Goal: Information Seeking & Learning: Learn about a topic

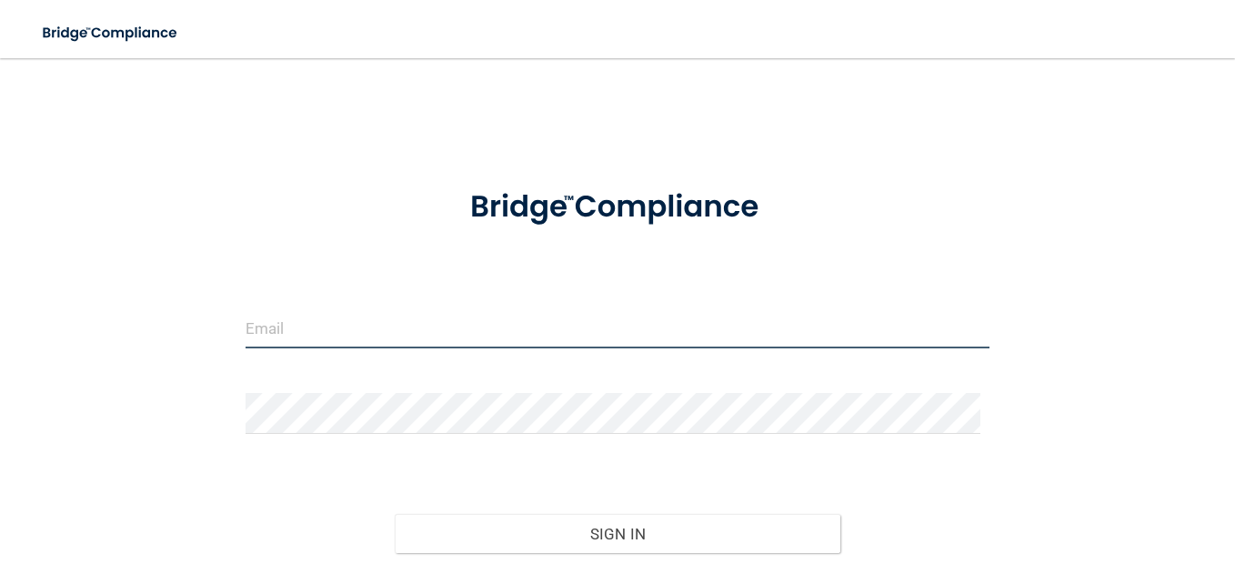
click at [336, 311] on input "email" at bounding box center [618, 327] width 744 height 41
type input "[PERSON_NAME][EMAIL_ADDRESS][PERSON_NAME][DOMAIN_NAME]"
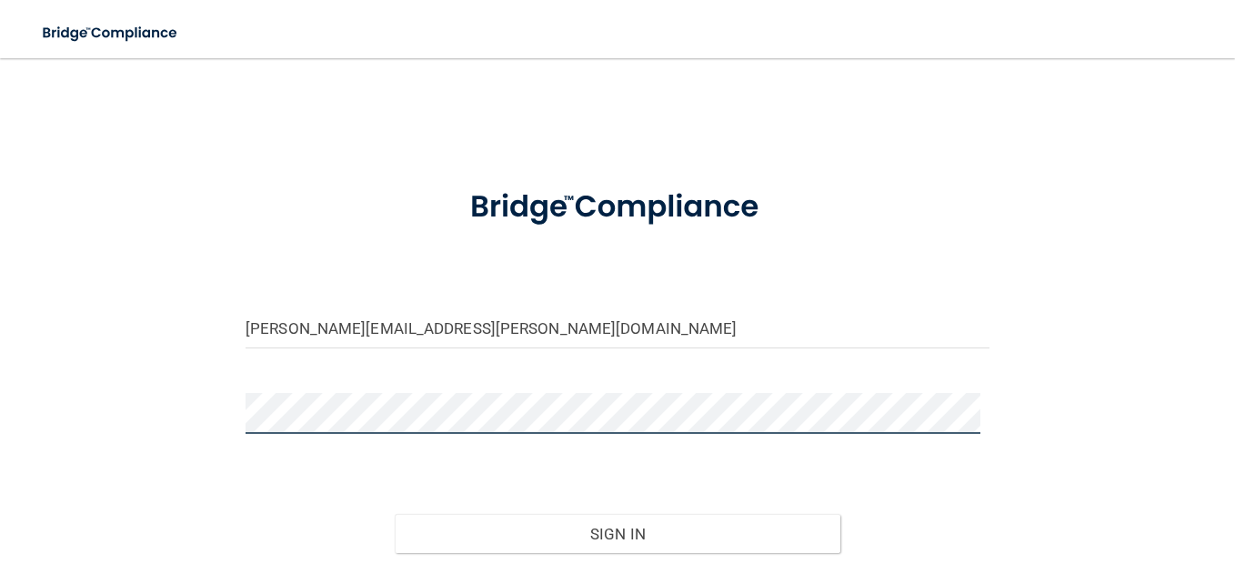
click at [395, 514] on button "Sign In" at bounding box center [618, 534] width 447 height 40
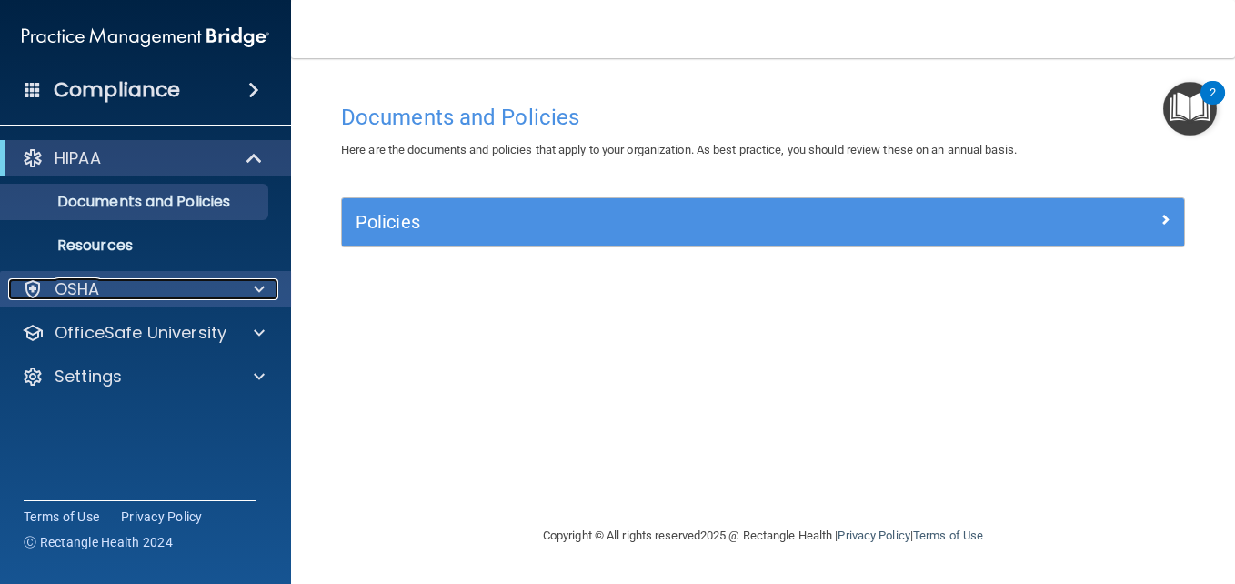
click at [205, 293] on div "OSHA" at bounding box center [121, 289] width 226 height 22
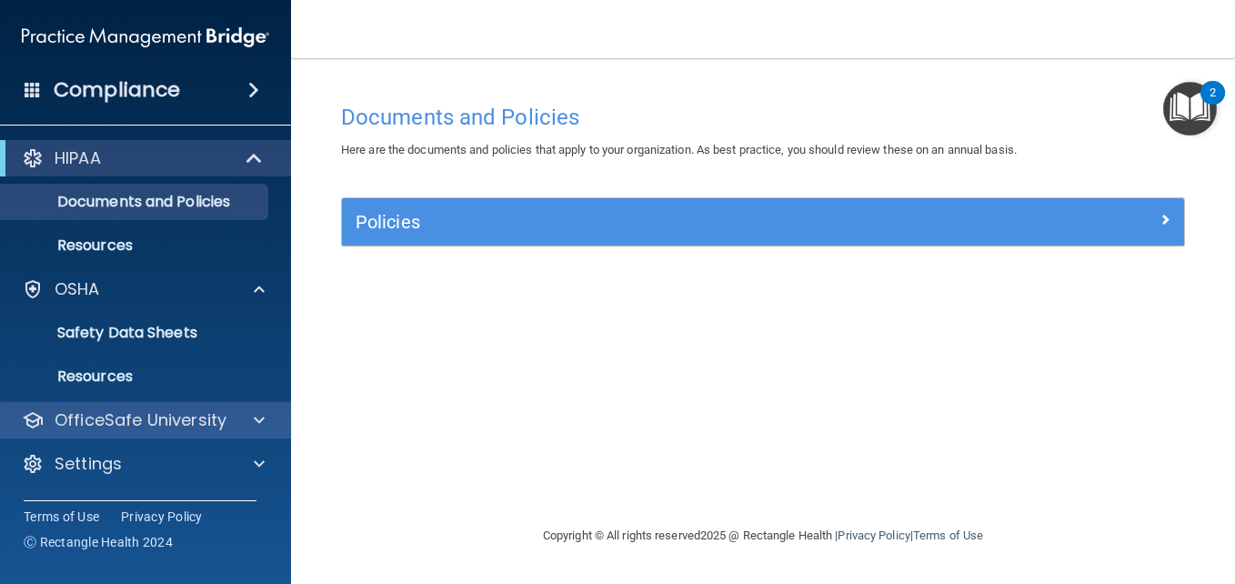
click at [185, 405] on div "OfficeSafe University" at bounding box center [146, 420] width 292 height 36
click at [243, 429] on div at bounding box center [256, 420] width 45 height 22
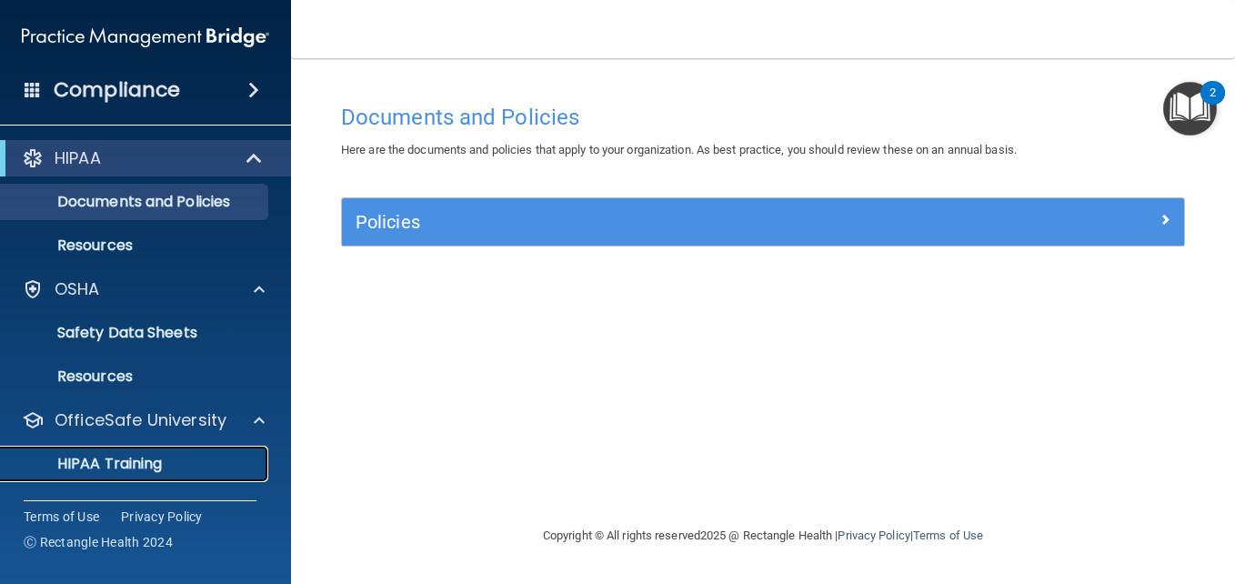
click at [134, 467] on p "HIPAA Training" at bounding box center [87, 464] width 150 height 18
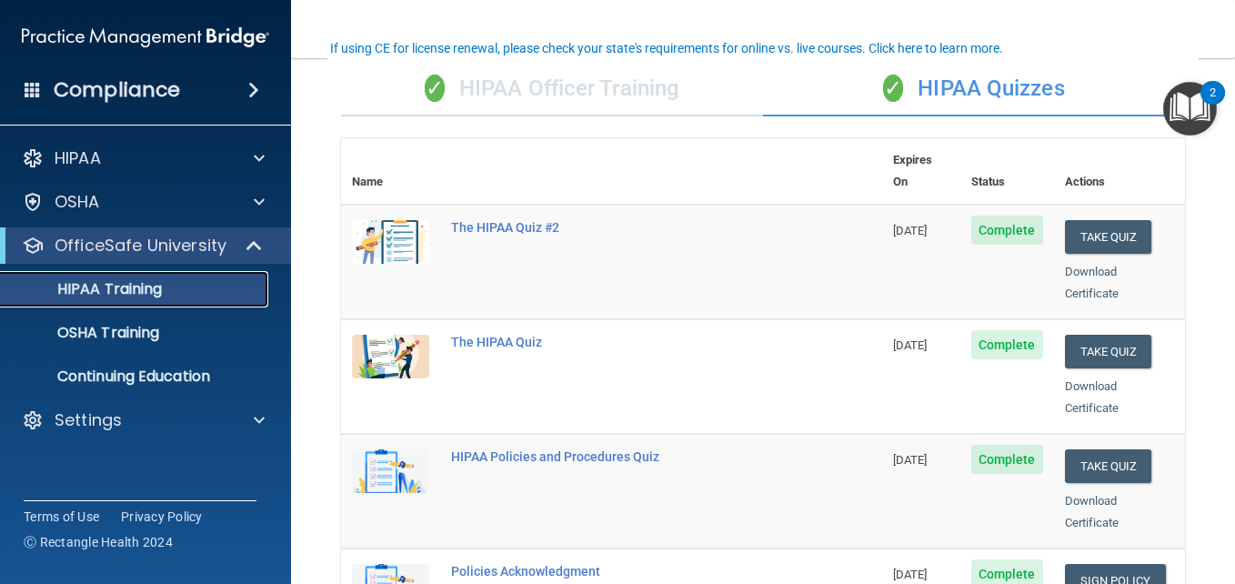
scroll to position [135, 0]
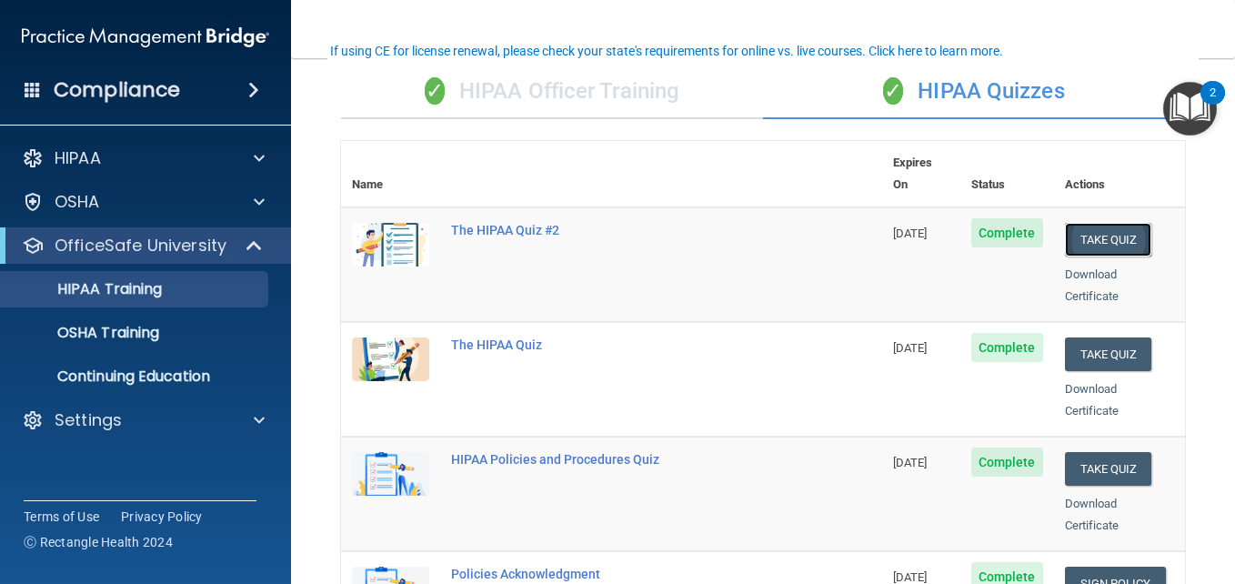
click at [1103, 224] on button "Take Quiz" at bounding box center [1108, 240] width 87 height 34
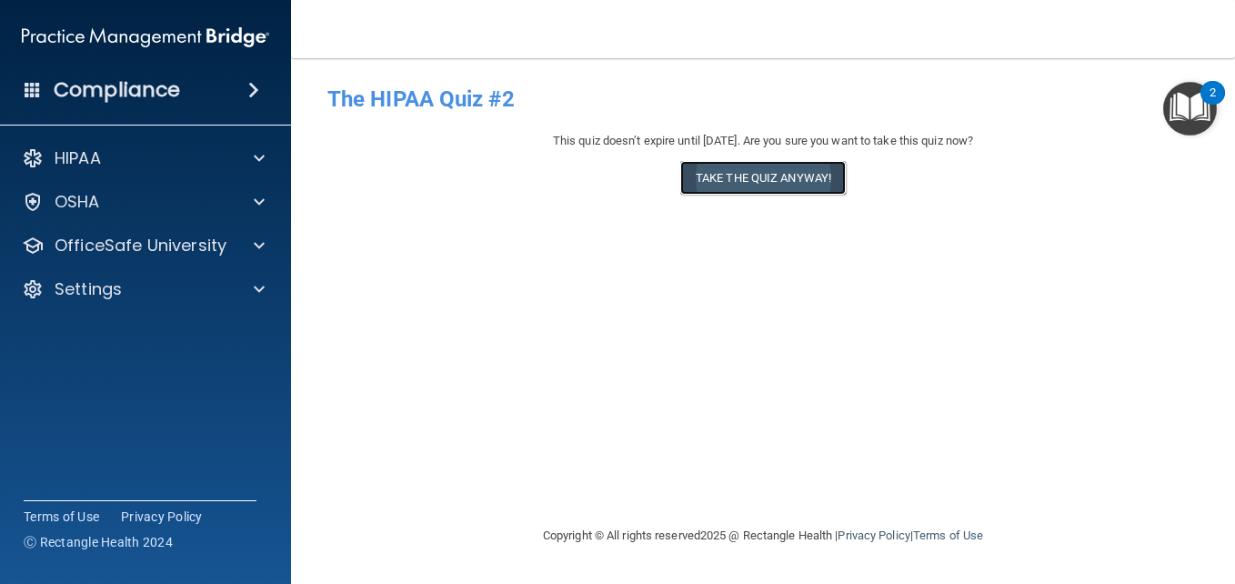
click at [755, 195] on button "Take the quiz anyway!" at bounding box center [763, 178] width 166 height 34
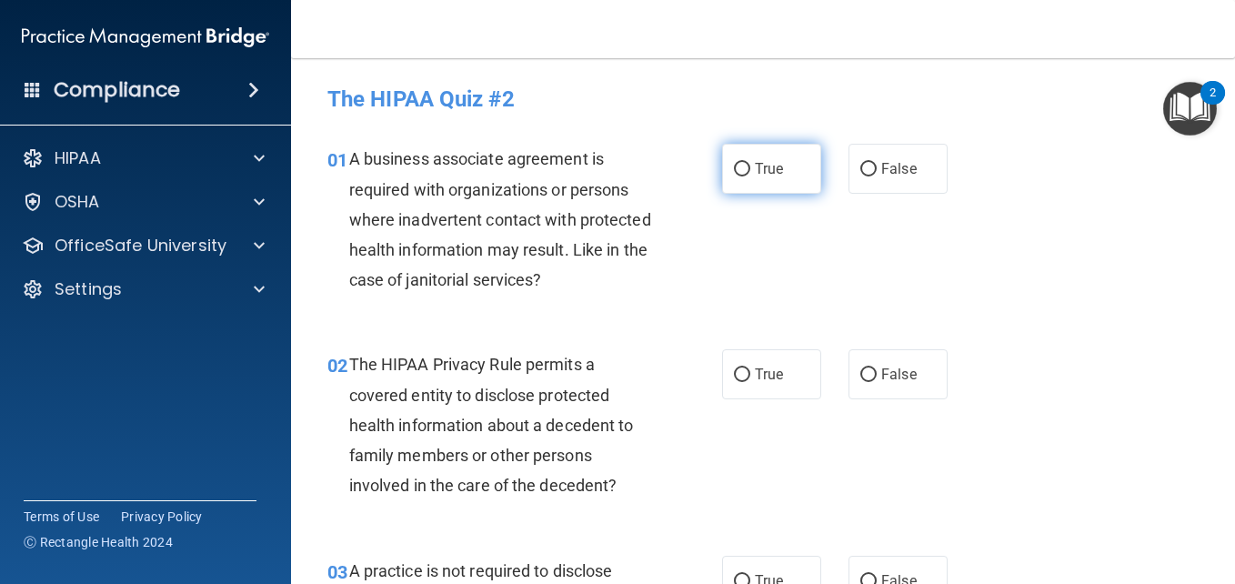
click at [768, 177] on label "True" at bounding box center [771, 169] width 99 height 50
click at [750, 176] on input "True" at bounding box center [742, 170] width 16 height 14
radio input "true"
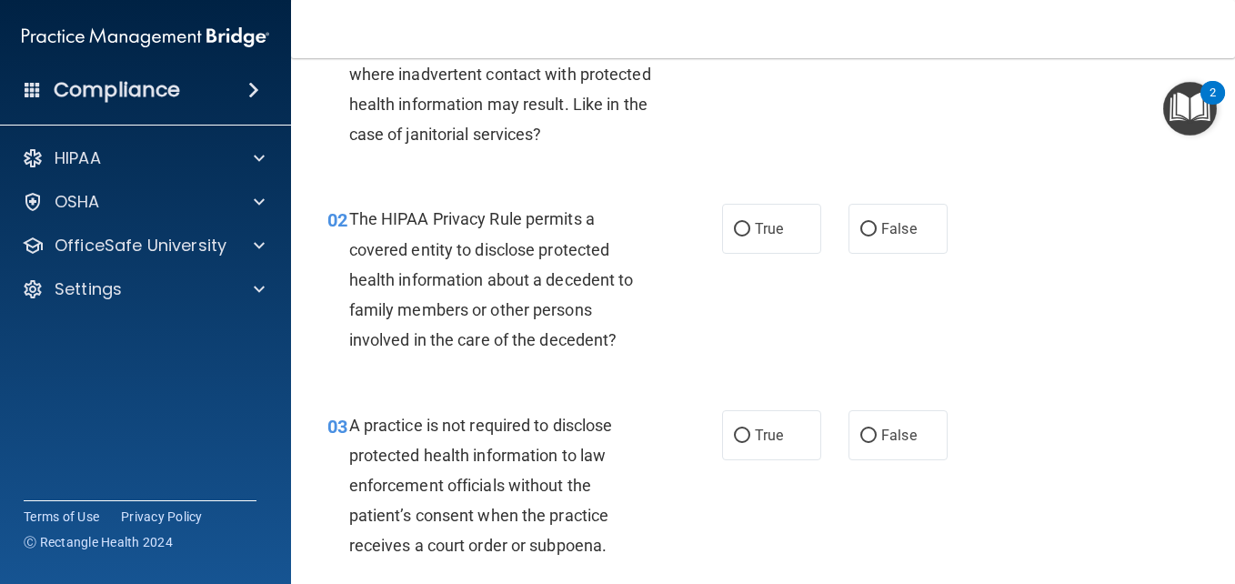
scroll to position [182, 0]
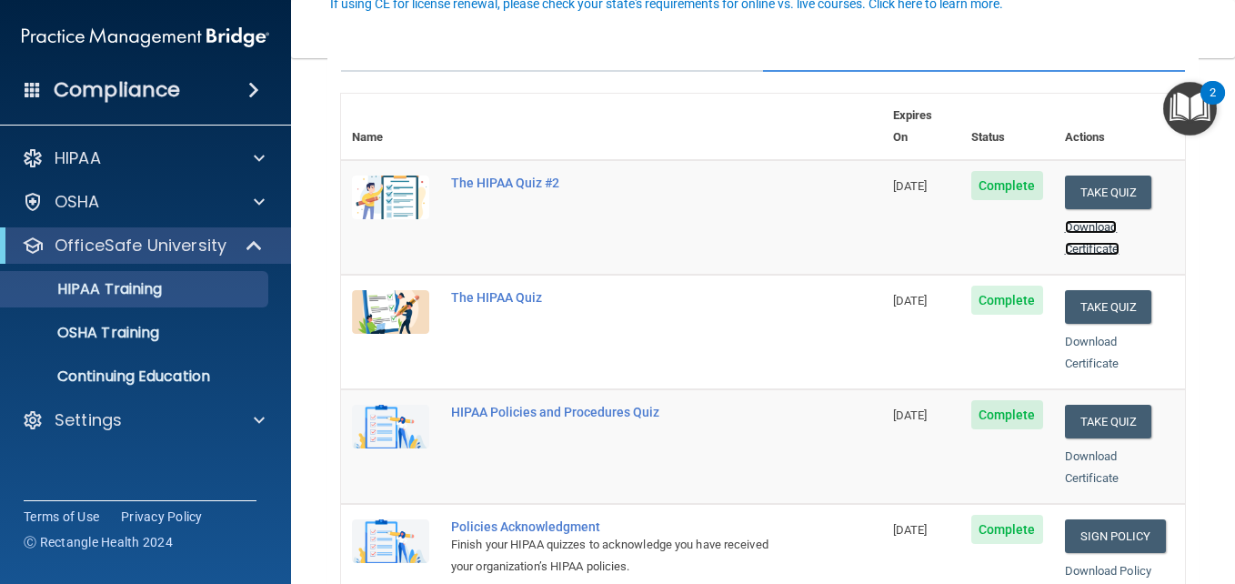
click at [1084, 220] on link "Download Certificate" at bounding box center [1092, 237] width 55 height 35
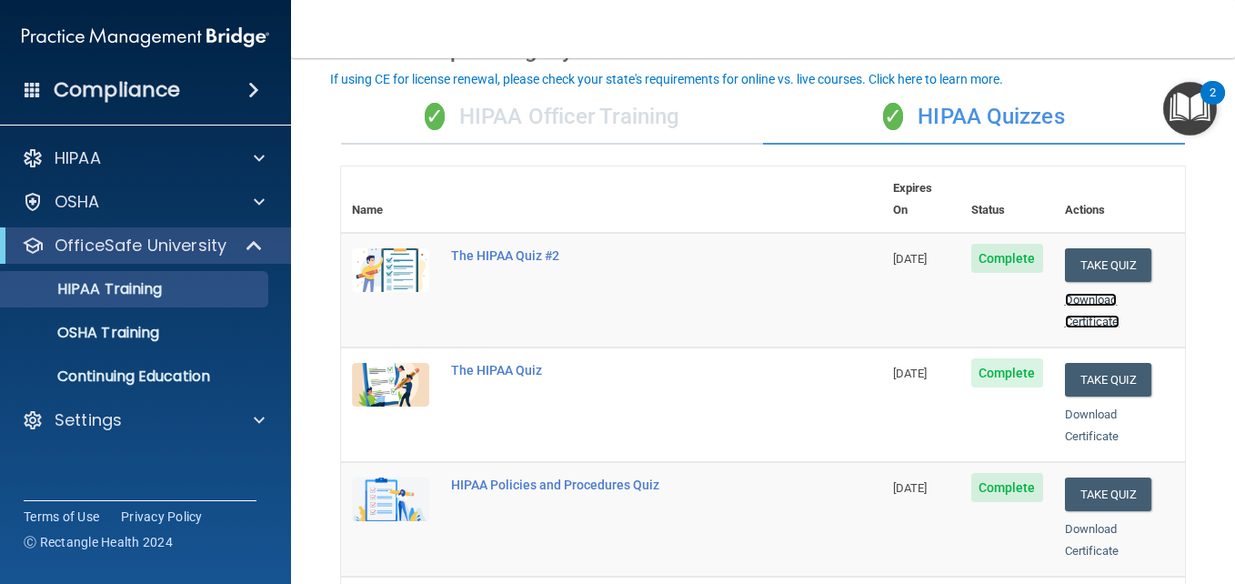
scroll to position [106, 0]
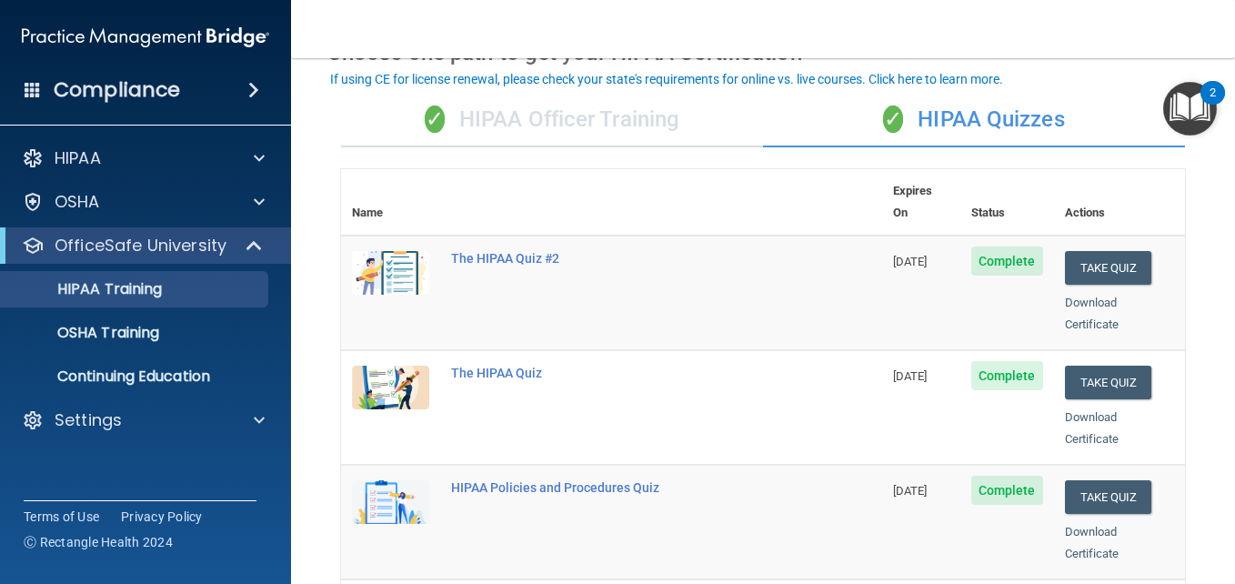
click at [608, 125] on div "✓ HIPAA Officer Training" at bounding box center [552, 120] width 422 height 55
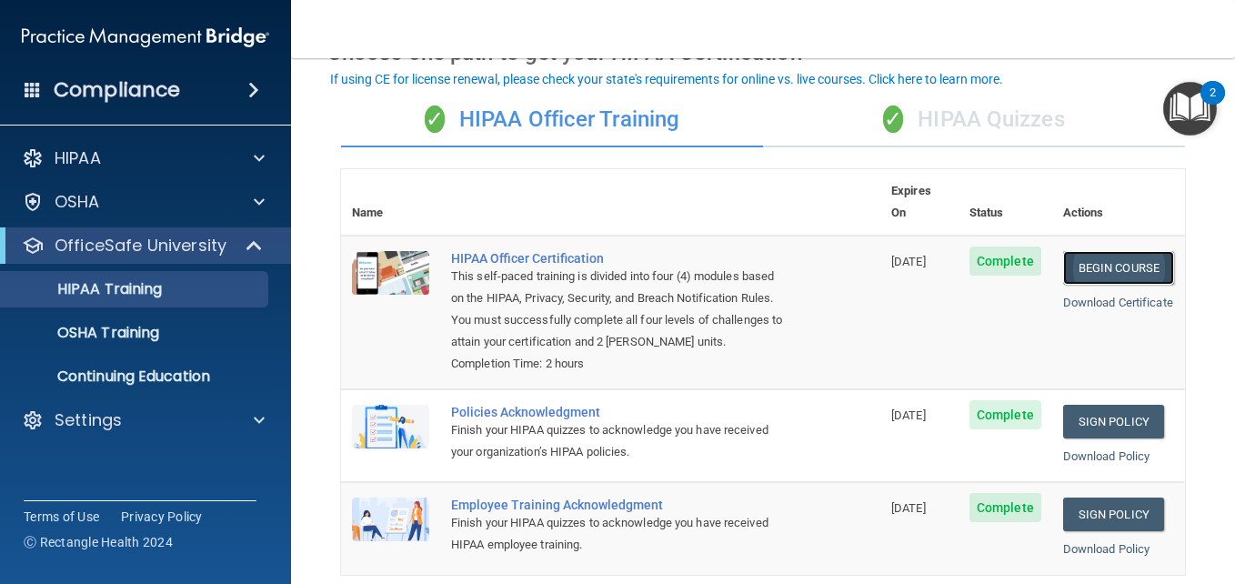
click at [1099, 251] on link "Begin Course" at bounding box center [1118, 268] width 111 height 34
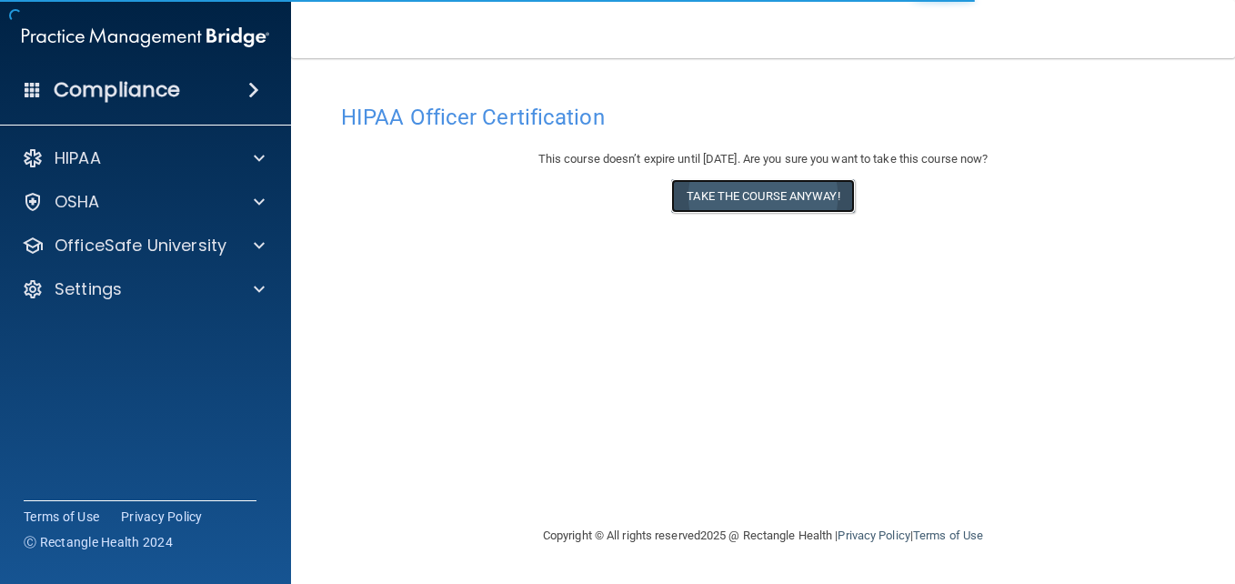
click at [818, 200] on button "Take the course anyway!" at bounding box center [762, 196] width 183 height 34
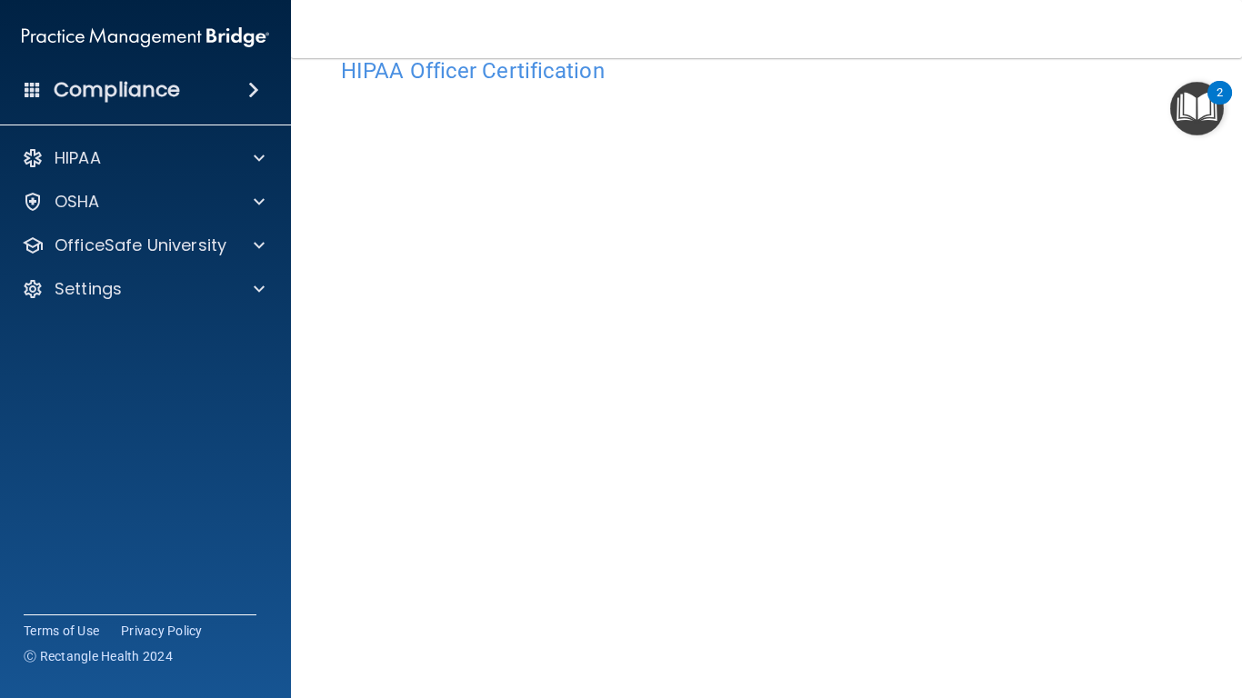
scroll to position [47, 0]
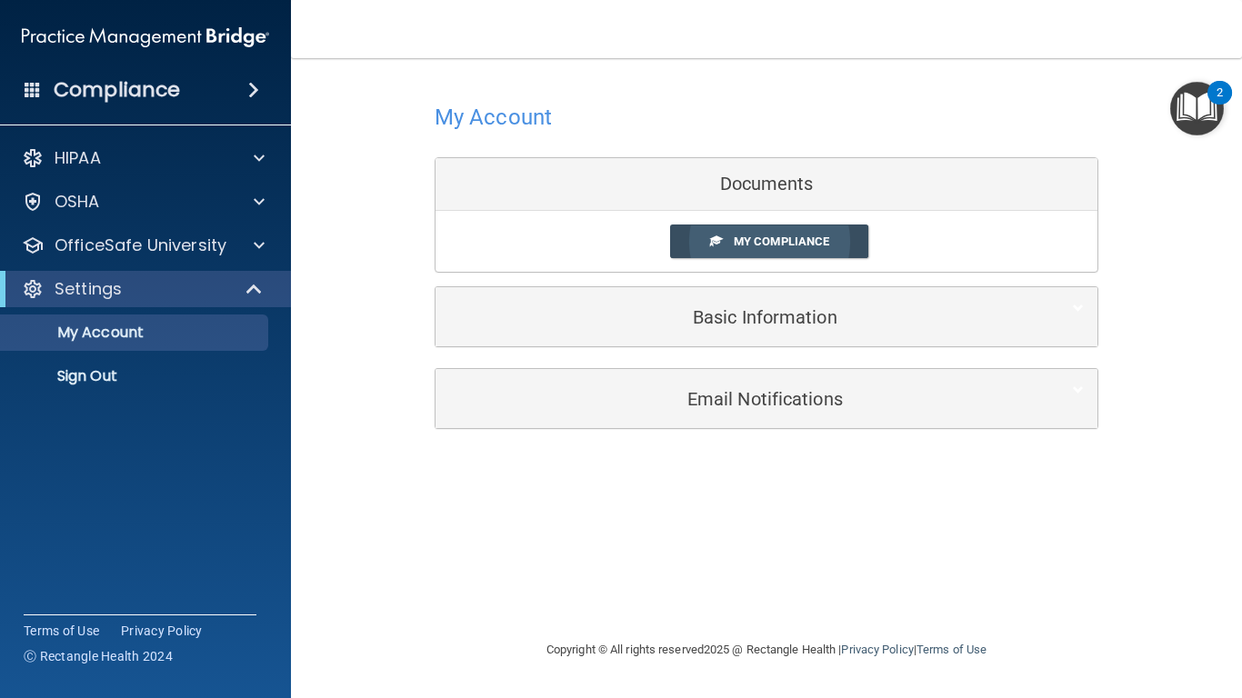
click at [791, 252] on link "My Compliance" at bounding box center [769, 242] width 199 height 34
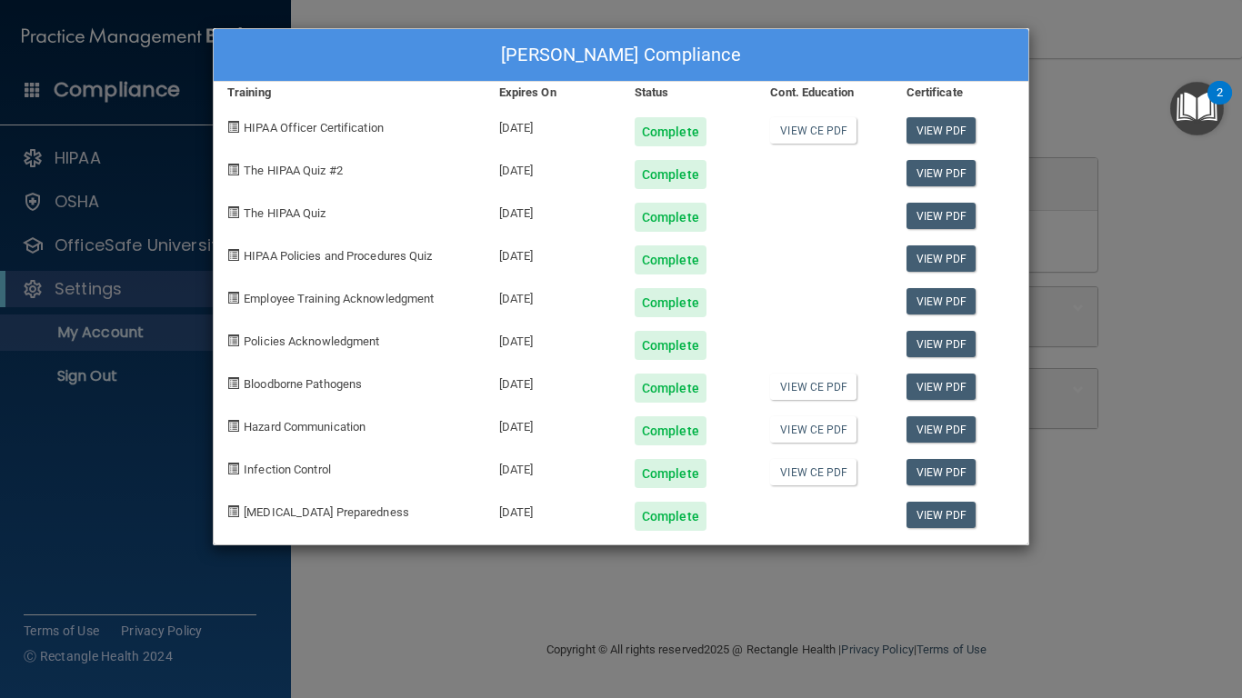
click at [1044, 128] on div "Amy-Jo Freegard's Compliance Training Expires On Status Cont. Education Certifi…" at bounding box center [621, 349] width 1242 height 698
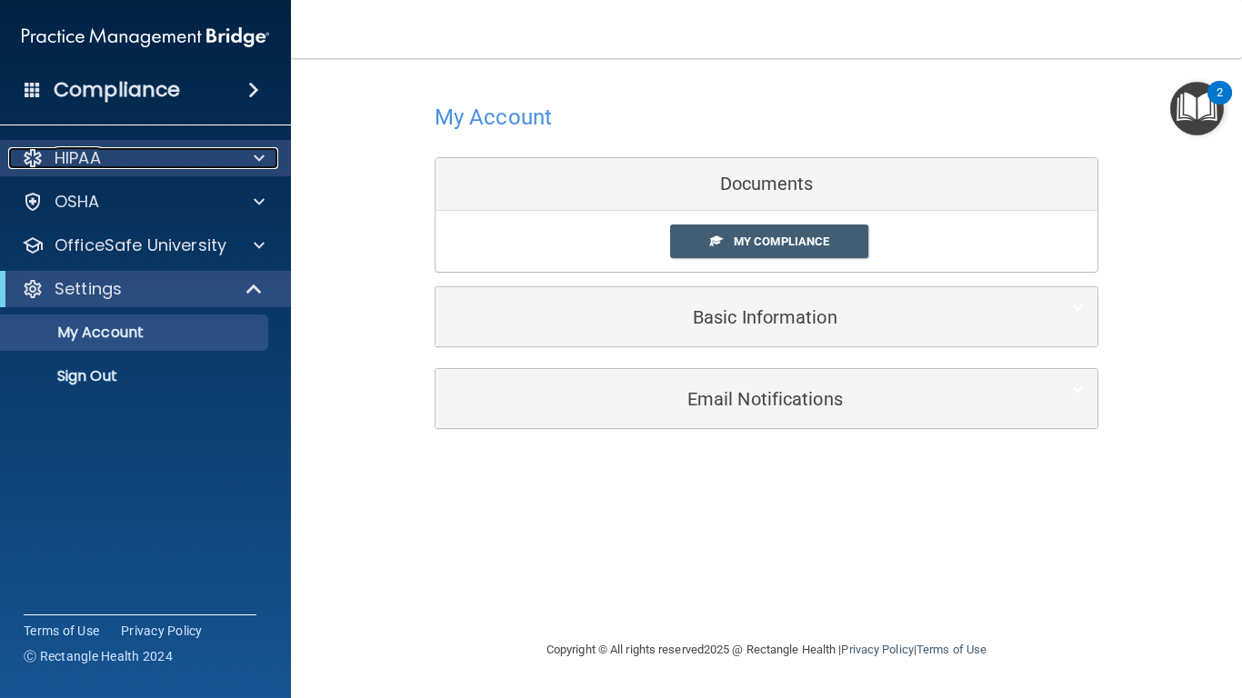
click at [172, 168] on div "HIPAA" at bounding box center [121, 158] width 226 height 22
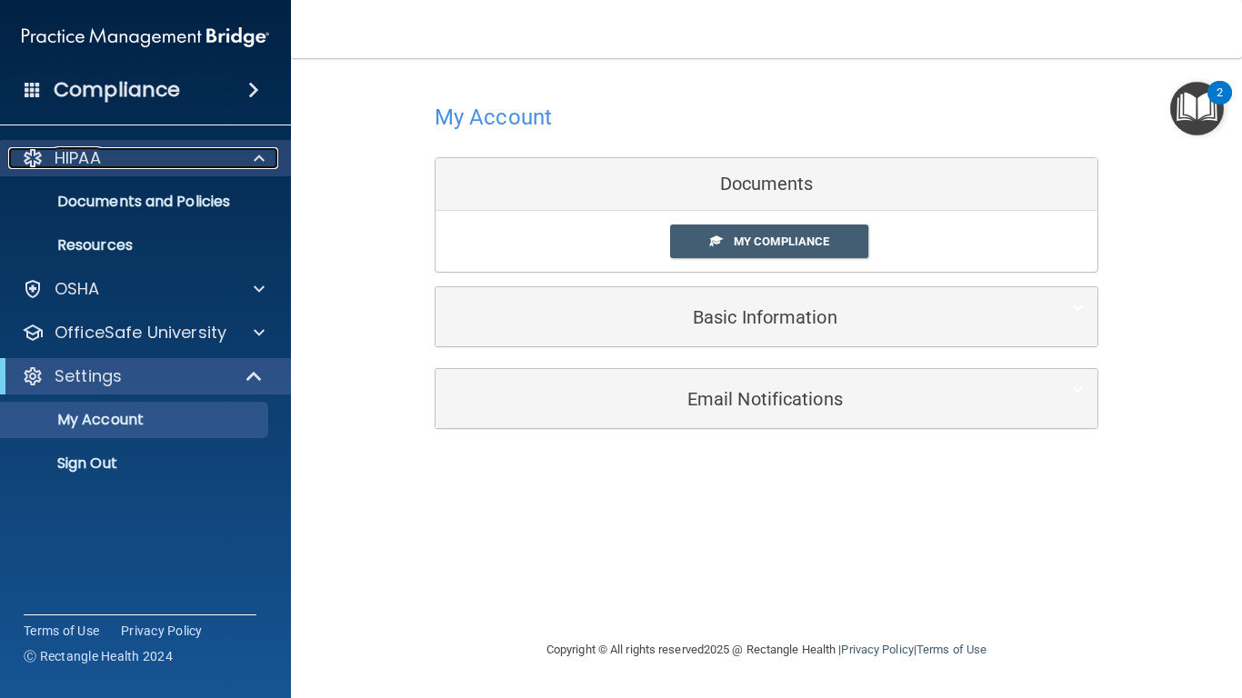
click at [172, 168] on div "HIPAA" at bounding box center [121, 158] width 226 height 22
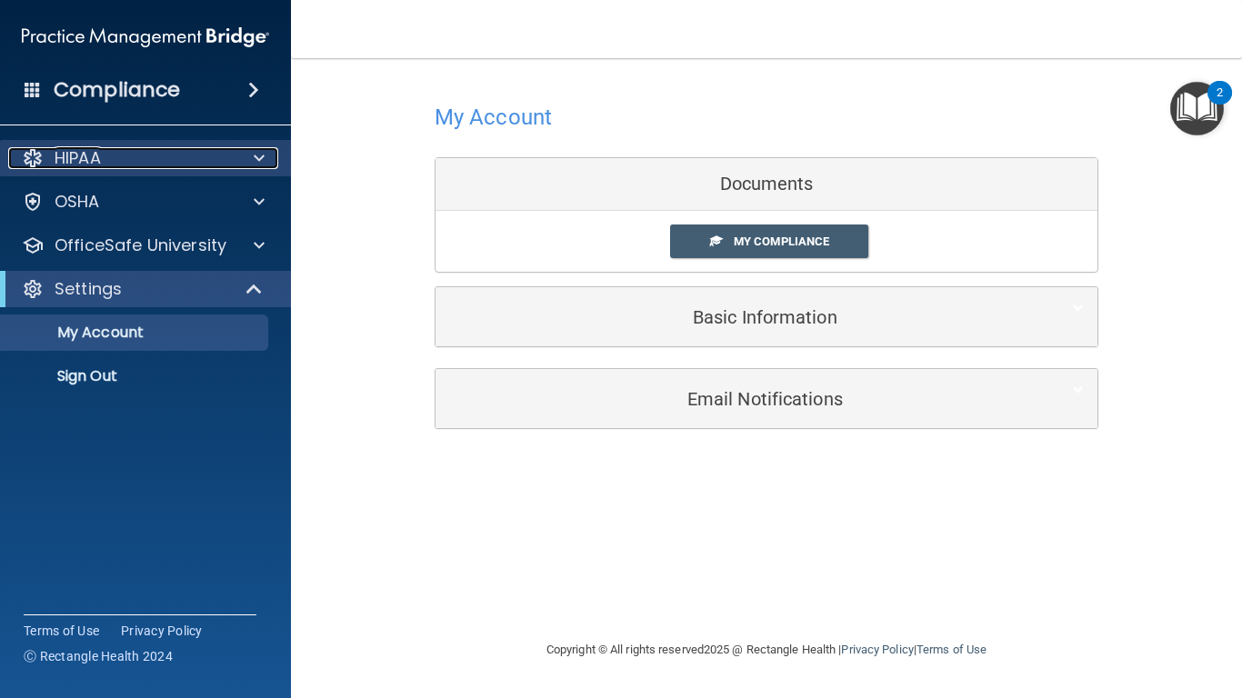
click at [172, 168] on div "HIPAA" at bounding box center [121, 158] width 226 height 22
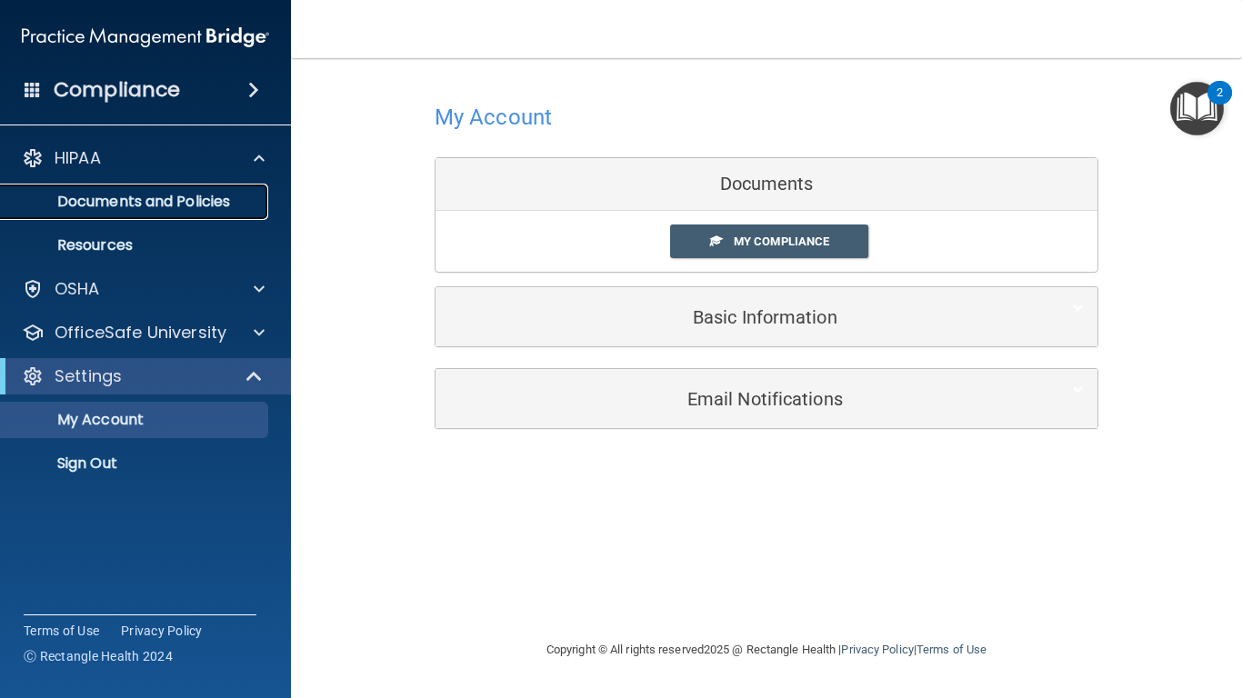
click at [174, 206] on p "Documents and Policies" at bounding box center [136, 202] width 248 height 18
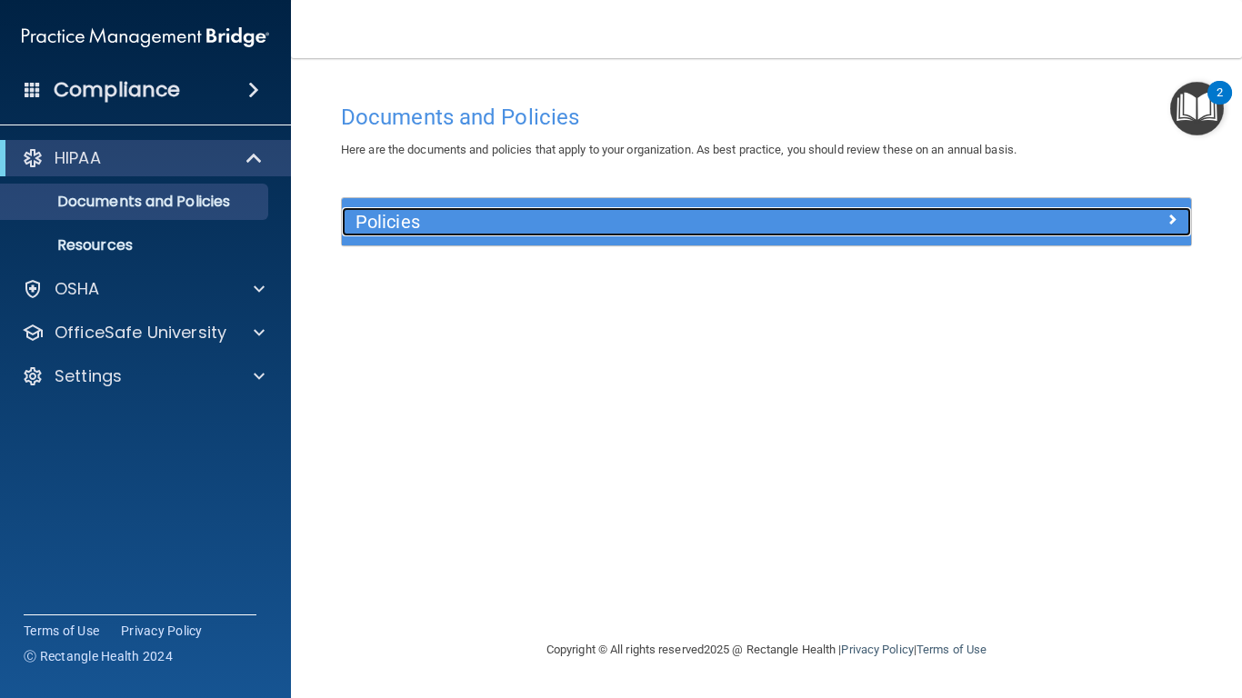
click at [1095, 228] on div at bounding box center [1085, 218] width 213 height 22
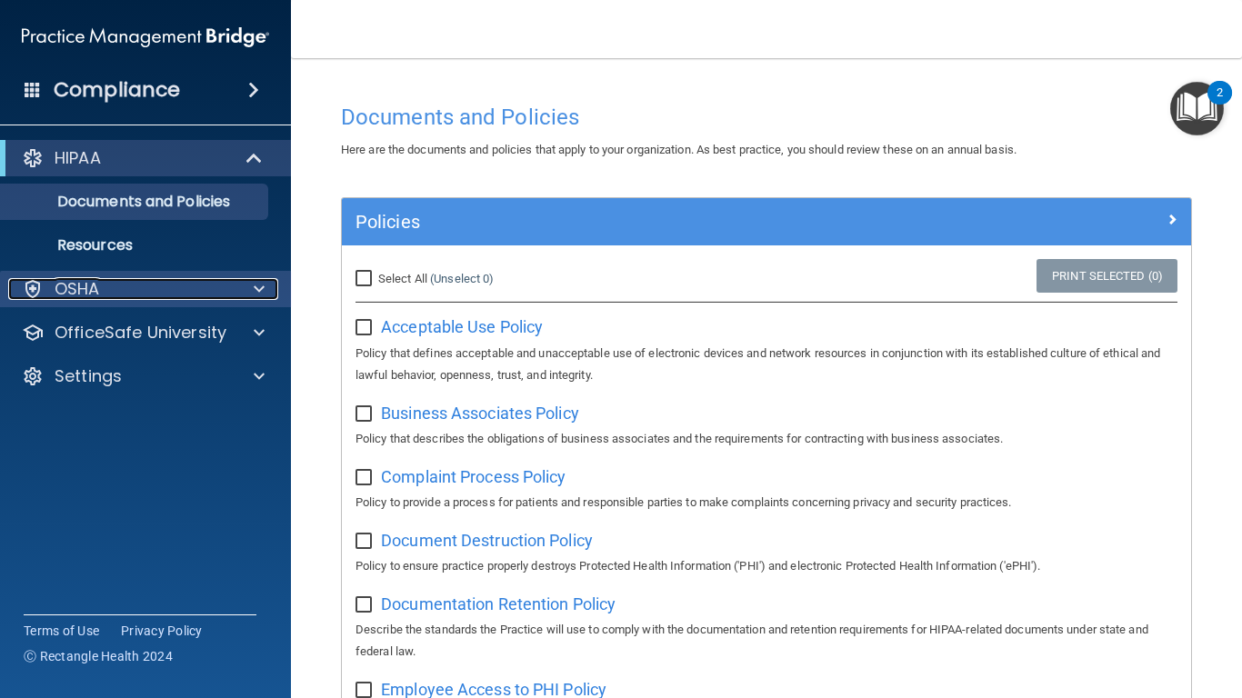
click at [129, 288] on div "OSHA" at bounding box center [121, 289] width 226 height 22
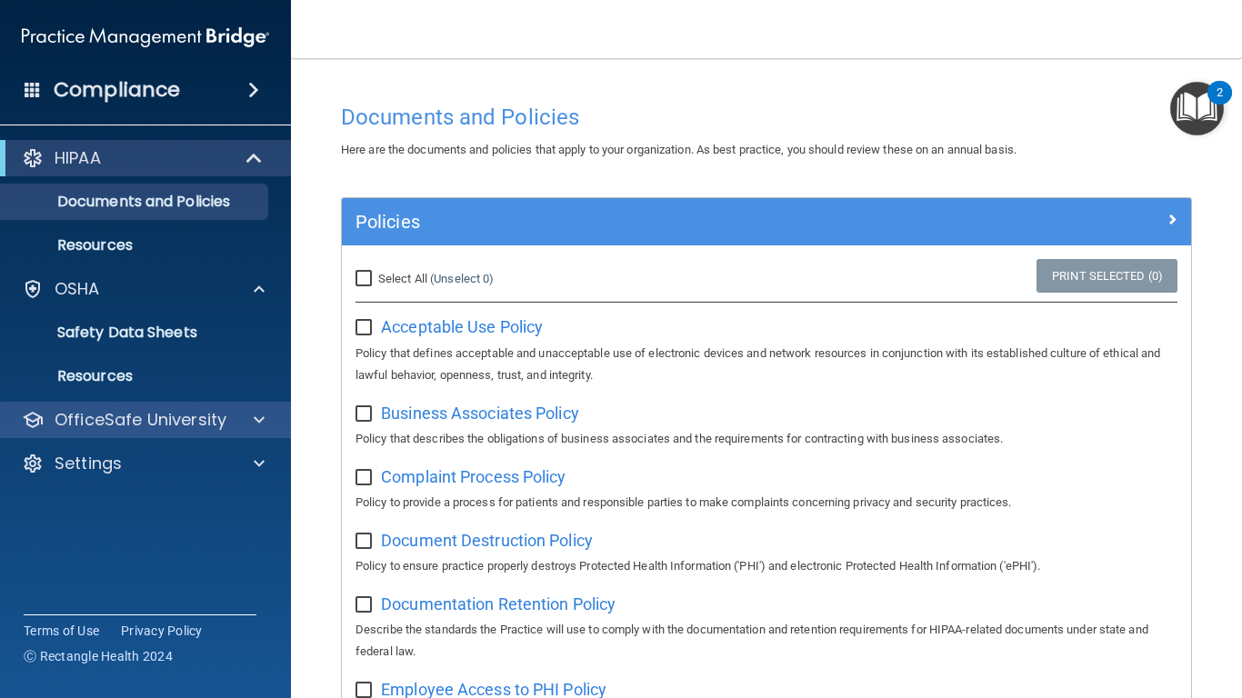
click at [172, 404] on div "OfficeSafe University" at bounding box center [146, 420] width 292 height 36
click at [230, 429] on div "OfficeSafe University" at bounding box center [121, 420] width 226 height 22
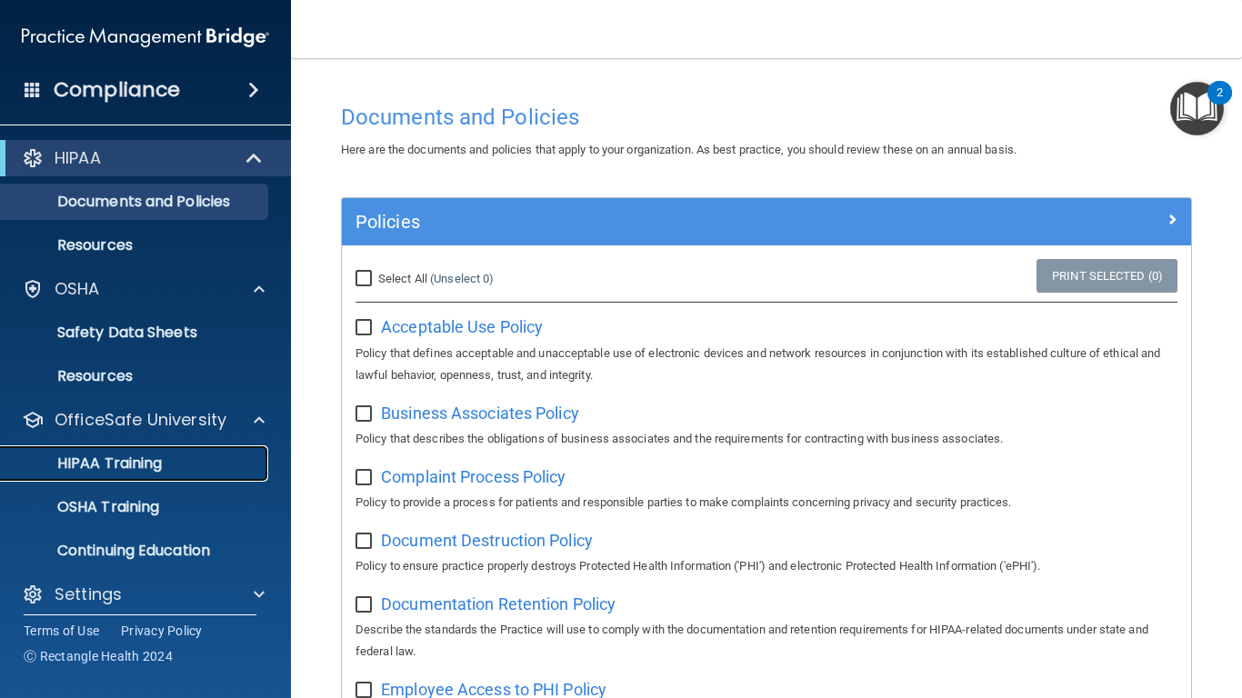
click at [178, 481] on link "HIPAA Training" at bounding box center [125, 464] width 286 height 36
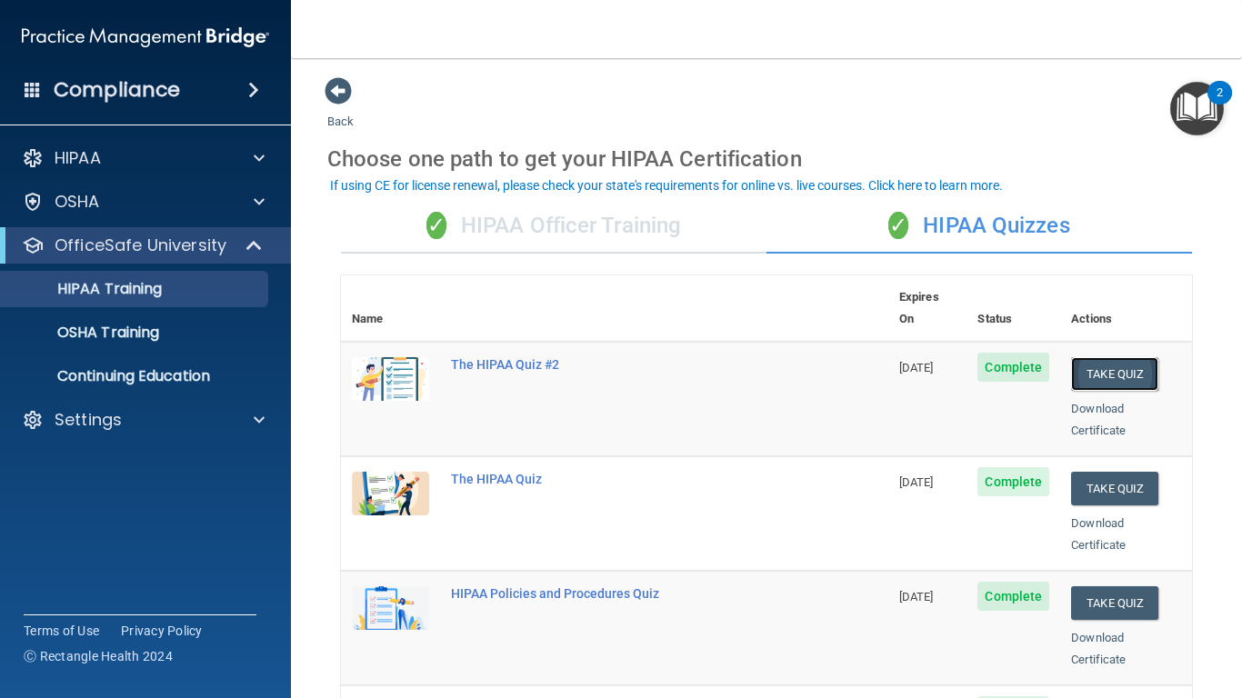
click at [1119, 358] on button "Take Quiz" at bounding box center [1114, 374] width 87 height 34
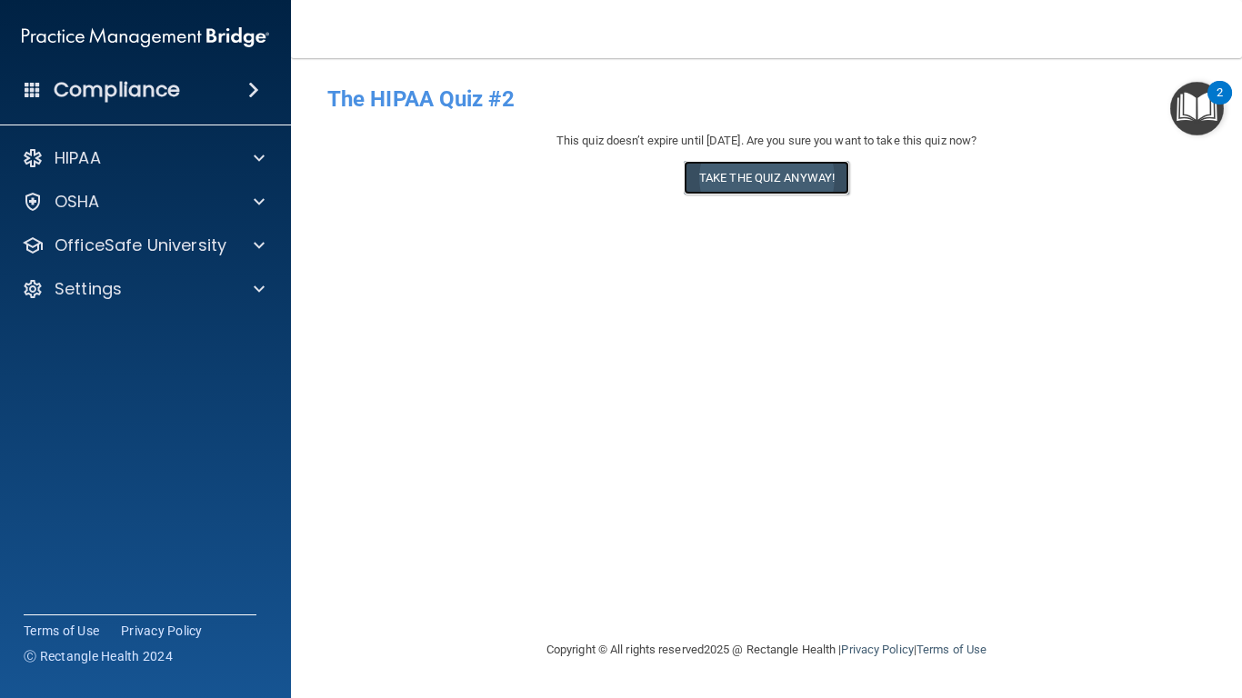
click at [783, 176] on button "Take the quiz anyway!" at bounding box center [767, 178] width 166 height 34
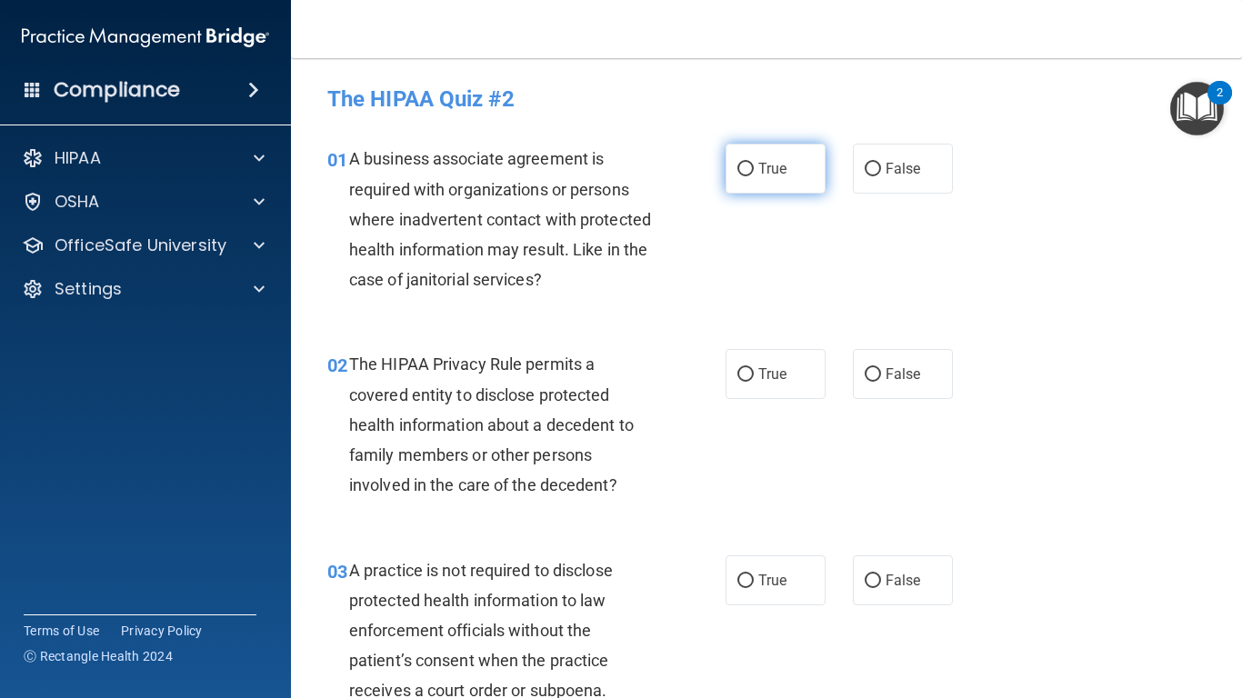
click at [758, 169] on span "True" at bounding box center [772, 168] width 28 height 17
click at [754, 169] on input "True" at bounding box center [746, 170] width 16 height 14
radio input "true"
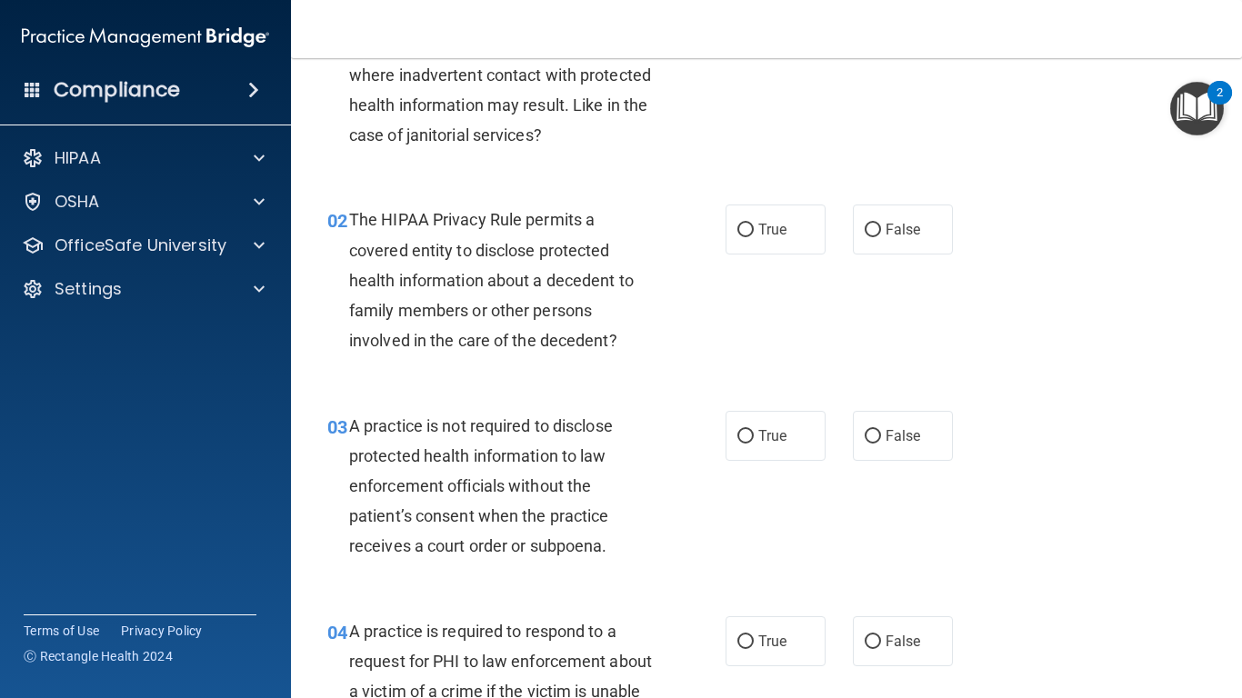
scroll to position [146, 0]
click at [886, 230] on span "False" at bounding box center [903, 228] width 35 height 17
click at [878, 230] on input "False" at bounding box center [873, 230] width 16 height 14
radio input "true"
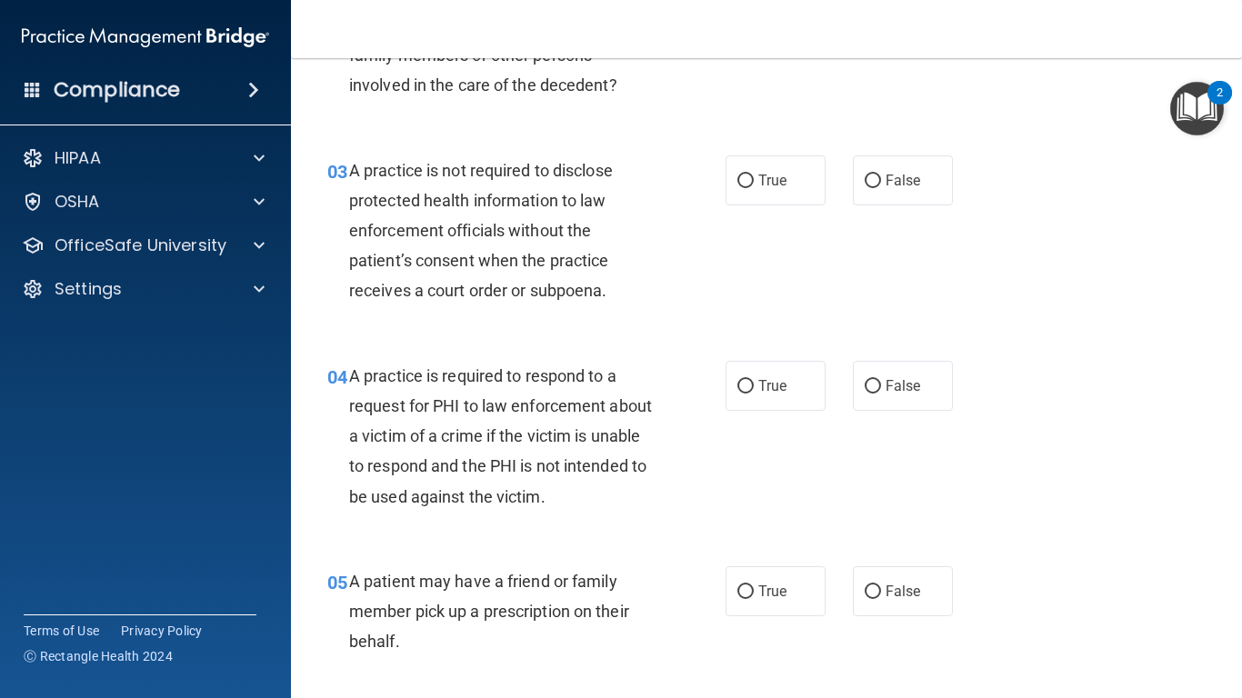
scroll to position [437, 0]
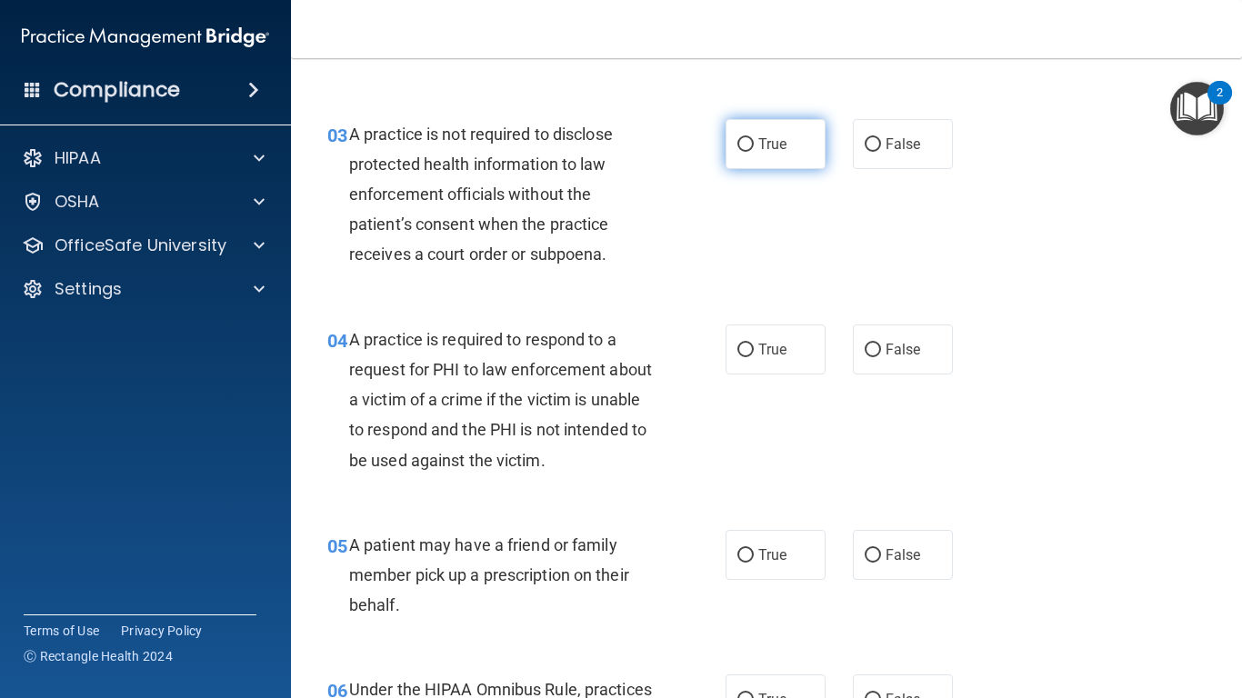
click at [756, 159] on label "True" at bounding box center [776, 144] width 100 height 50
click at [754, 152] on input "True" at bounding box center [746, 145] width 16 height 14
radio input "true"
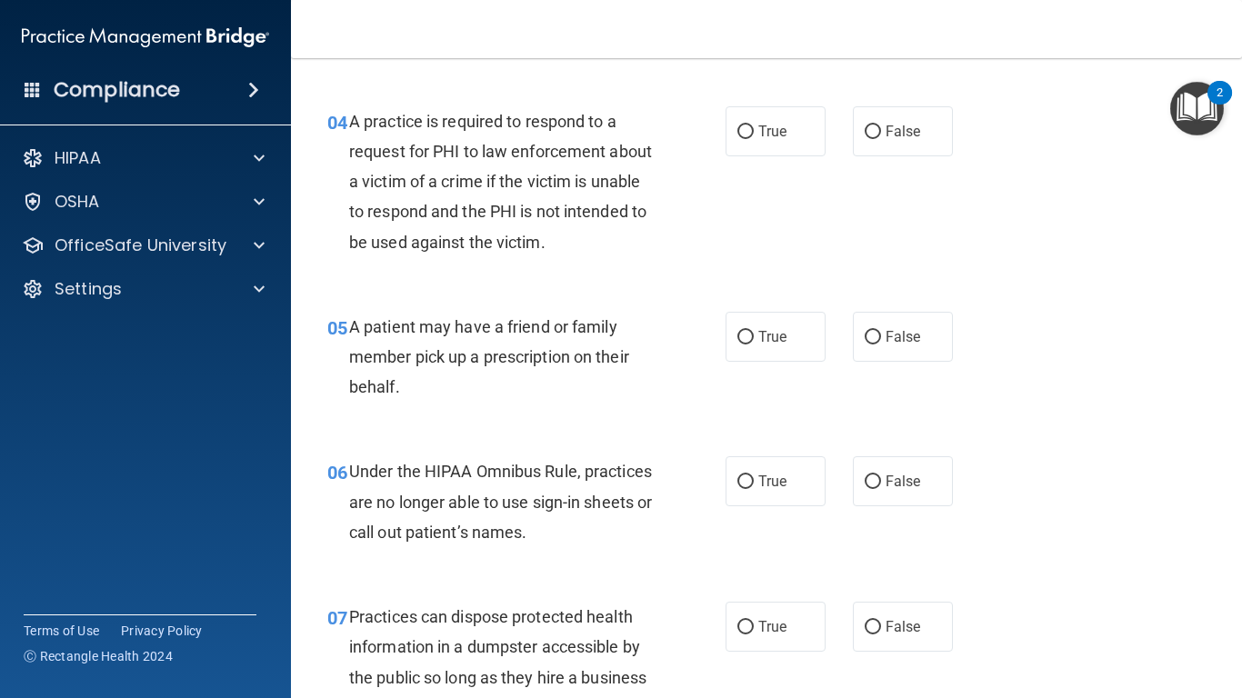
scroll to position [691, 0]
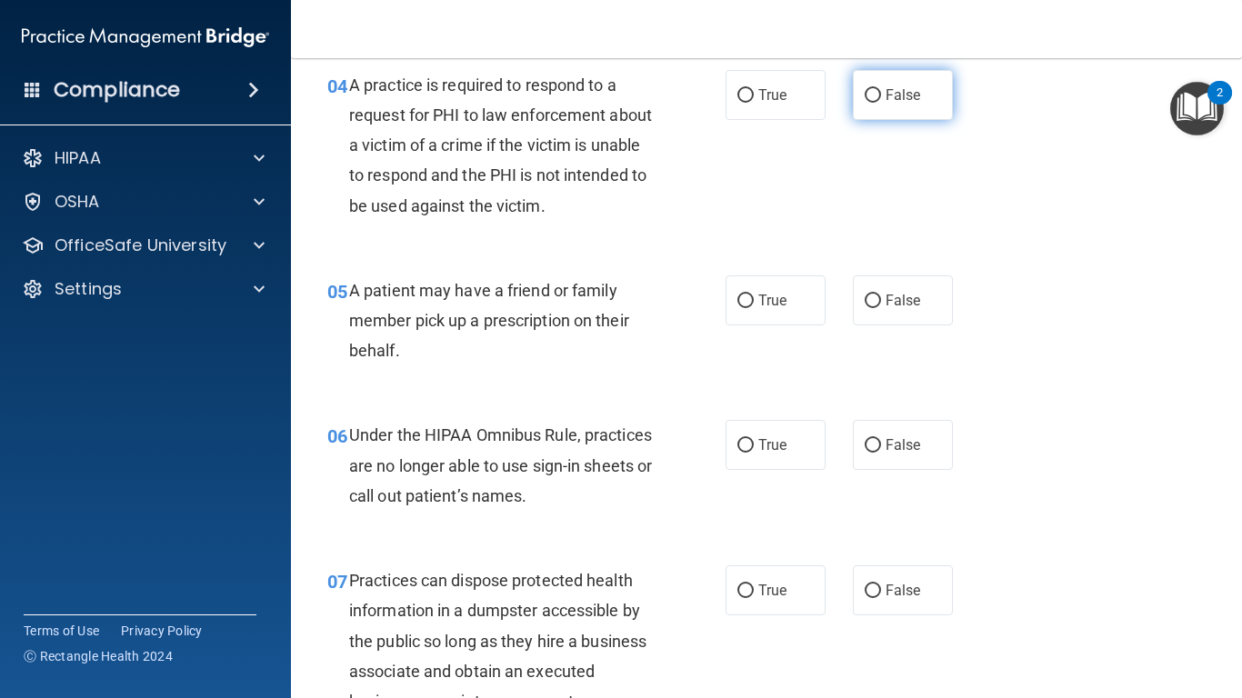
click at [886, 101] on span "False" at bounding box center [903, 94] width 35 height 17
click at [881, 101] on input "False" at bounding box center [873, 96] width 16 height 14
radio input "true"
click at [796, 290] on label "True" at bounding box center [776, 301] width 100 height 50
click at [754, 295] on input "True" at bounding box center [746, 302] width 16 height 14
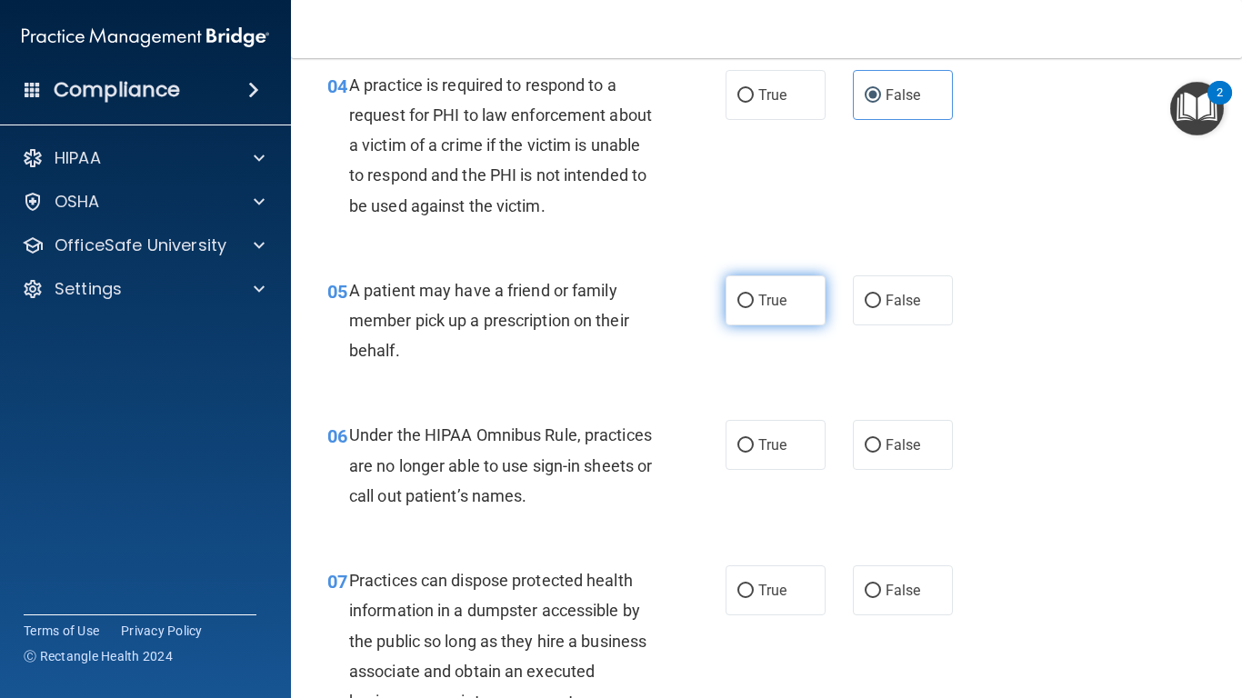
radio input "true"
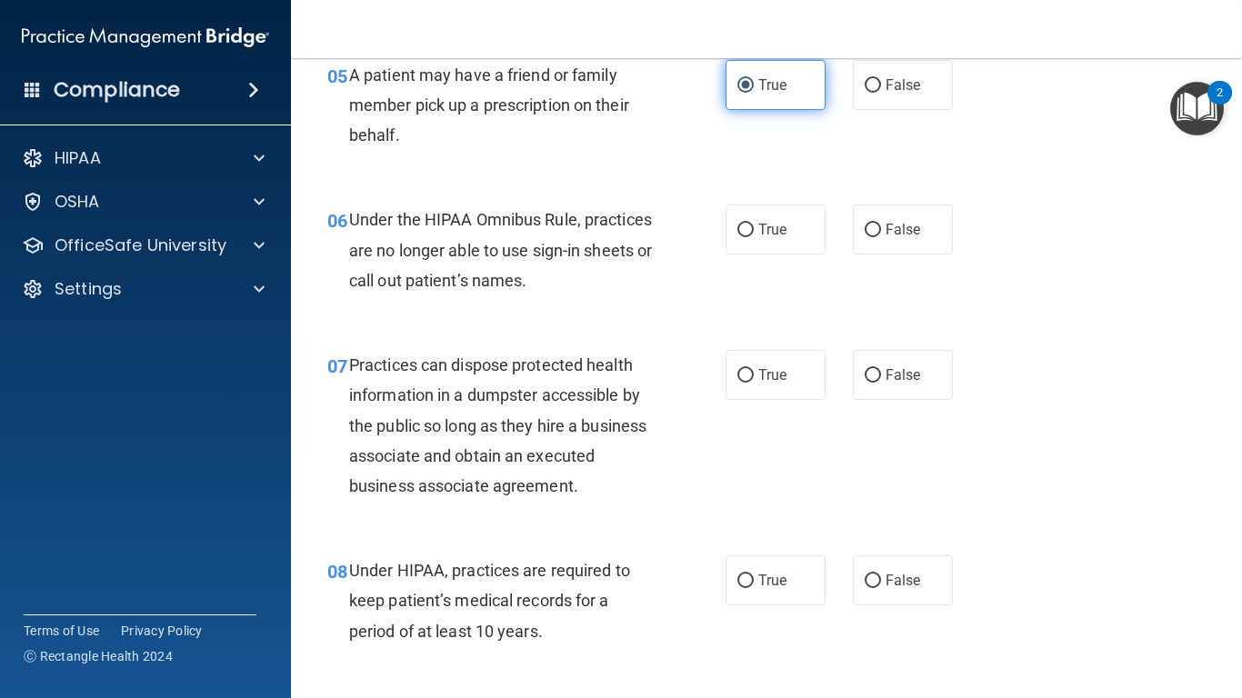
scroll to position [909, 0]
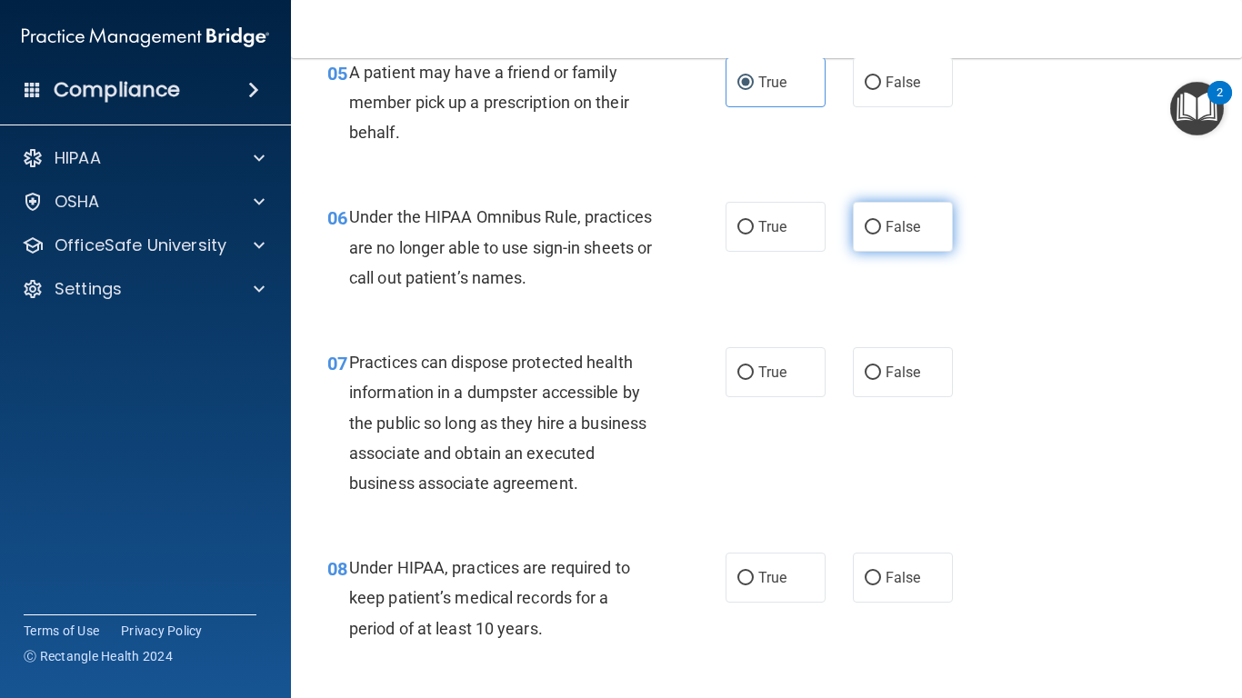
click at [900, 228] on span "False" at bounding box center [903, 226] width 35 height 17
click at [881, 228] on input "False" at bounding box center [873, 228] width 16 height 14
radio input "true"
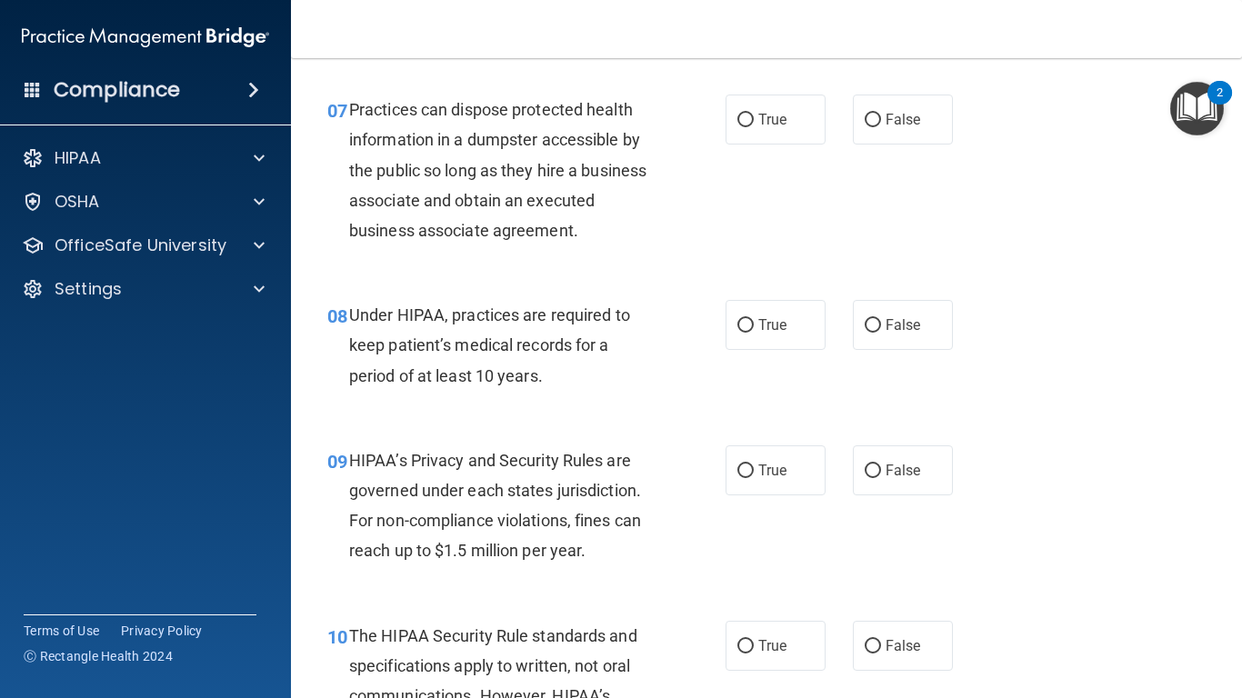
scroll to position [1164, 0]
click at [886, 123] on span "False" at bounding box center [903, 117] width 35 height 17
click at [879, 123] on input "False" at bounding box center [873, 119] width 16 height 14
radio input "true"
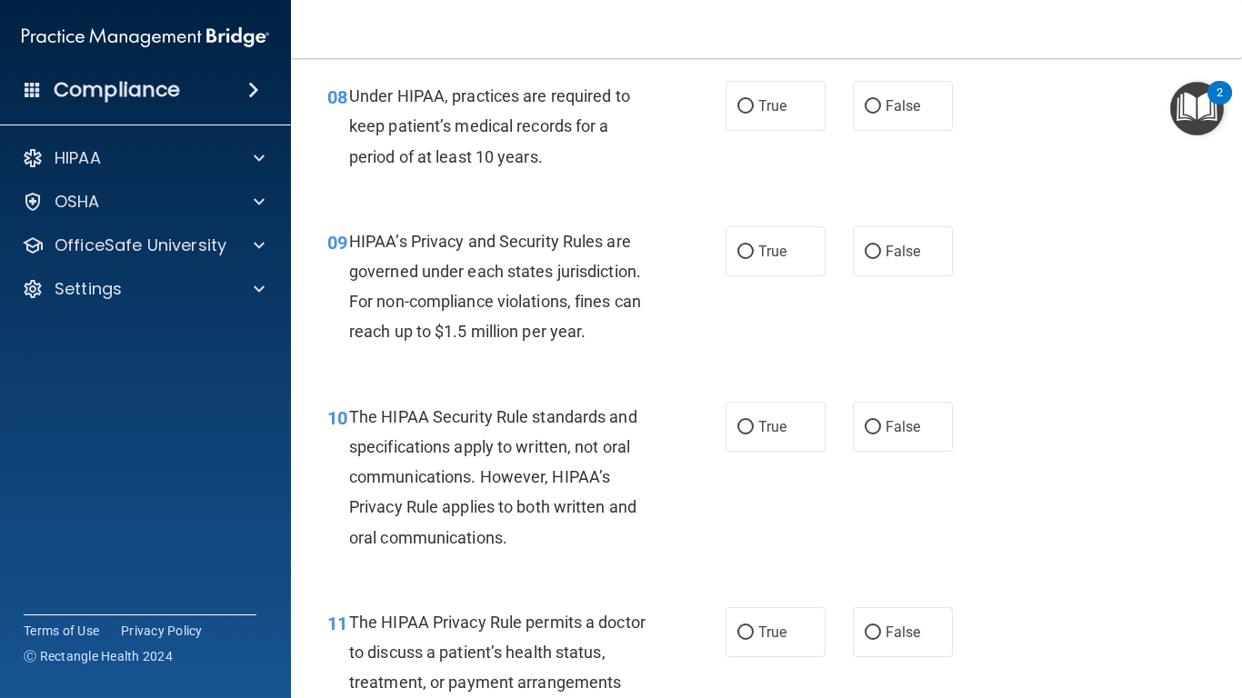
scroll to position [1382, 0]
click at [896, 104] on span "False" at bounding box center [903, 104] width 35 height 17
click at [881, 104] on input "False" at bounding box center [873, 106] width 16 height 14
radio input "true"
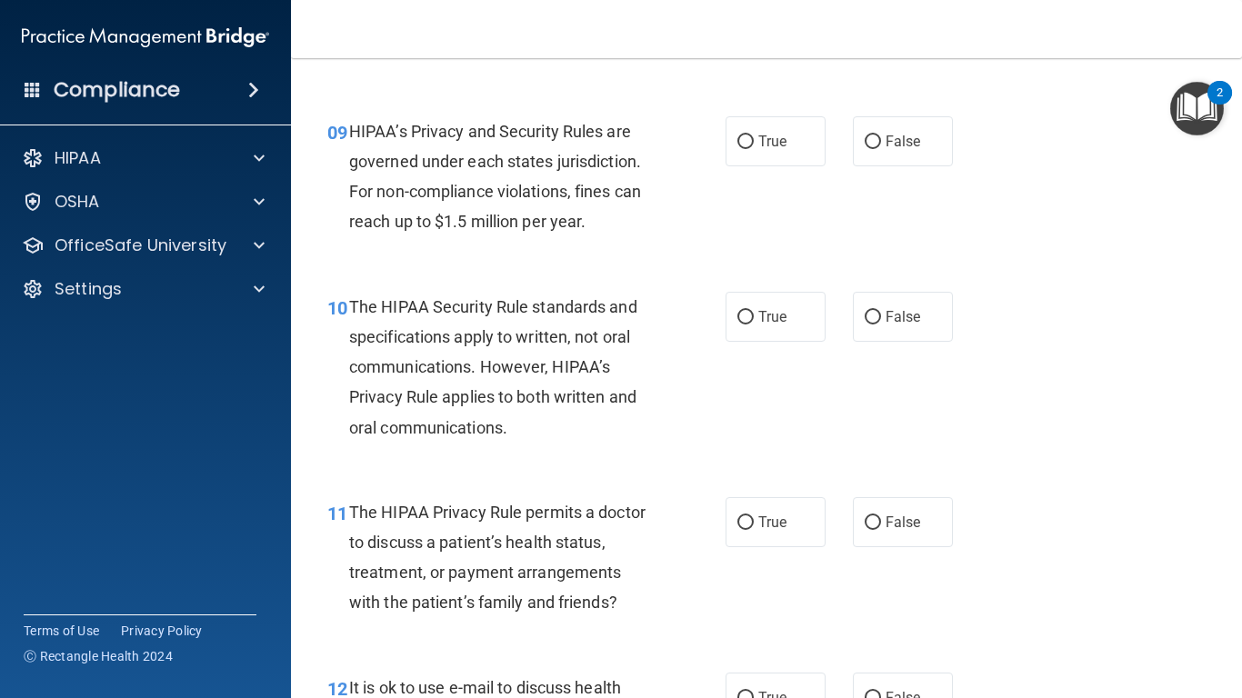
scroll to position [1528, 0]
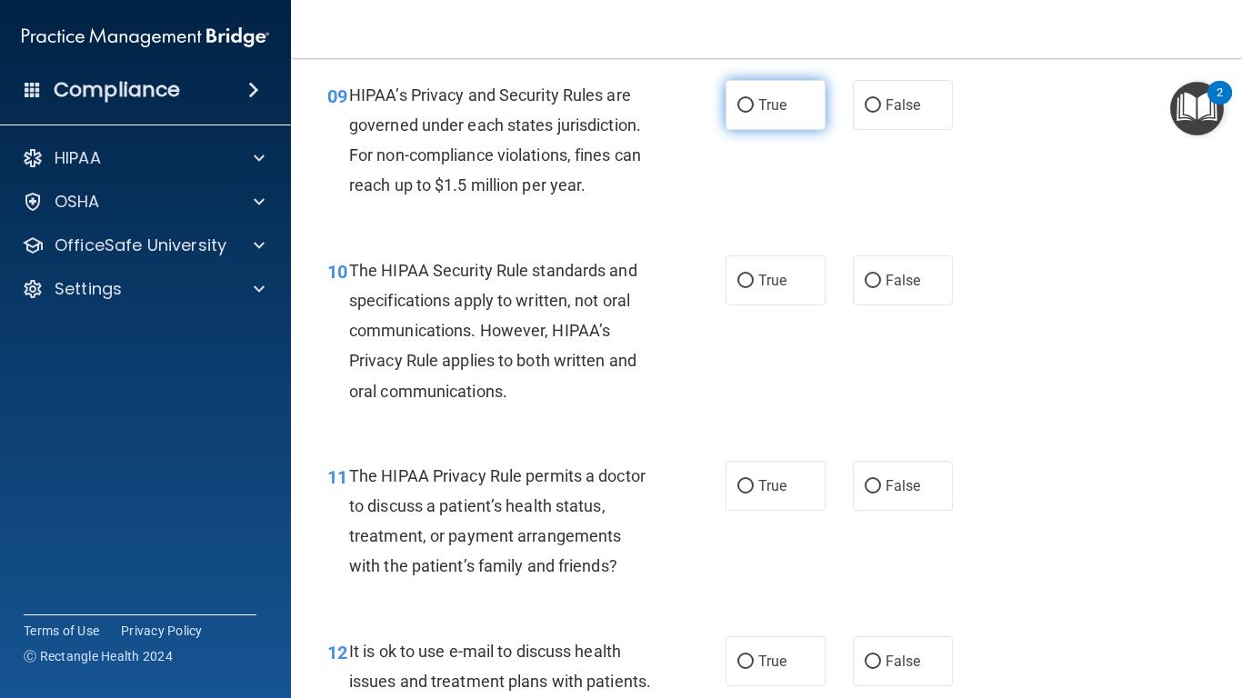
click at [735, 118] on label "True" at bounding box center [776, 105] width 100 height 50
click at [738, 113] on input "True" at bounding box center [746, 106] width 16 height 14
radio input "true"
click at [772, 284] on span "True" at bounding box center [772, 280] width 28 height 17
click at [754, 284] on input "True" at bounding box center [746, 282] width 16 height 14
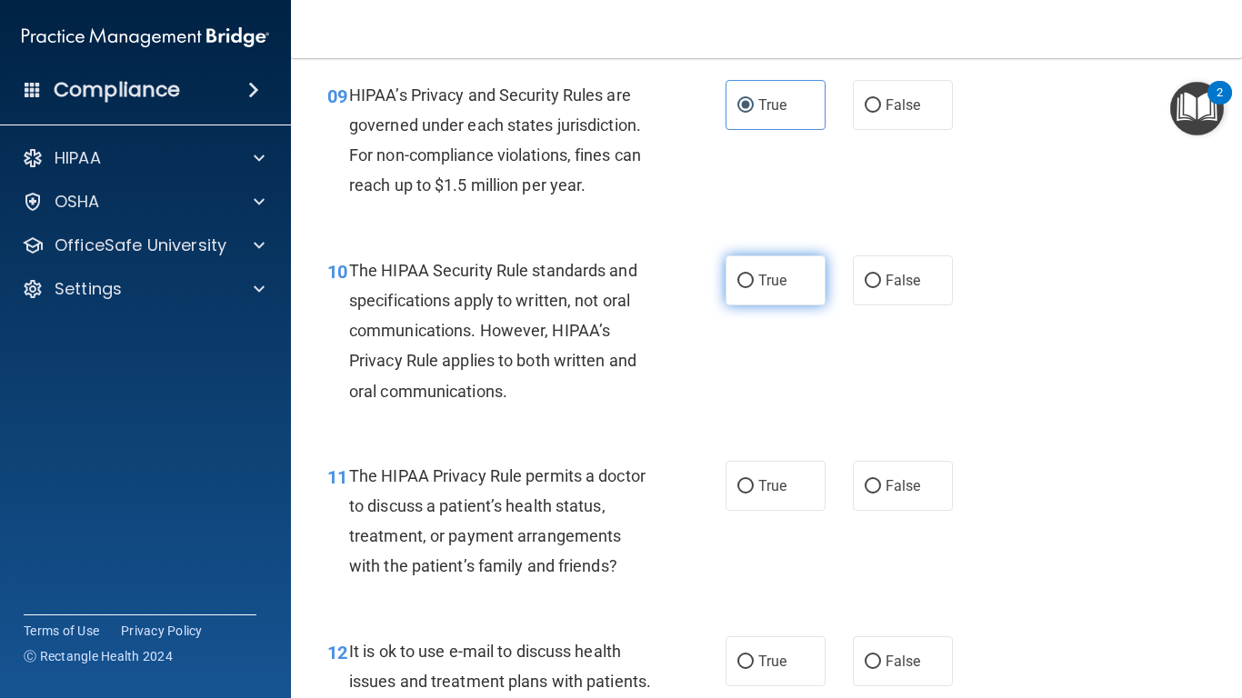
radio input "true"
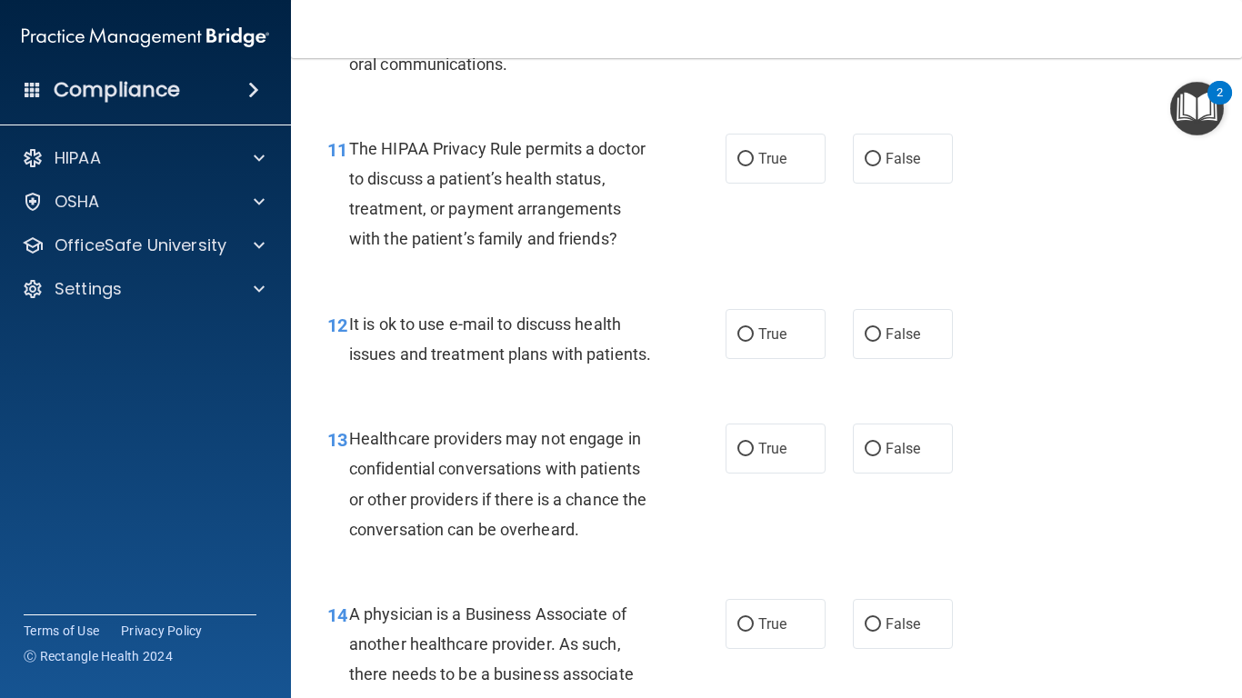
scroll to position [1892, 0]
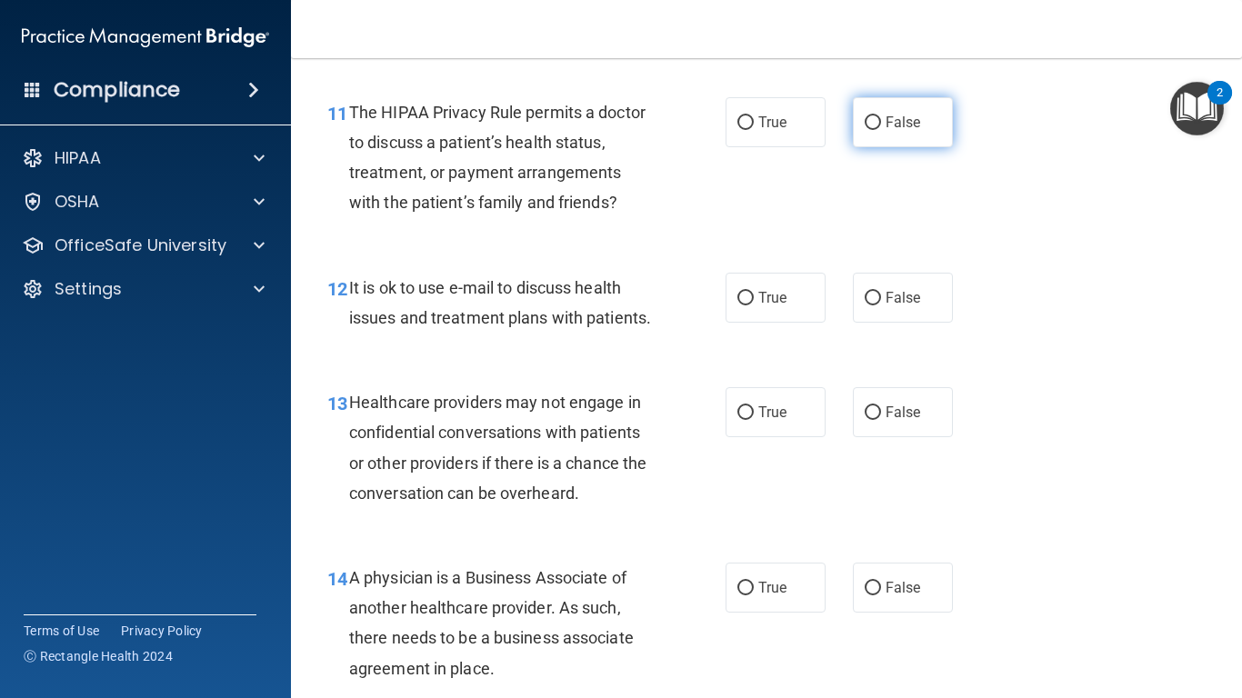
click at [886, 123] on span "False" at bounding box center [903, 122] width 35 height 17
click at [881, 123] on input "False" at bounding box center [873, 123] width 16 height 14
radio input "true"
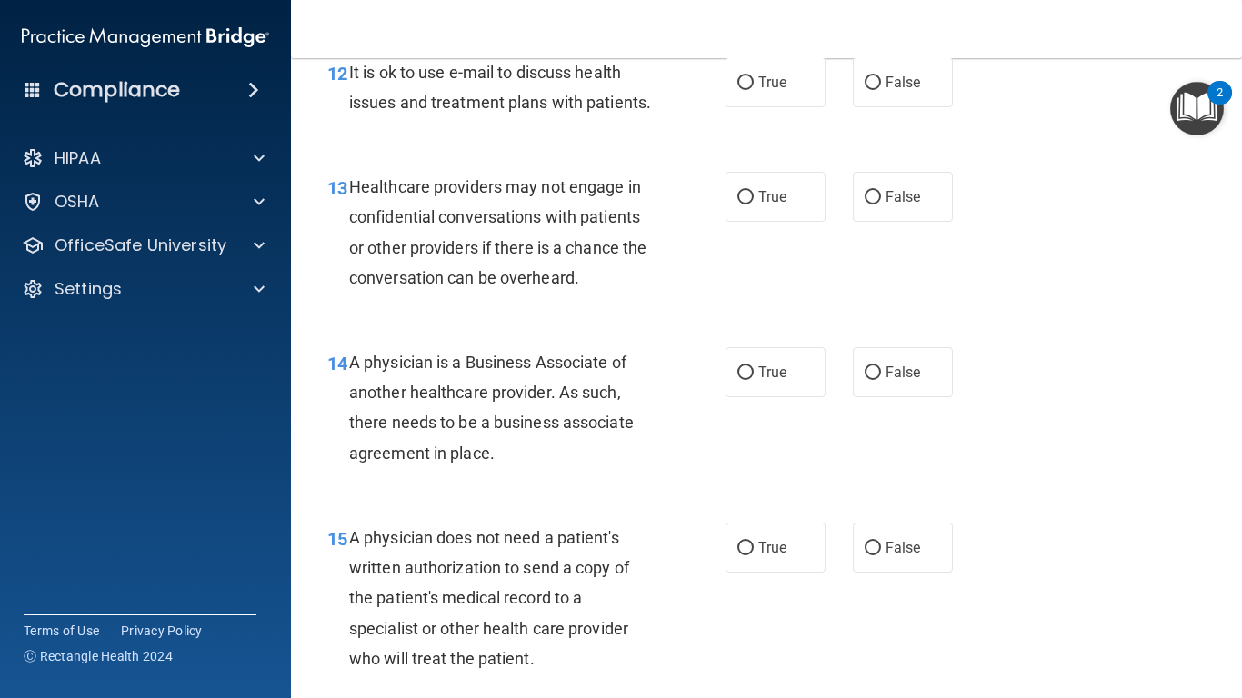
scroll to position [2110, 0]
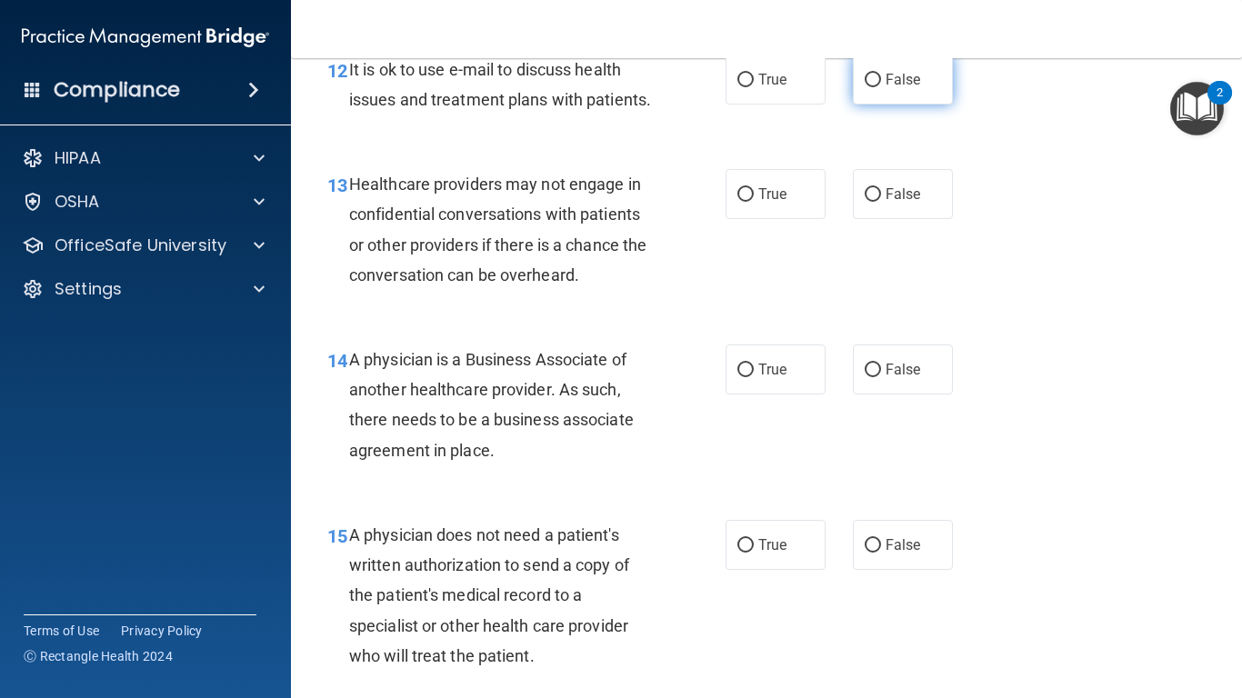
click at [875, 84] on label "False" at bounding box center [903, 80] width 100 height 50
click at [875, 84] on input "False" at bounding box center [873, 81] width 16 height 14
radio input "true"
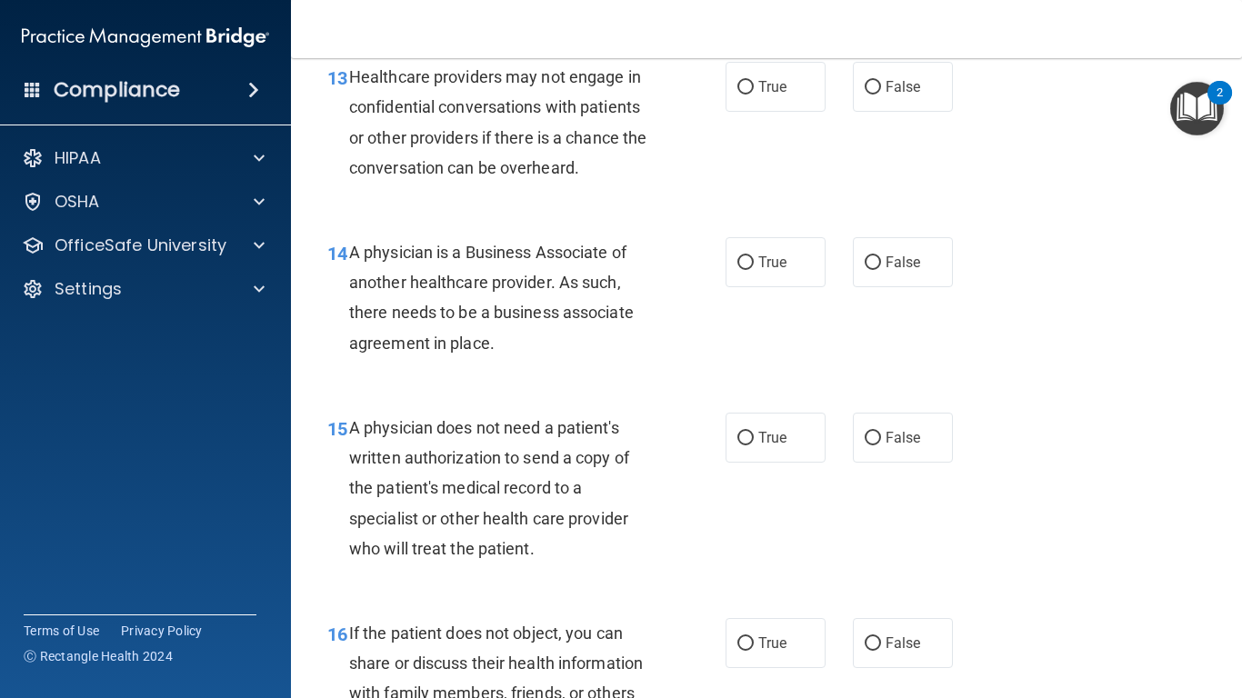
scroll to position [2219, 0]
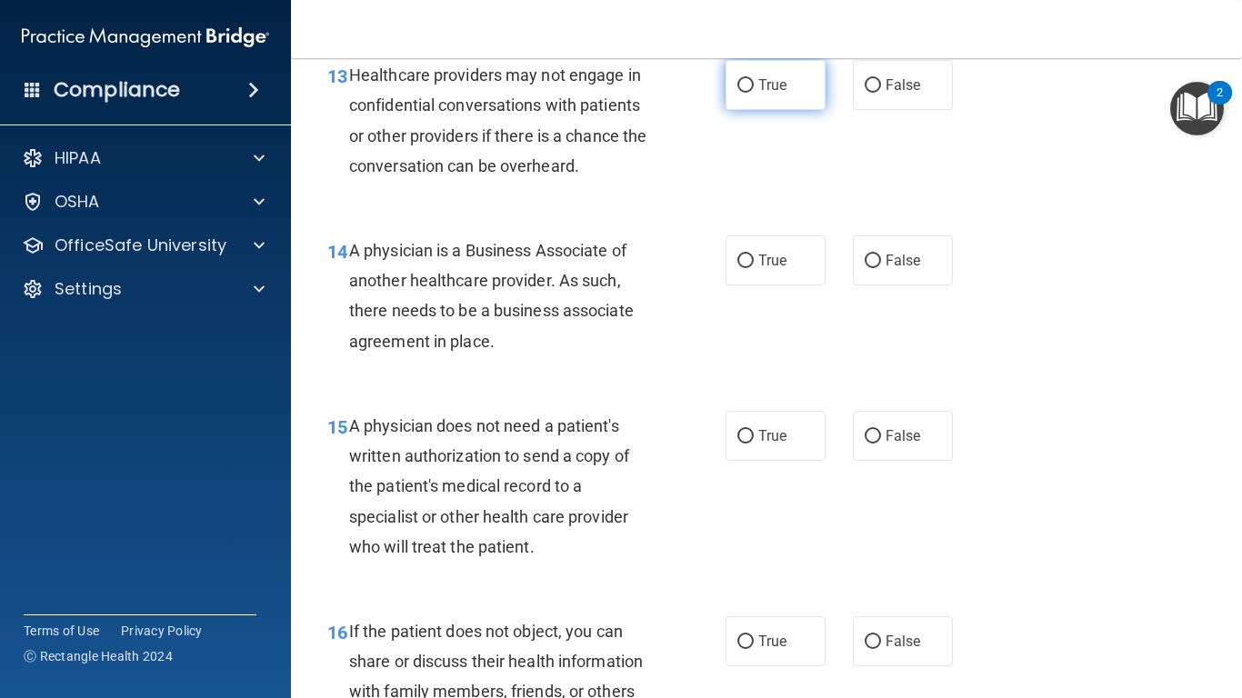
click at [758, 110] on label "True" at bounding box center [776, 85] width 100 height 50
click at [754, 93] on input "True" at bounding box center [746, 86] width 16 height 14
radio input "true"
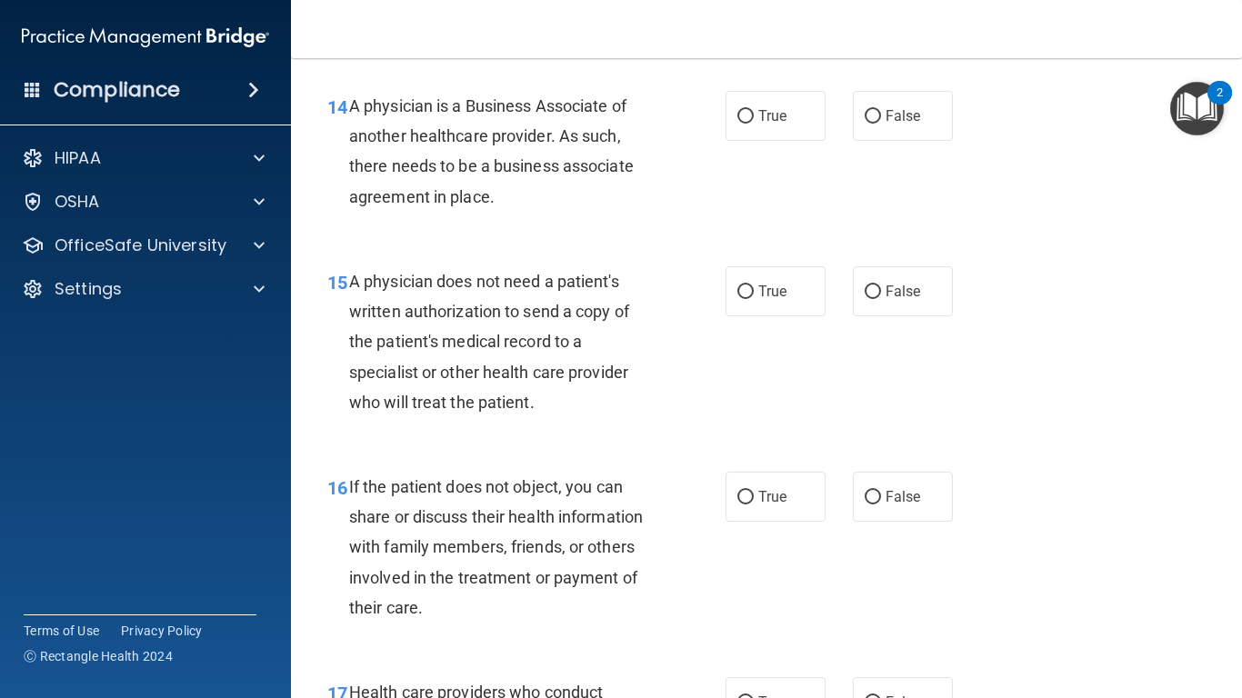
scroll to position [2364, 0]
click at [776, 140] on label "True" at bounding box center [776, 115] width 100 height 50
click at [754, 123] on input "True" at bounding box center [746, 116] width 16 height 14
radio input "true"
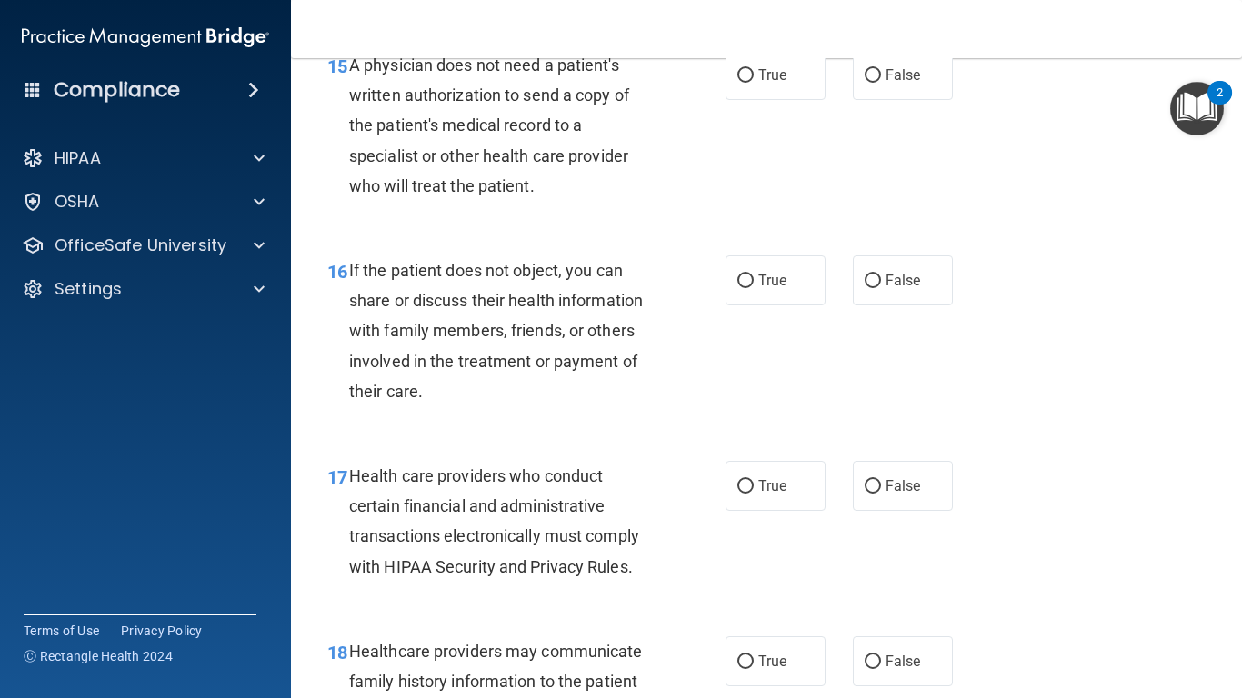
scroll to position [2583, 0]
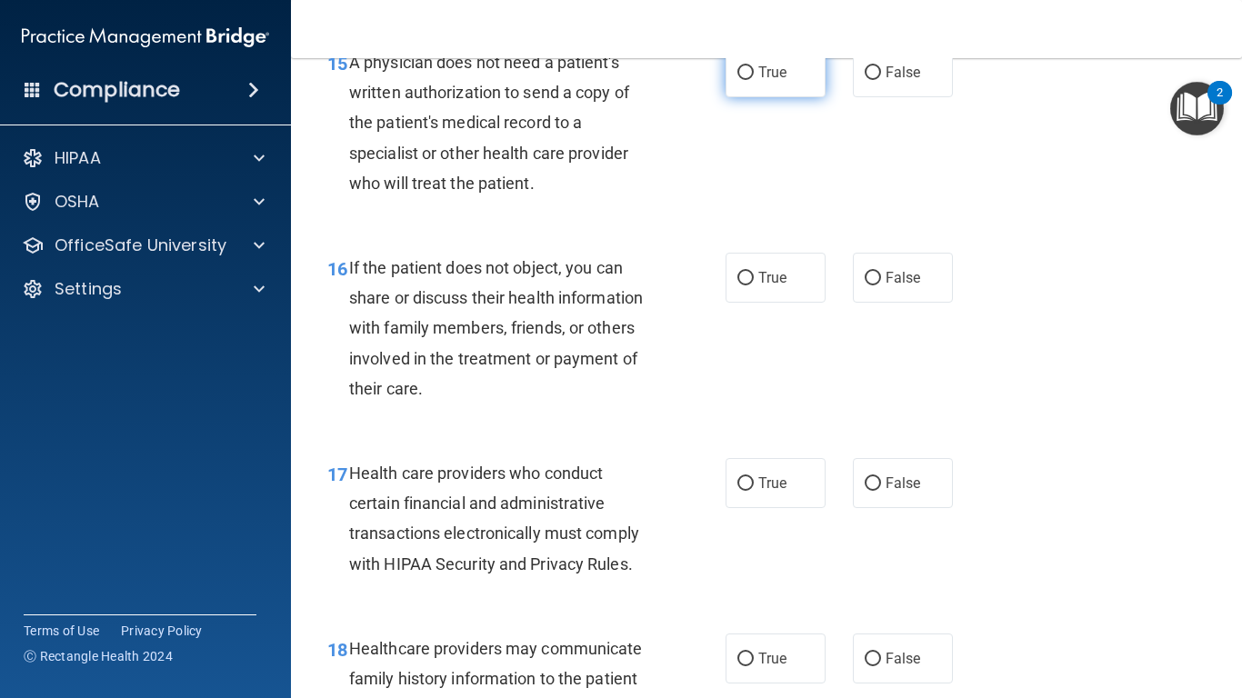
click at [751, 97] on label "True" at bounding box center [776, 72] width 100 height 50
click at [751, 80] on input "True" at bounding box center [746, 73] width 16 height 14
radio input "true"
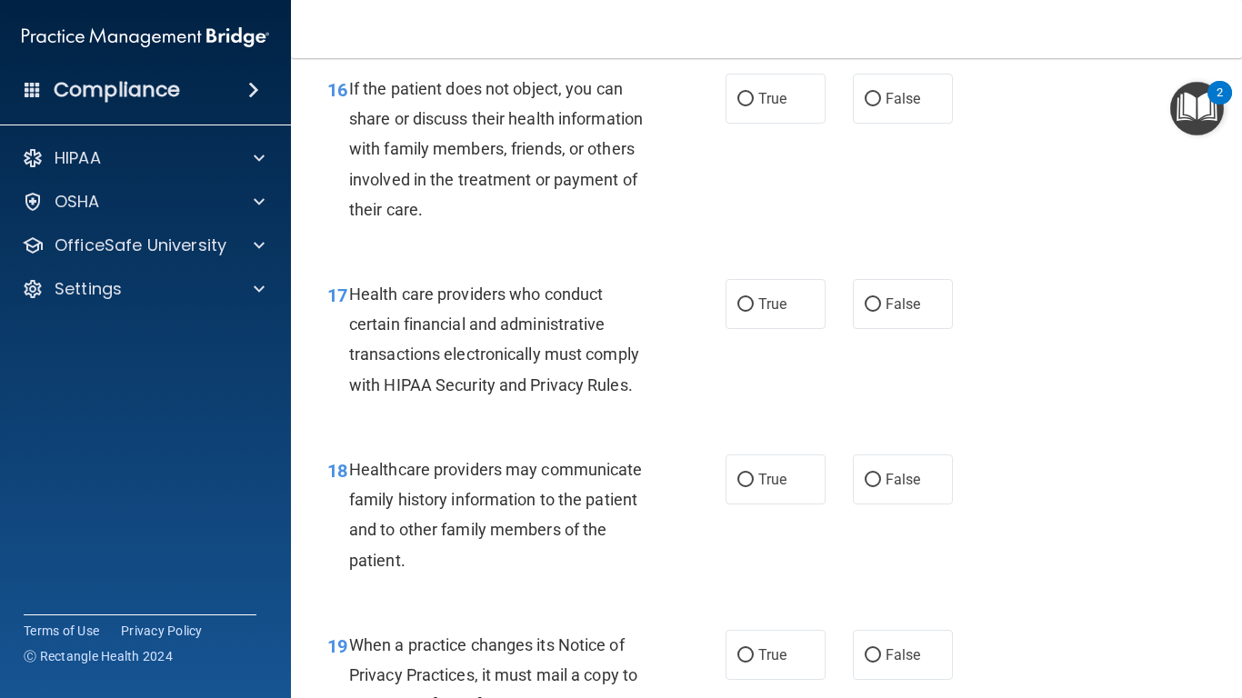
scroll to position [2765, 0]
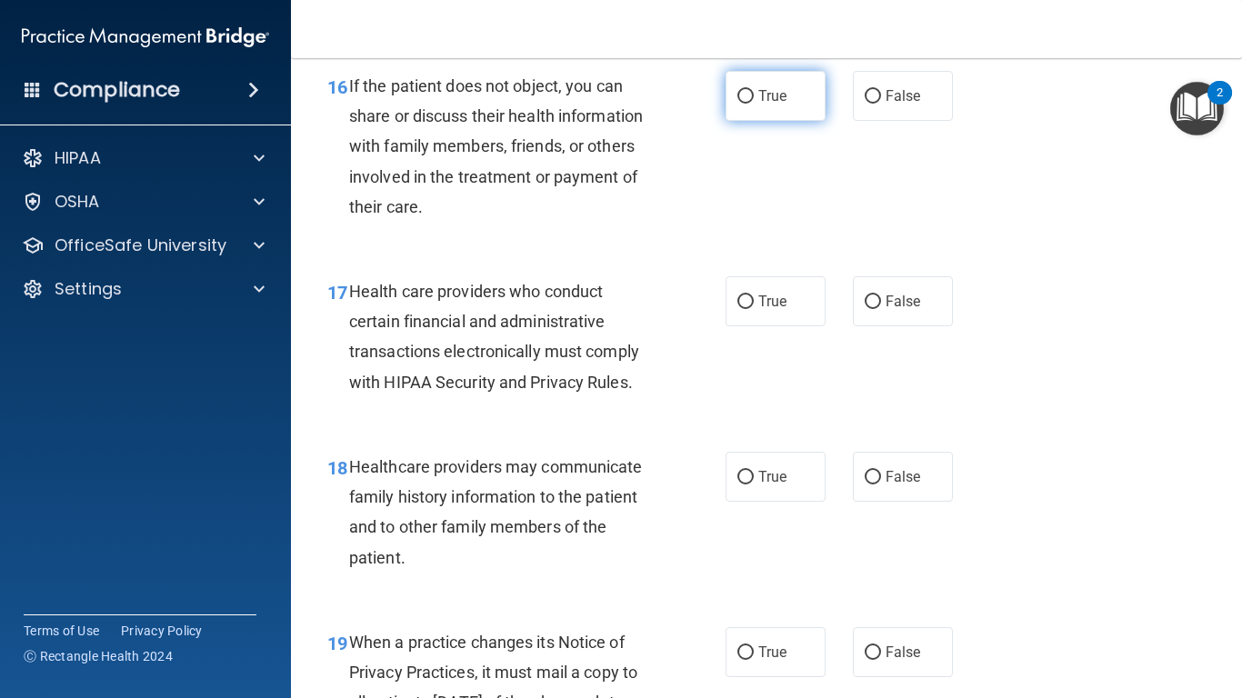
click at [758, 105] on span "True" at bounding box center [772, 95] width 28 height 17
click at [754, 104] on input "True" at bounding box center [746, 97] width 16 height 14
radio input "true"
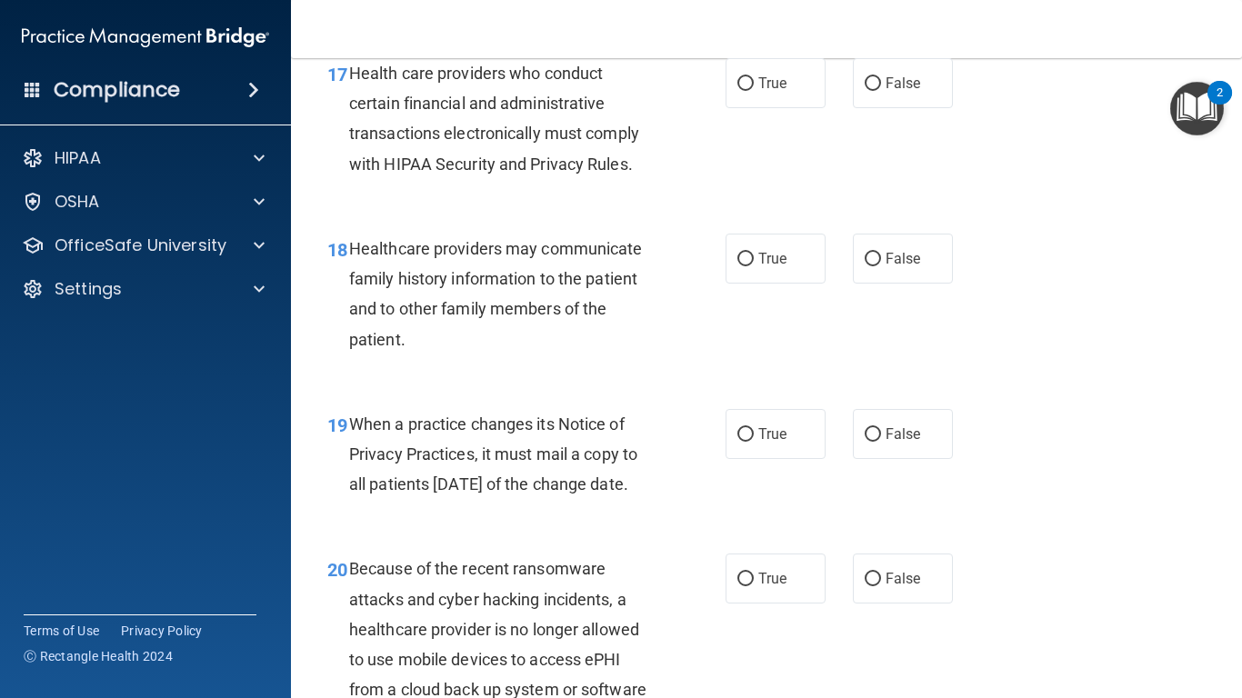
scroll to position [3019, 0]
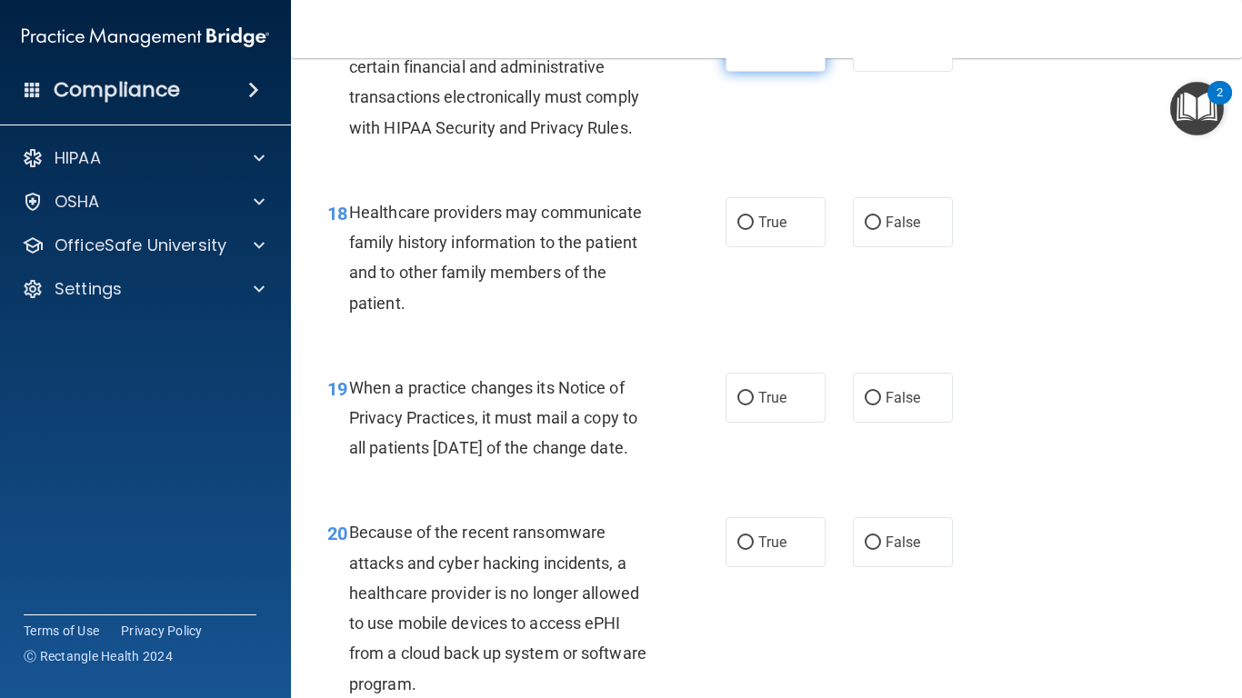
click at [783, 72] on label "True" at bounding box center [776, 47] width 100 height 50
click at [754, 55] on input "True" at bounding box center [746, 48] width 16 height 14
radio input "true"
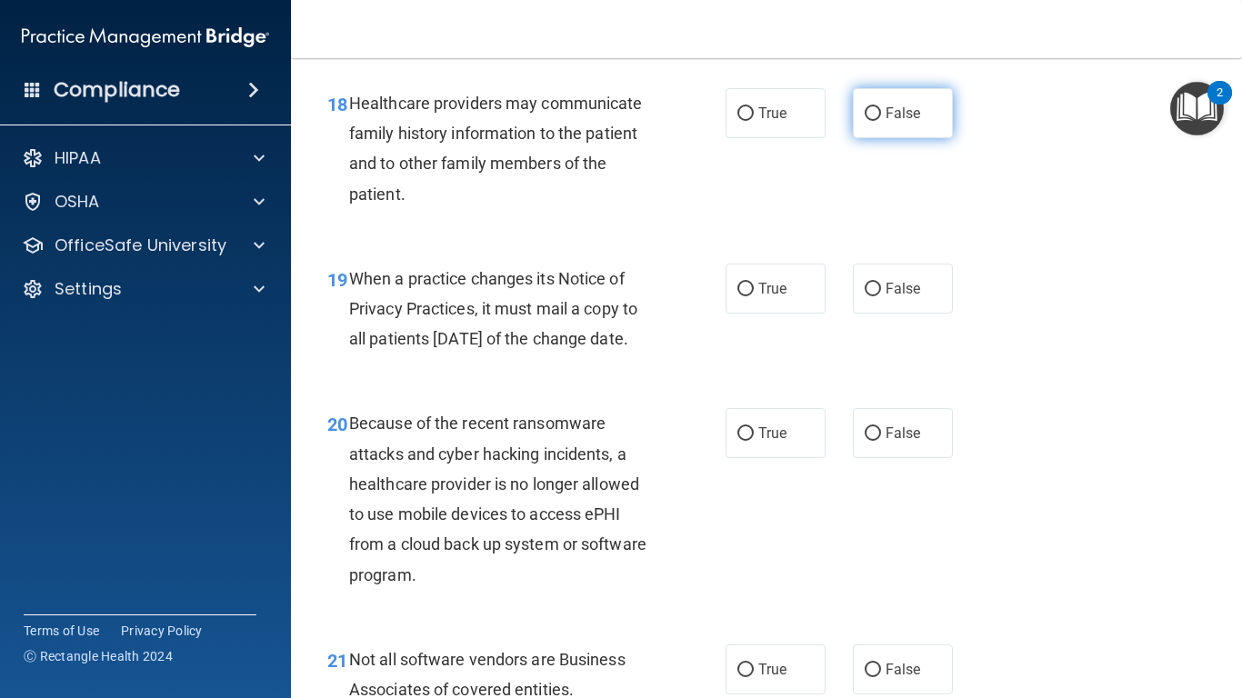
scroll to position [3165, 0]
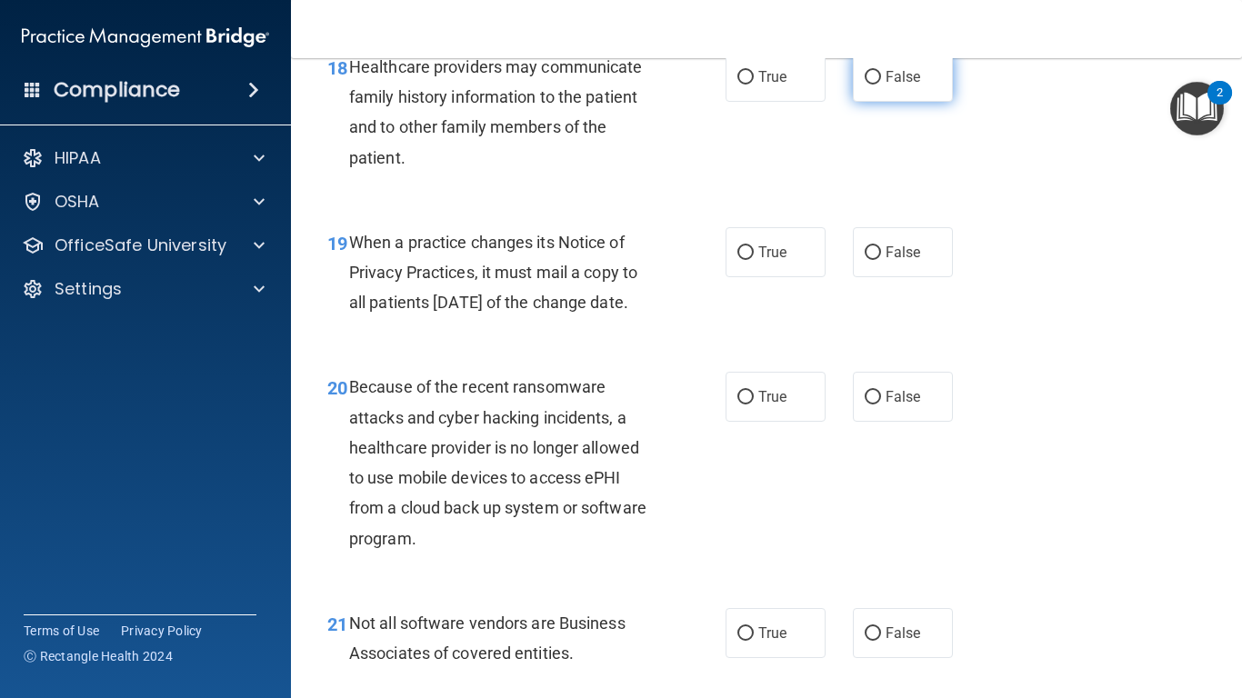
click at [887, 85] on span "False" at bounding box center [903, 76] width 35 height 17
click at [881, 85] on input "False" at bounding box center [873, 78] width 16 height 14
radio input "true"
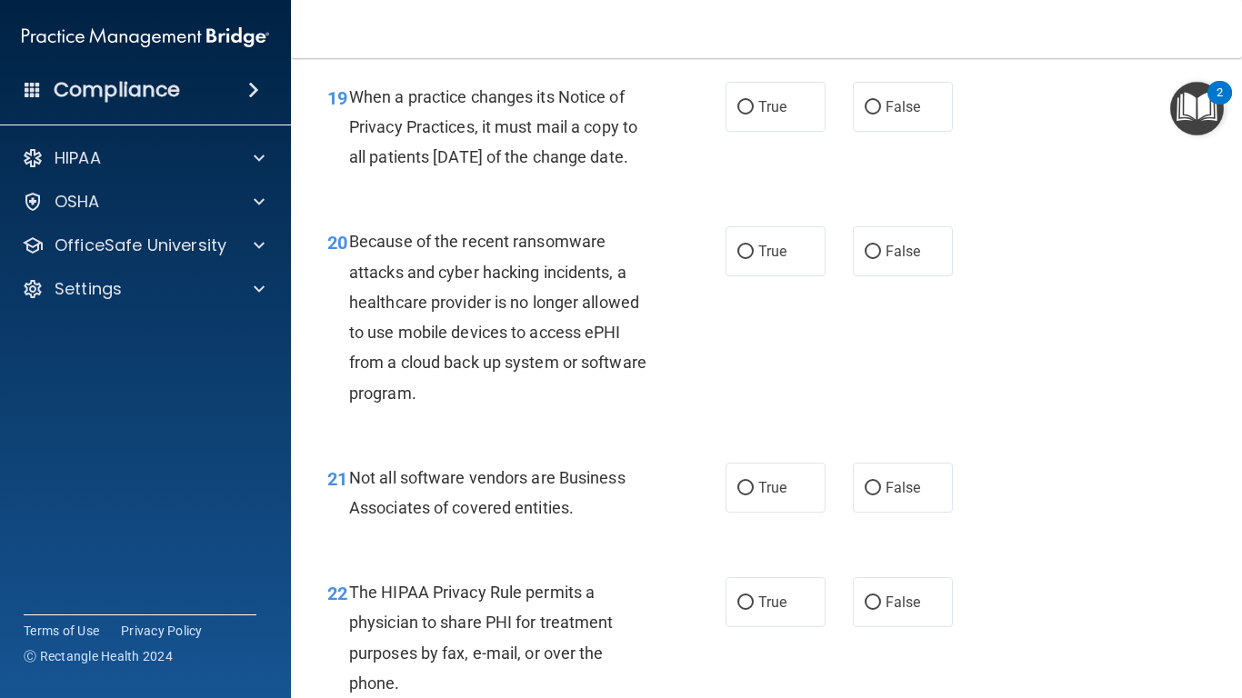
scroll to position [3347, 0]
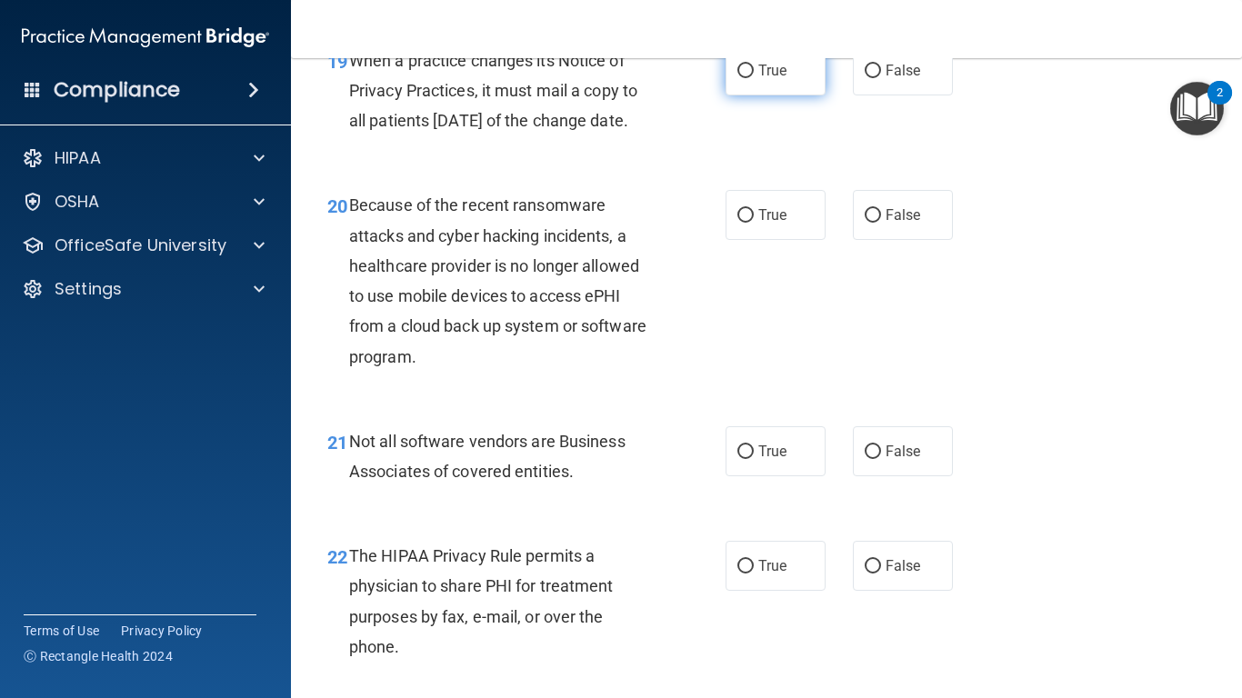
click at [737, 95] on label "True" at bounding box center [776, 70] width 100 height 50
click at [738, 78] on input "True" at bounding box center [746, 72] width 16 height 14
radio input "true"
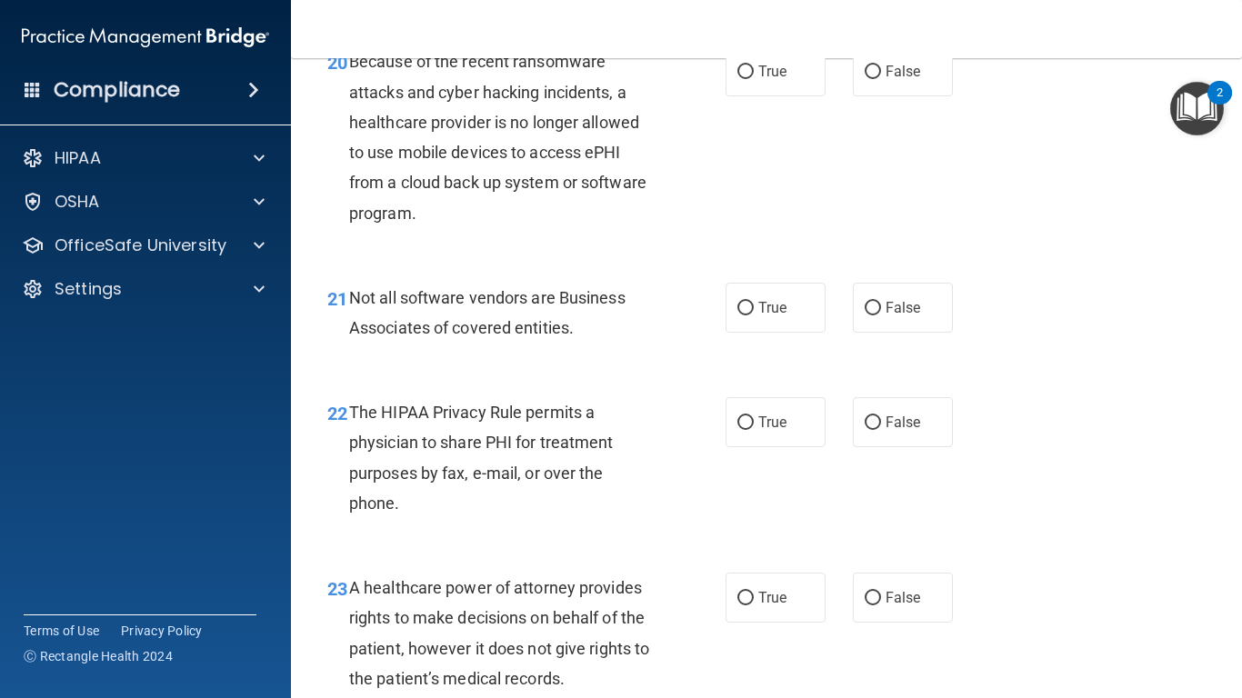
scroll to position [3492, 0]
click at [777, 95] on label "True" at bounding box center [776, 70] width 100 height 50
click at [754, 77] on input "True" at bounding box center [746, 71] width 16 height 14
radio input "true"
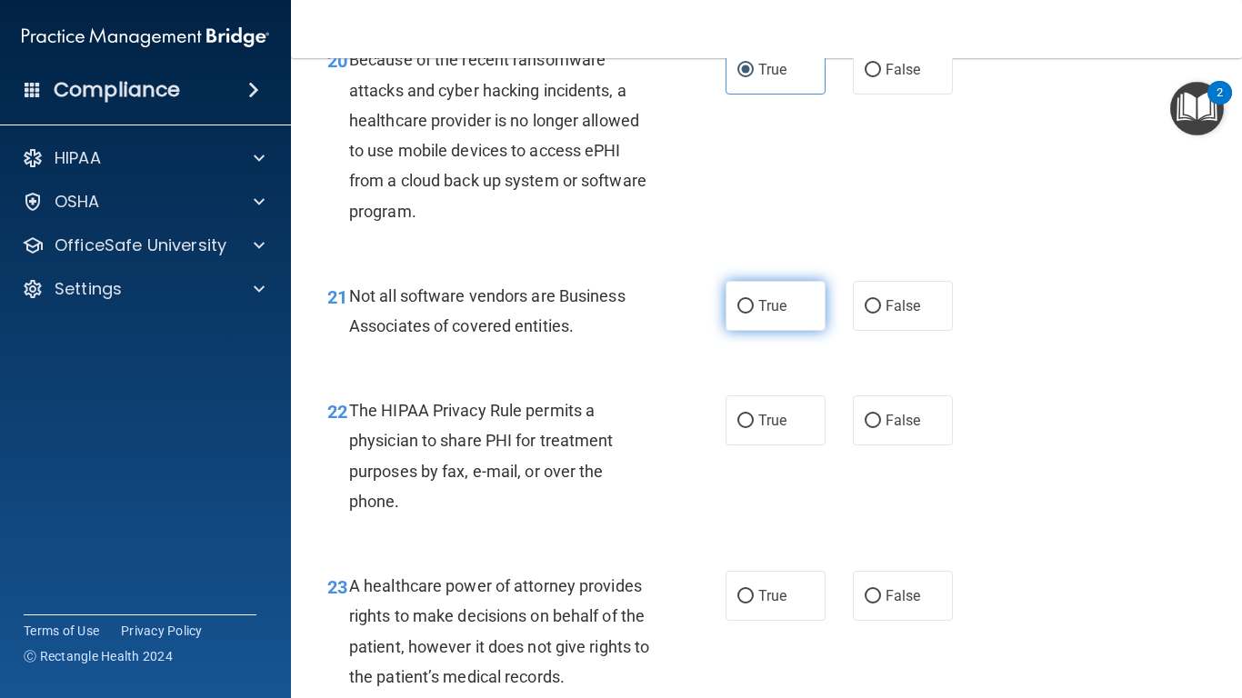
click at [758, 315] on span "True" at bounding box center [772, 305] width 28 height 17
click at [753, 314] on input "True" at bounding box center [746, 307] width 16 height 14
radio input "true"
click at [907, 446] on label "False" at bounding box center [903, 421] width 100 height 50
click at [881, 428] on input "False" at bounding box center [873, 422] width 16 height 14
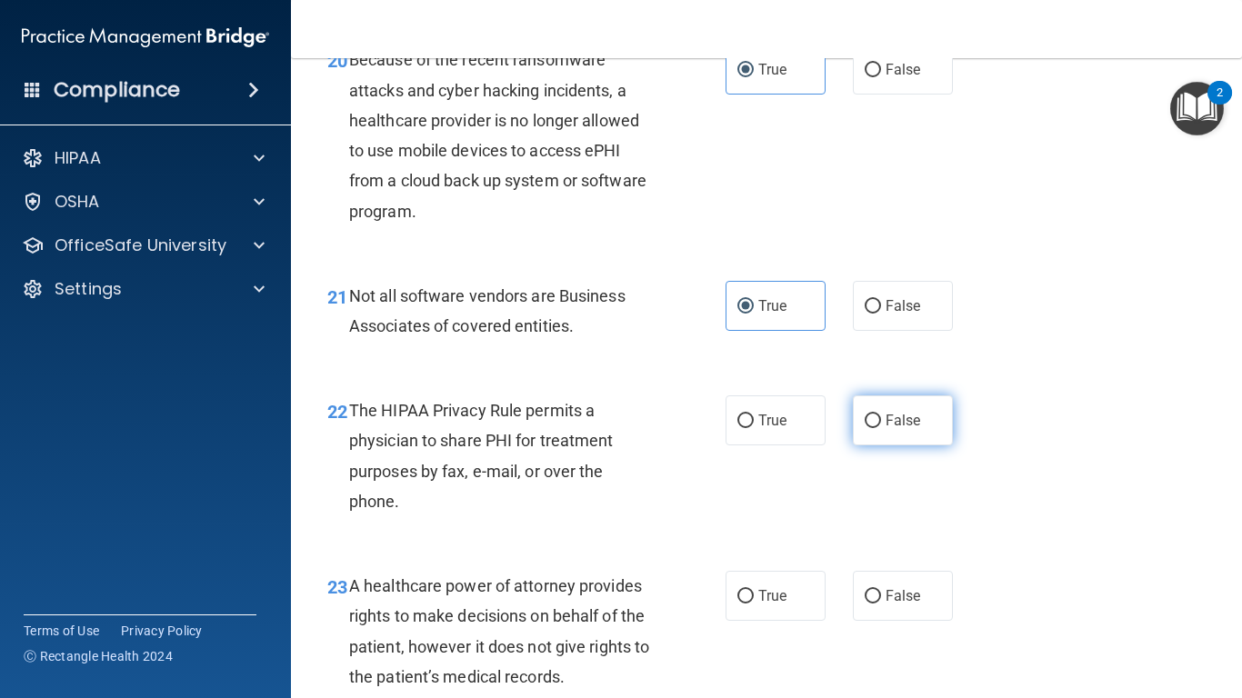
radio input "true"
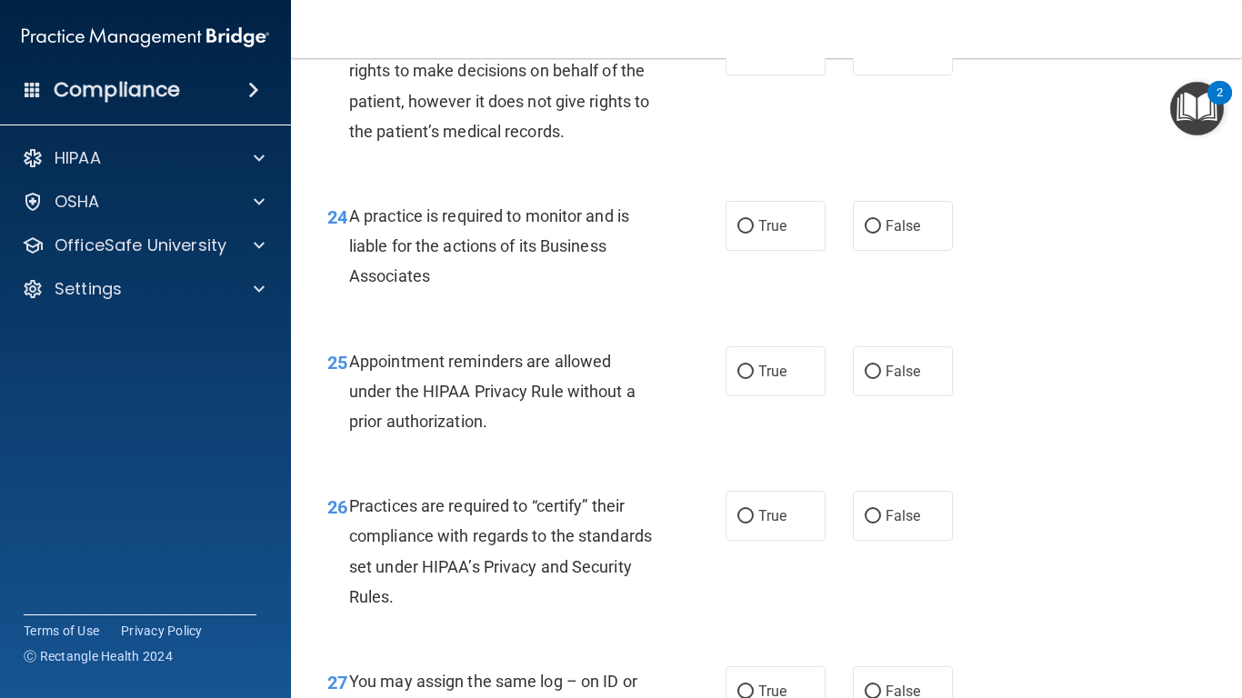
scroll to position [4074, 0]
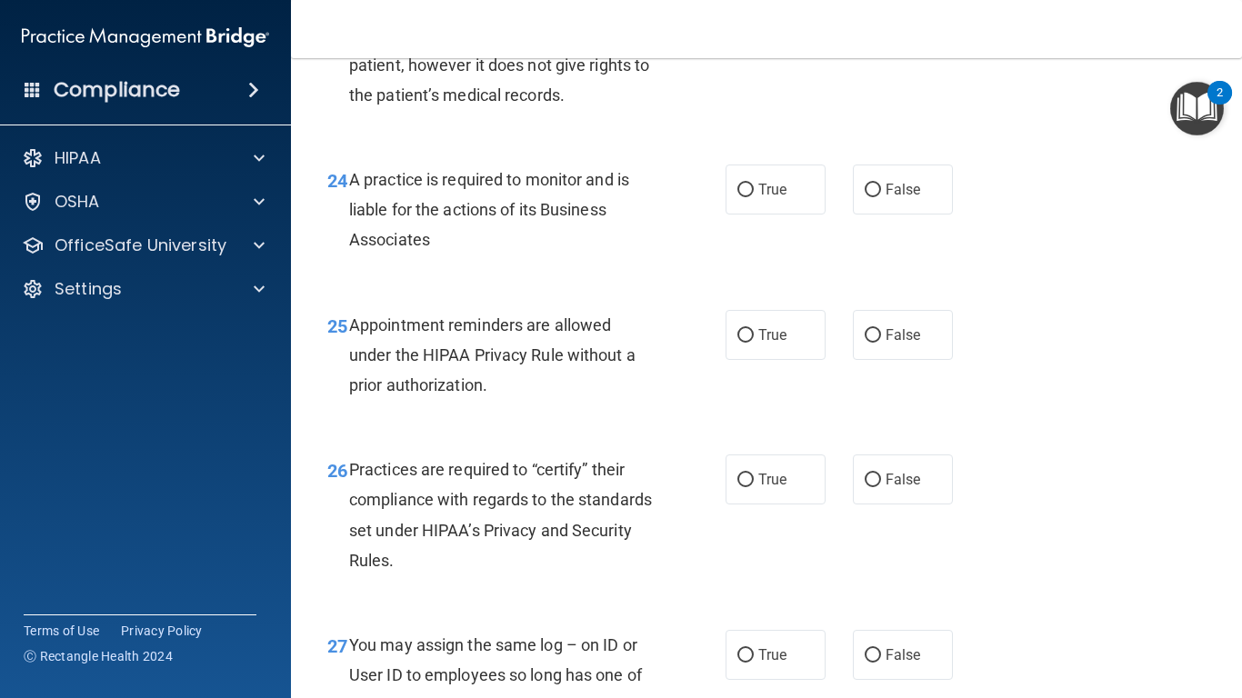
click at [771, 23] on span "True" at bounding box center [772, 13] width 28 height 17
click at [754, 22] on input "True" at bounding box center [746, 15] width 16 height 14
radio input "true"
click at [898, 198] on span "False" at bounding box center [903, 189] width 35 height 17
click at [881, 197] on input "False" at bounding box center [873, 191] width 16 height 14
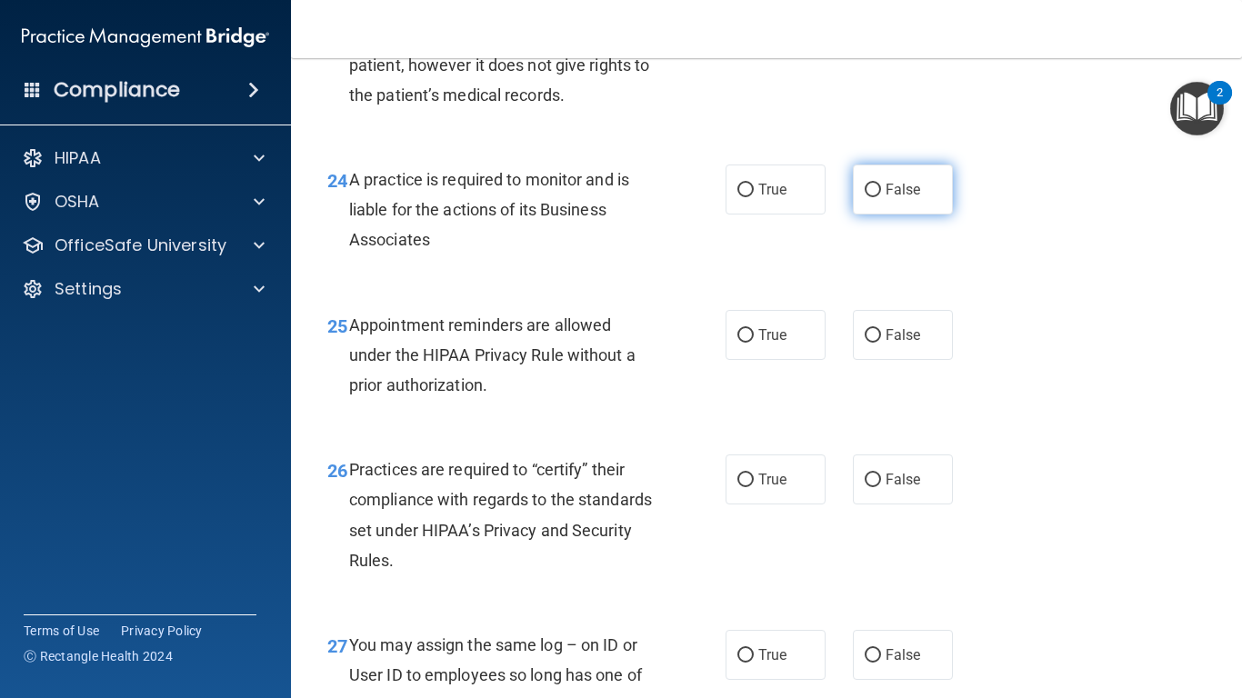
radio input "true"
click at [784, 360] on label "True" at bounding box center [776, 335] width 100 height 50
click at [754, 343] on input "True" at bounding box center [746, 336] width 16 height 14
radio input "true"
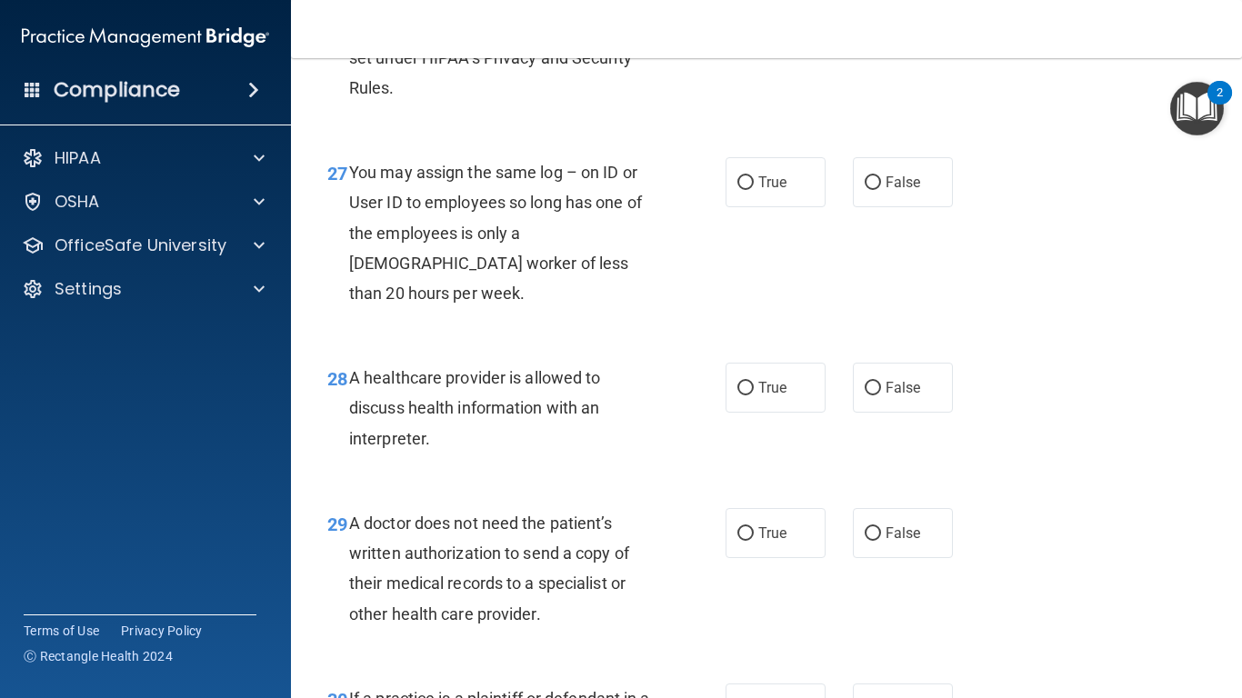
scroll to position [4511, 0]
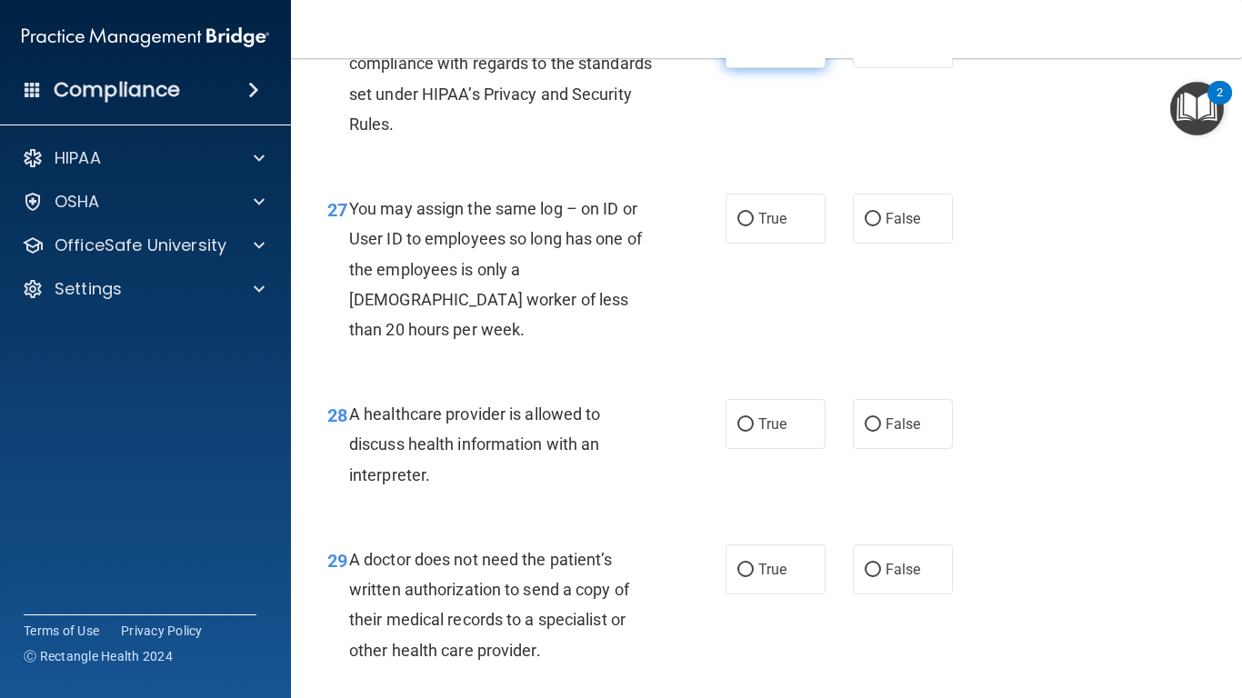
click at [767, 52] on span "True" at bounding box center [772, 43] width 28 height 17
click at [754, 51] on input "True" at bounding box center [746, 44] width 16 height 14
radio input "true"
click at [901, 227] on span "False" at bounding box center [903, 218] width 35 height 17
click at [881, 226] on input "False" at bounding box center [873, 220] width 16 height 14
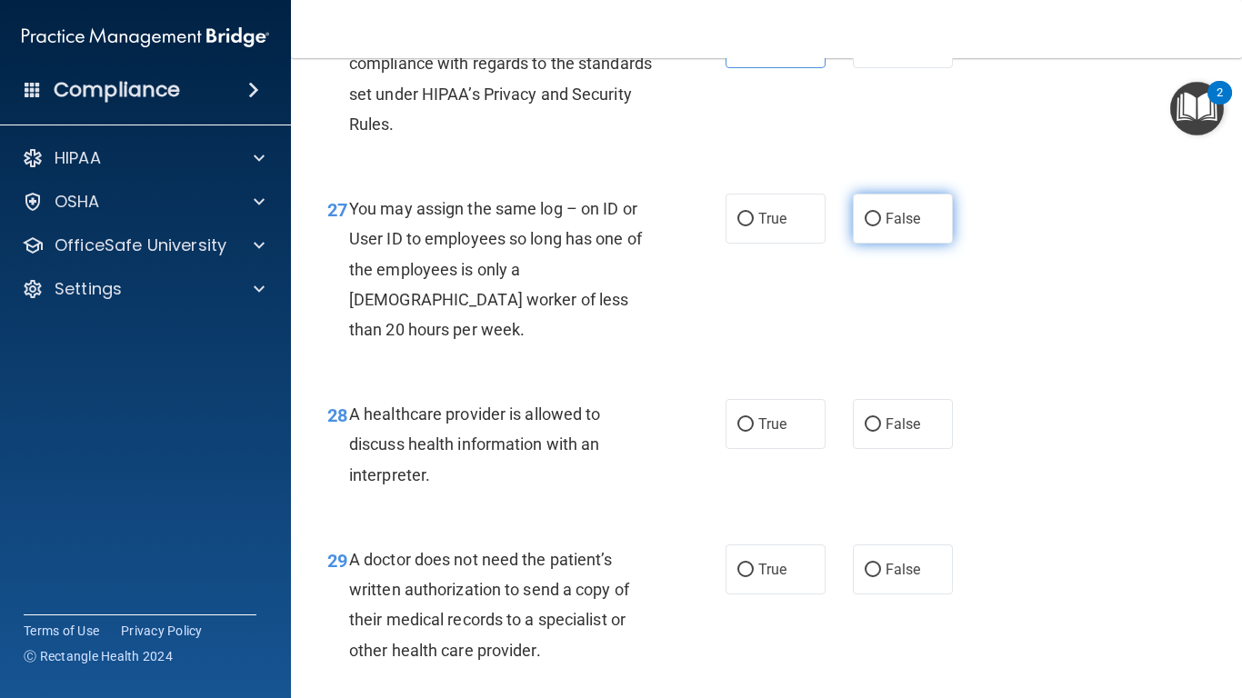
radio input "true"
click at [780, 433] on span "True" at bounding box center [772, 424] width 28 height 17
click at [754, 432] on input "True" at bounding box center [746, 425] width 16 height 14
radio input "true"
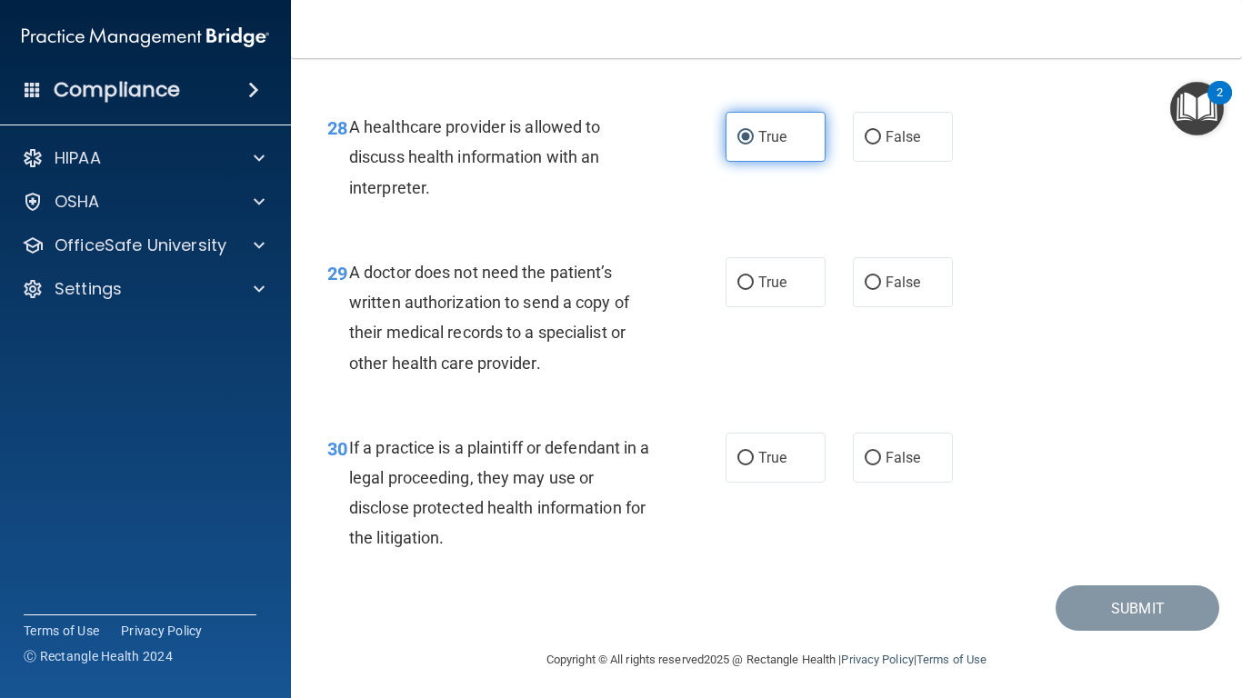
scroll to position [4833, 0]
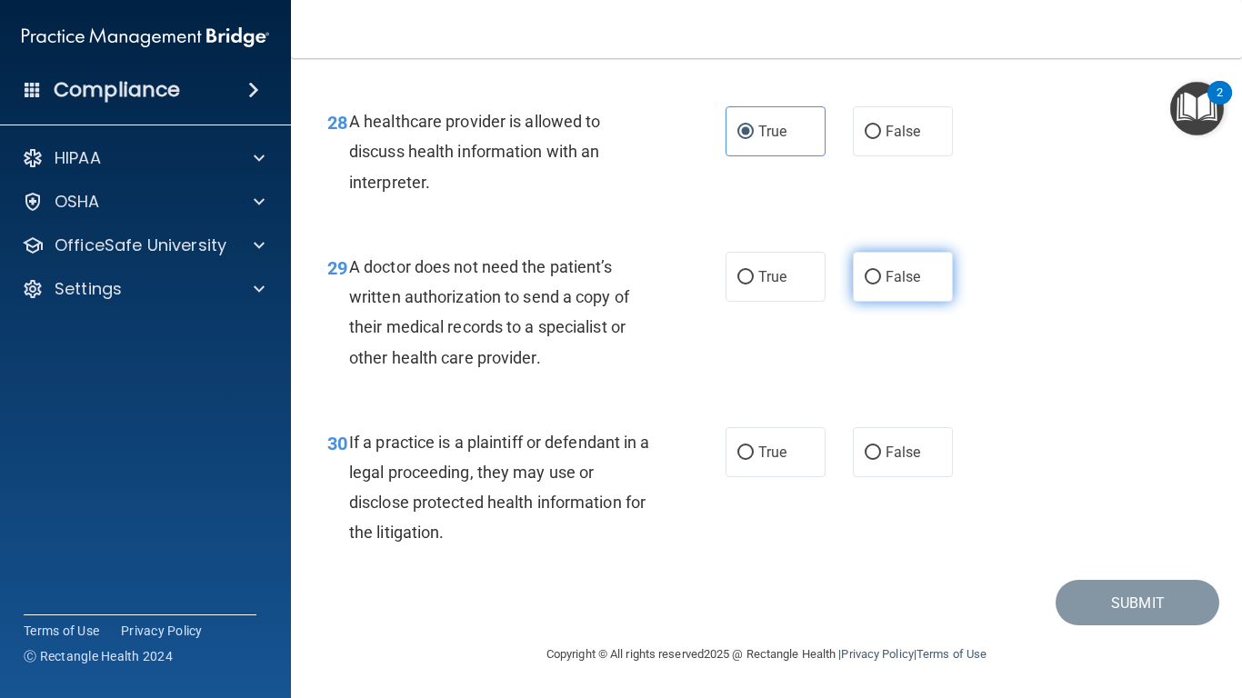
click at [887, 300] on label "False" at bounding box center [903, 277] width 100 height 50
click at [881, 285] on input "False" at bounding box center [873, 278] width 16 height 14
radio input "true"
click at [782, 277] on label "True" at bounding box center [776, 277] width 100 height 50
click at [754, 277] on input "True" at bounding box center [746, 278] width 16 height 14
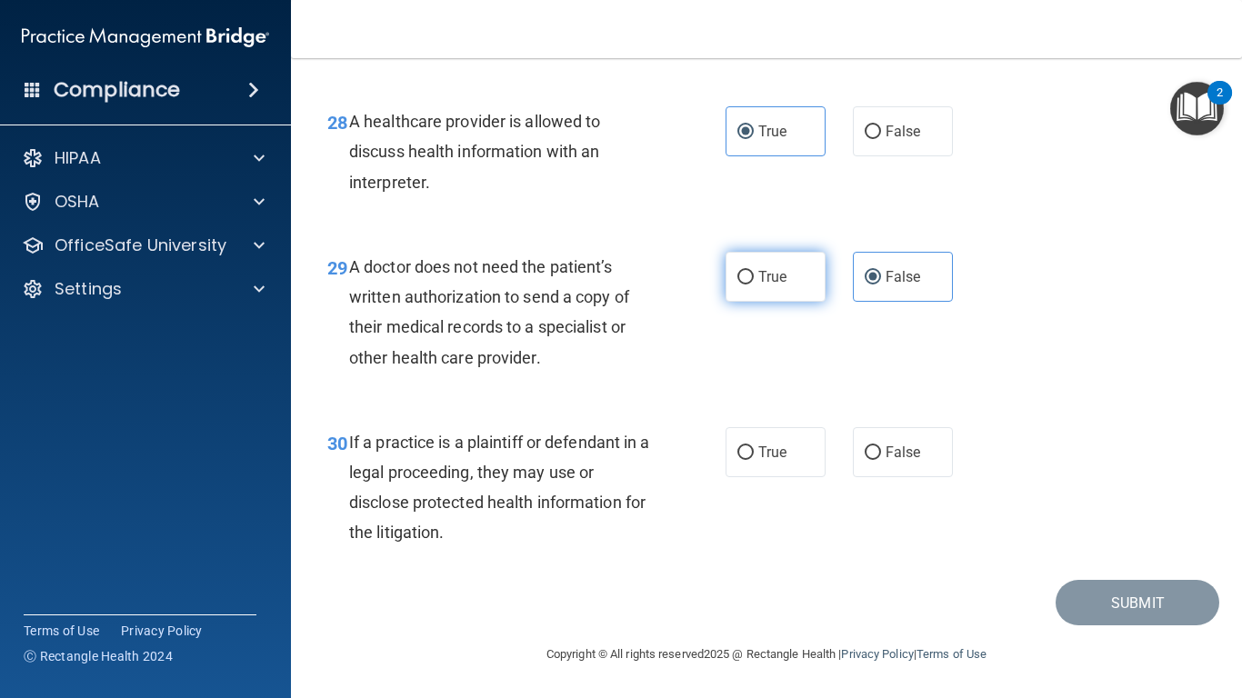
radio input "true"
radio input "false"
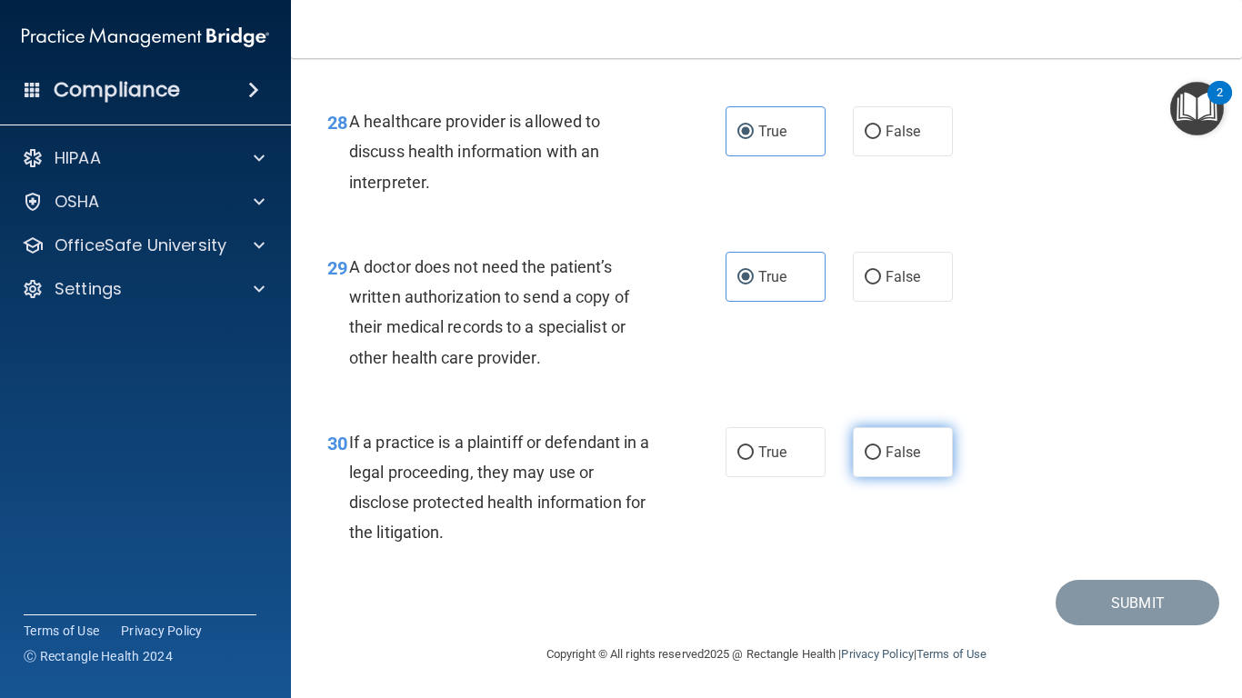
click at [869, 464] on label "False" at bounding box center [903, 452] width 100 height 50
click at [869, 460] on input "False" at bounding box center [873, 454] width 16 height 14
radio input "true"
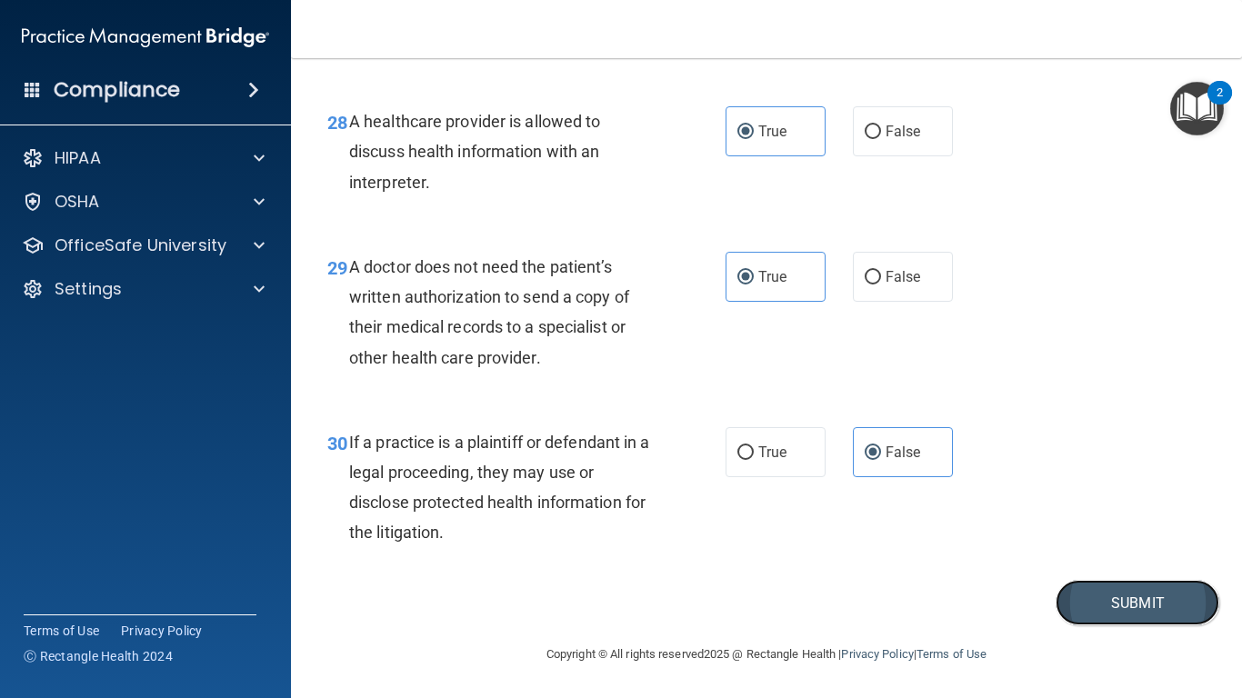
click at [1098, 583] on button "Submit" at bounding box center [1138, 603] width 164 height 46
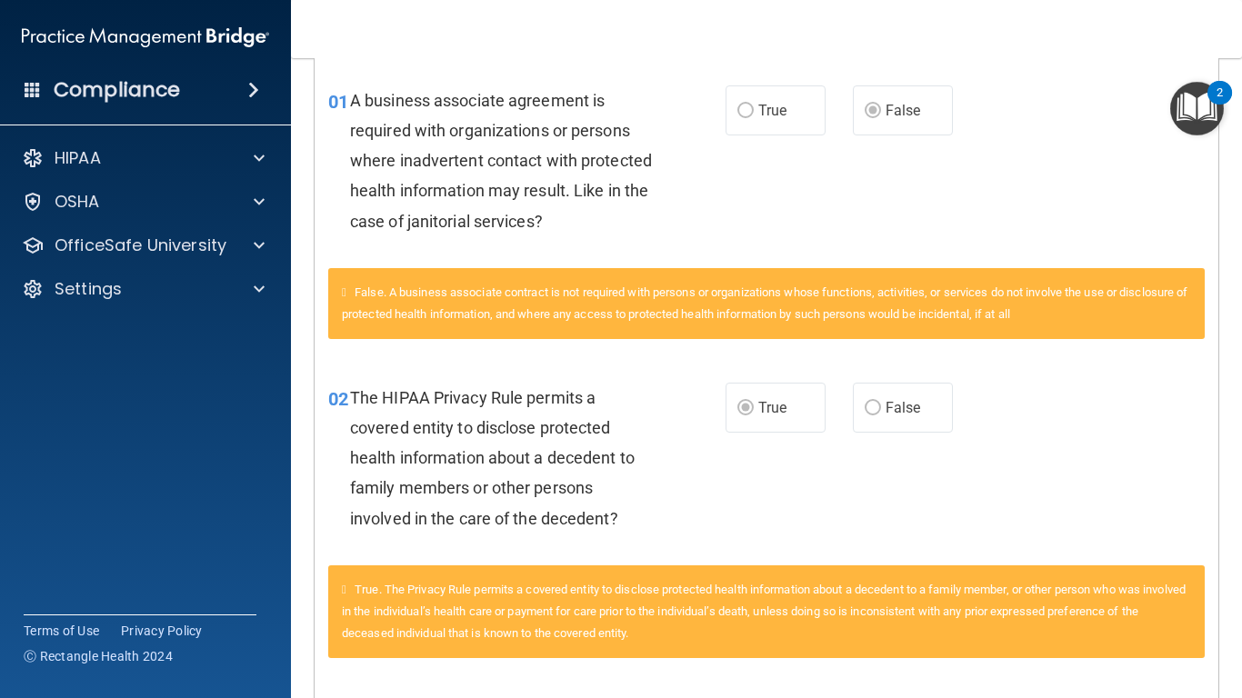
scroll to position [410, 0]
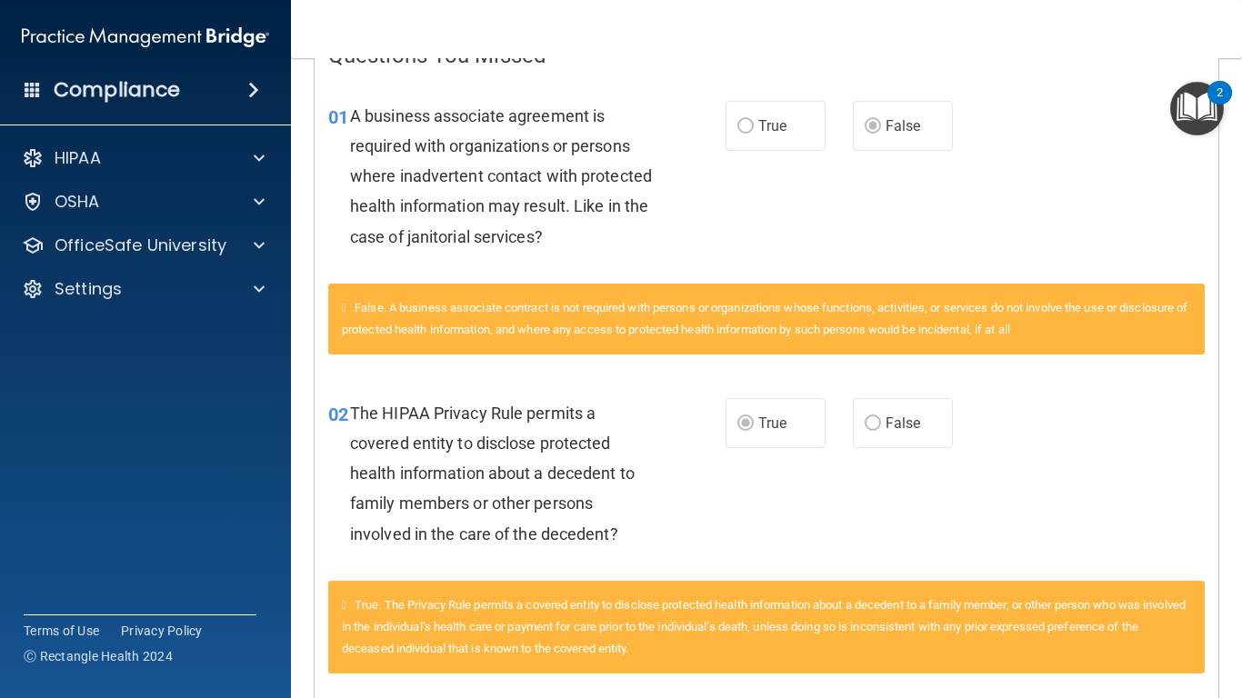
click at [1197, 196] on div "01 A business associate agreement is required with organizations or persons whe…" at bounding box center [767, 181] width 904 height 206
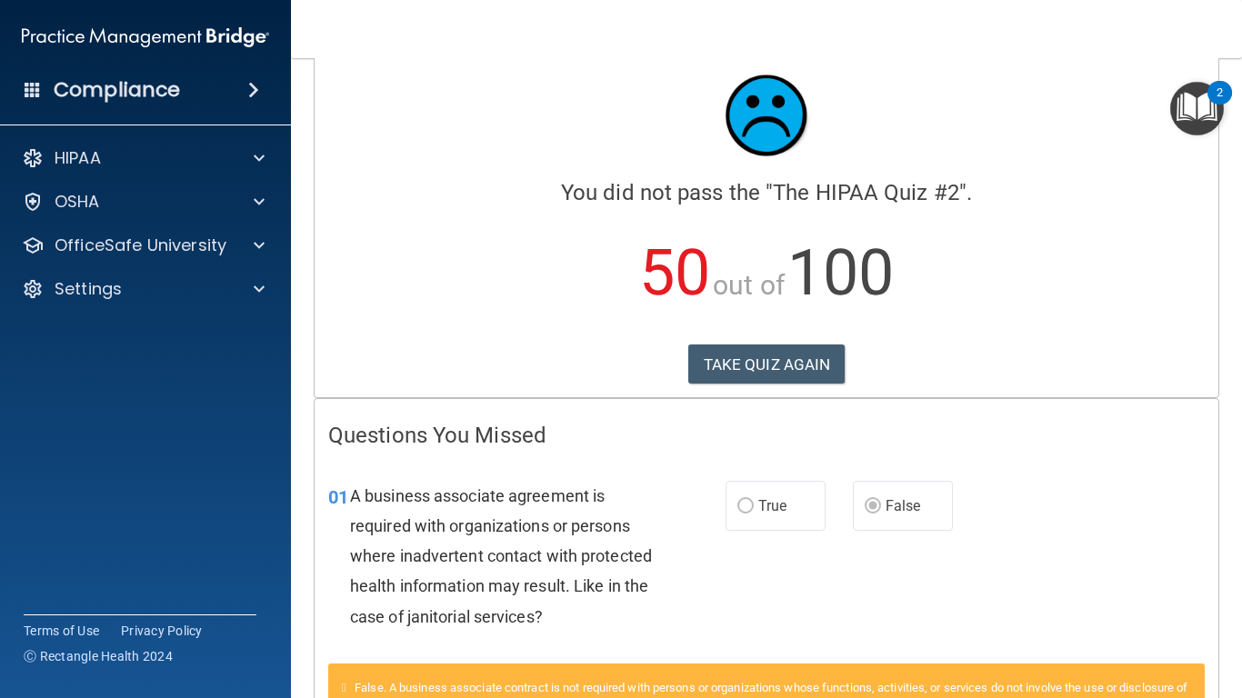
scroll to position [23, 0]
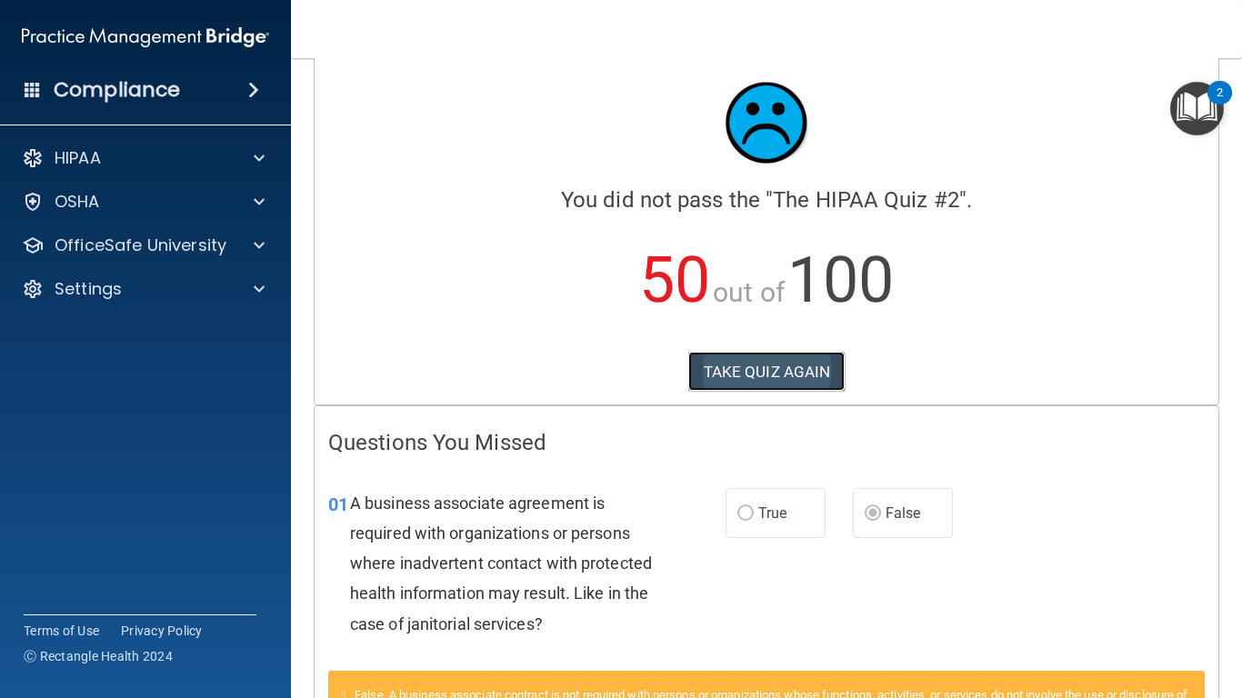
click at [768, 384] on button "TAKE QUIZ AGAIN" at bounding box center [766, 372] width 157 height 40
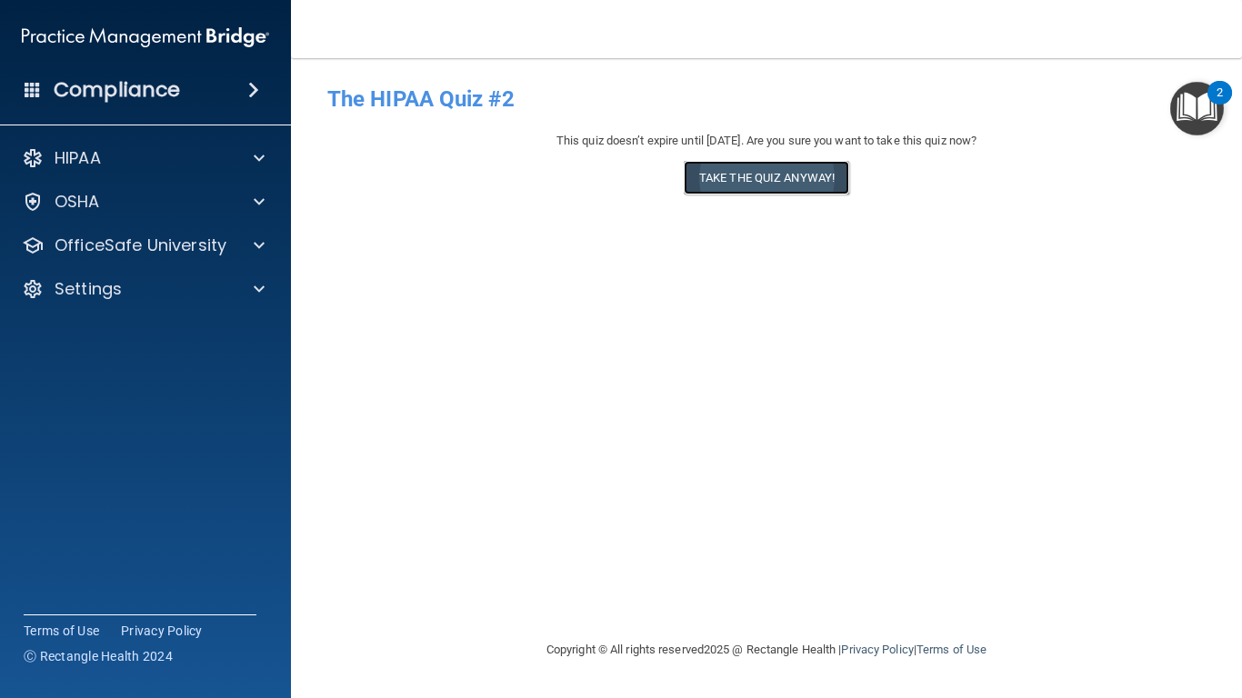
click at [775, 187] on button "Take the quiz anyway!" at bounding box center [767, 178] width 166 height 34
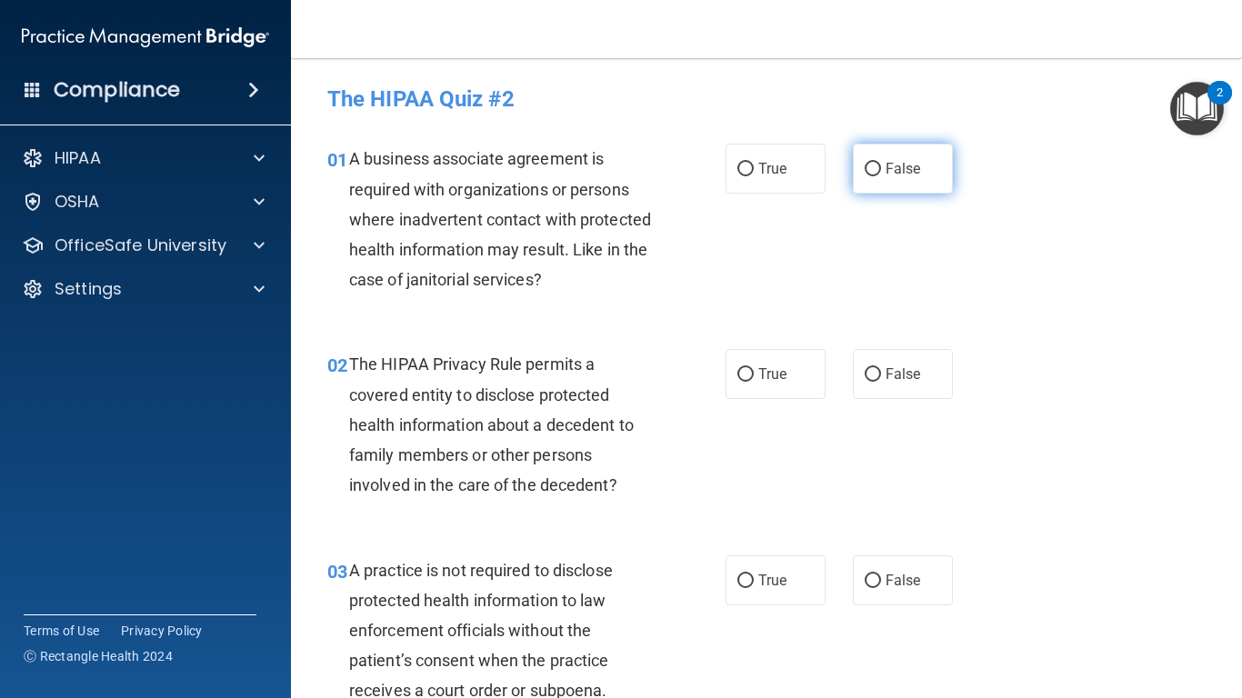
click at [888, 192] on label "False" at bounding box center [903, 169] width 100 height 50
click at [881, 176] on input "False" at bounding box center [873, 170] width 16 height 14
radio input "true"
click at [774, 383] on label "True" at bounding box center [776, 374] width 100 height 50
click at [754, 382] on input "True" at bounding box center [746, 375] width 16 height 14
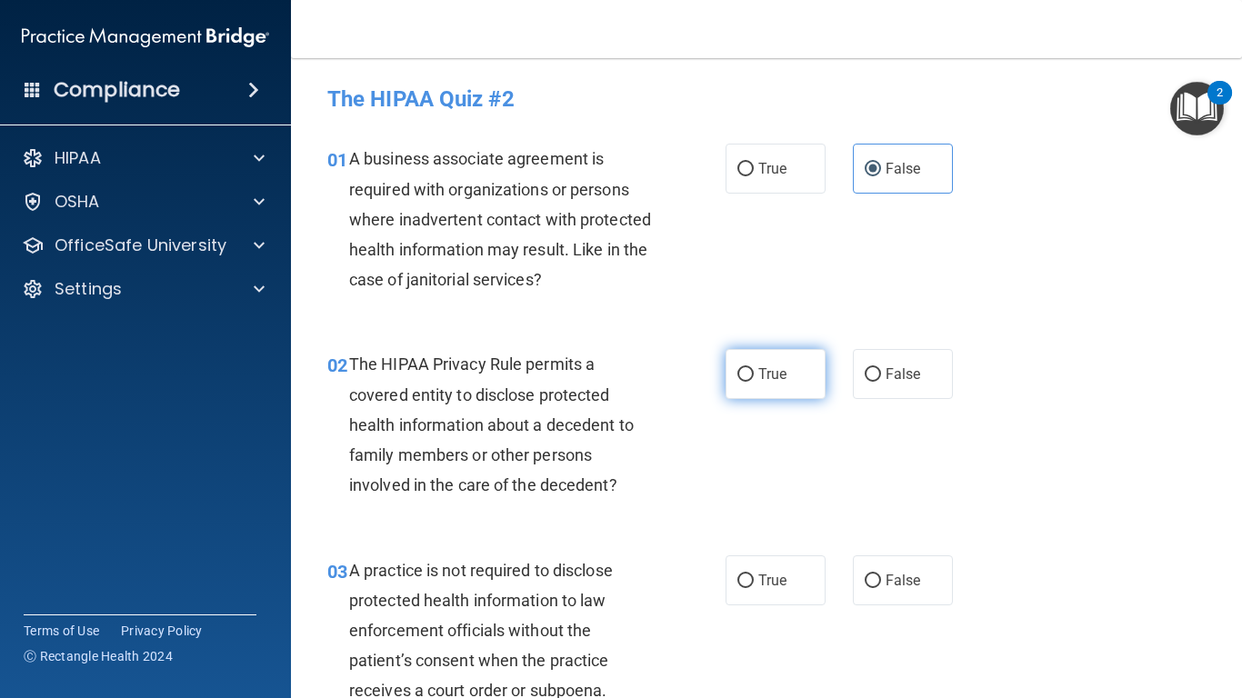
radio input "true"
click at [899, 577] on span "False" at bounding box center [903, 580] width 35 height 17
click at [881, 577] on input "False" at bounding box center [873, 582] width 16 height 14
radio input "true"
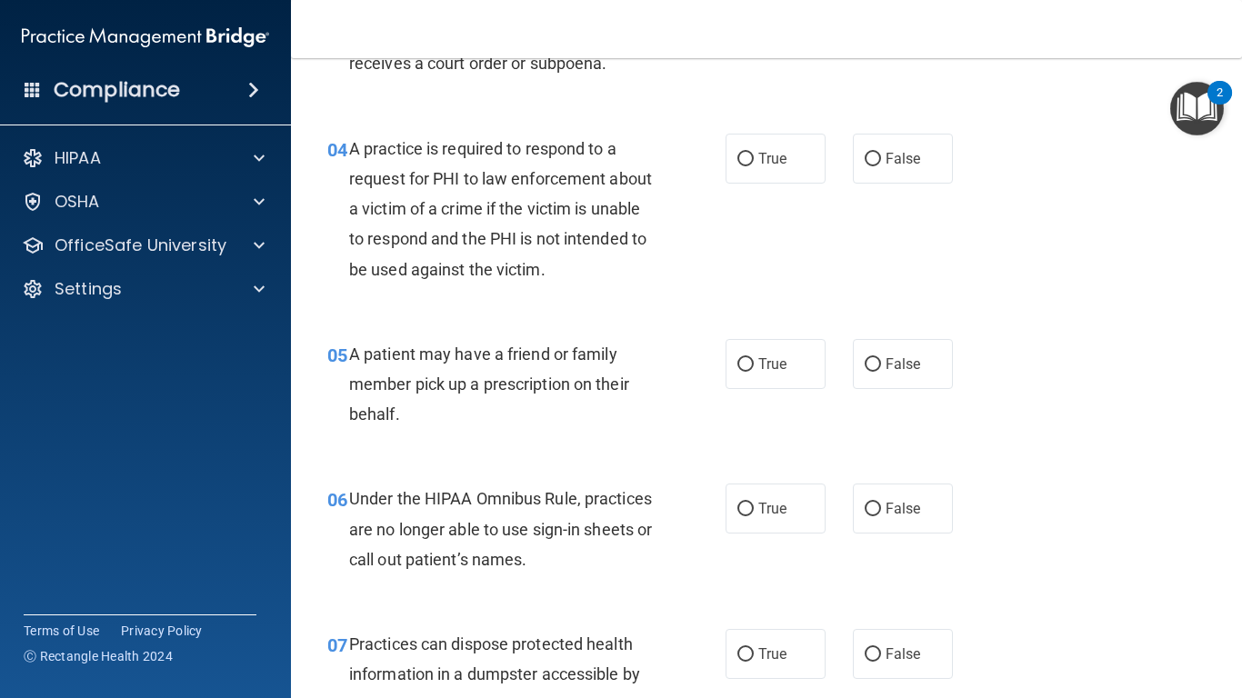
scroll to position [655, 0]
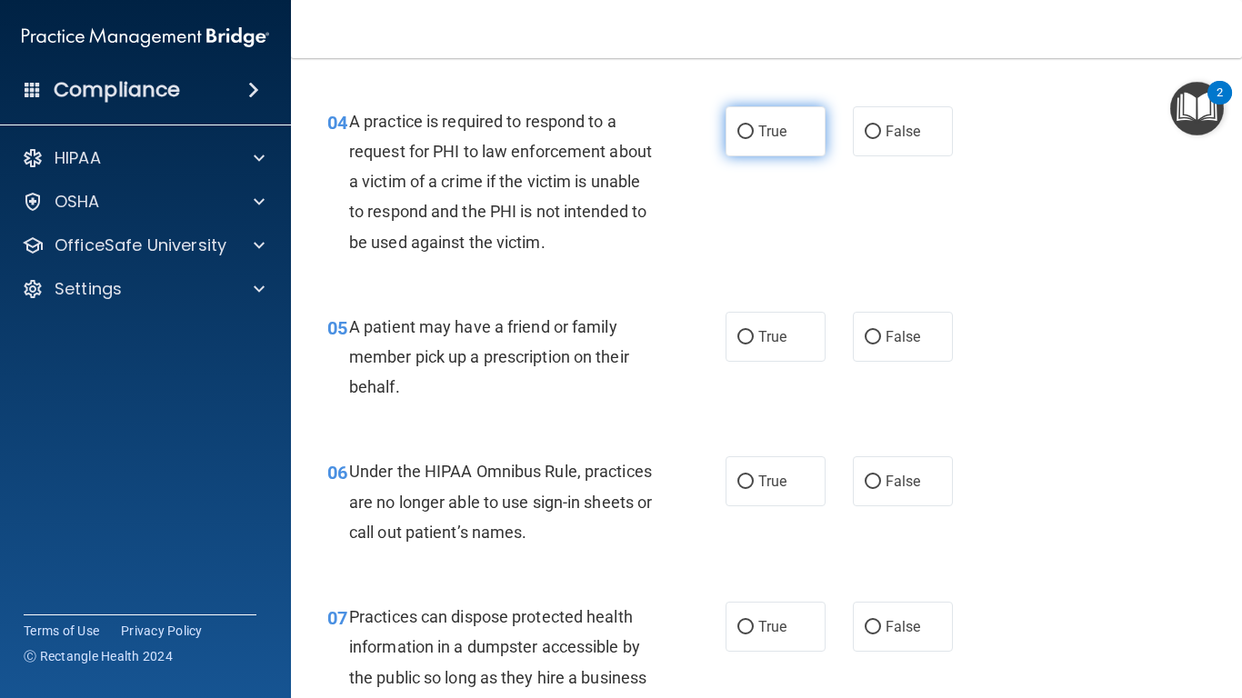
click at [756, 149] on label "True" at bounding box center [776, 131] width 100 height 50
click at [754, 139] on input "True" at bounding box center [746, 132] width 16 height 14
radio input "true"
click at [763, 336] on span "True" at bounding box center [772, 336] width 28 height 17
click at [754, 336] on input "True" at bounding box center [746, 338] width 16 height 14
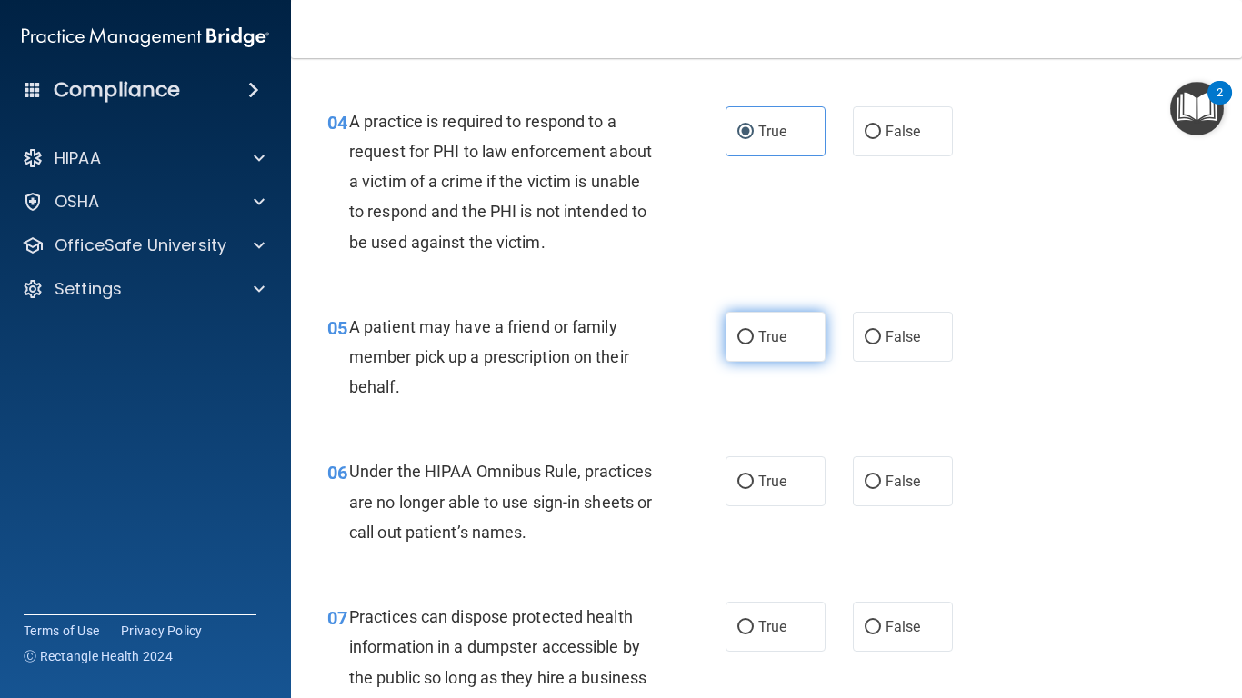
radio input "true"
click at [886, 479] on span "False" at bounding box center [903, 481] width 35 height 17
click at [881, 479] on input "False" at bounding box center [873, 483] width 16 height 14
radio input "true"
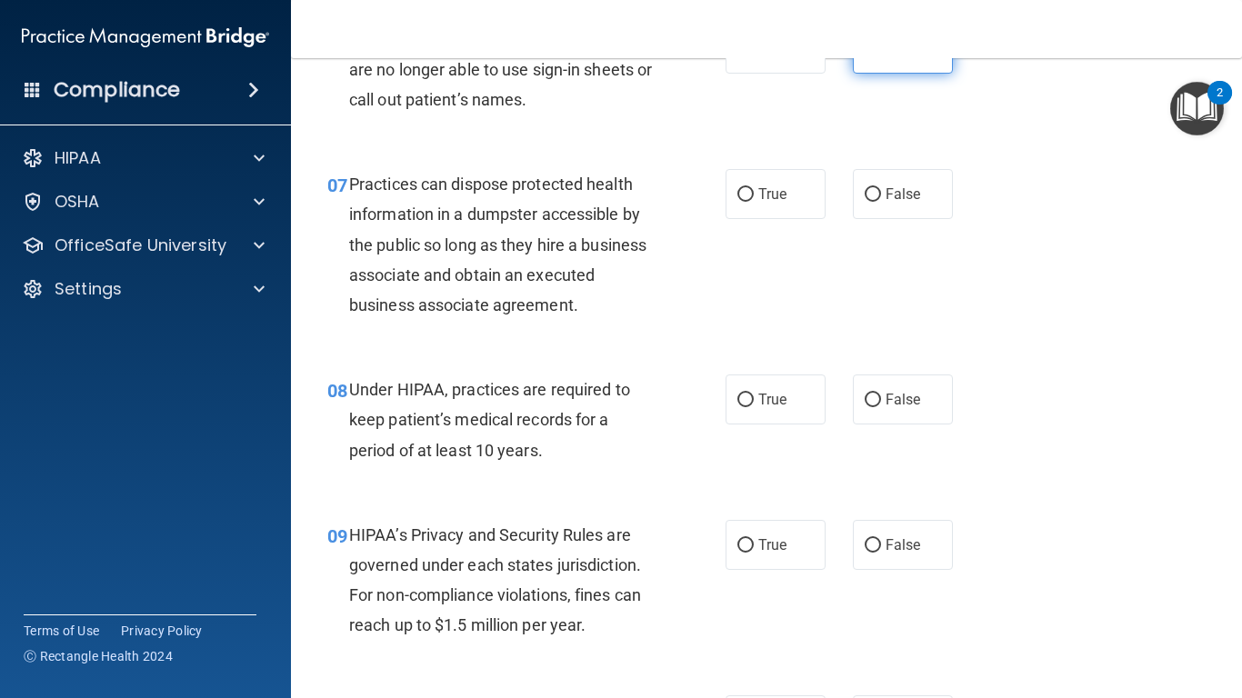
scroll to position [1091, 0]
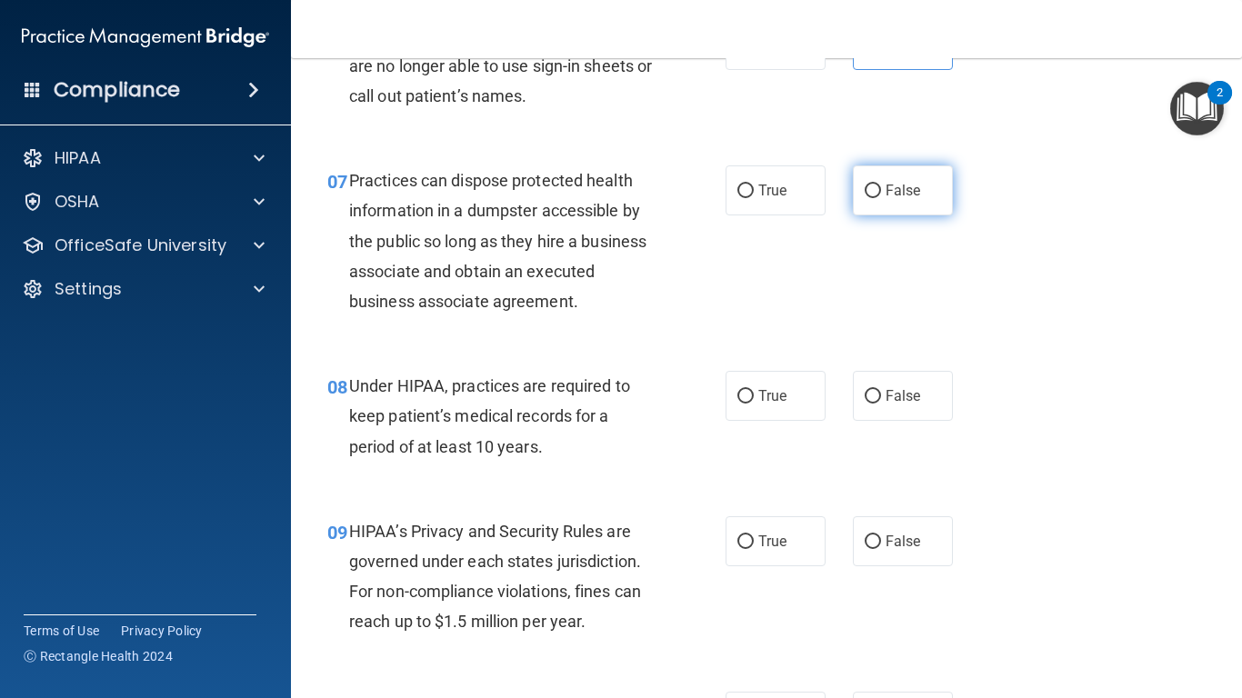
click at [891, 202] on label "False" at bounding box center [903, 191] width 100 height 50
click at [881, 198] on input "False" at bounding box center [873, 192] width 16 height 14
radio input "true"
click at [891, 202] on label "False" at bounding box center [903, 191] width 100 height 50
click at [881, 198] on input "False" at bounding box center [873, 192] width 16 height 14
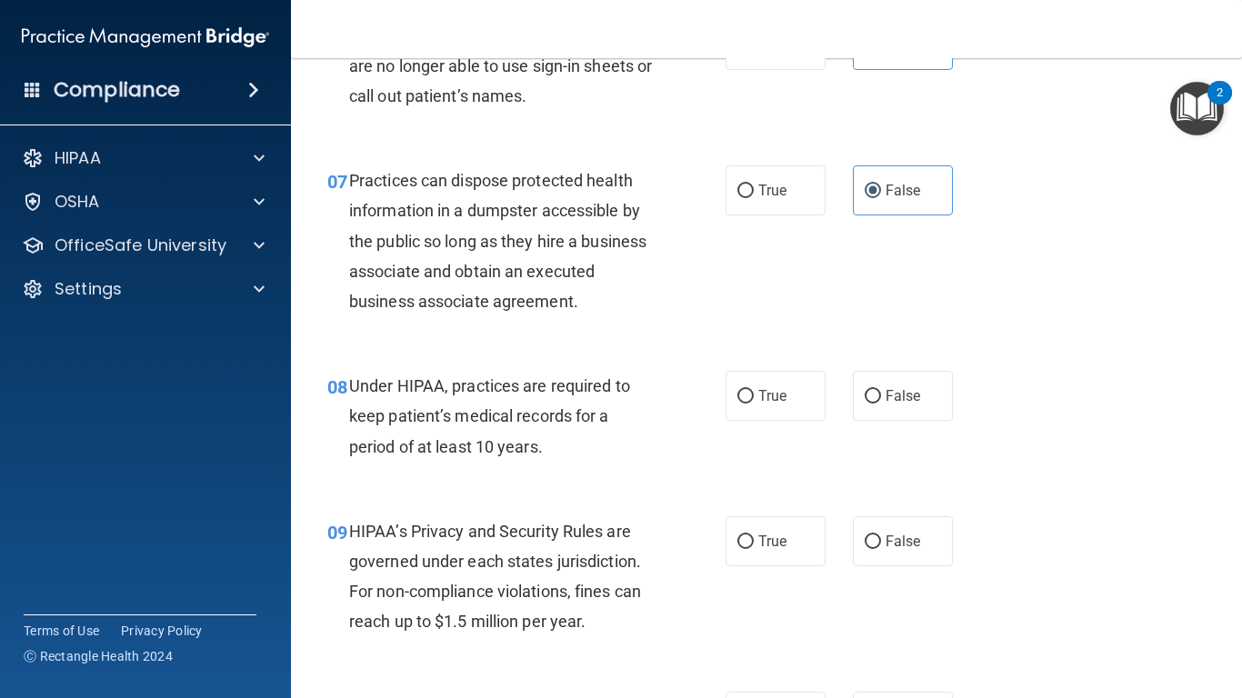
drag, startPoint x: 891, startPoint y: 202, endPoint x: 959, endPoint y: 325, distance: 140.4
click at [959, 325] on div "07 Practices can dispose protected health information in a dumpster accessible …" at bounding box center [767, 246] width 906 height 206
click at [908, 394] on span "False" at bounding box center [903, 395] width 35 height 17
click at [881, 394] on input "False" at bounding box center [873, 397] width 16 height 14
radio input "true"
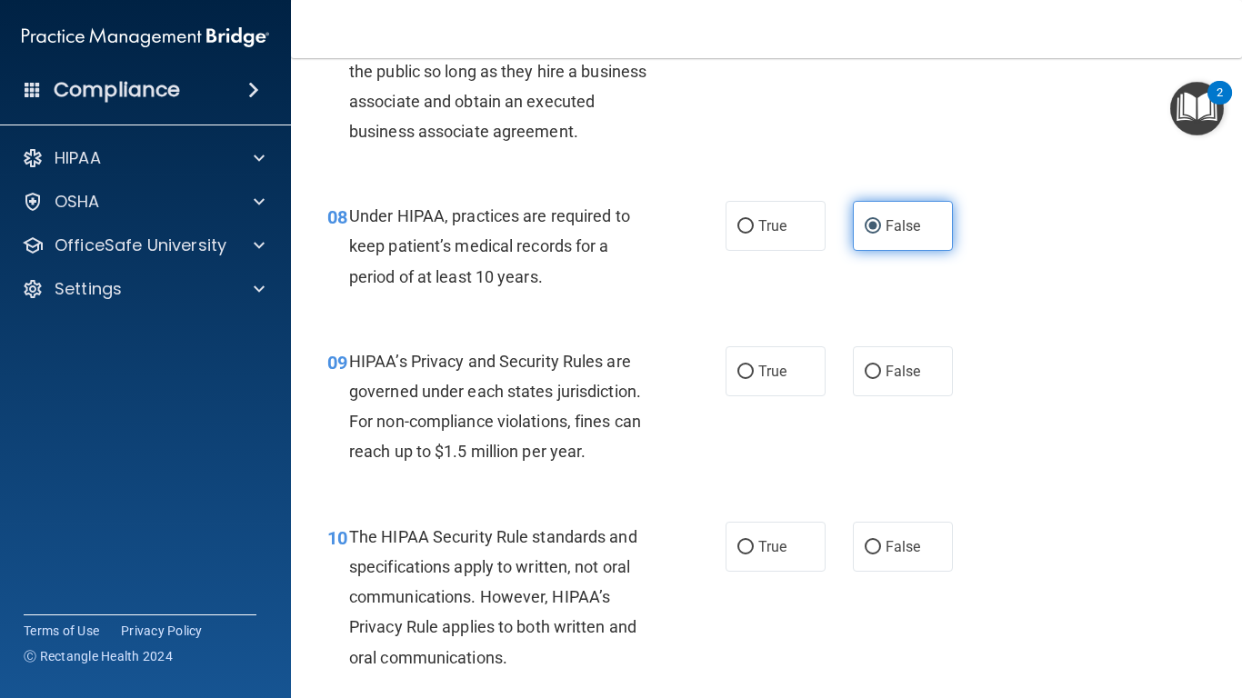
scroll to position [1273, 0]
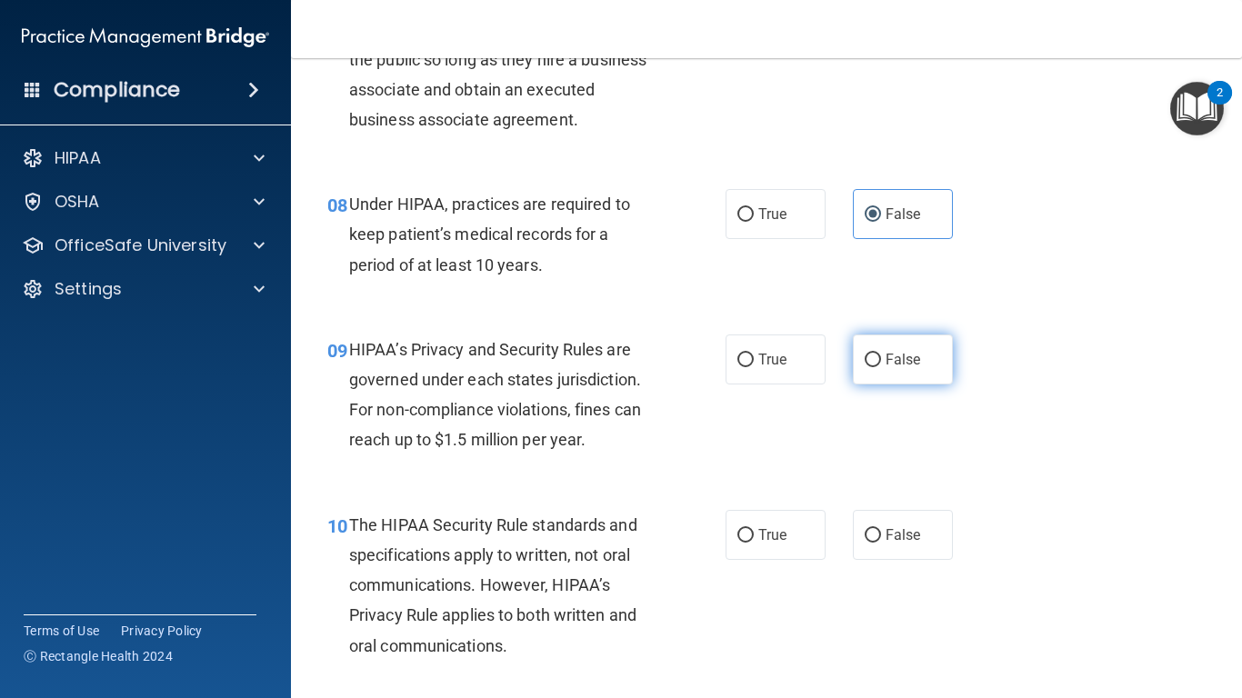
click at [900, 362] on span "False" at bounding box center [903, 359] width 35 height 17
click at [881, 362] on input "False" at bounding box center [873, 361] width 16 height 14
radio input "true"
click at [775, 529] on span "True" at bounding box center [772, 535] width 28 height 17
click at [754, 529] on input "True" at bounding box center [746, 536] width 16 height 14
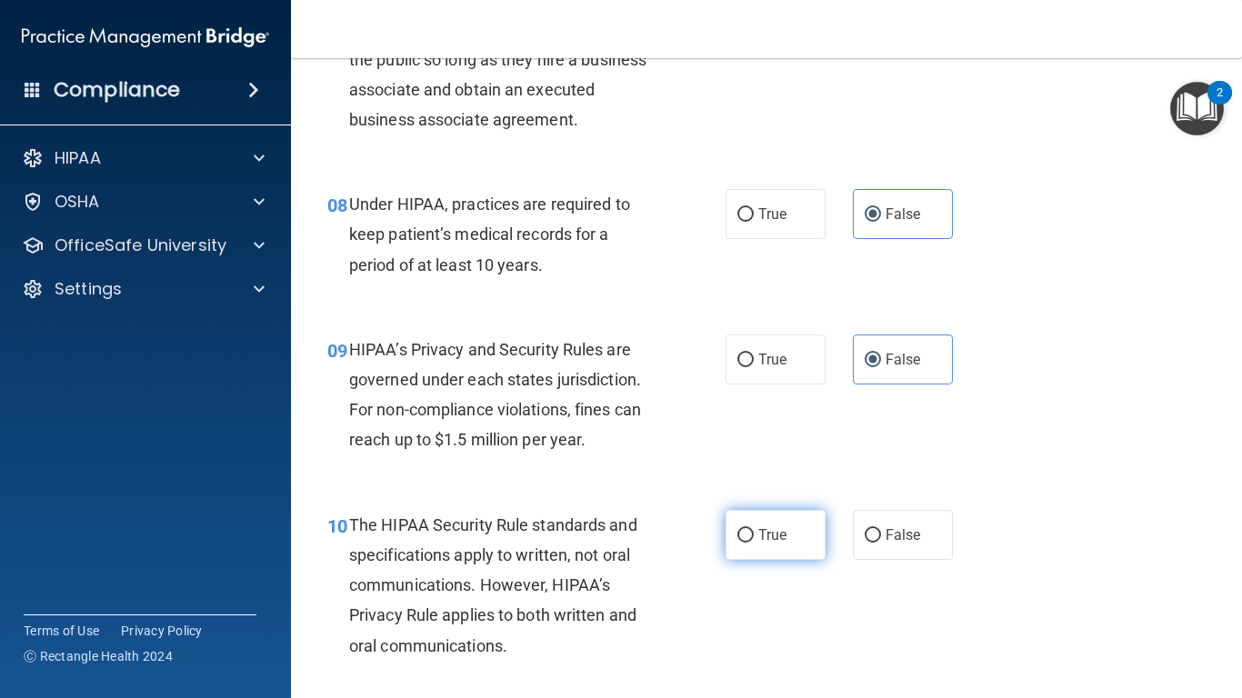
radio input "true"
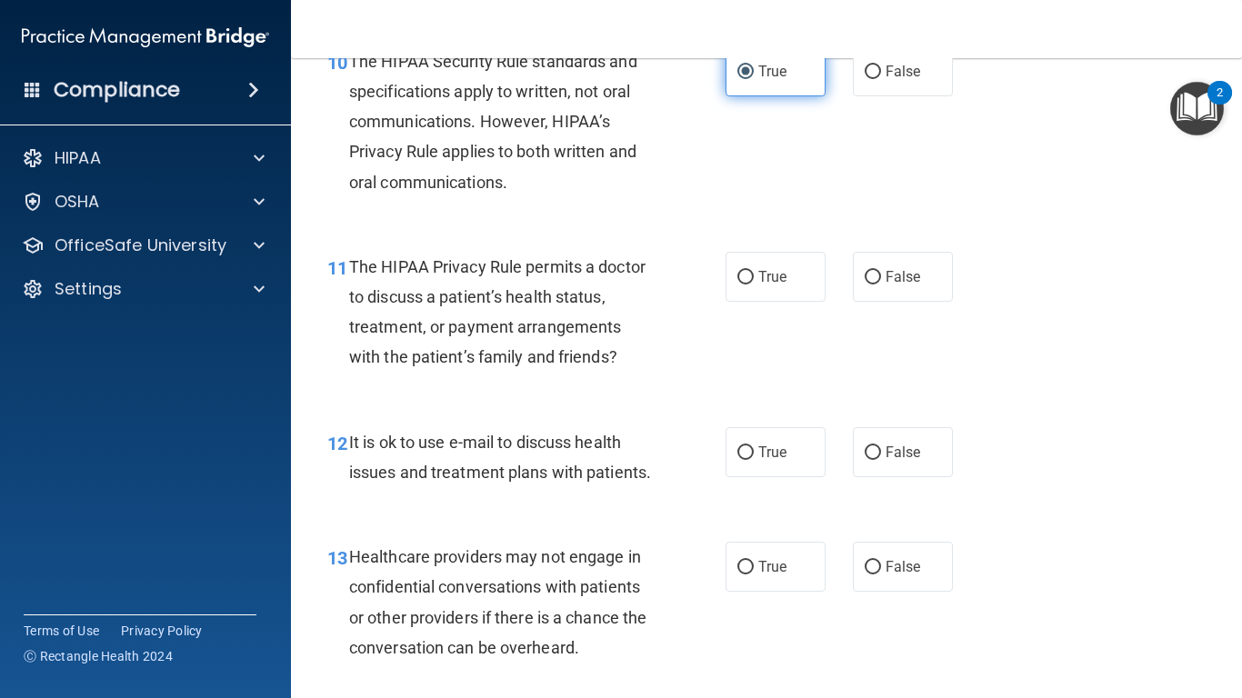
scroll to position [1746, 0]
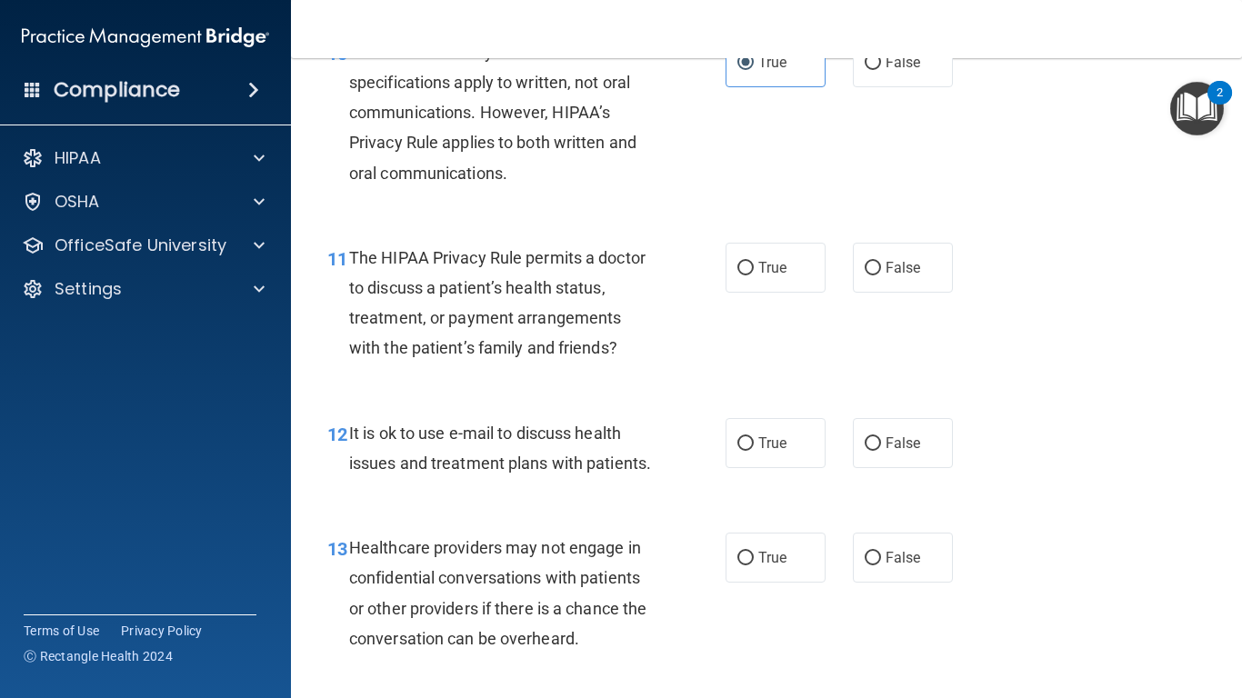
click at [778, 296] on div "11 The HIPAA Privacy Rule permits a doctor to discuss a patient’s health status…" at bounding box center [767, 308] width 906 height 176
click at [770, 252] on label "True" at bounding box center [776, 268] width 100 height 50
click at [754, 262] on input "True" at bounding box center [746, 269] width 16 height 14
radio input "true"
click at [757, 423] on label "True" at bounding box center [776, 443] width 100 height 50
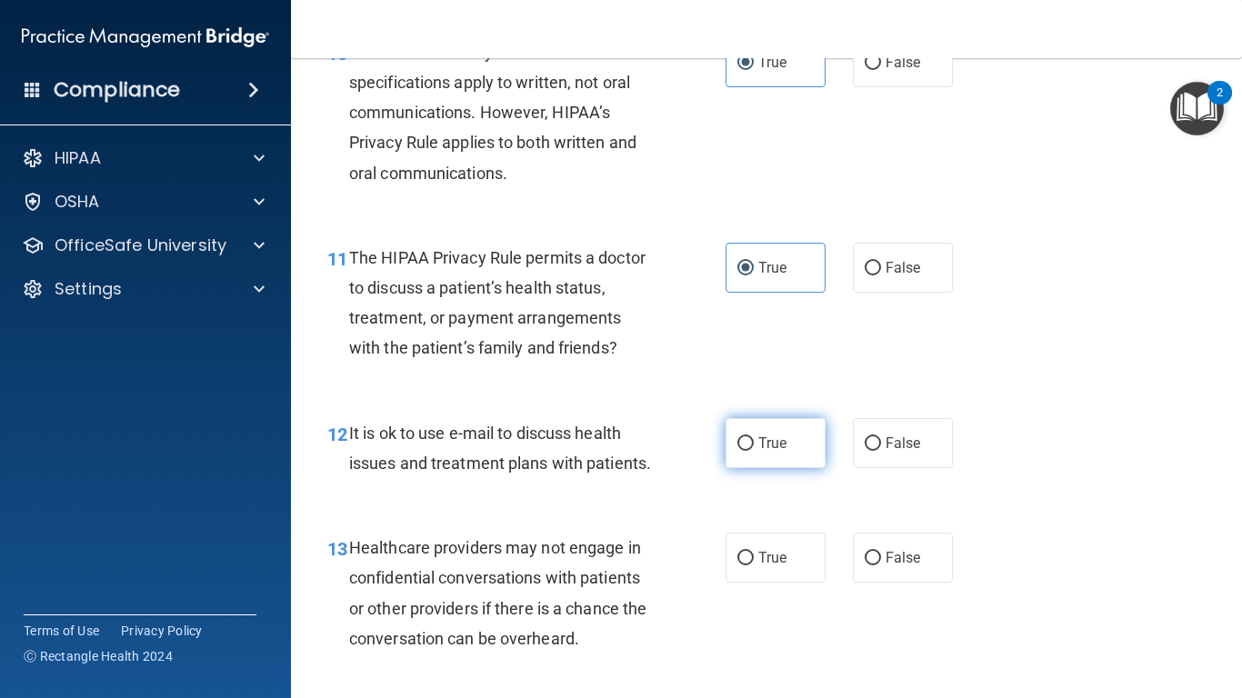
click at [754, 437] on input "True" at bounding box center [746, 444] width 16 height 14
radio input "true"
click at [892, 567] on span "False" at bounding box center [903, 557] width 35 height 17
click at [881, 566] on input "False" at bounding box center [873, 559] width 16 height 14
radio input "true"
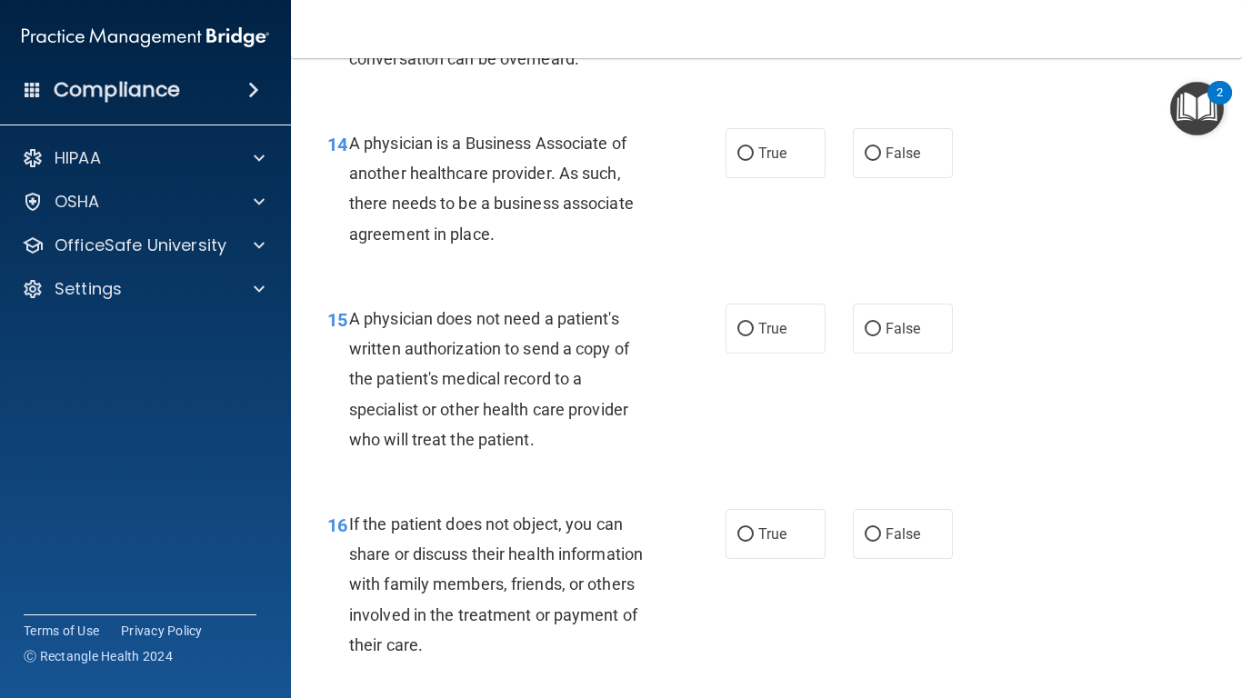
scroll to position [2328, 0]
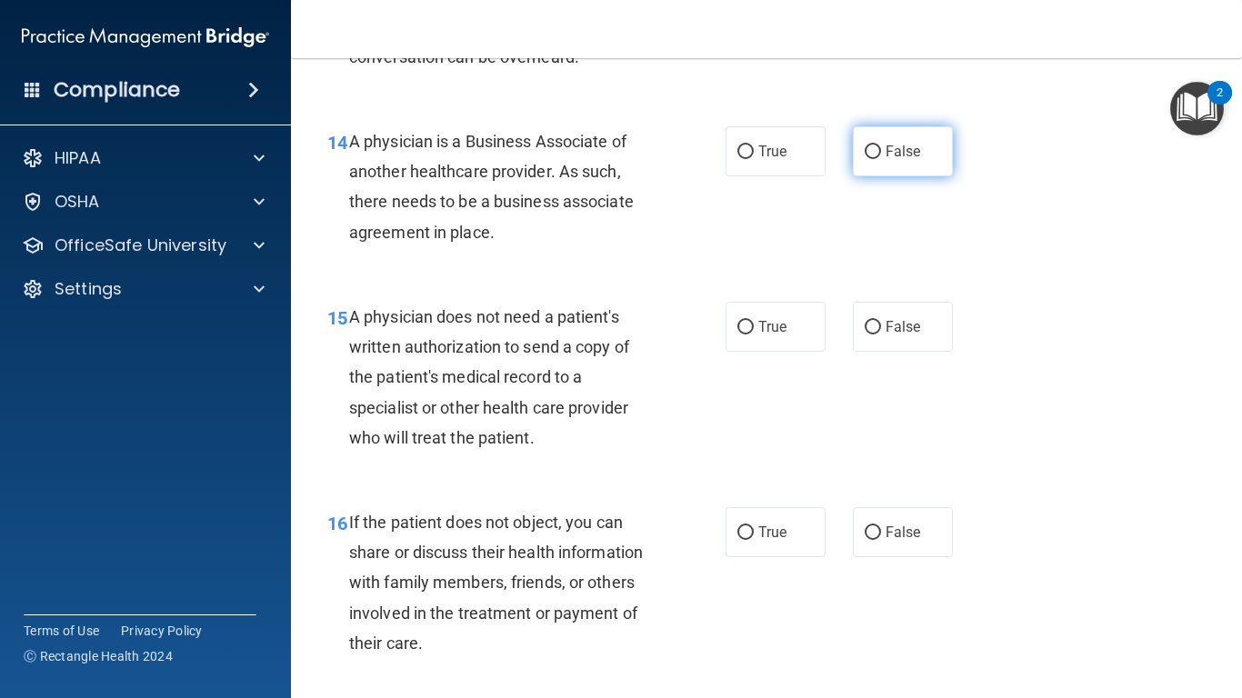
click at [892, 160] on span "False" at bounding box center [903, 151] width 35 height 17
click at [881, 159] on input "False" at bounding box center [873, 153] width 16 height 14
radio input "true"
click at [738, 335] on input "True" at bounding box center [746, 328] width 16 height 14
radio input "true"
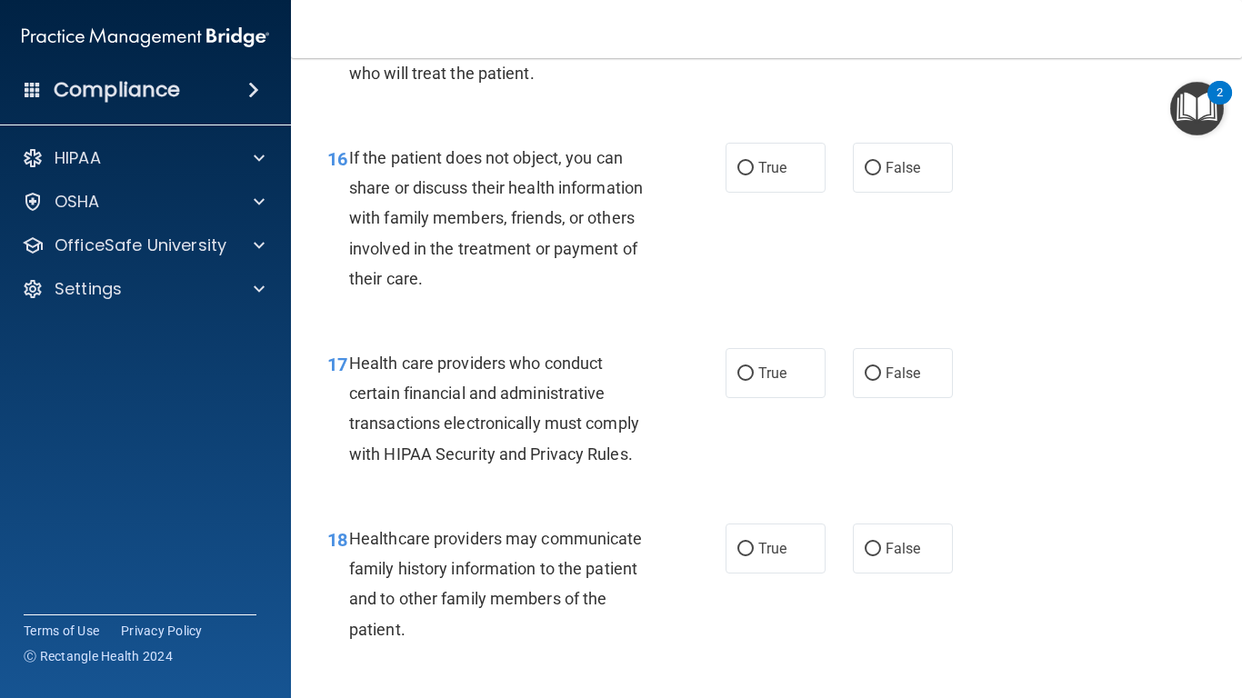
scroll to position [2728, 0]
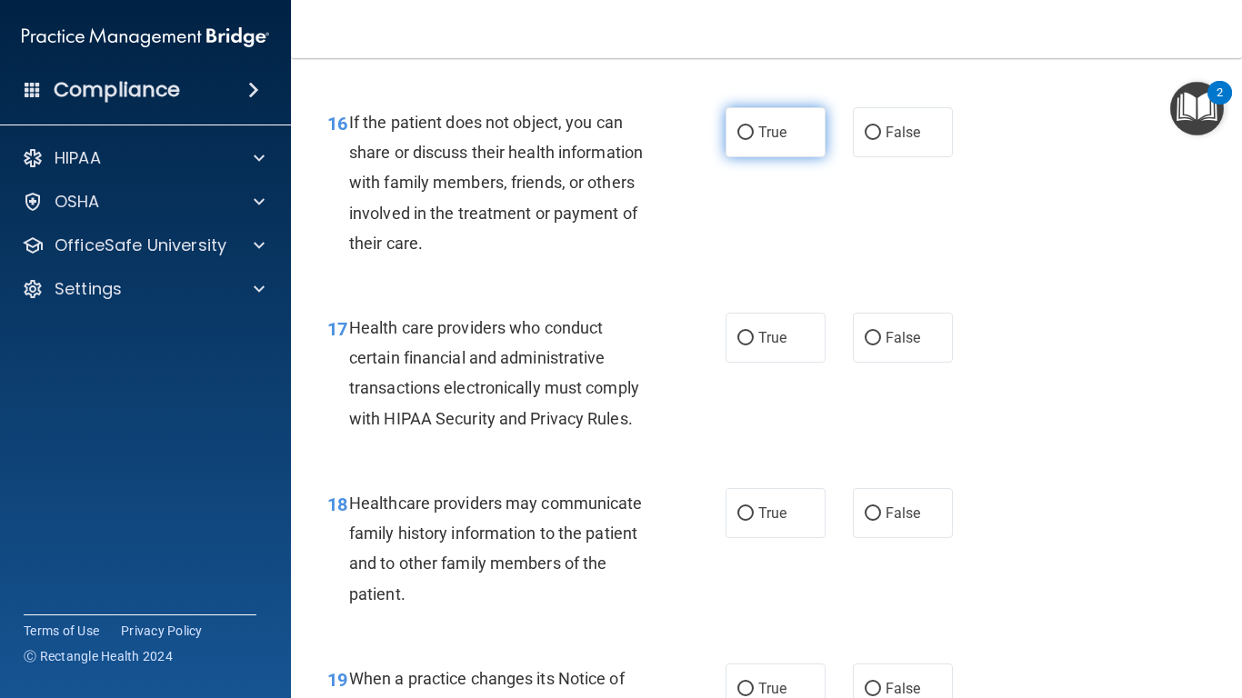
click at [748, 157] on label "True" at bounding box center [776, 132] width 100 height 50
click at [748, 140] on input "True" at bounding box center [746, 133] width 16 height 14
radio input "true"
click at [745, 346] on input "True" at bounding box center [746, 339] width 16 height 14
radio input "true"
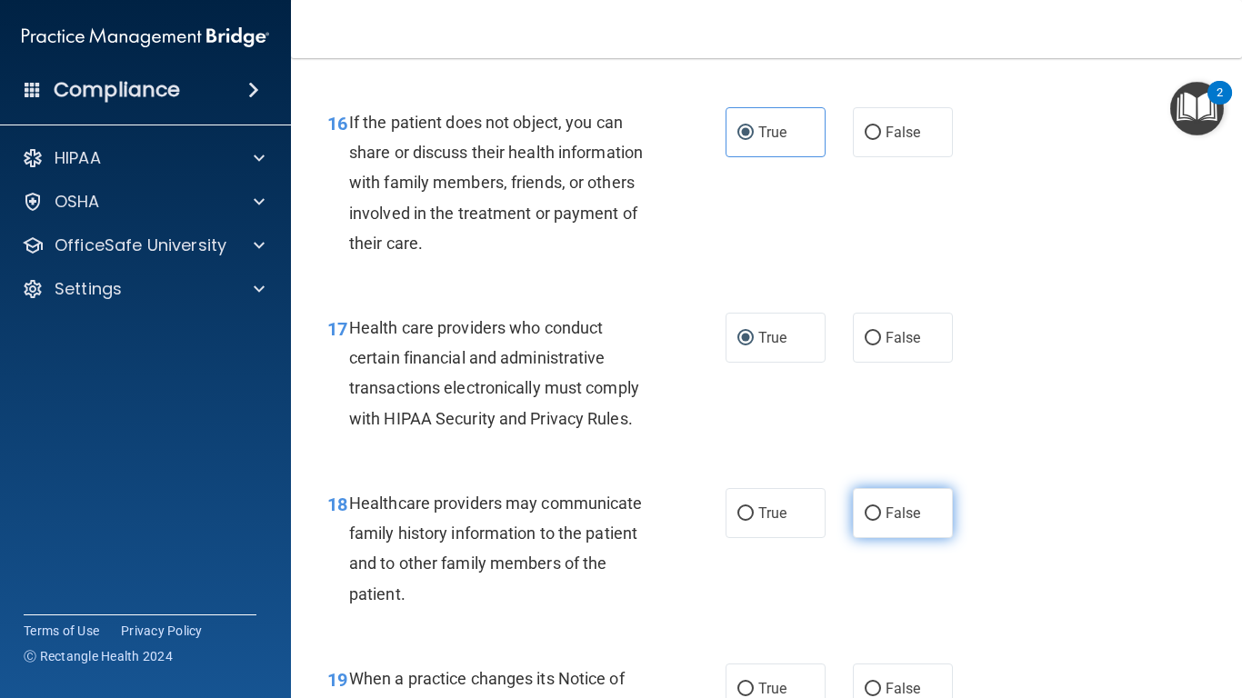
click at [903, 522] on span "False" at bounding box center [903, 513] width 35 height 17
click at [881, 521] on input "False" at bounding box center [873, 514] width 16 height 14
radio input "true"
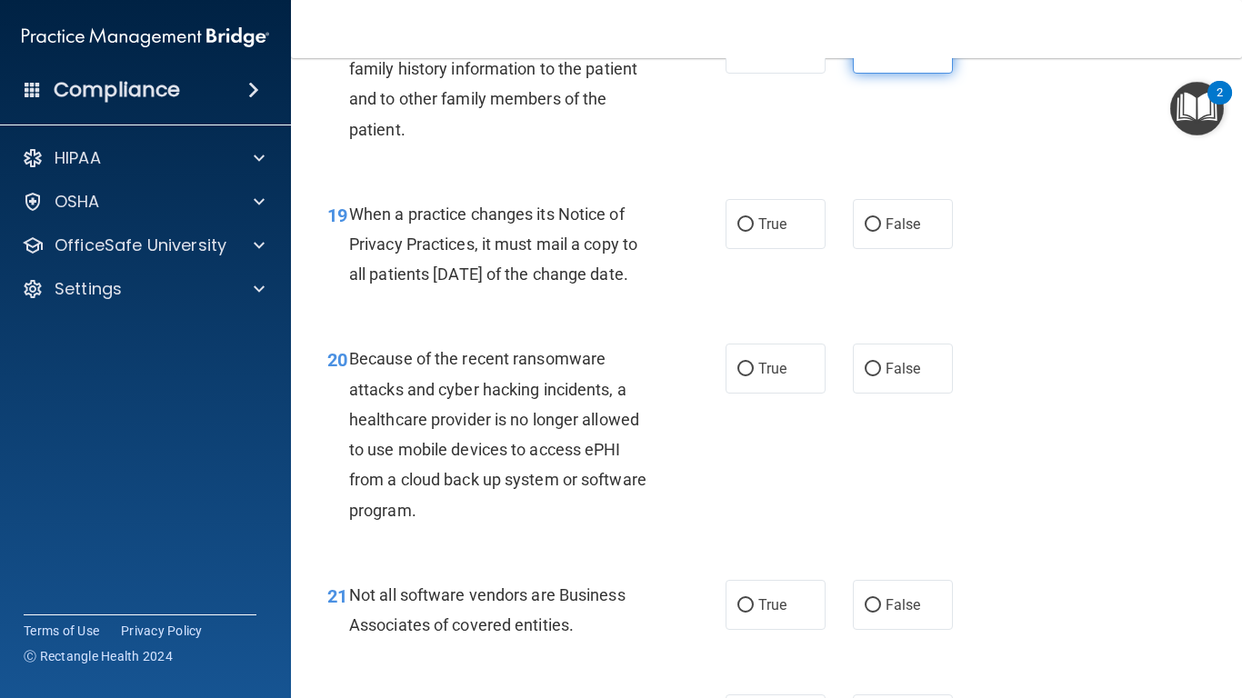
scroll to position [3201, 0]
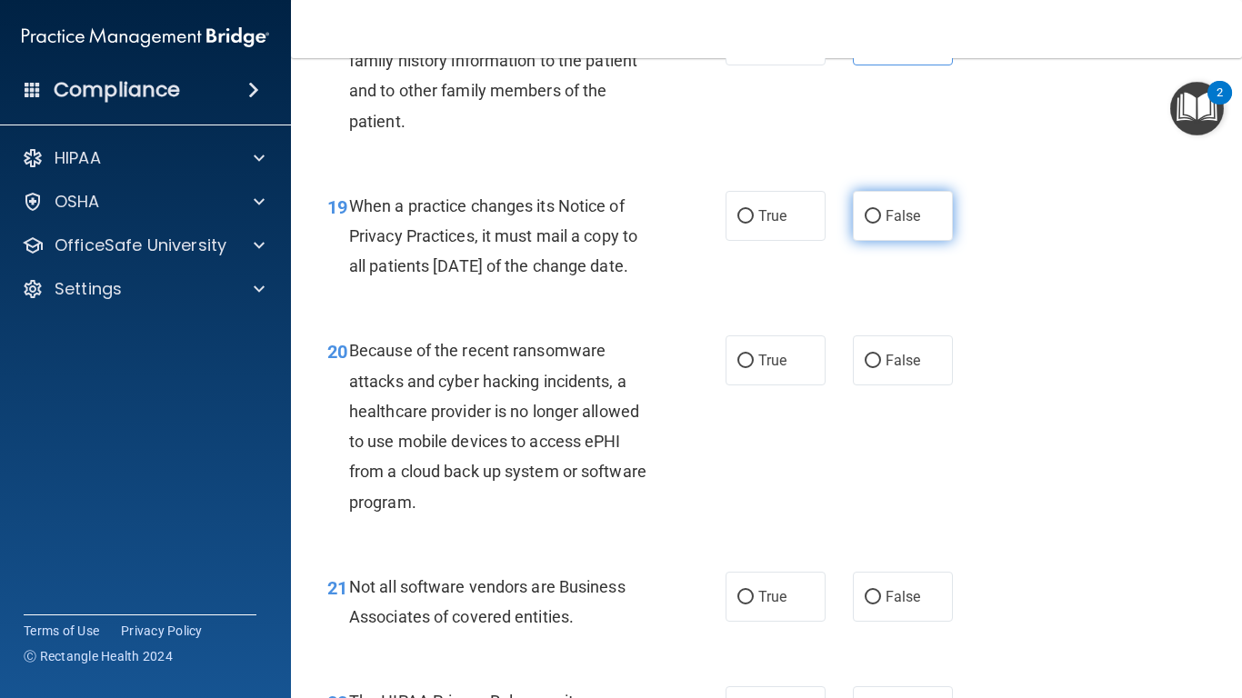
click at [911, 226] on label "False" at bounding box center [903, 216] width 100 height 50
click at [881, 224] on input "False" at bounding box center [873, 217] width 16 height 14
radio input "true"
click at [872, 386] on label "False" at bounding box center [903, 361] width 100 height 50
click at [872, 368] on input "False" at bounding box center [873, 362] width 16 height 14
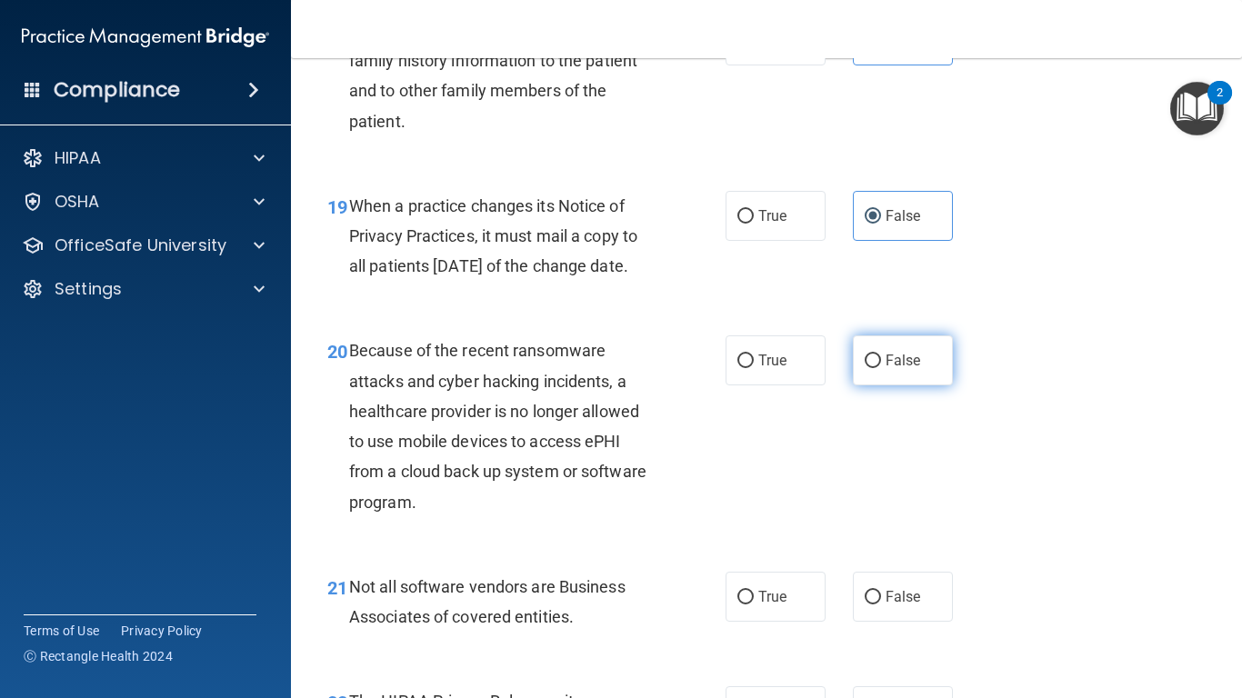
radio input "true"
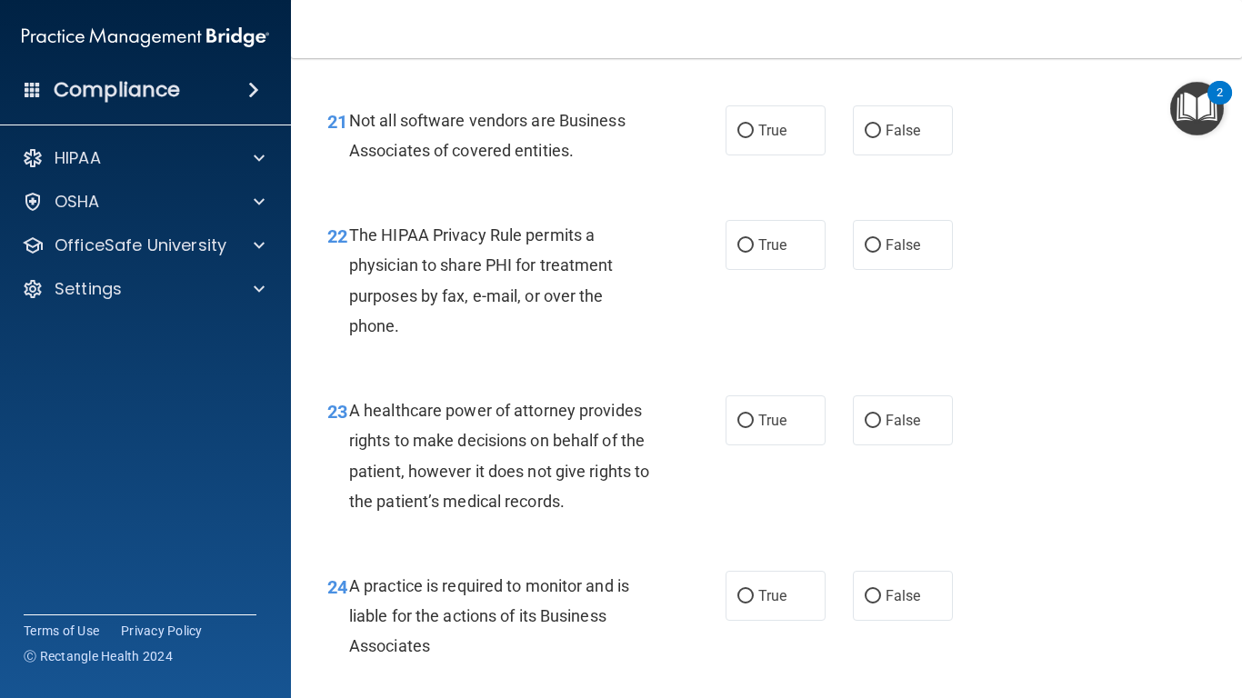
scroll to position [3710, 0]
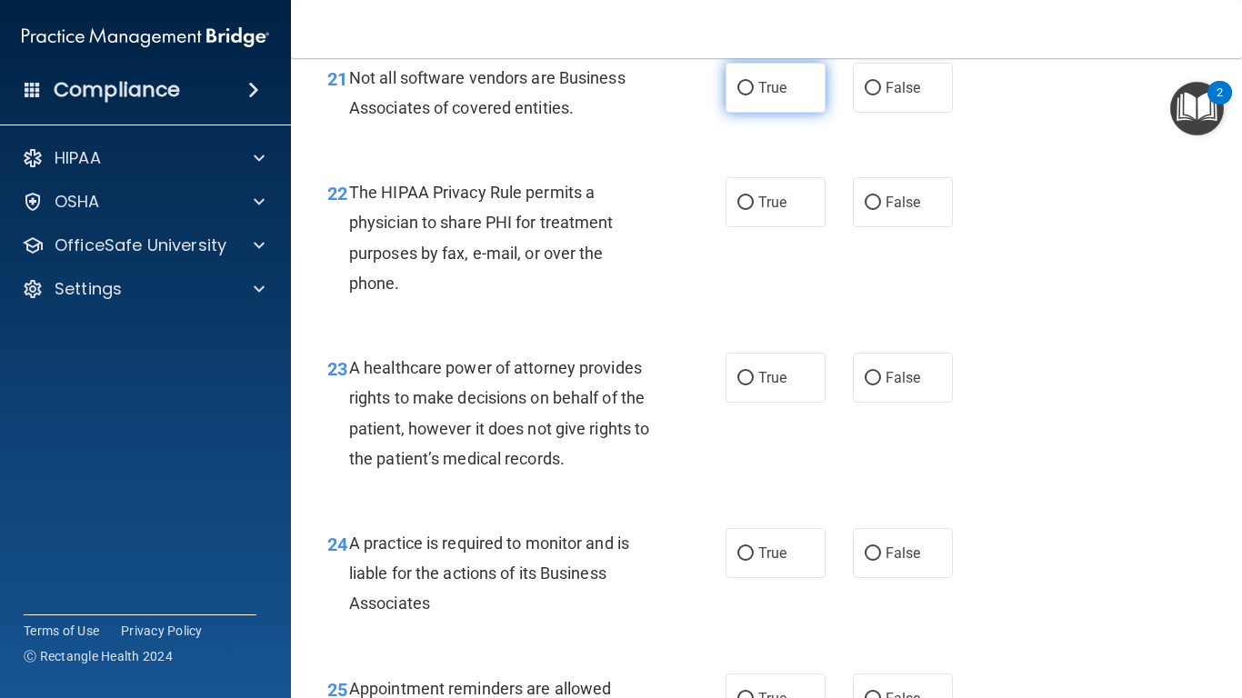
click at [753, 113] on label "True" at bounding box center [776, 88] width 100 height 50
click at [753, 95] on input "True" at bounding box center [746, 89] width 16 height 14
radio input "true"
click at [764, 211] on span "True" at bounding box center [772, 202] width 28 height 17
click at [754, 210] on input "True" at bounding box center [746, 203] width 16 height 14
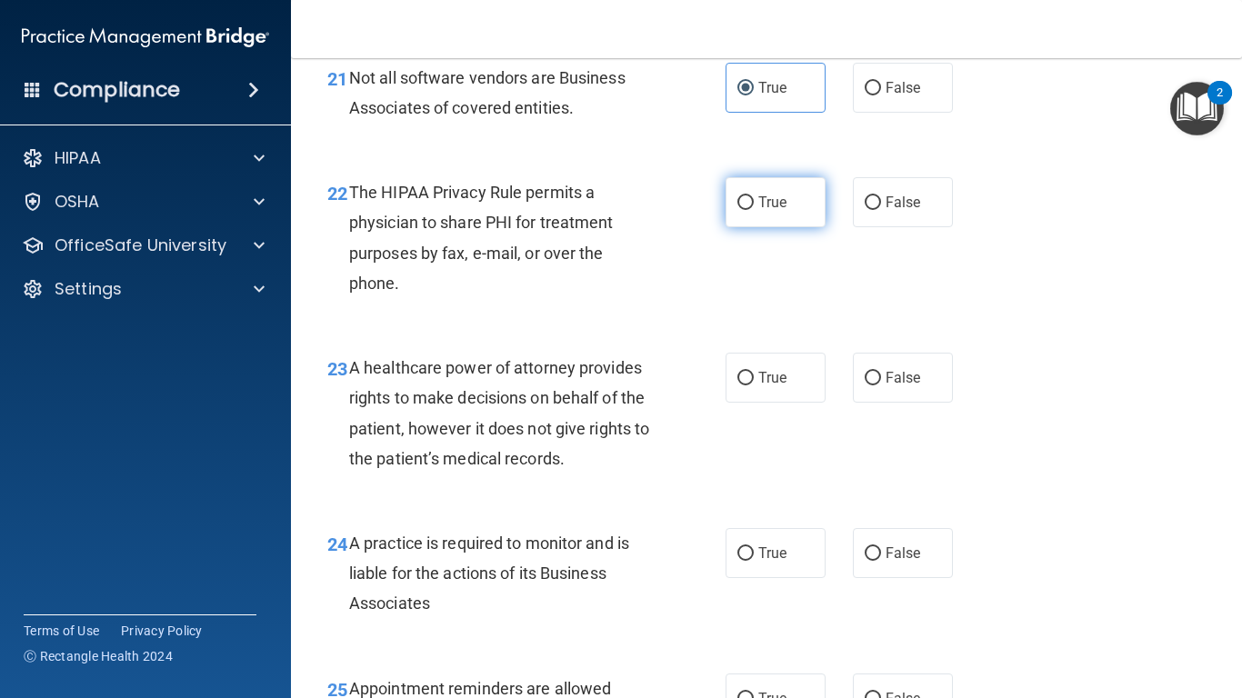
radio input "true"
click at [892, 386] on span "False" at bounding box center [903, 377] width 35 height 17
click at [881, 386] on input "False" at bounding box center [873, 379] width 16 height 14
radio input "true"
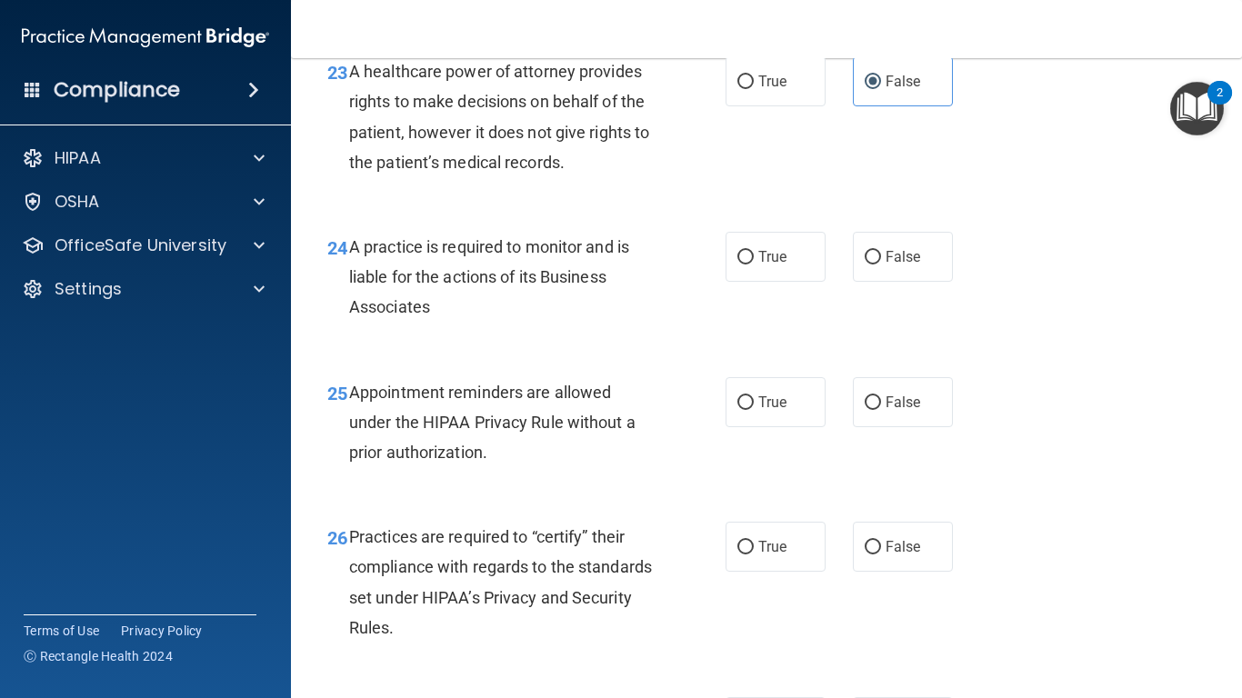
scroll to position [4038, 0]
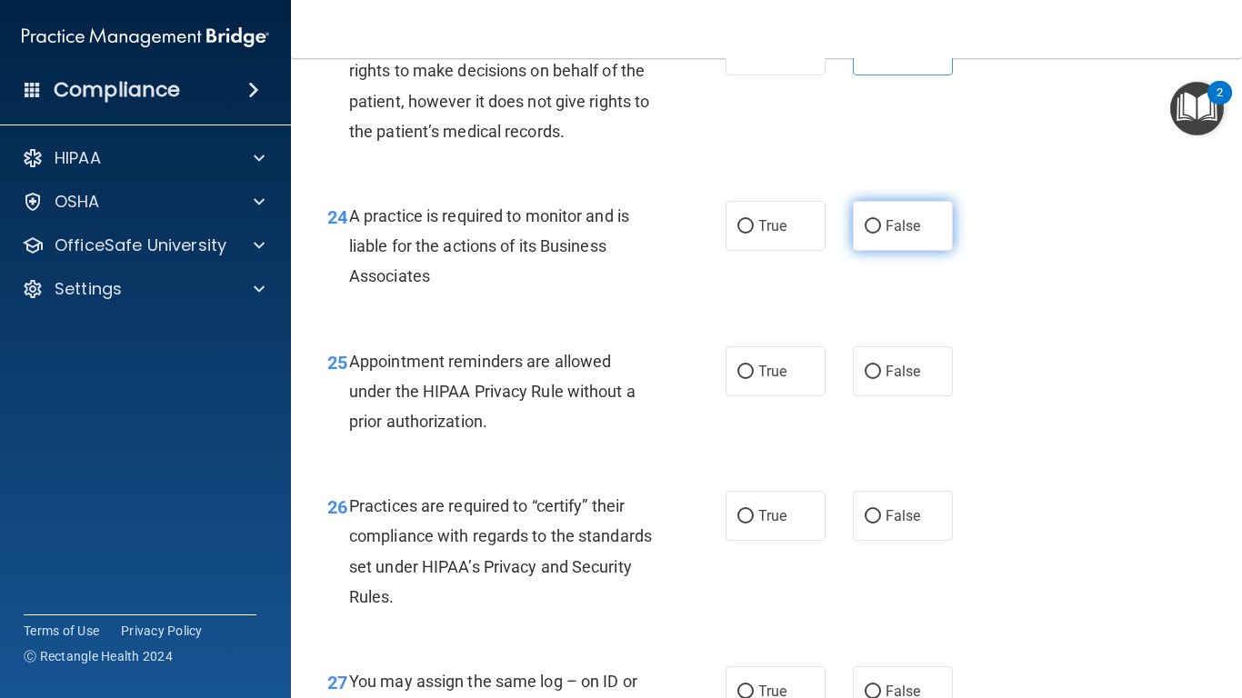
click at [896, 235] on span "False" at bounding box center [903, 225] width 35 height 17
click at [881, 234] on input "False" at bounding box center [873, 227] width 16 height 14
radio input "true"
click at [738, 396] on label "True" at bounding box center [776, 371] width 100 height 50
click at [738, 379] on input "True" at bounding box center [746, 373] width 16 height 14
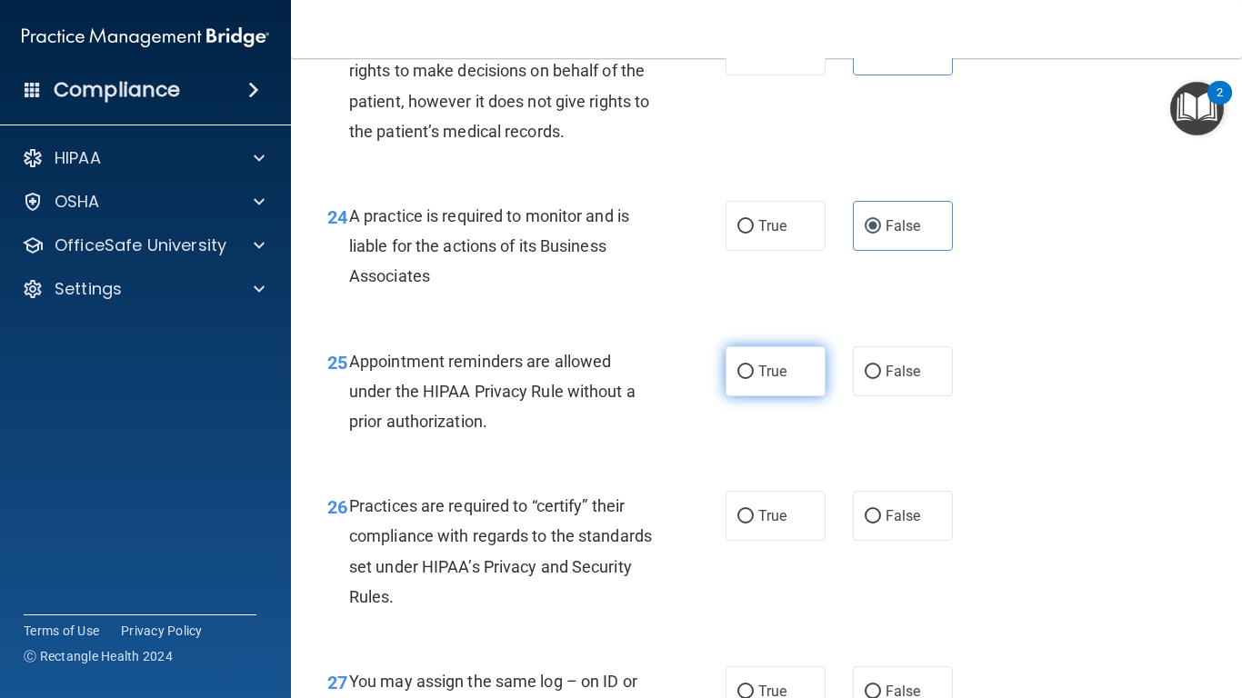
radio input "true"
click at [886, 525] on span "False" at bounding box center [903, 515] width 35 height 17
click at [881, 524] on input "False" at bounding box center [873, 517] width 16 height 14
radio input "true"
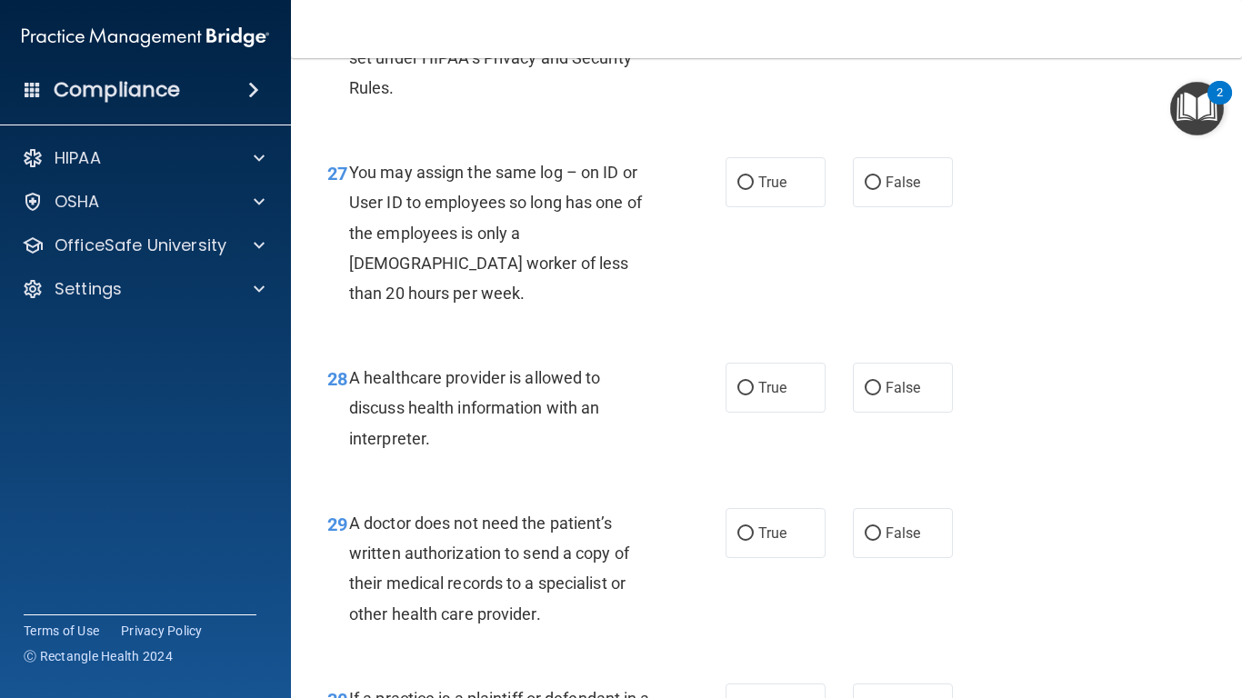
scroll to position [4583, 0]
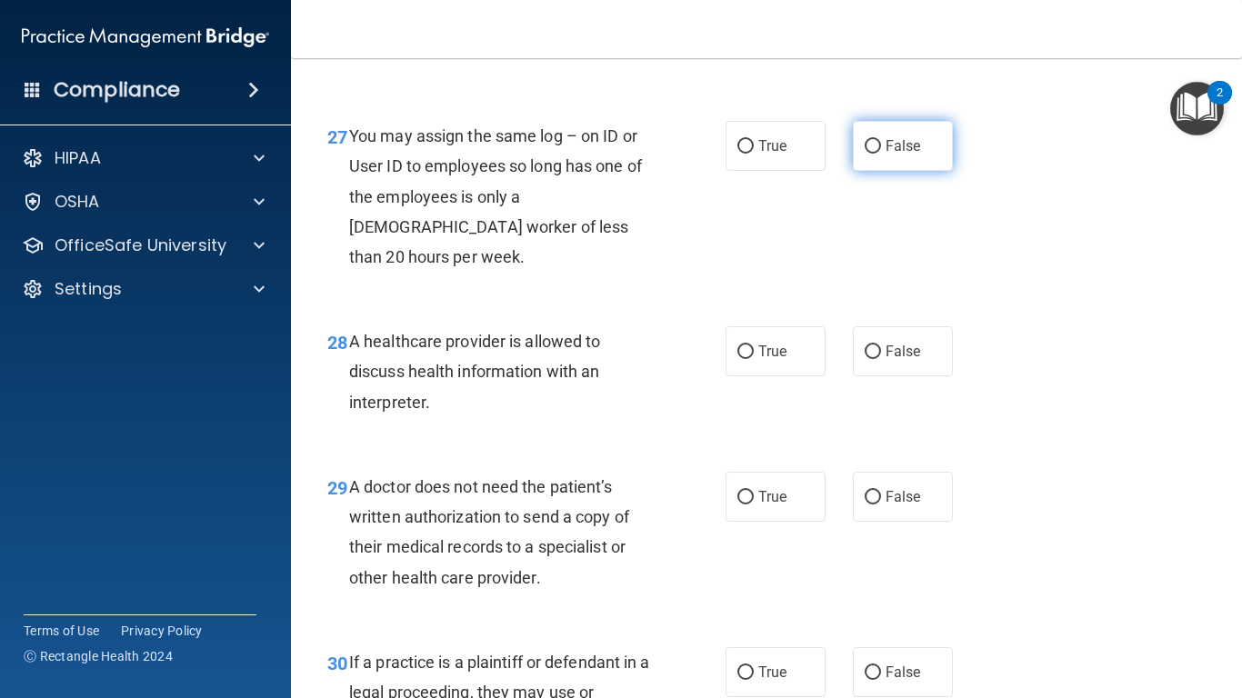
click at [889, 155] on span "False" at bounding box center [903, 145] width 35 height 17
click at [881, 154] on input "False" at bounding box center [873, 147] width 16 height 14
radio input "true"
click at [760, 360] on span "True" at bounding box center [772, 351] width 28 height 17
click at [754, 359] on input "True" at bounding box center [746, 353] width 16 height 14
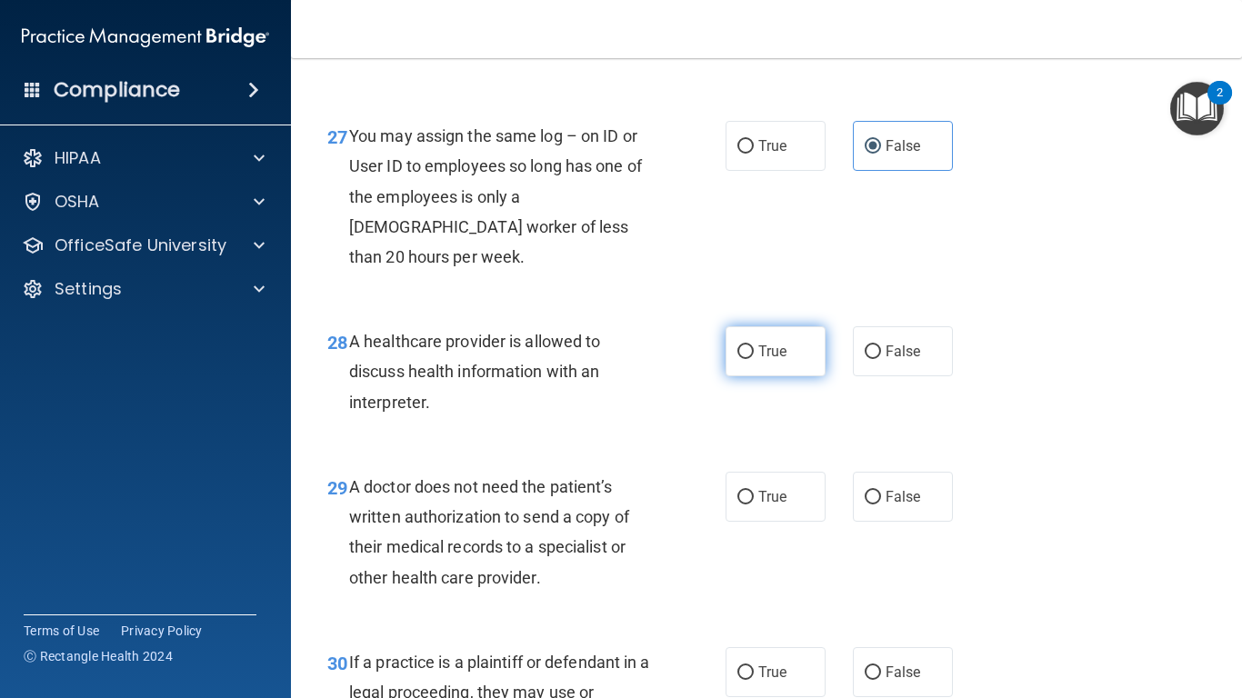
radio input "true"
click at [788, 522] on label "True" at bounding box center [776, 497] width 100 height 50
click at [754, 505] on input "True" at bounding box center [746, 498] width 16 height 14
radio input "true"
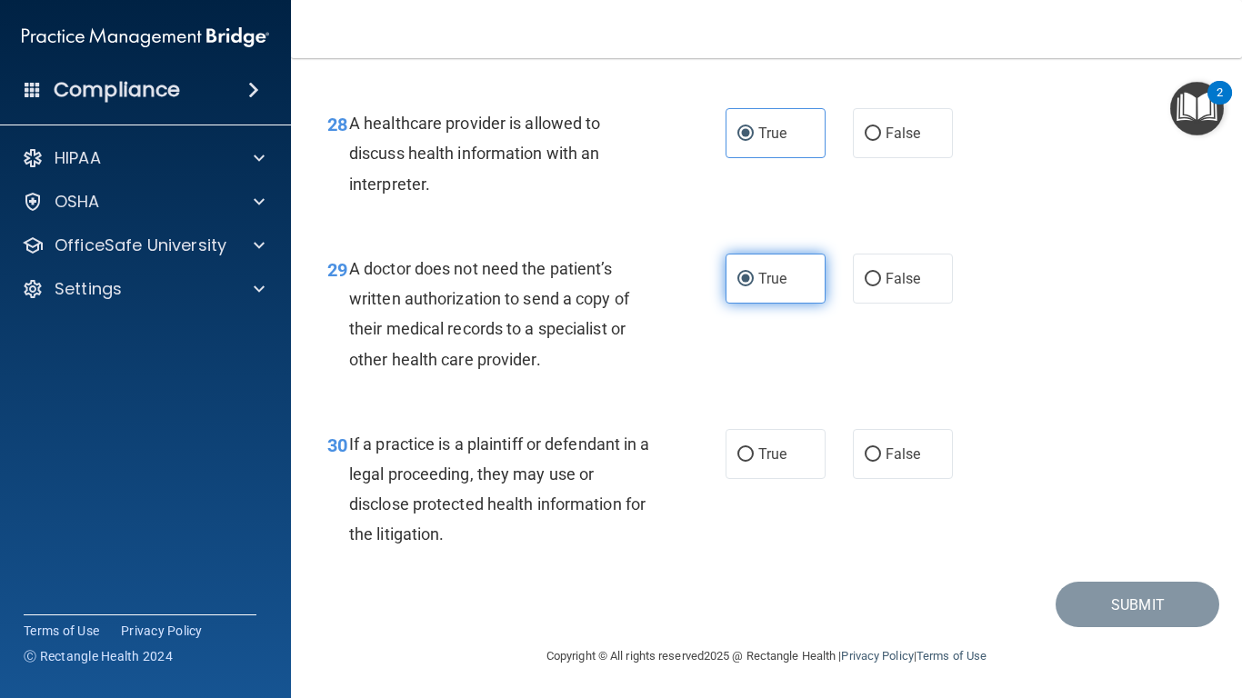
scroll to position [4833, 0]
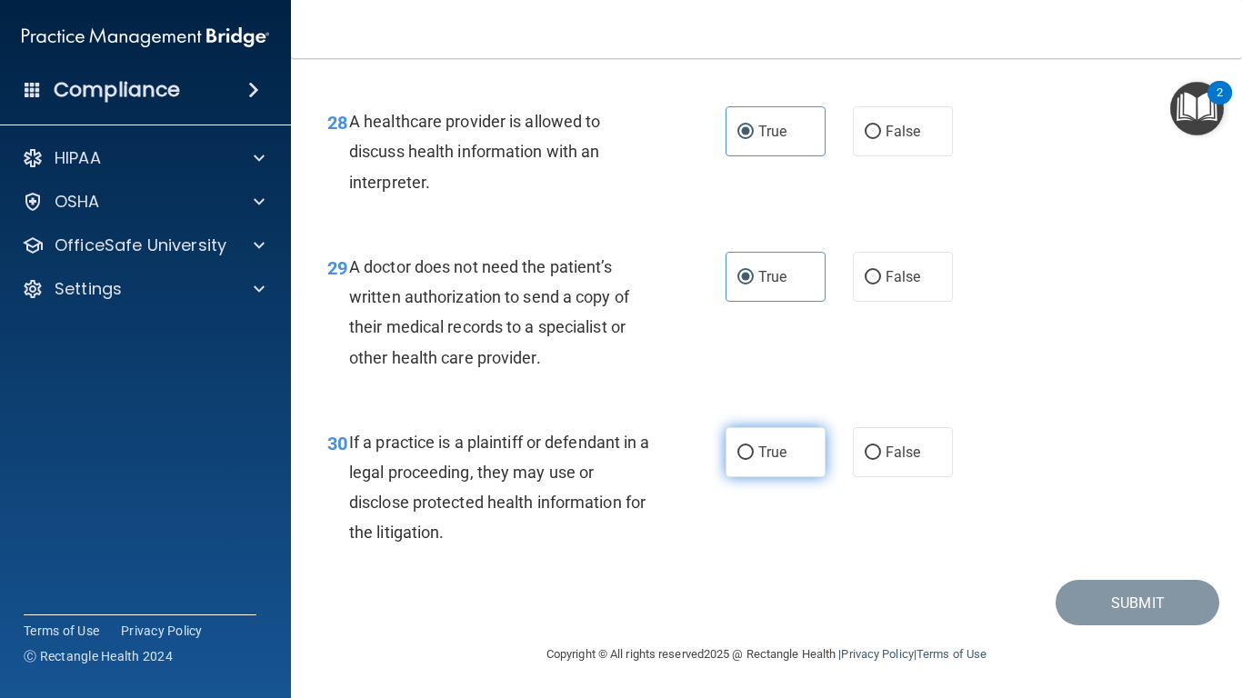
click at [777, 449] on span "True" at bounding box center [772, 452] width 28 height 17
click at [754, 449] on input "True" at bounding box center [746, 454] width 16 height 14
radio input "true"
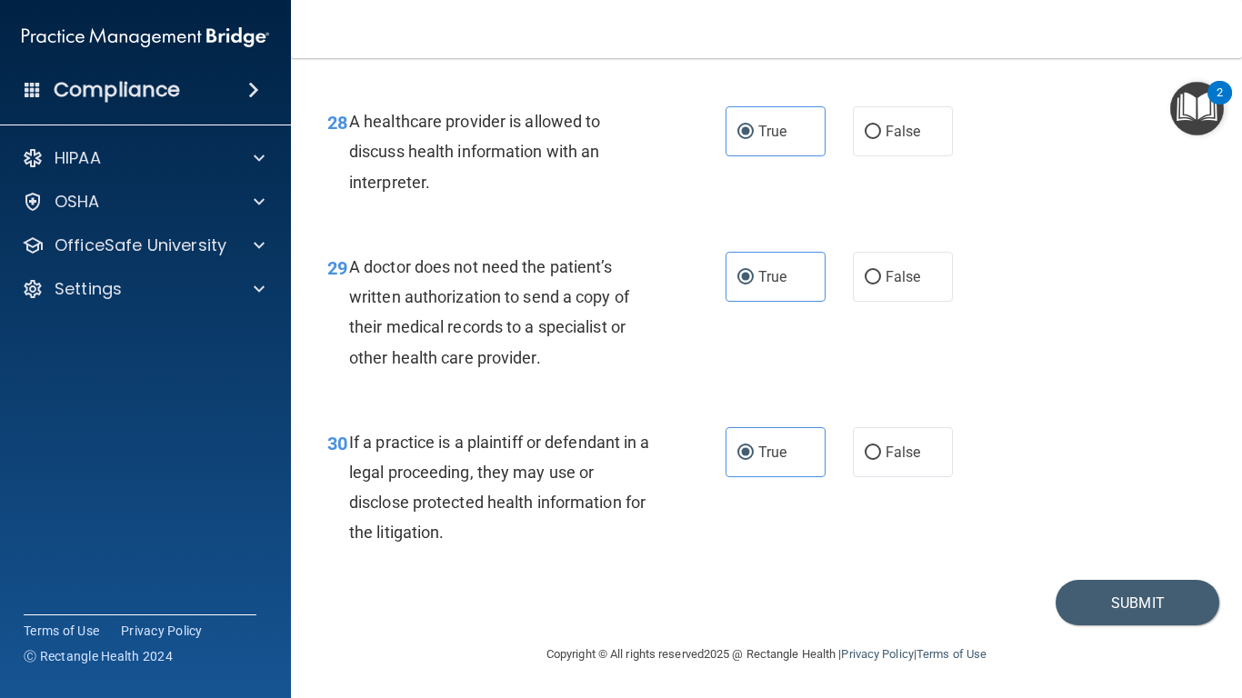
click at [1101, 575] on div "30 If a practice is a plaintiff or defendant in a legal proceeding, they may us…" at bounding box center [767, 493] width 906 height 176
click at [1119, 583] on button "Submit" at bounding box center [1138, 603] width 164 height 46
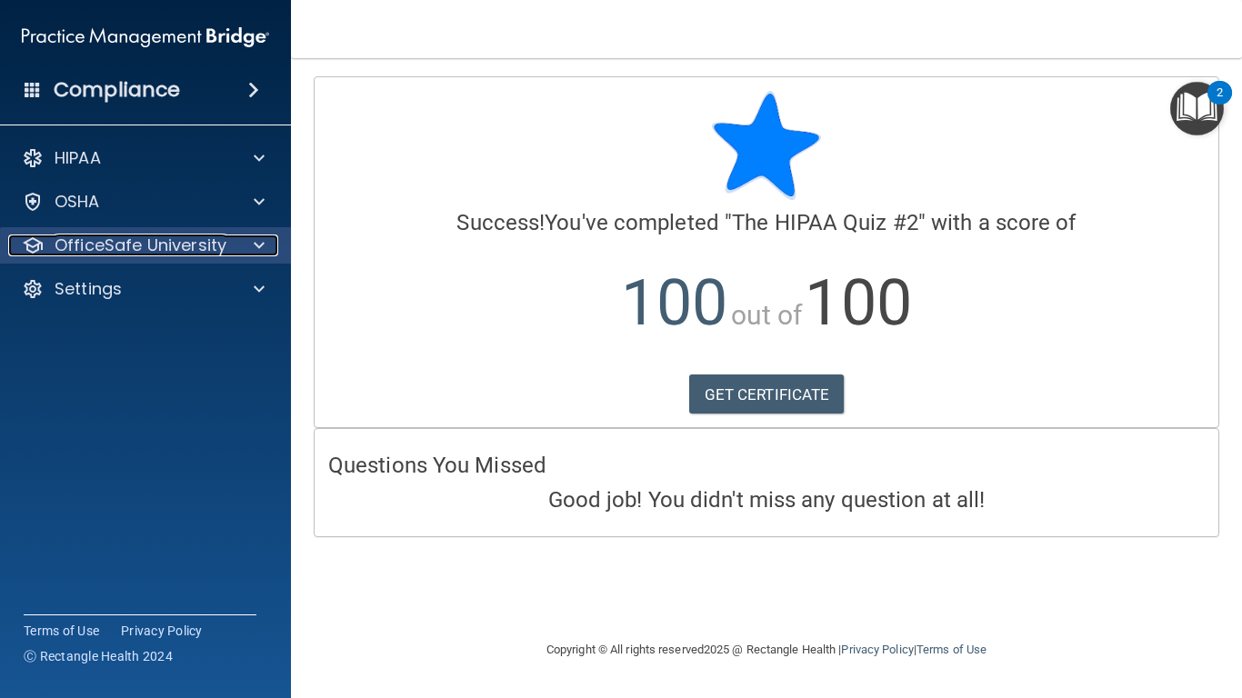
click at [243, 249] on div at bounding box center [256, 246] width 45 height 22
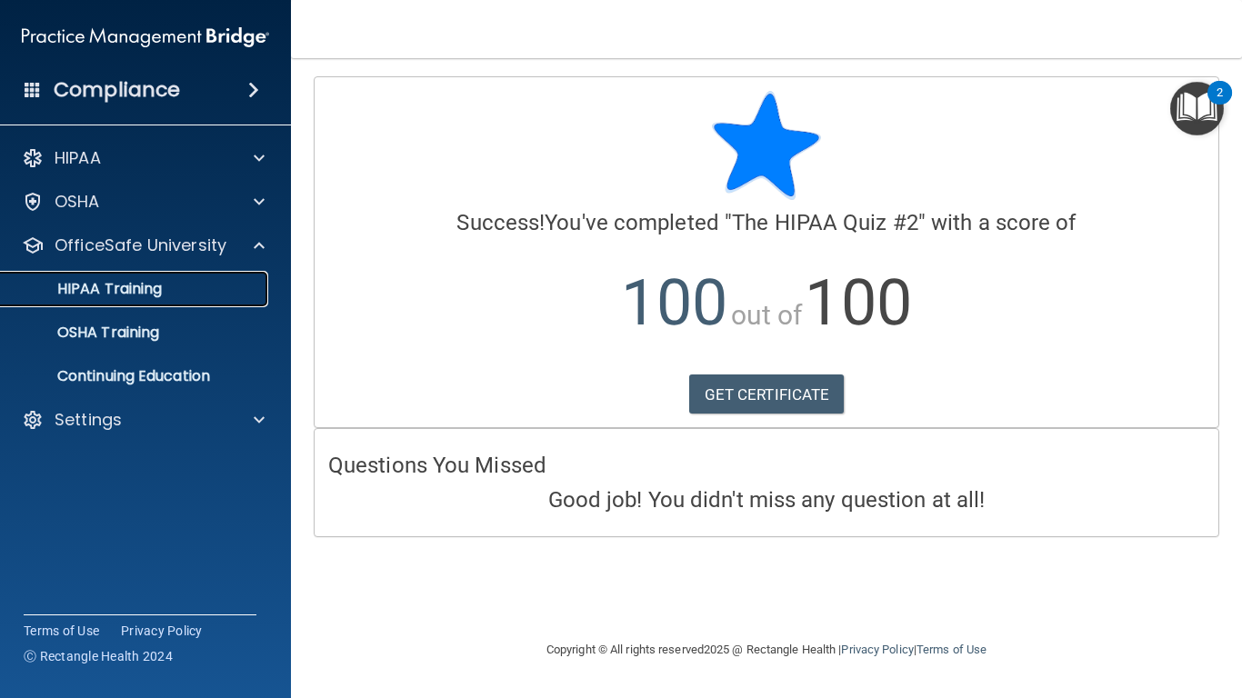
click at [208, 296] on div "HIPAA Training" at bounding box center [136, 289] width 248 height 18
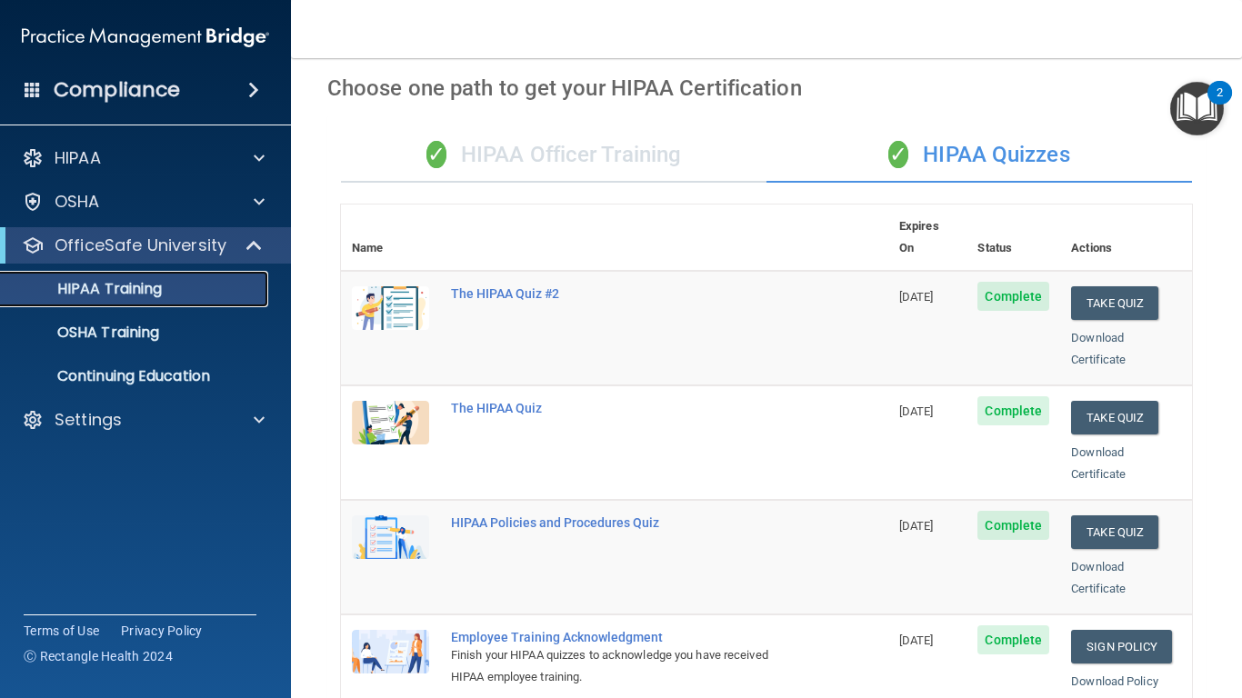
scroll to position [67, 0]
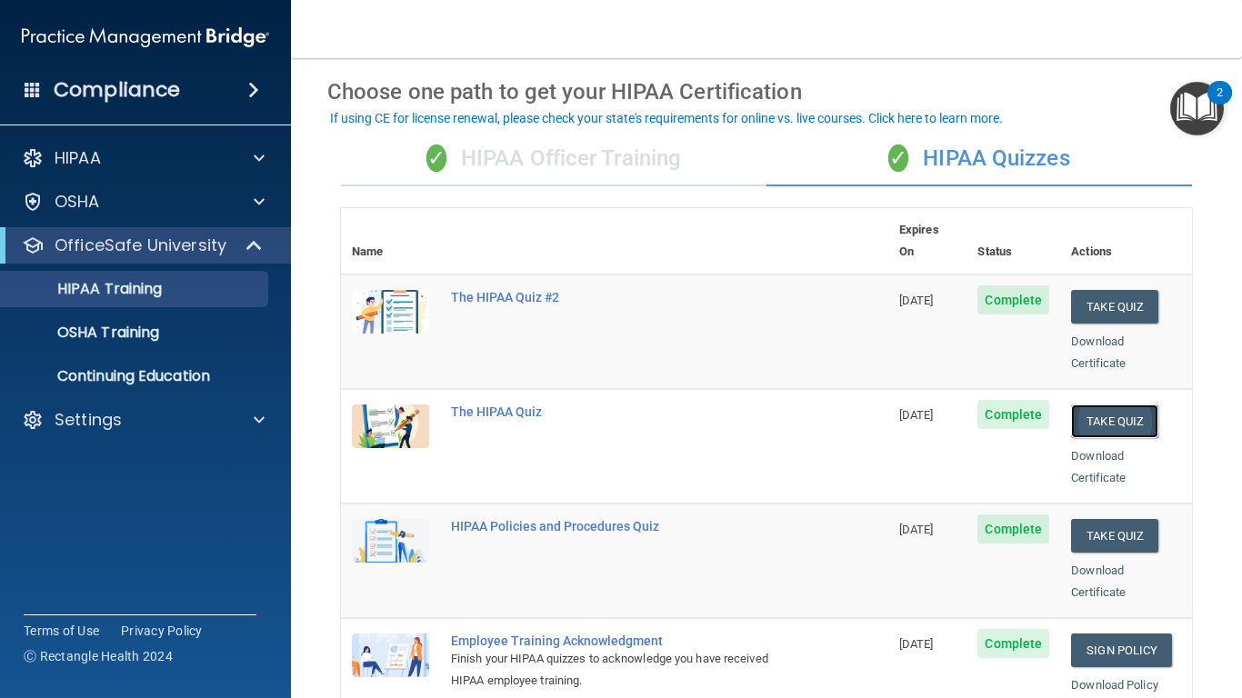
click at [1103, 405] on button "Take Quiz" at bounding box center [1114, 422] width 87 height 34
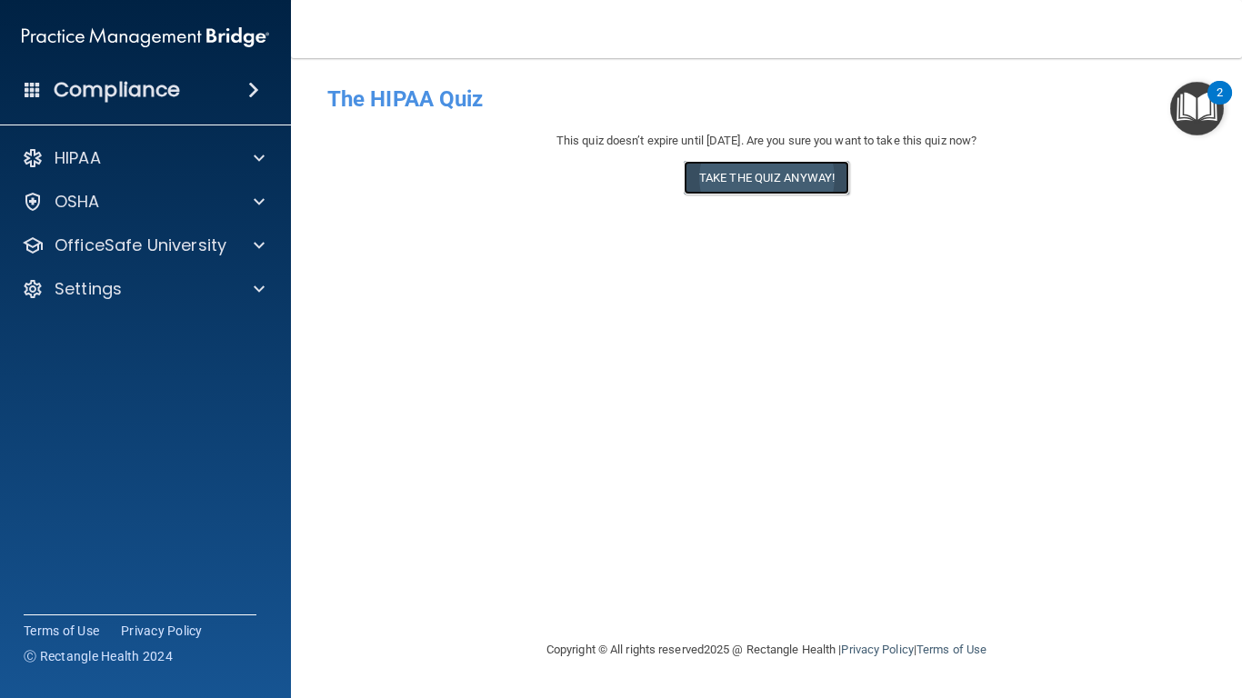
click at [782, 183] on button "Take the quiz anyway!" at bounding box center [767, 178] width 166 height 34
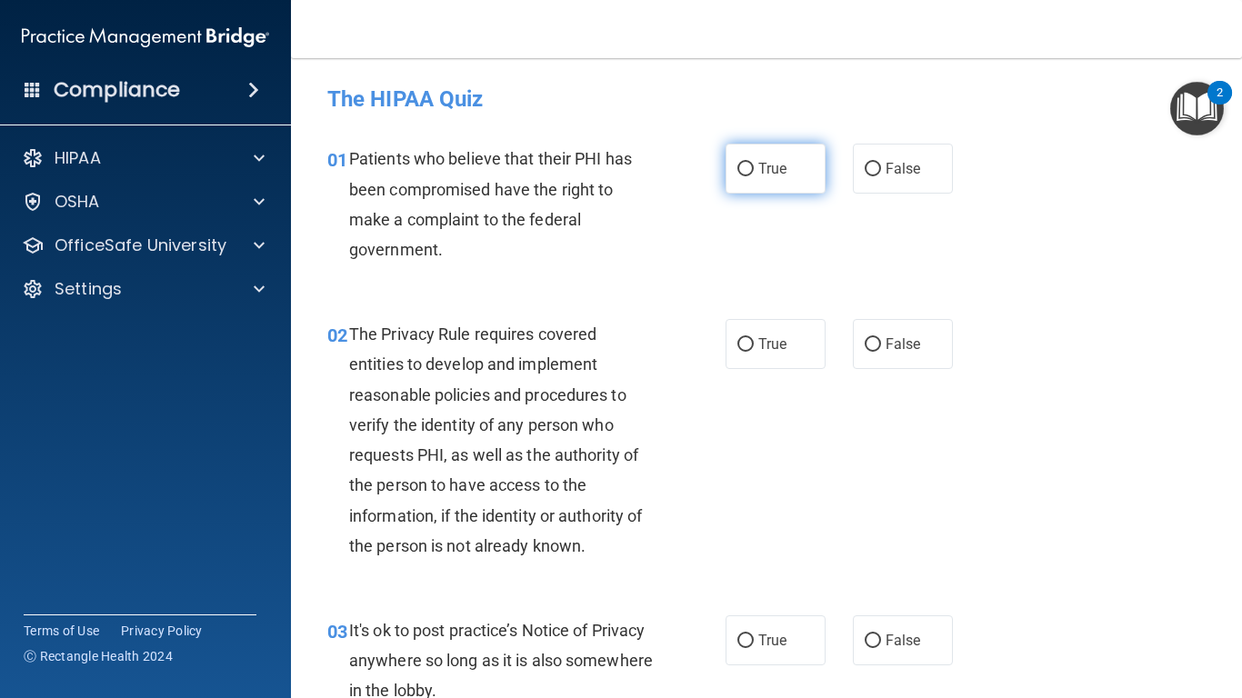
click at [776, 176] on span "True" at bounding box center [772, 168] width 28 height 17
click at [754, 176] on input "True" at bounding box center [746, 170] width 16 height 14
radio input "true"
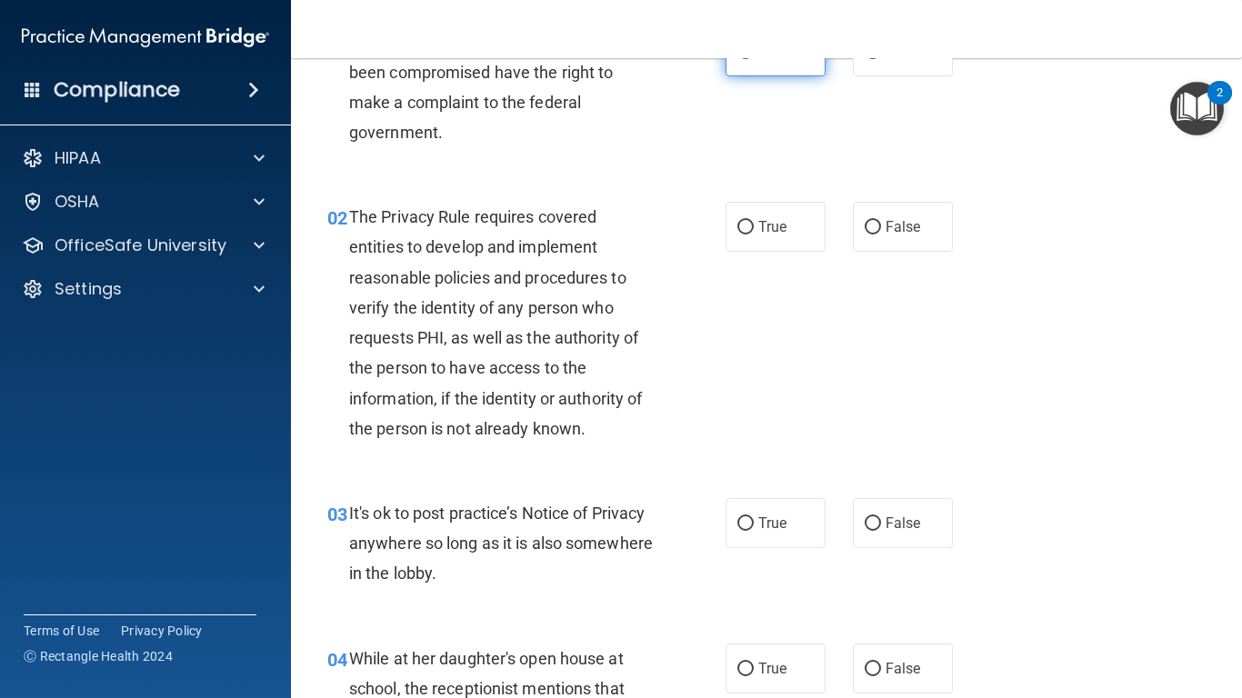
scroll to position [146, 0]
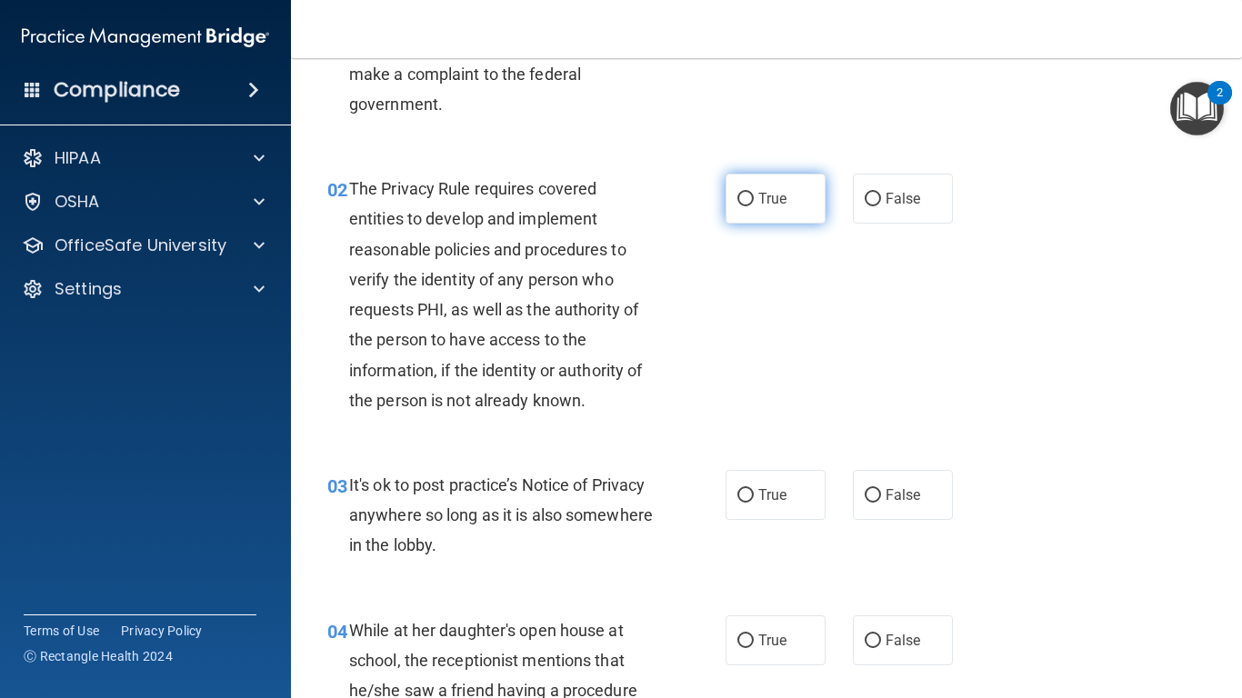
click at [758, 208] on label "True" at bounding box center [776, 199] width 100 height 50
click at [754, 206] on input "True" at bounding box center [746, 200] width 16 height 14
radio input "true"
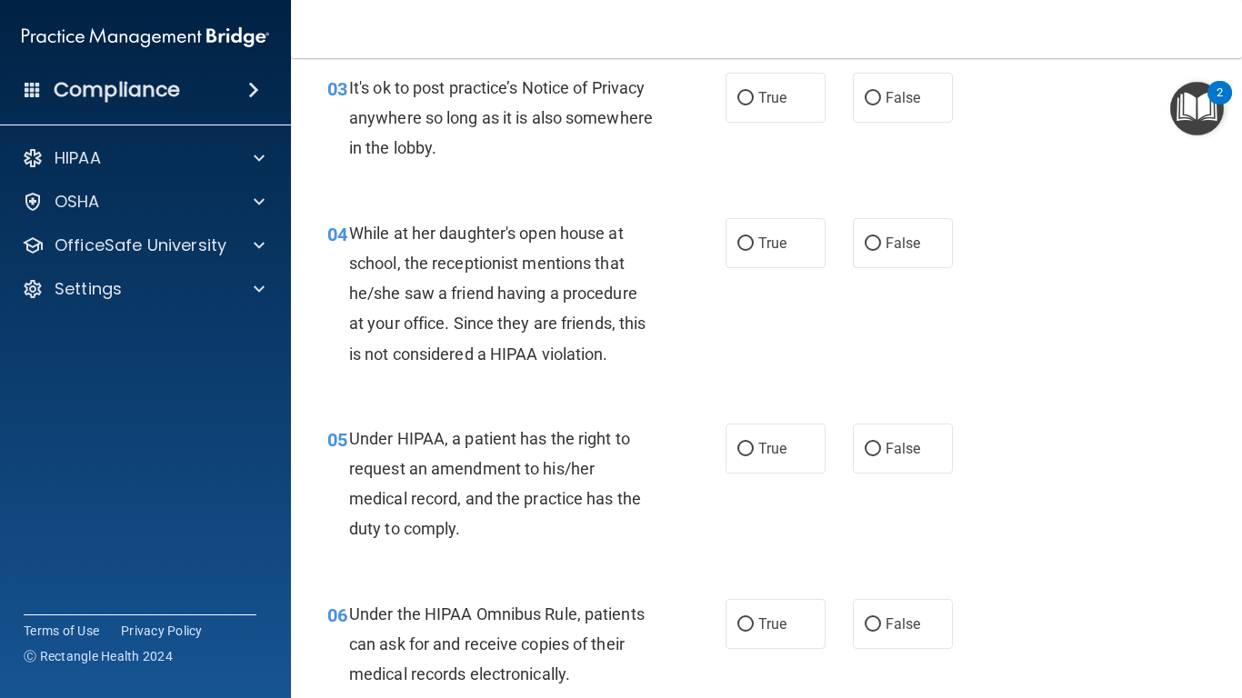
scroll to position [546, 0]
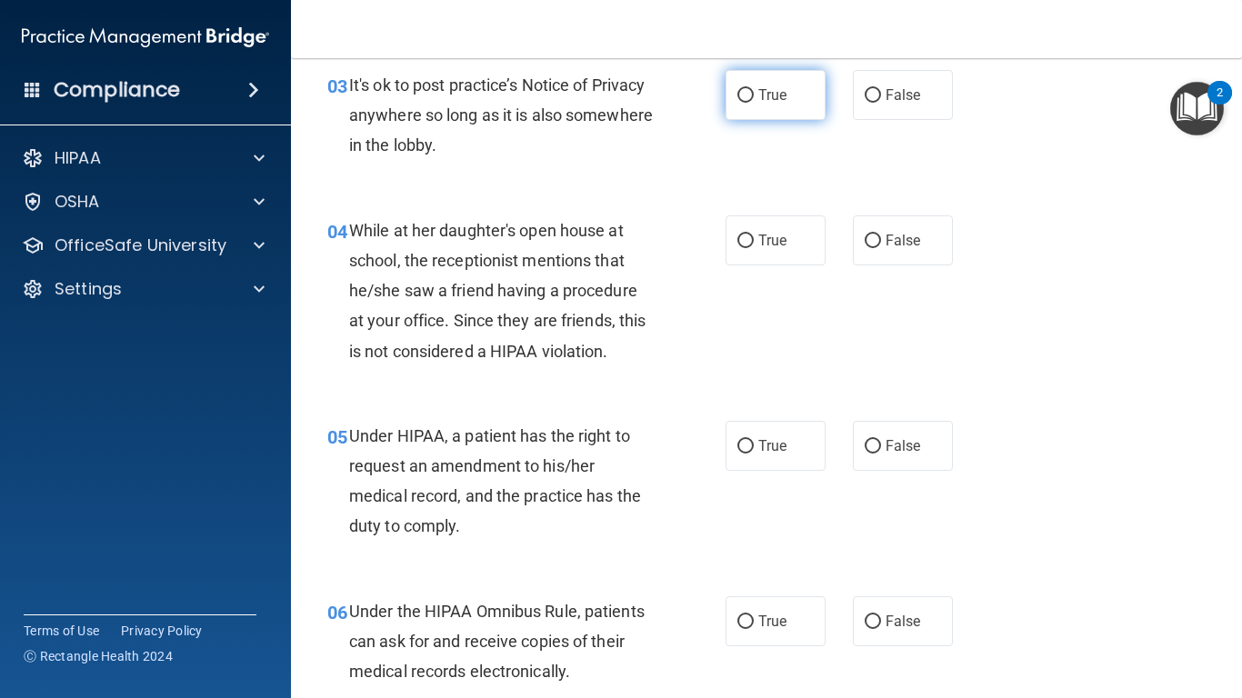
click at [785, 100] on label "True" at bounding box center [776, 95] width 100 height 50
click at [754, 100] on input "True" at bounding box center [746, 96] width 16 height 14
radio input "true"
click at [892, 232] on span "False" at bounding box center [903, 240] width 35 height 17
click at [881, 235] on input "False" at bounding box center [873, 242] width 16 height 14
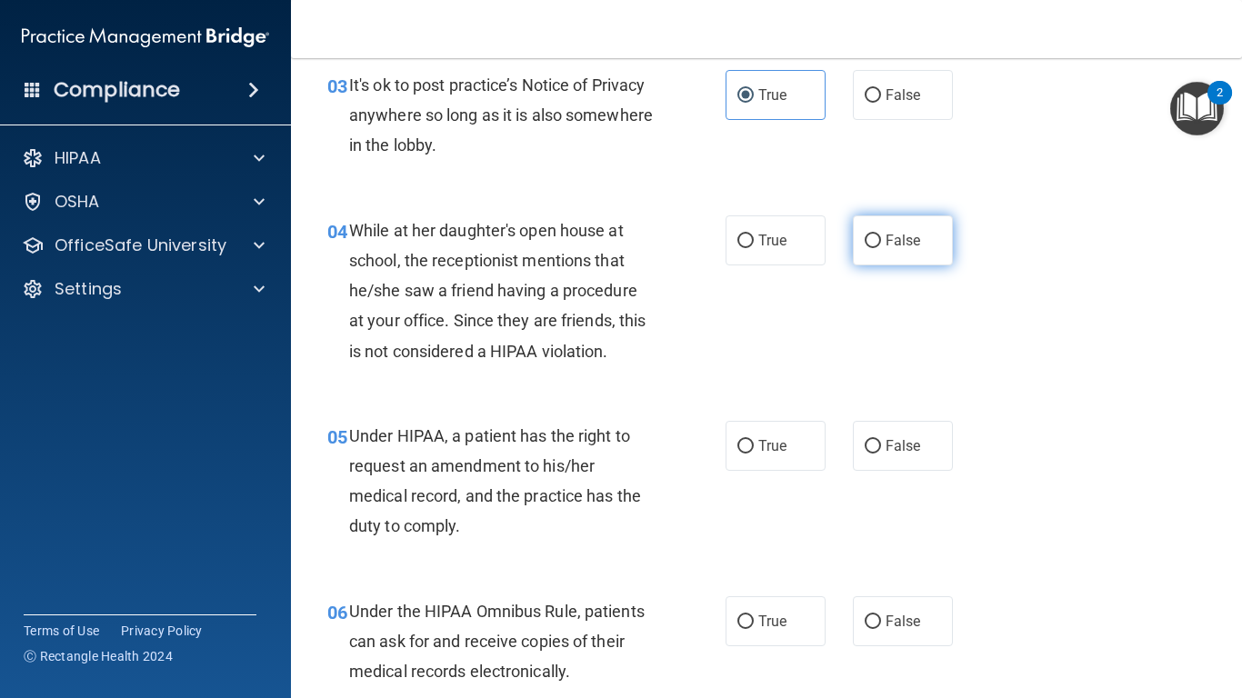
radio input "true"
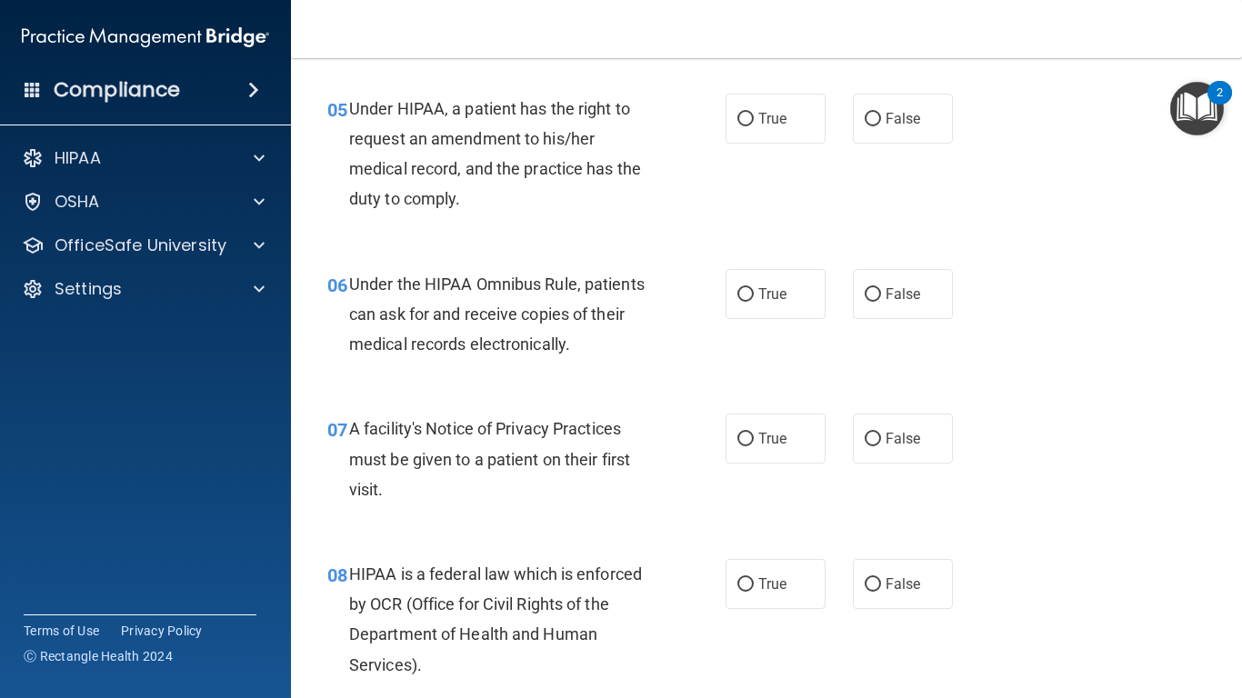
scroll to position [909, 0]
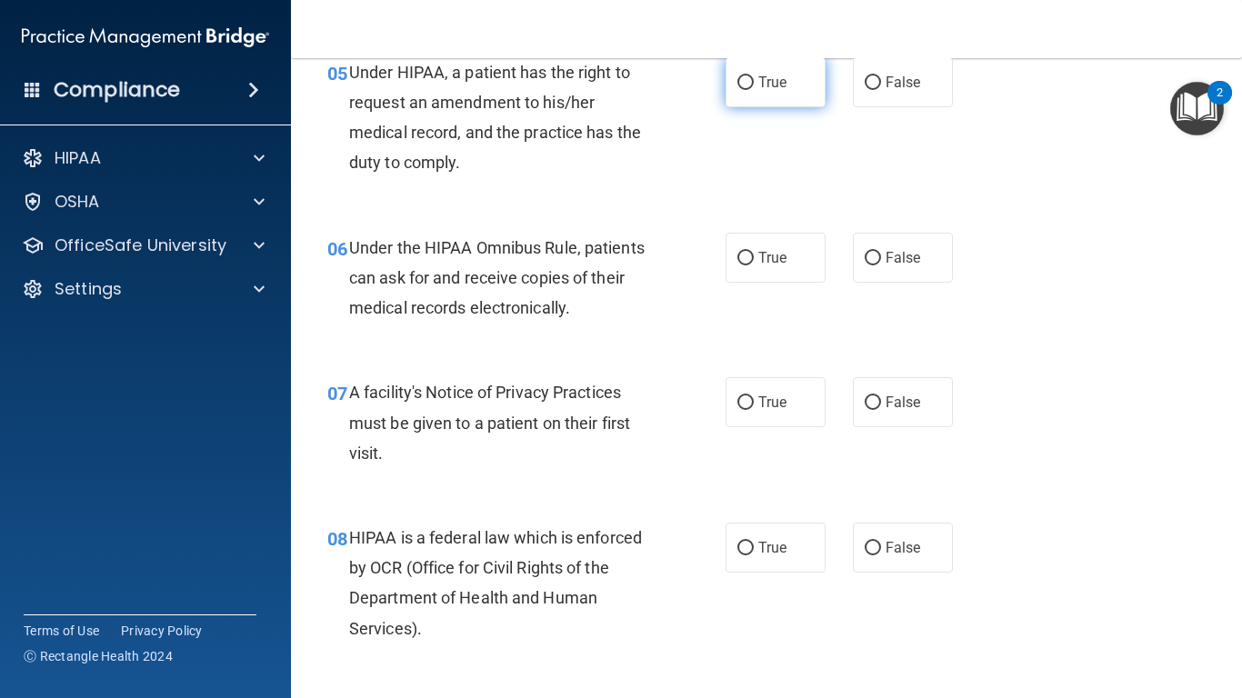
click at [778, 82] on span "True" at bounding box center [772, 82] width 28 height 17
click at [754, 82] on input "True" at bounding box center [746, 83] width 16 height 14
radio input "true"
click at [783, 246] on label "True" at bounding box center [776, 258] width 100 height 50
click at [754, 252] on input "True" at bounding box center [746, 259] width 16 height 14
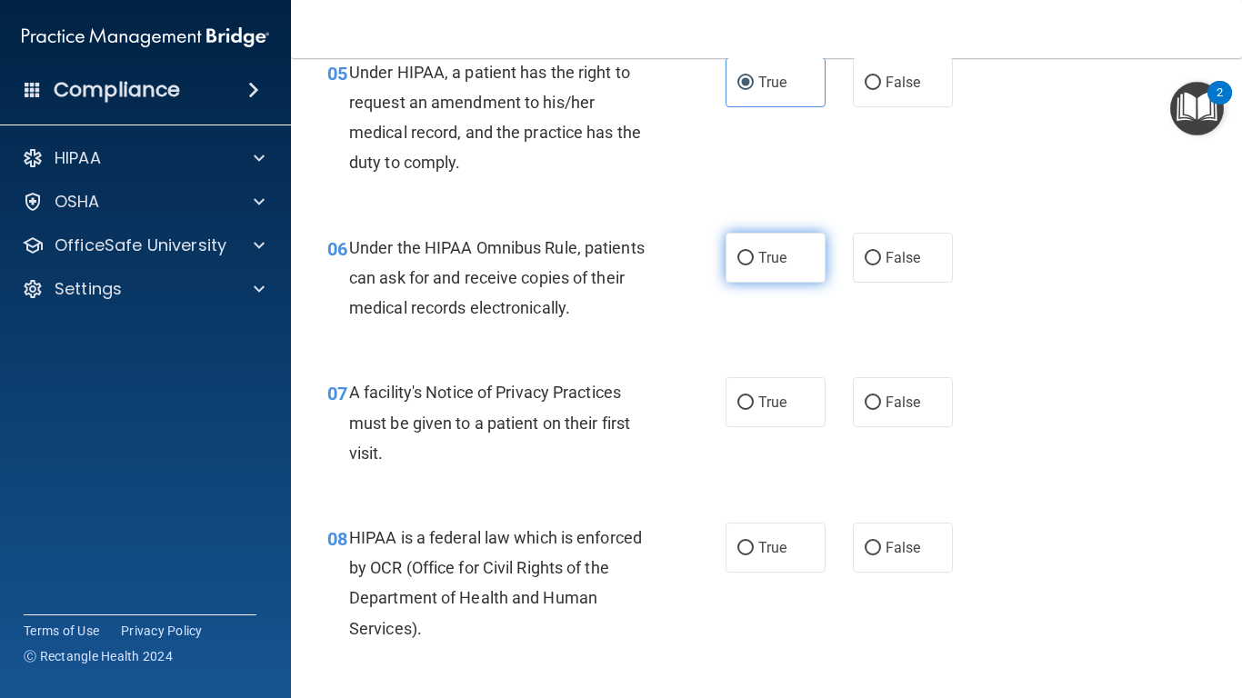
radio input "true"
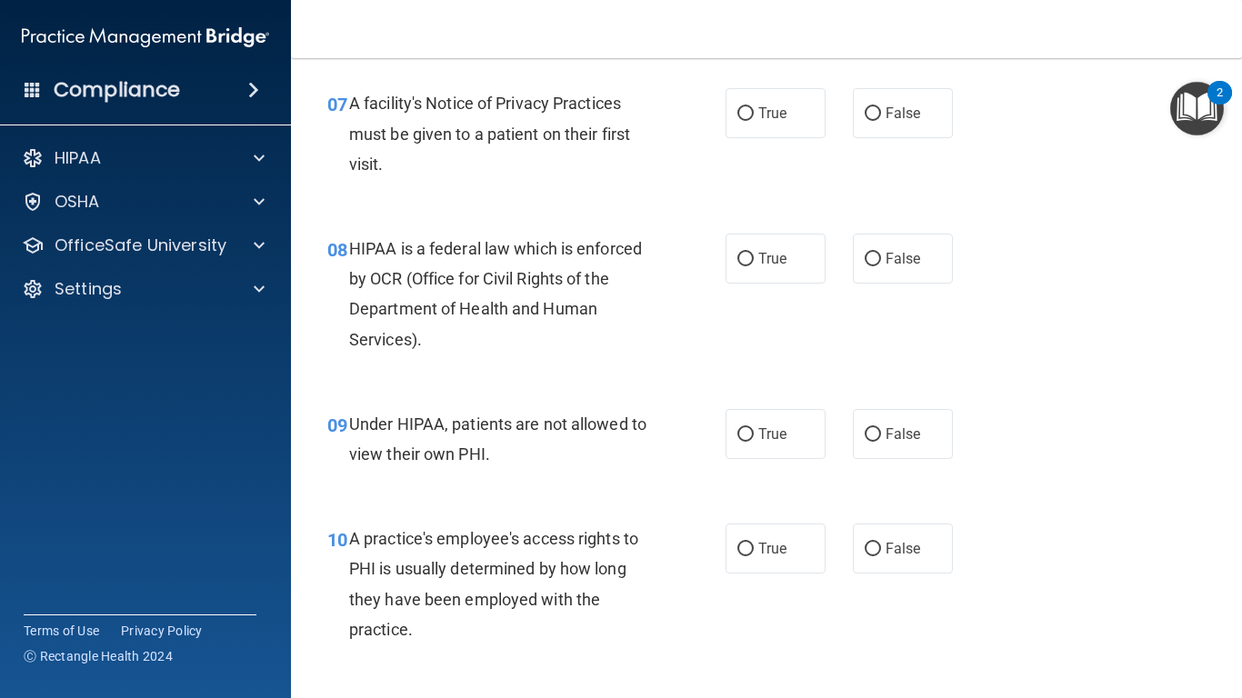
scroll to position [1200, 0]
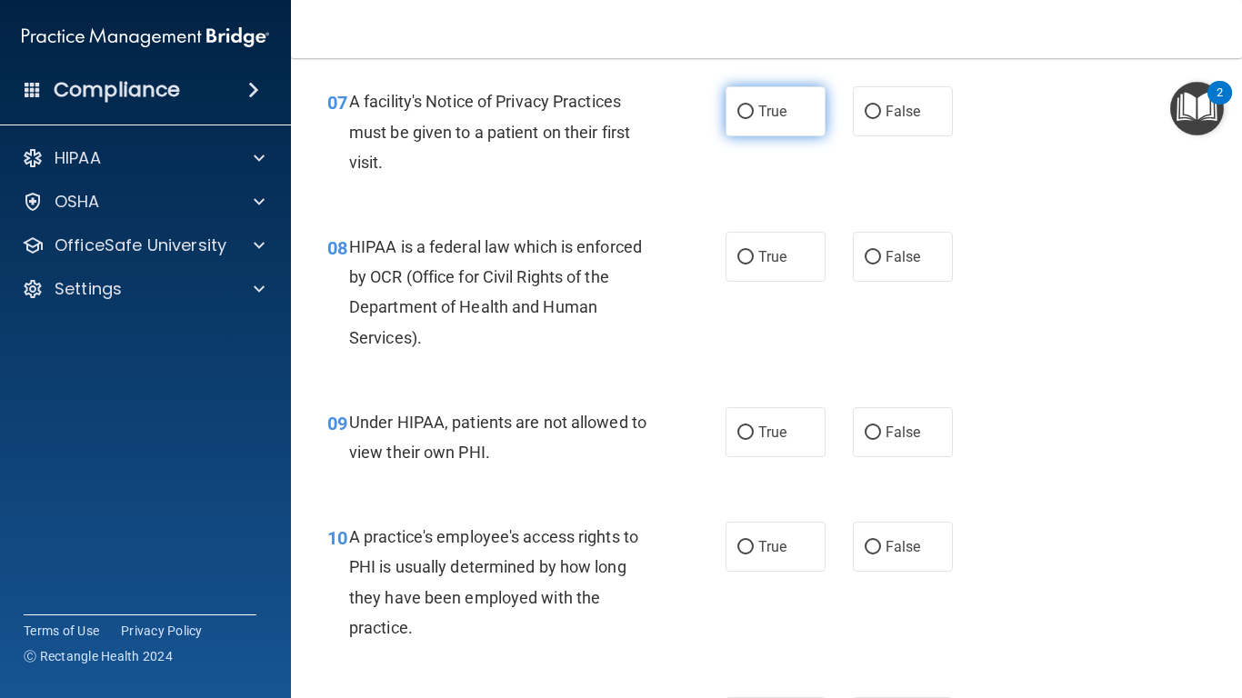
click at [770, 114] on span "True" at bounding box center [772, 111] width 28 height 17
click at [754, 114] on input "True" at bounding box center [746, 112] width 16 height 14
radio input "true"
click at [738, 263] on input "True" at bounding box center [746, 258] width 16 height 14
radio input "true"
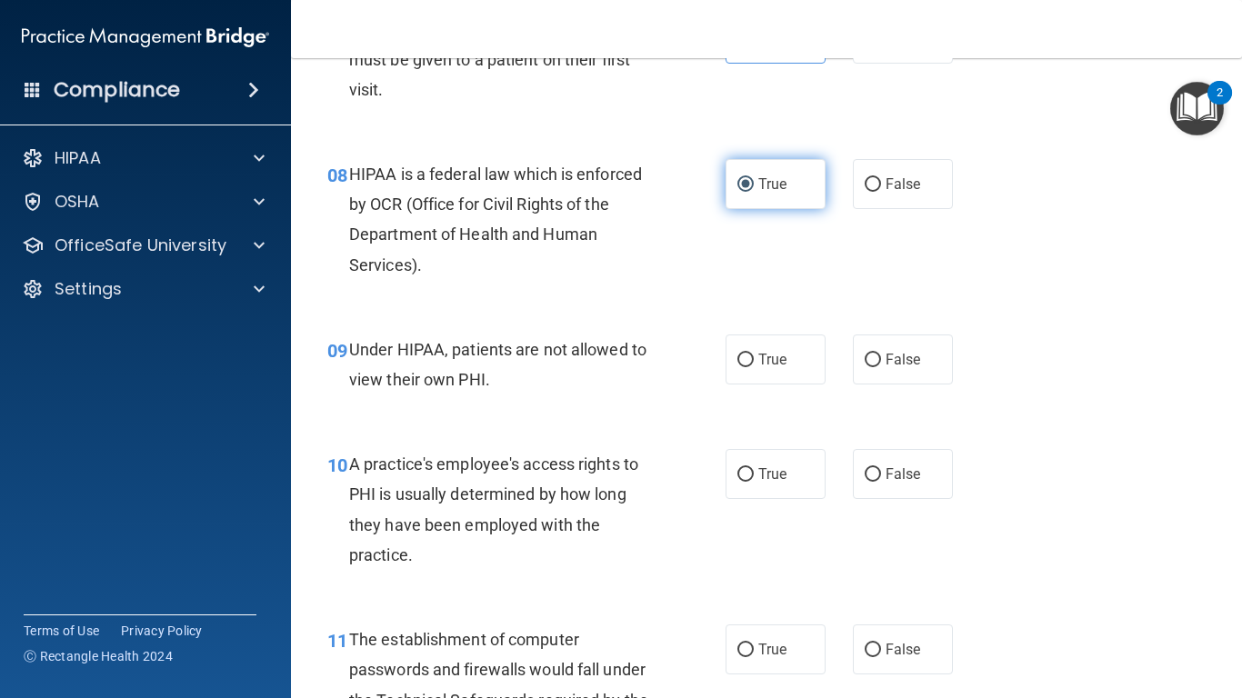
scroll to position [1310, 0]
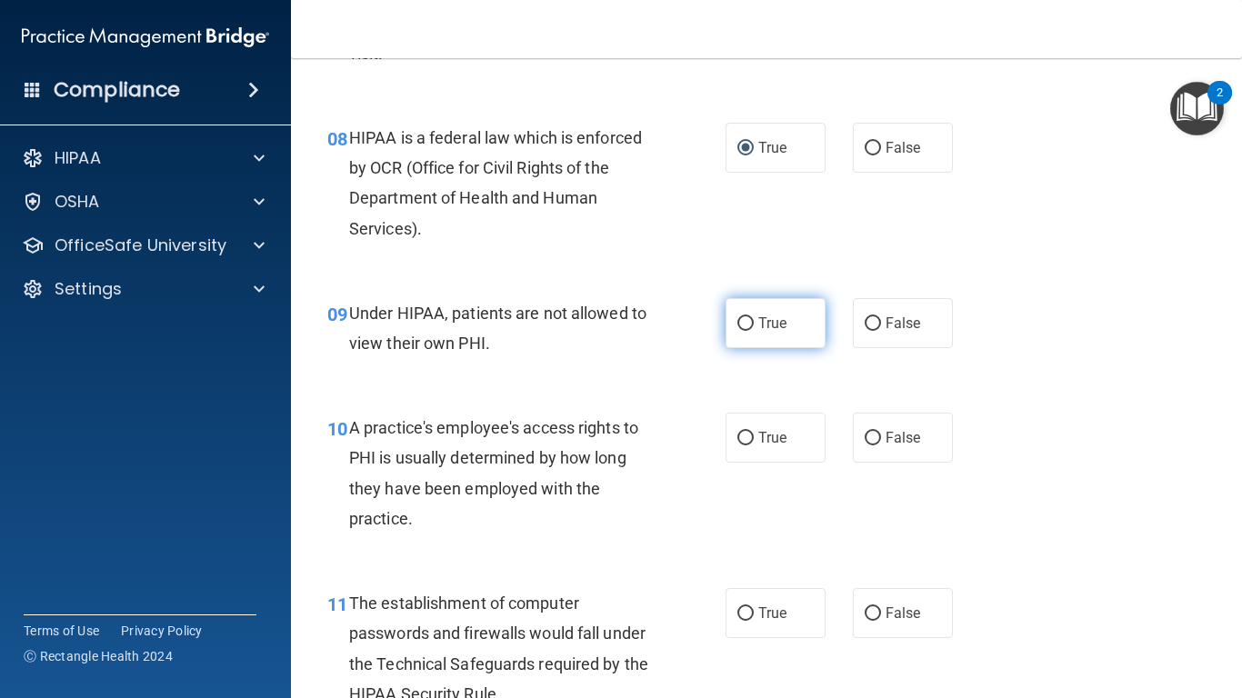
click at [770, 327] on span "True" at bounding box center [772, 323] width 28 height 17
click at [754, 327] on input "True" at bounding box center [746, 324] width 16 height 14
radio input "true"
click at [877, 317] on label "False" at bounding box center [903, 323] width 100 height 50
click at [877, 317] on input "False" at bounding box center [873, 324] width 16 height 14
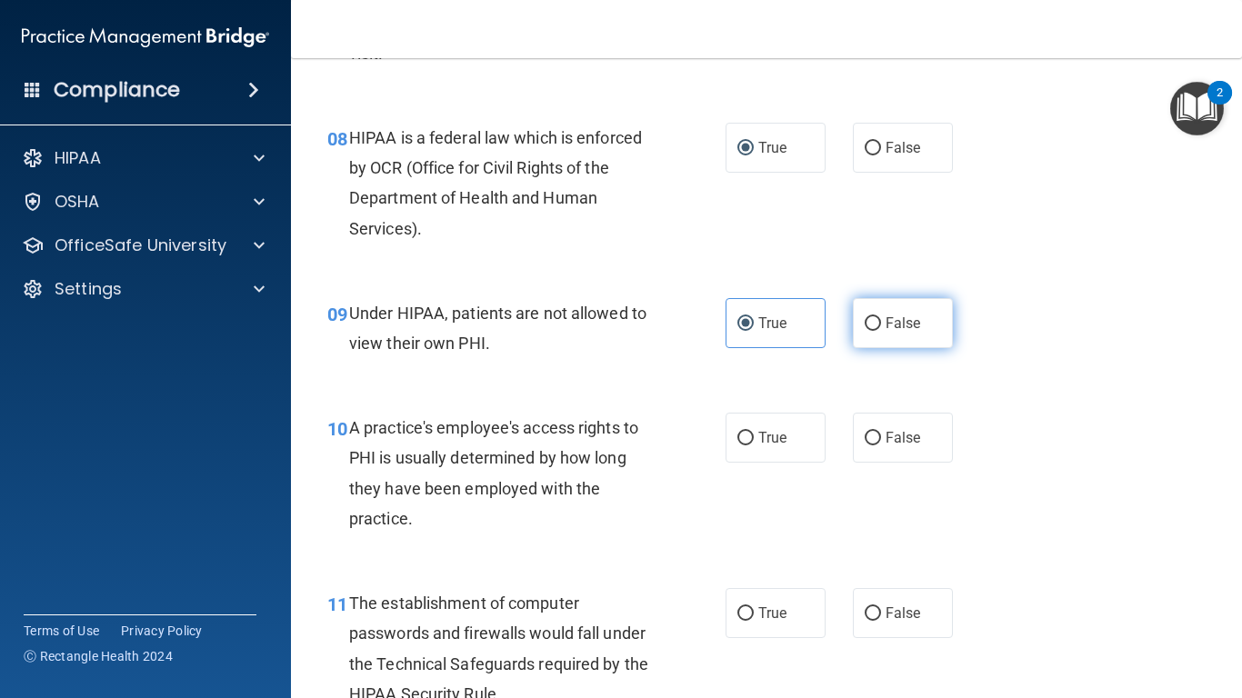
radio input "true"
radio input "false"
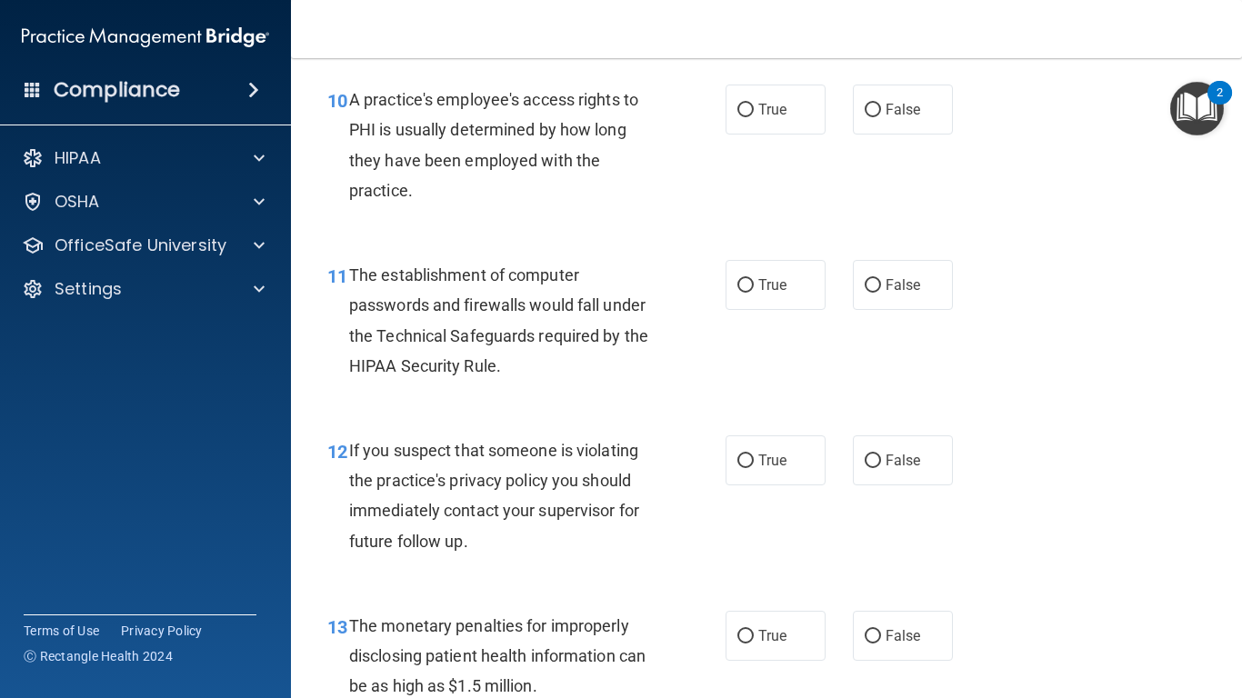
scroll to position [1646, 0]
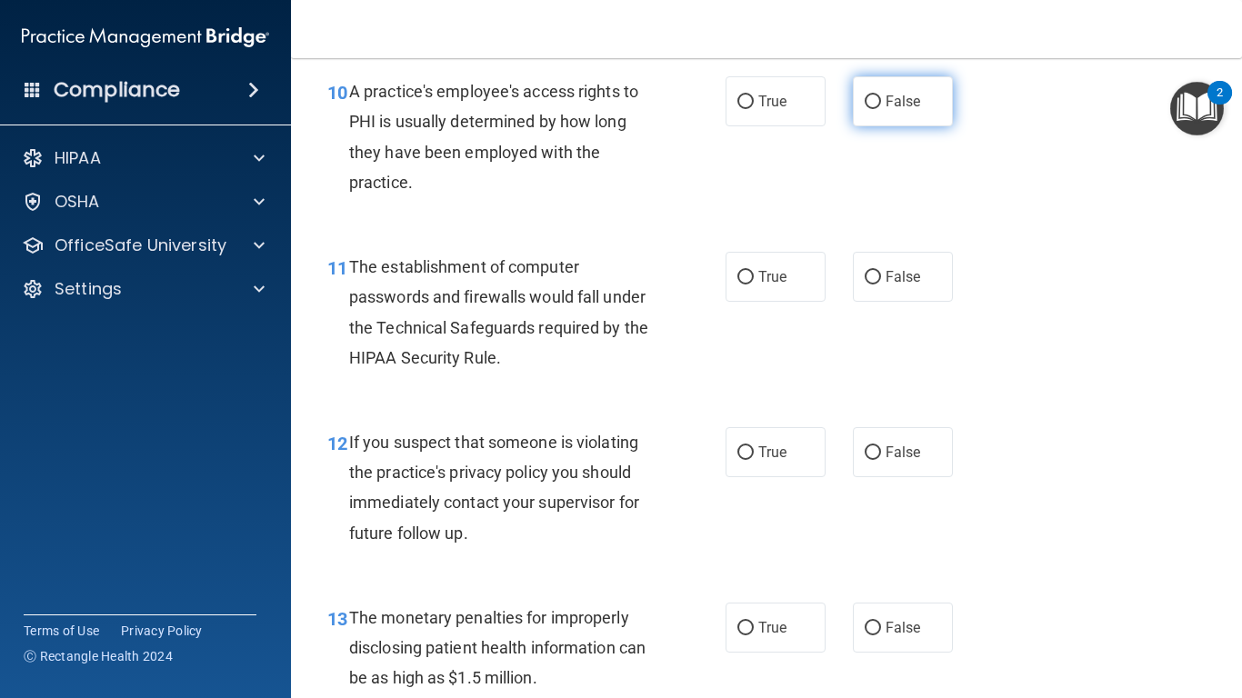
click at [886, 98] on span "False" at bounding box center [903, 101] width 35 height 17
click at [881, 98] on input "False" at bounding box center [873, 102] width 16 height 14
radio input "true"
click at [738, 281] on input "True" at bounding box center [746, 278] width 16 height 14
radio input "true"
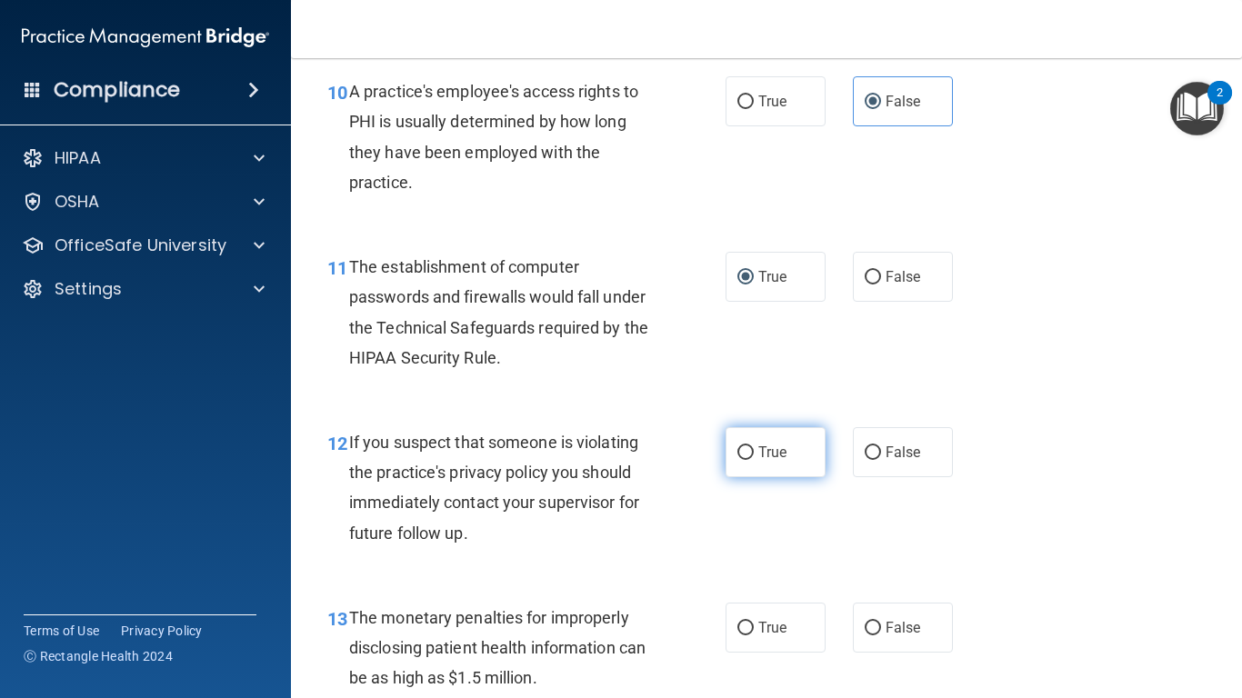
click at [758, 457] on span "True" at bounding box center [772, 452] width 28 height 17
click at [754, 457] on input "True" at bounding box center [746, 454] width 16 height 14
radio input "true"
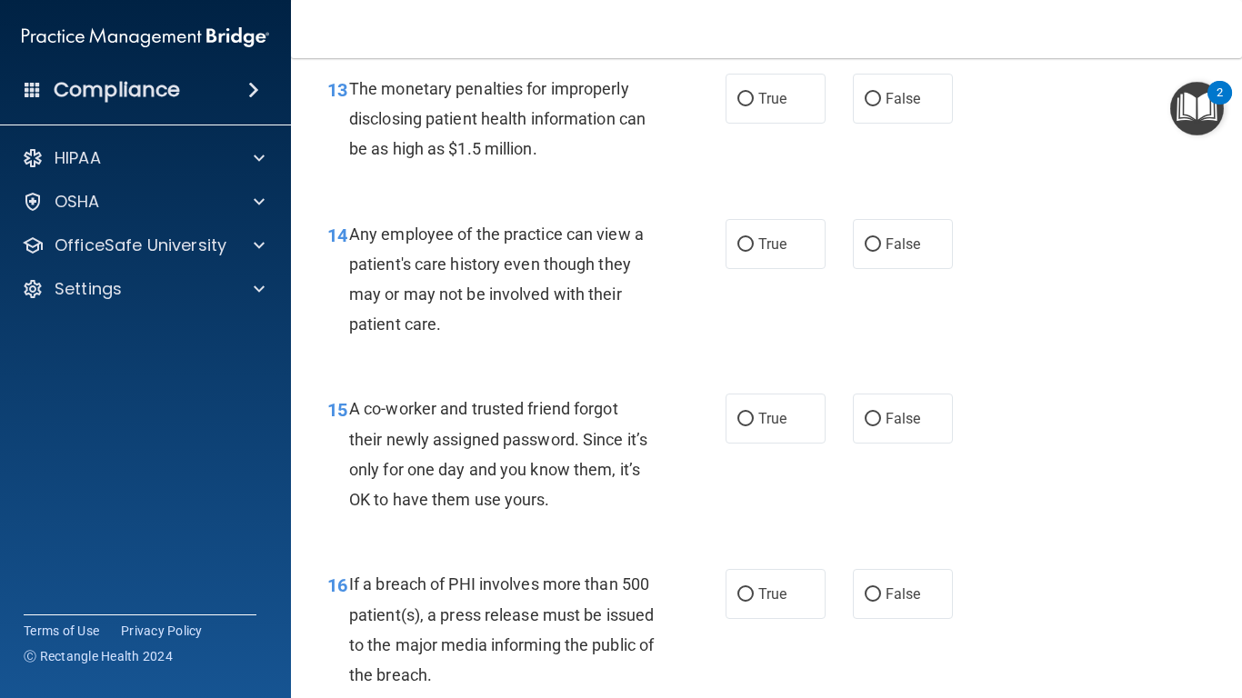
scroll to position [2167, 0]
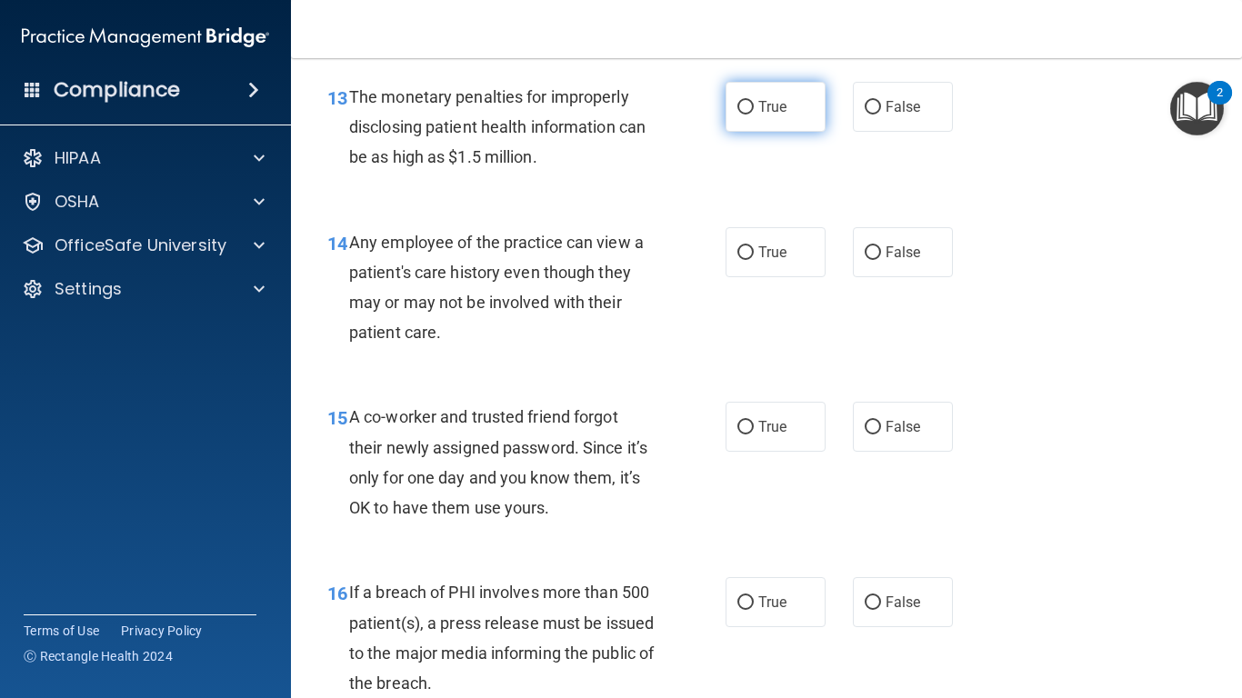
click at [741, 113] on input "True" at bounding box center [746, 108] width 16 height 14
radio input "true"
click at [868, 266] on label "False" at bounding box center [903, 252] width 100 height 50
click at [868, 260] on input "False" at bounding box center [873, 253] width 16 height 14
radio input "true"
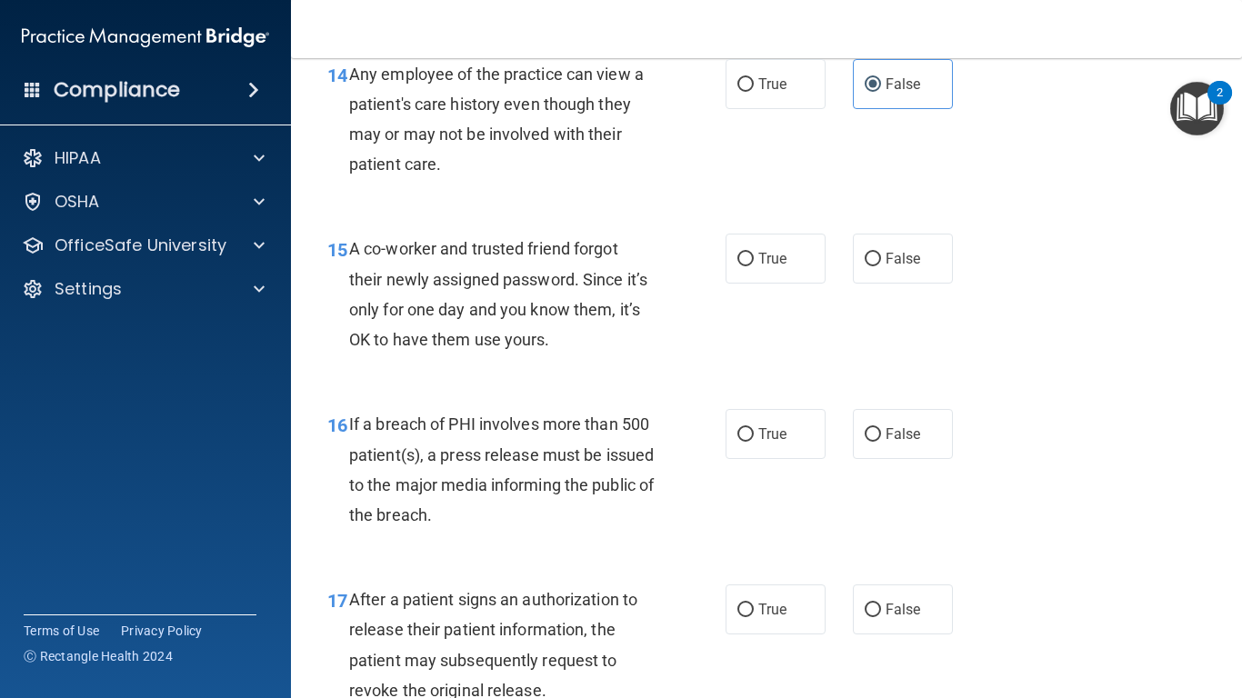
scroll to position [2343, 0]
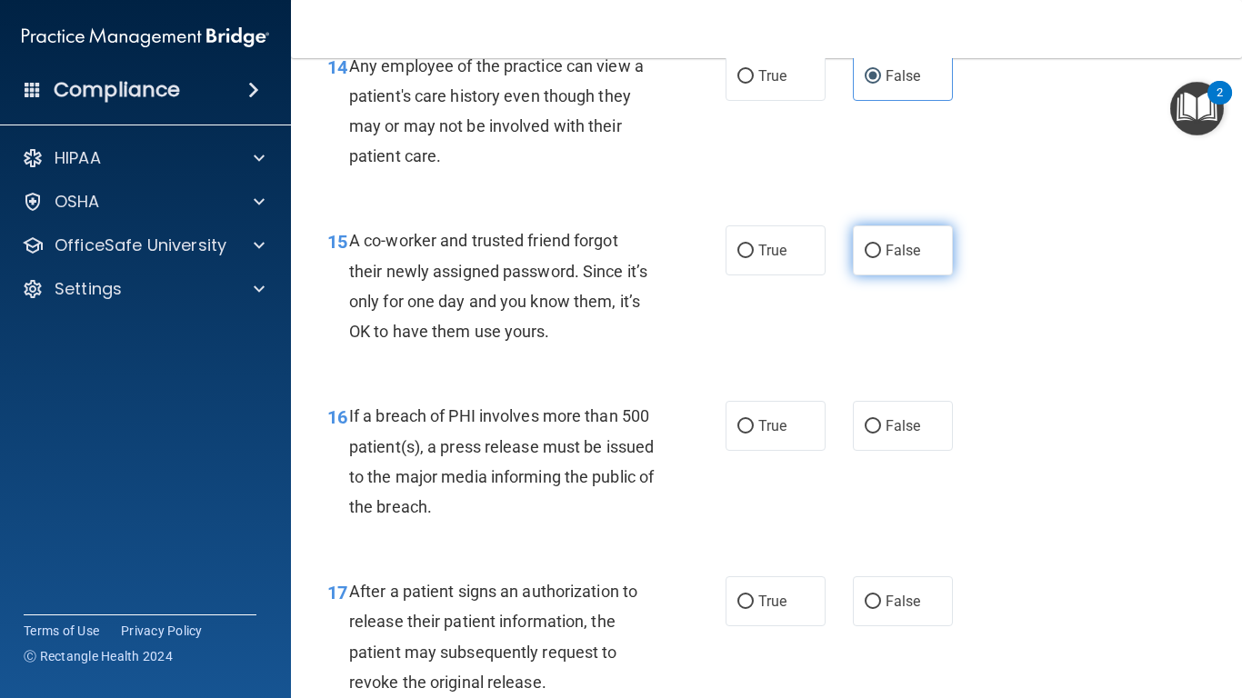
click at [900, 249] on span "False" at bounding box center [903, 250] width 35 height 17
click at [881, 249] on input "False" at bounding box center [873, 252] width 16 height 14
radio input "true"
click at [755, 440] on label "True" at bounding box center [776, 426] width 100 height 50
click at [754, 434] on input "True" at bounding box center [746, 427] width 16 height 14
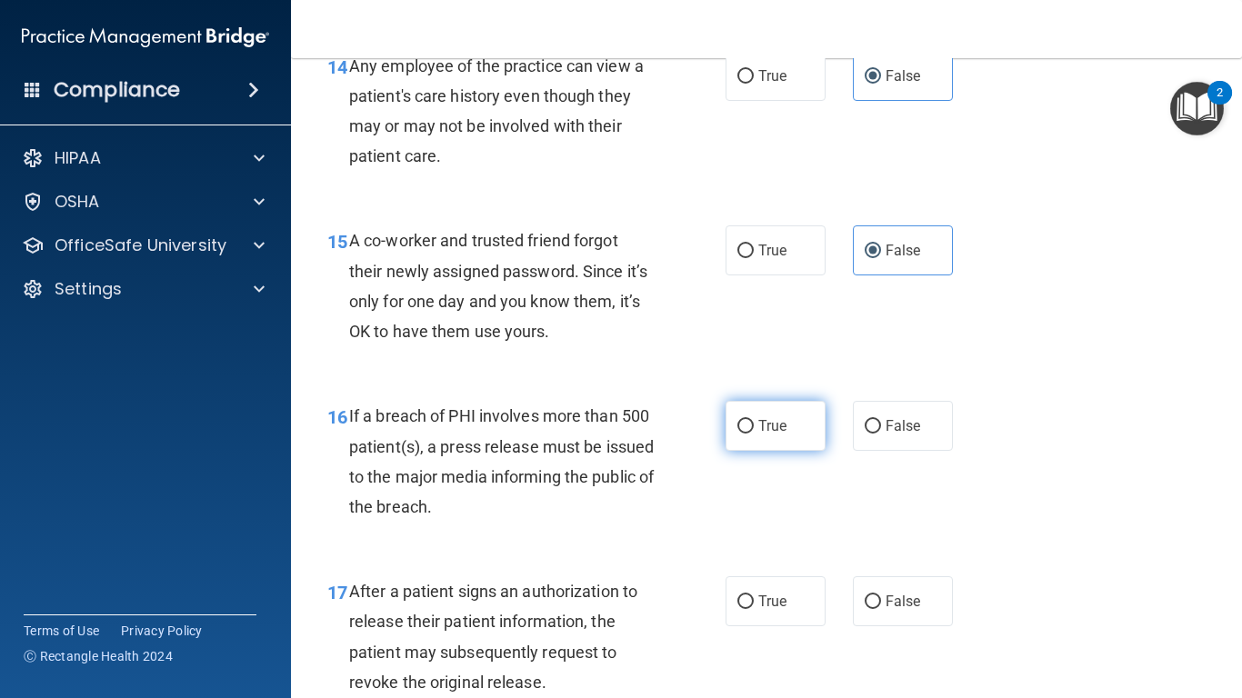
radio input "true"
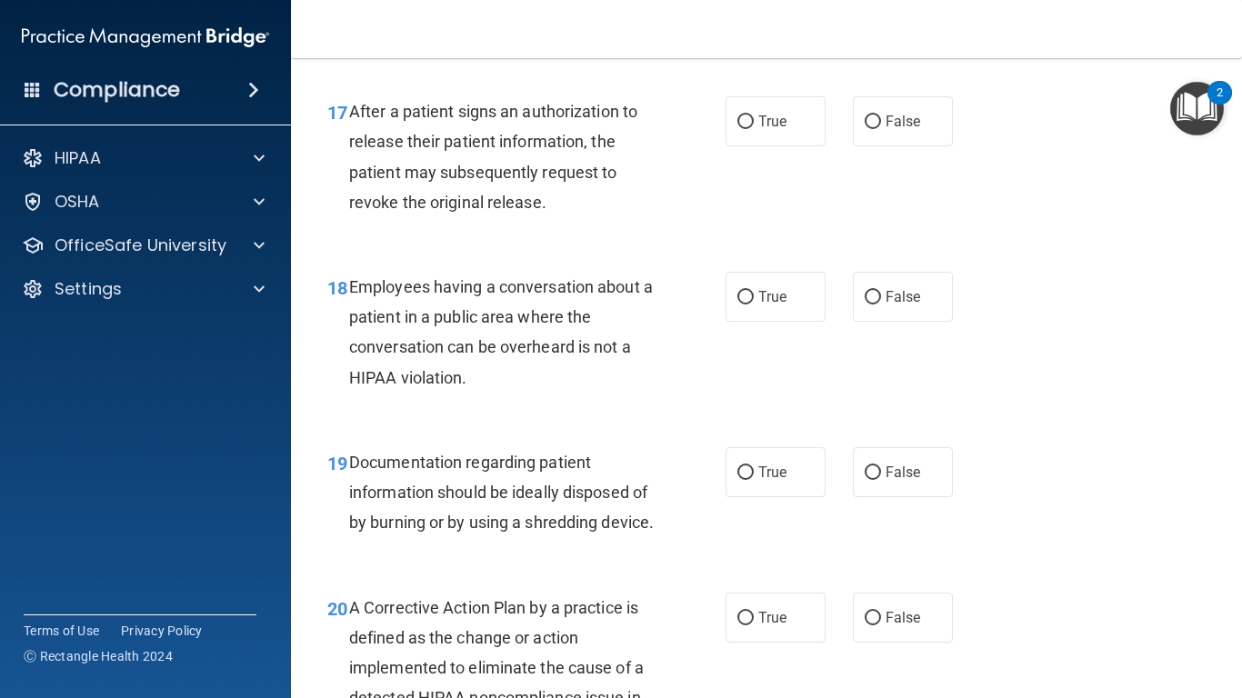
scroll to position [2832, 0]
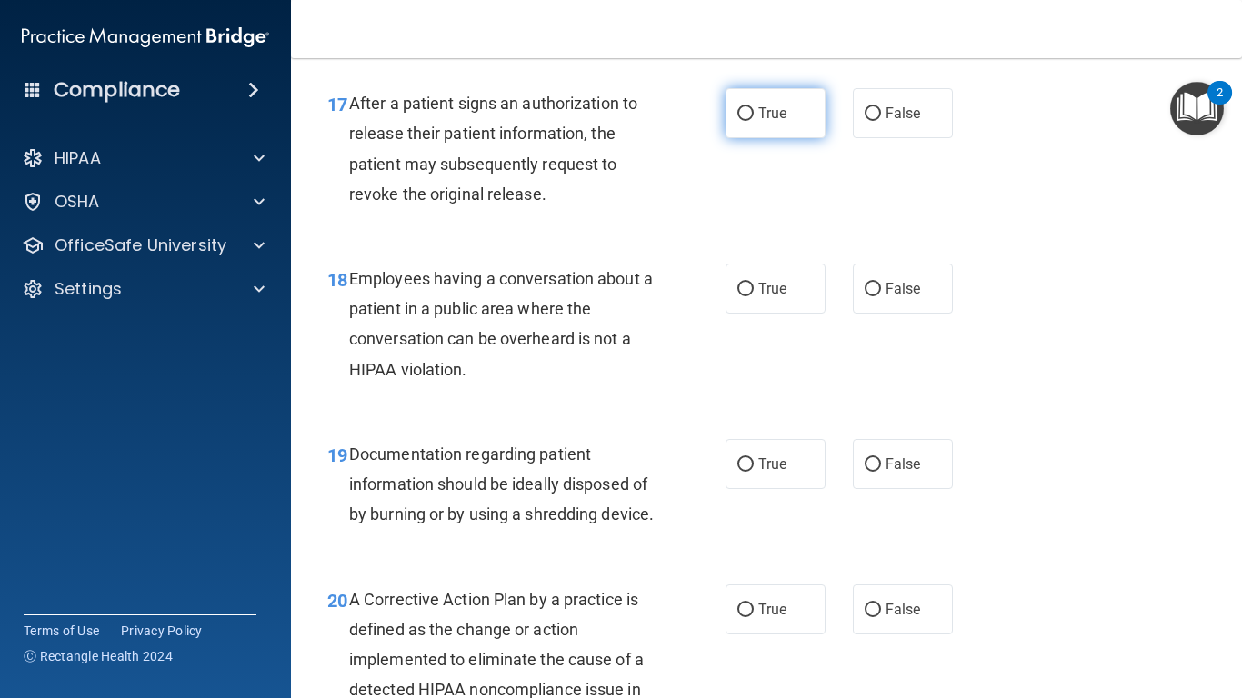
click at [786, 115] on label "True" at bounding box center [776, 113] width 100 height 50
click at [754, 115] on input "True" at bounding box center [746, 114] width 16 height 14
radio input "true"
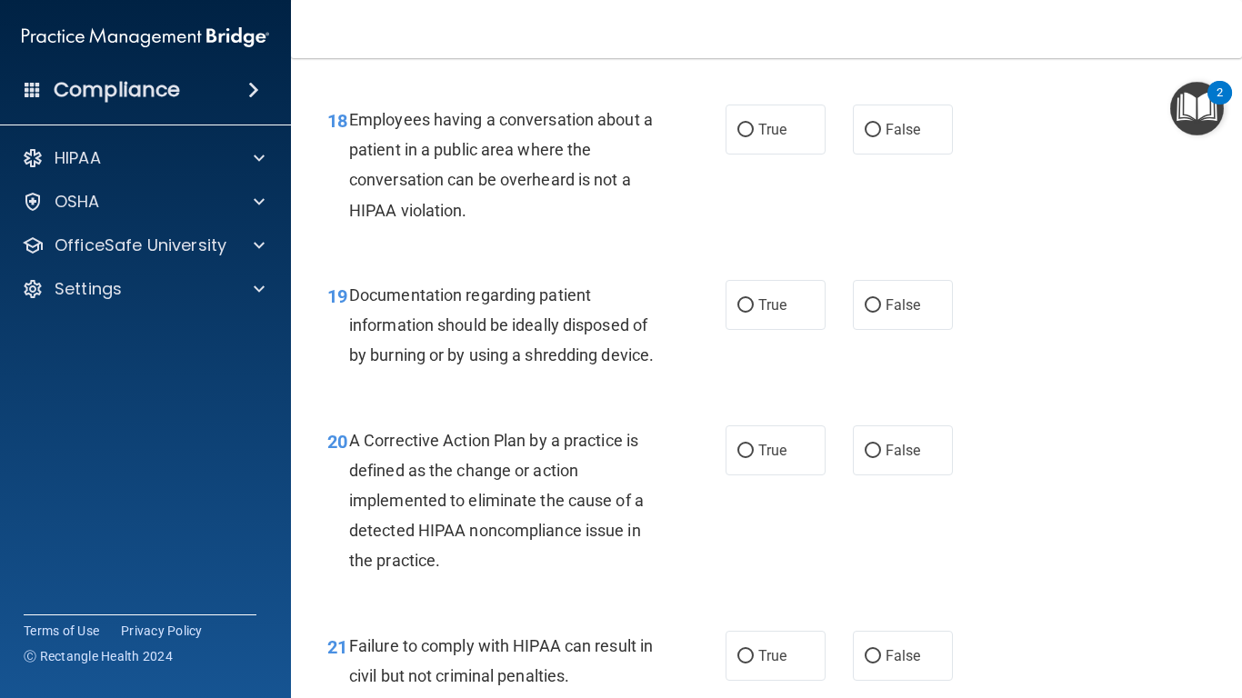
scroll to position [3008, 0]
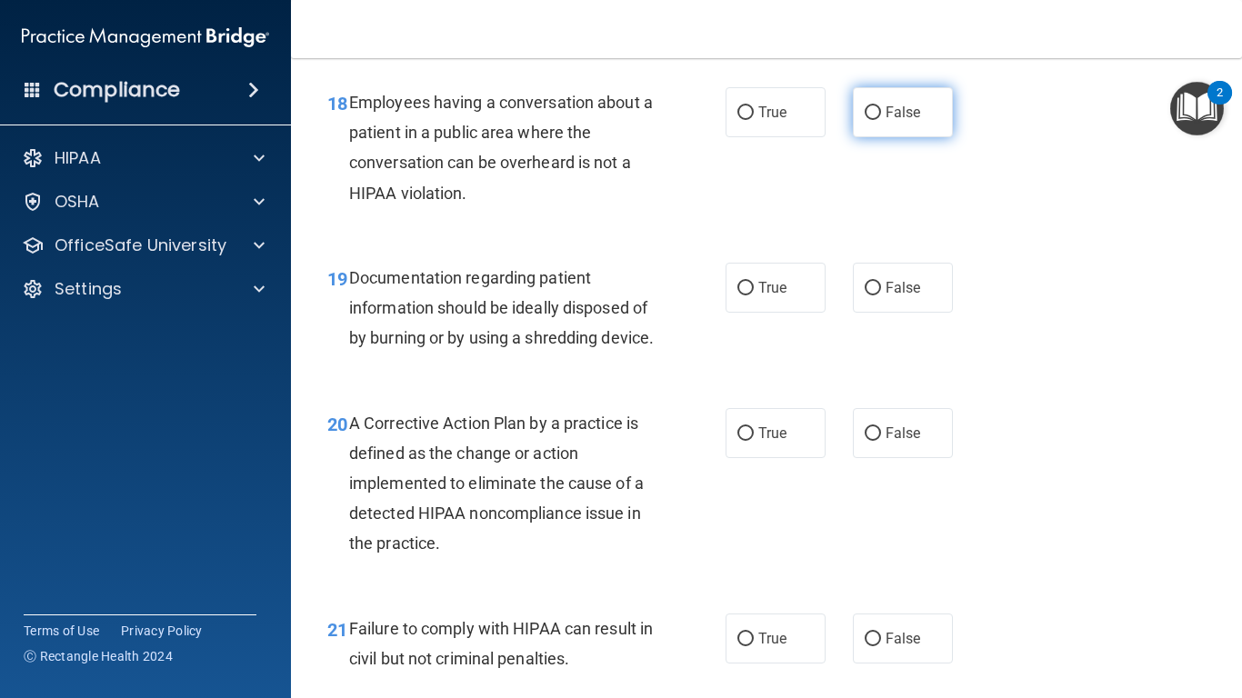
click at [870, 130] on label "False" at bounding box center [903, 112] width 100 height 50
click at [870, 120] on input "False" at bounding box center [873, 113] width 16 height 14
radio input "true"
click at [768, 284] on span "True" at bounding box center [772, 287] width 28 height 17
click at [754, 284] on input "True" at bounding box center [746, 289] width 16 height 14
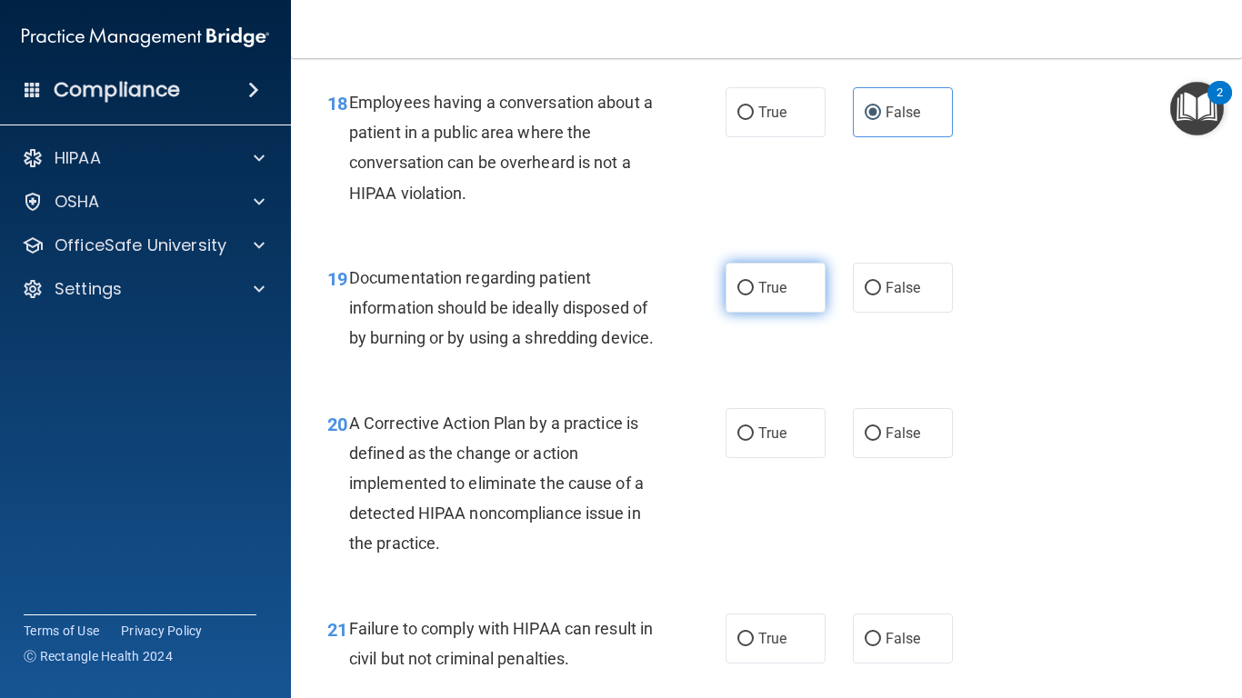
radio input "true"
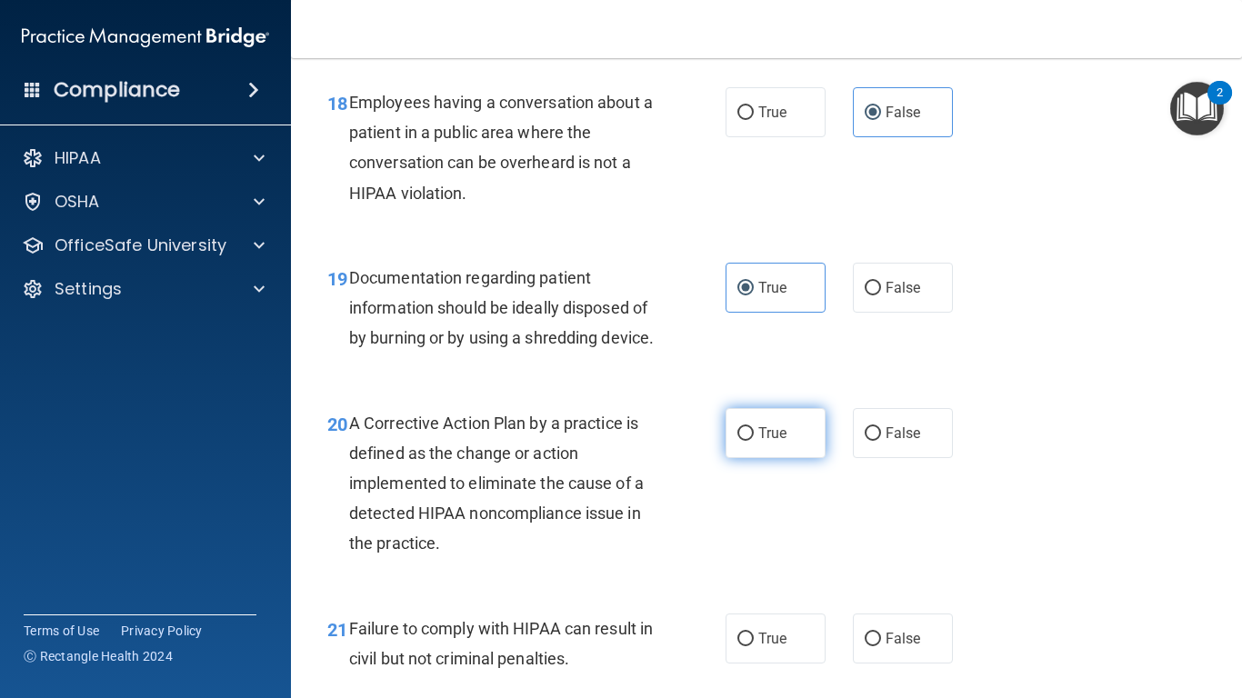
click at [780, 442] on span "True" at bounding box center [772, 433] width 28 height 17
click at [754, 441] on input "True" at bounding box center [746, 434] width 16 height 14
radio input "true"
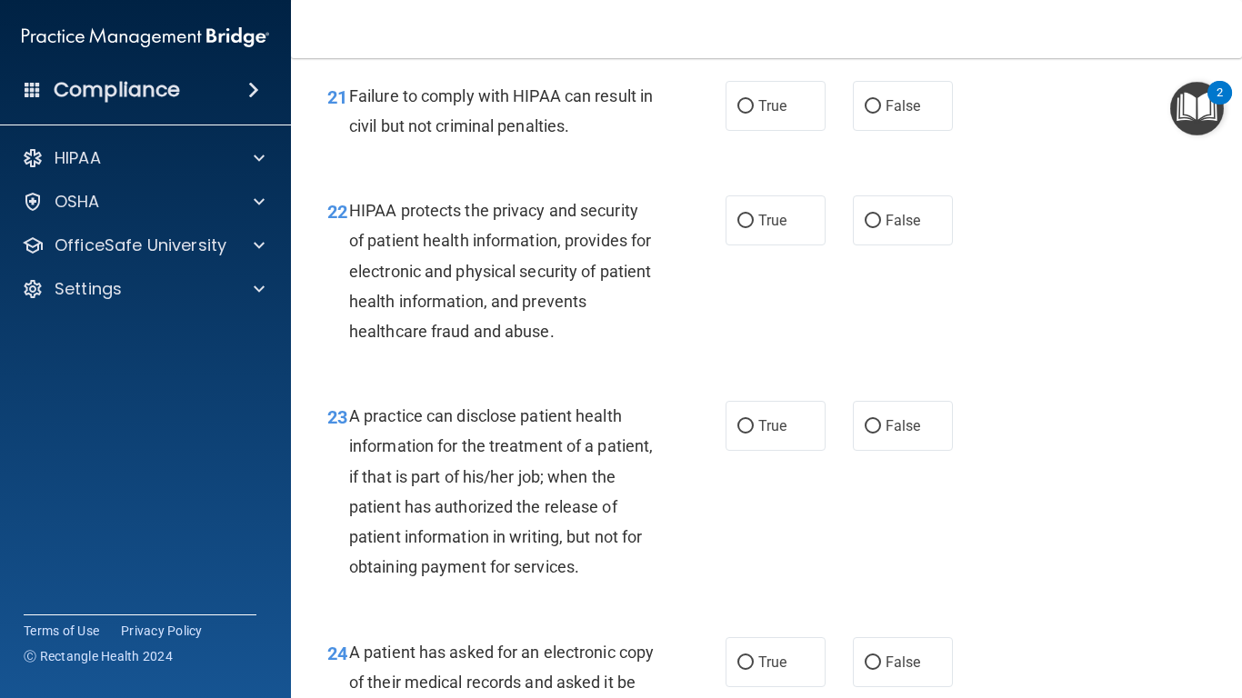
scroll to position [3558, 0]
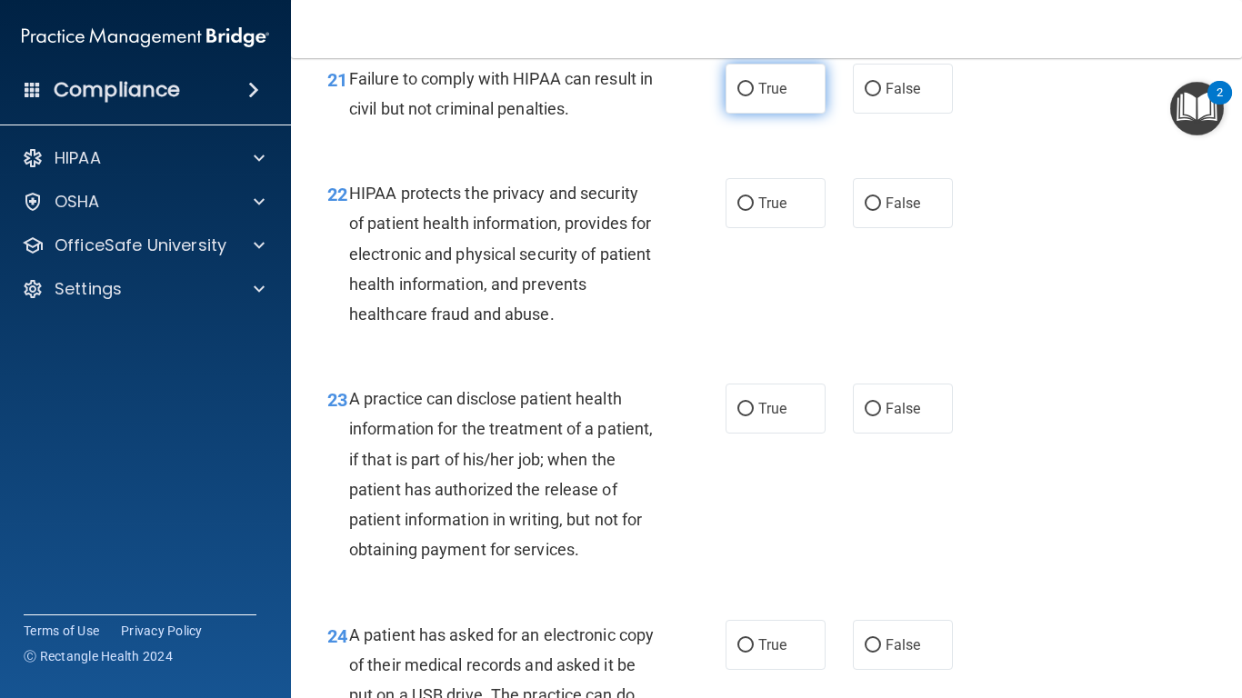
click at [771, 97] on span "True" at bounding box center [772, 88] width 28 height 17
click at [754, 96] on input "True" at bounding box center [746, 90] width 16 height 14
radio input "true"
click at [733, 228] on label "True" at bounding box center [776, 203] width 100 height 50
click at [738, 211] on input "True" at bounding box center [746, 204] width 16 height 14
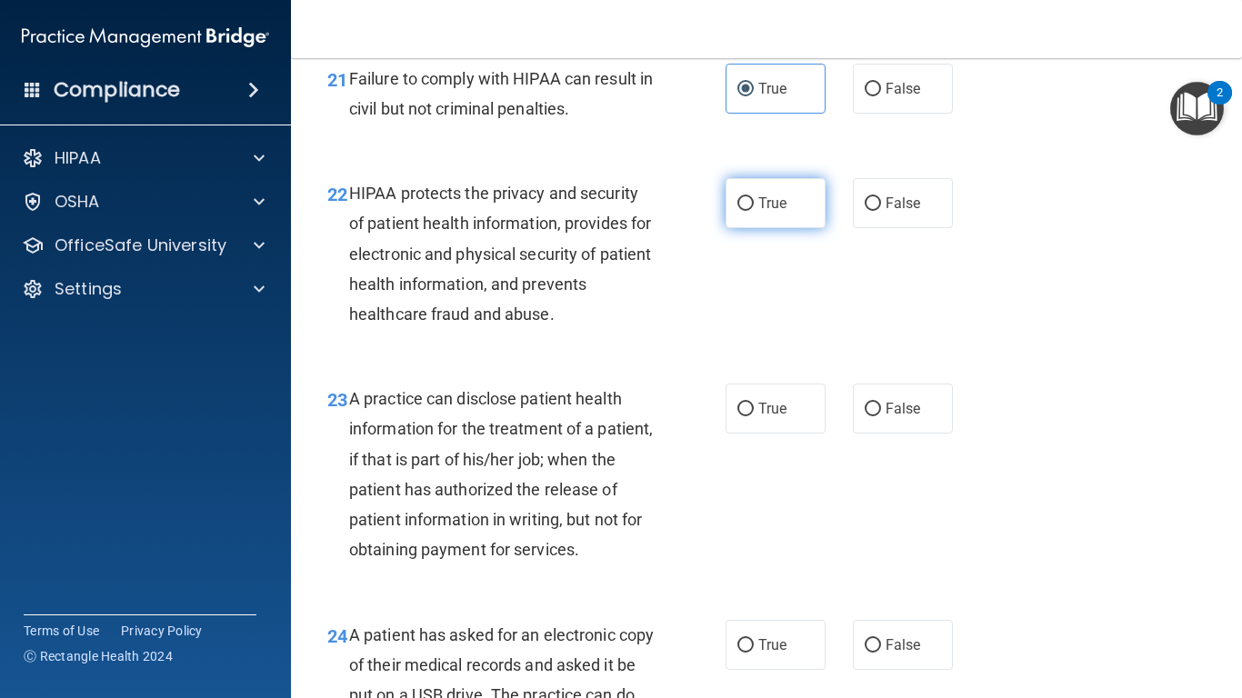
radio input "true"
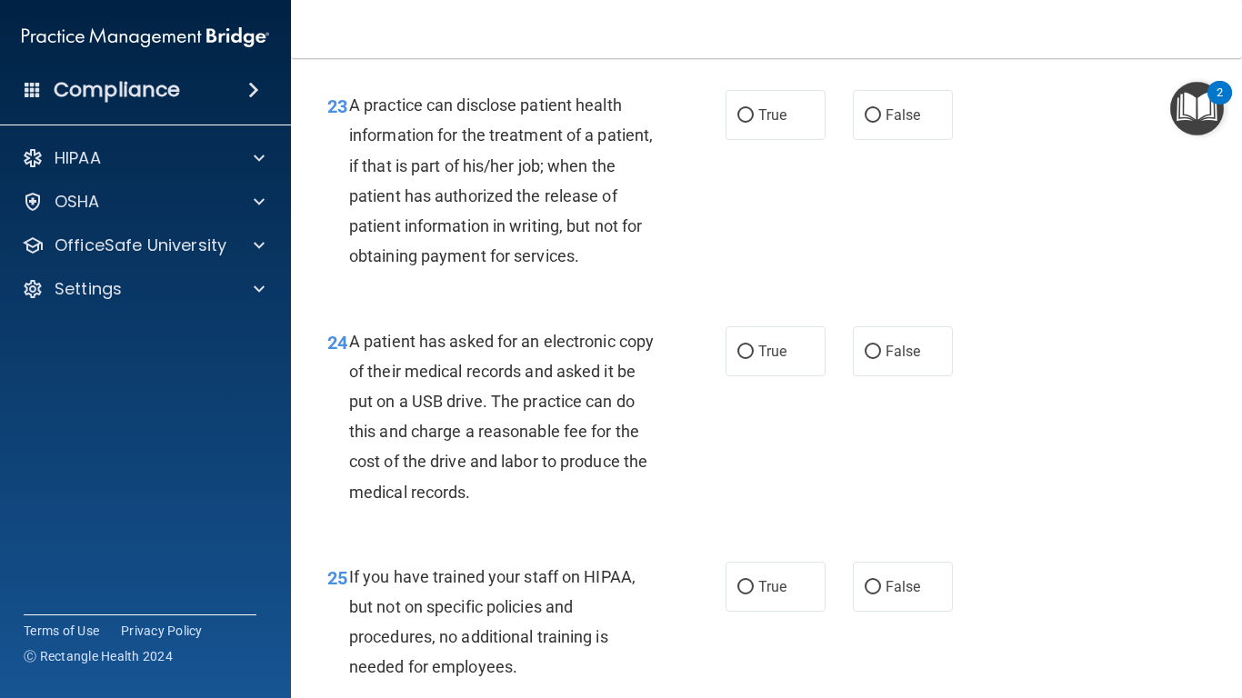
scroll to position [3861, 0]
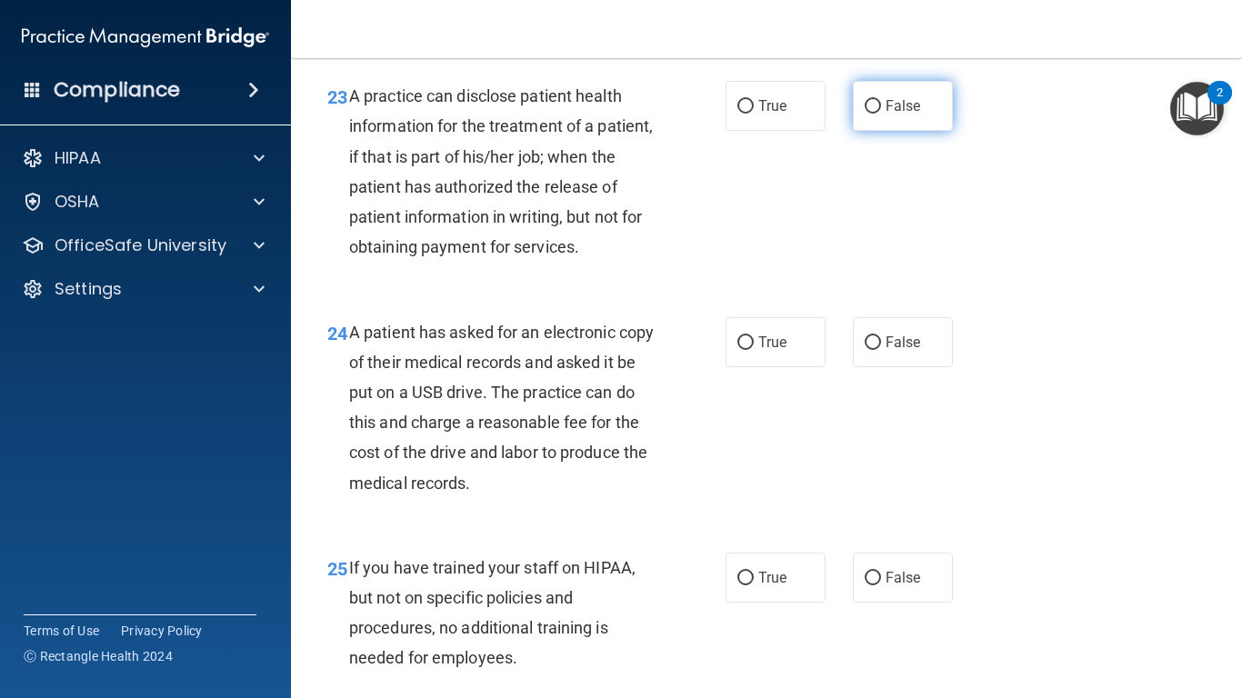
click at [868, 114] on input "False" at bounding box center [873, 107] width 16 height 14
radio input "true"
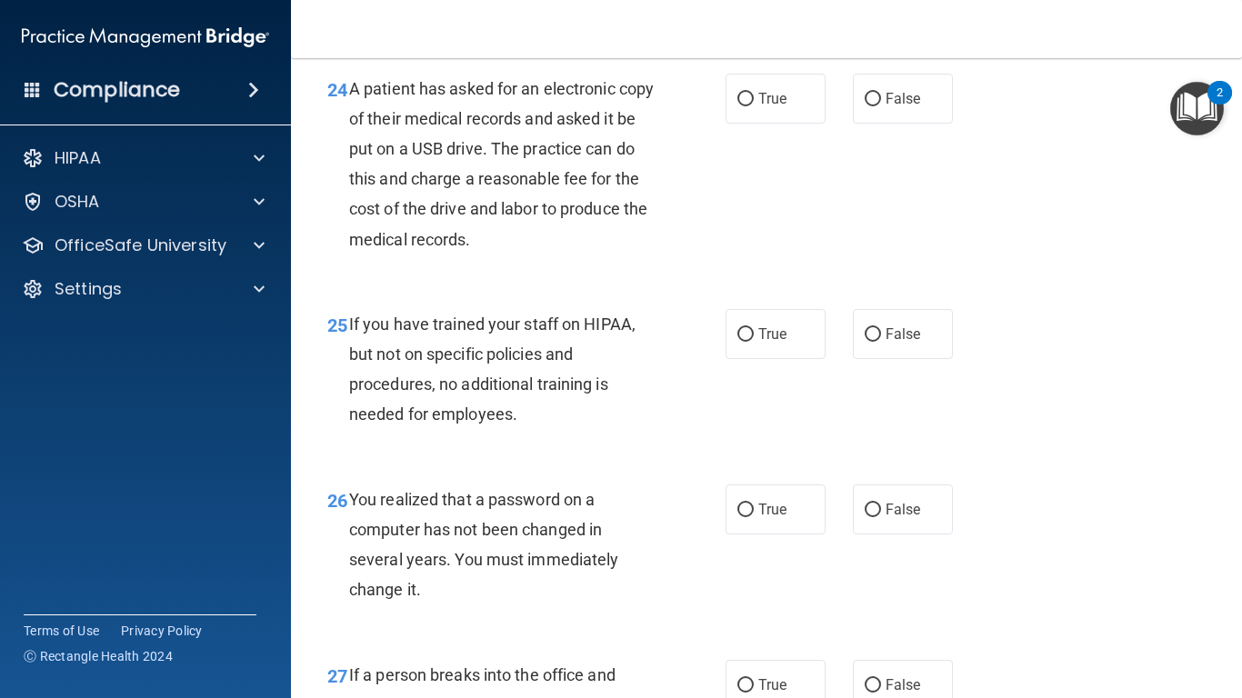
scroll to position [4139, 0]
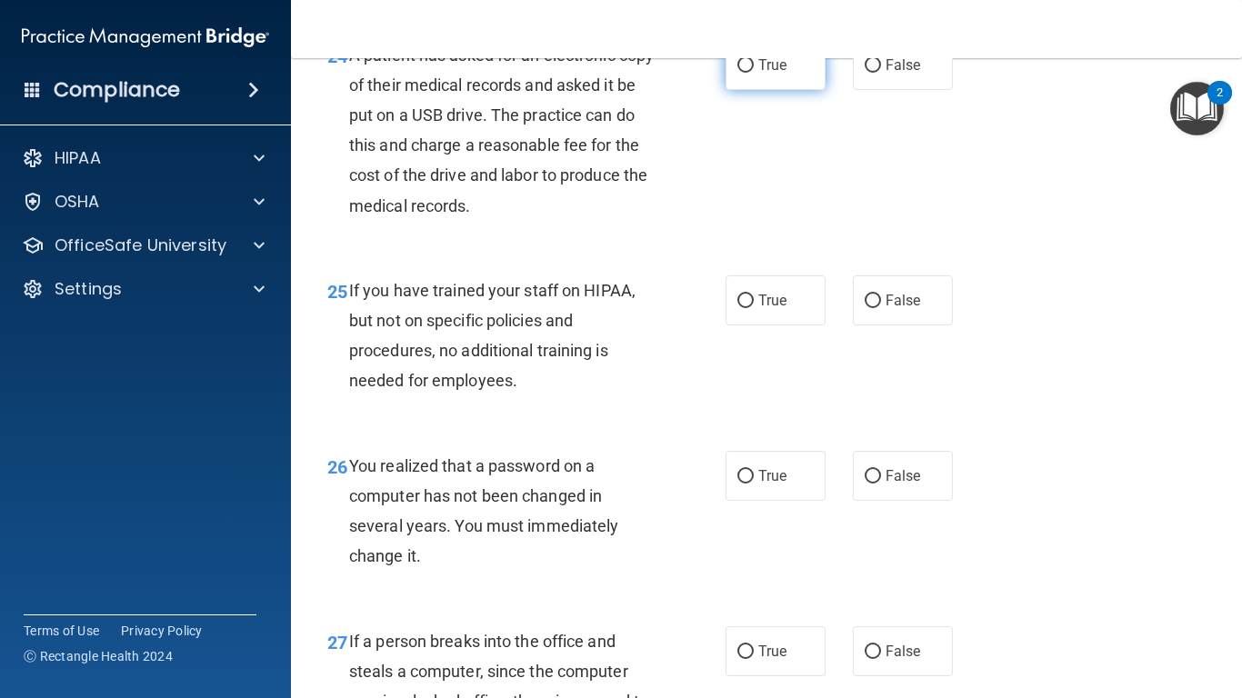
click at [765, 74] on span "True" at bounding box center [772, 64] width 28 height 17
click at [754, 73] on input "True" at bounding box center [746, 66] width 16 height 14
radio input "true"
click at [891, 309] on span "False" at bounding box center [903, 300] width 35 height 17
click at [881, 308] on input "False" at bounding box center [873, 302] width 16 height 14
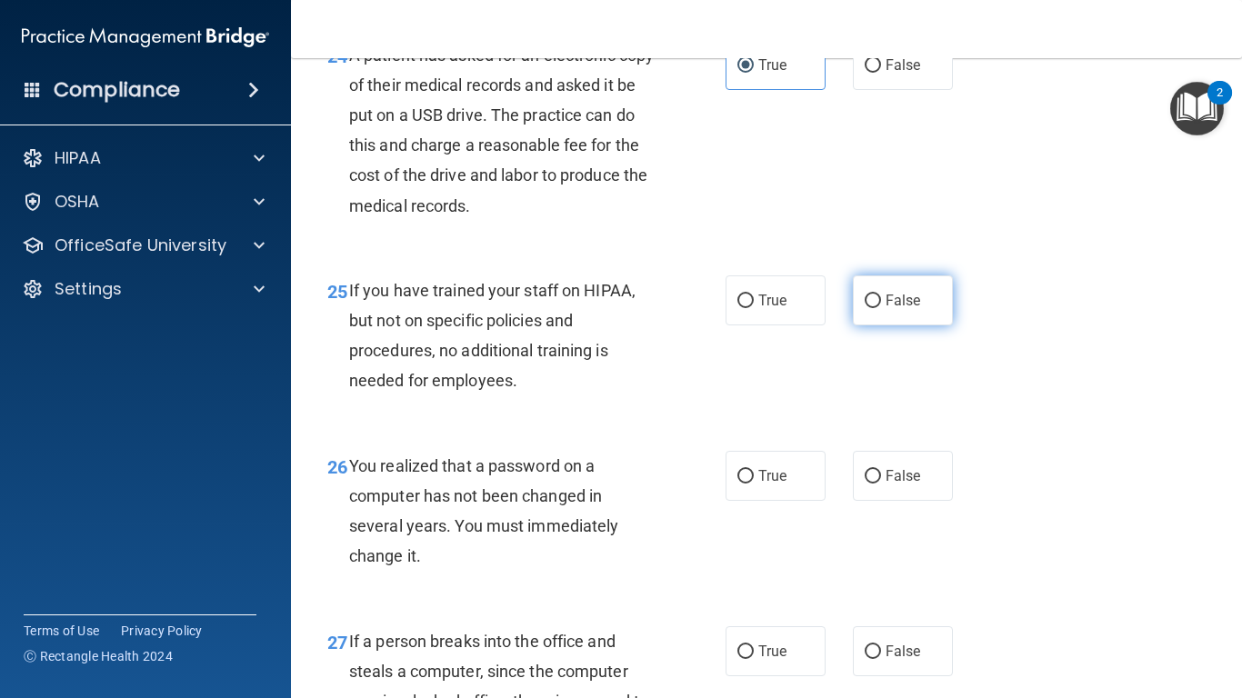
radio input "true"
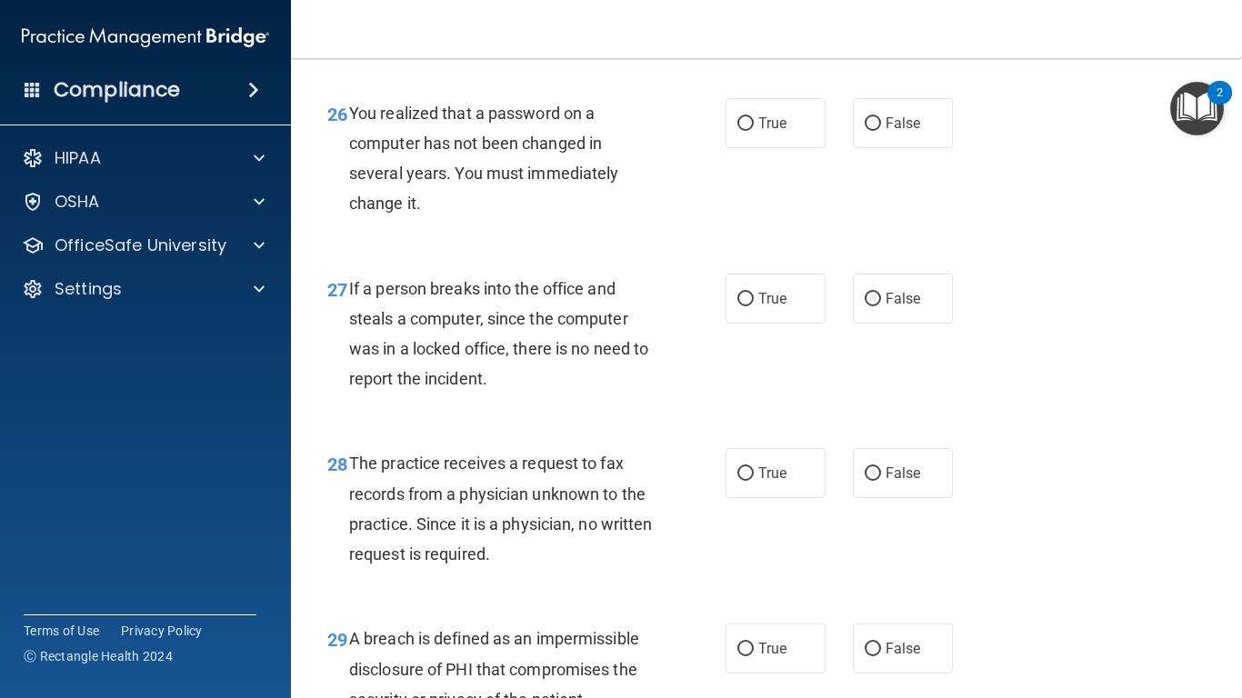
scroll to position [4525, 0]
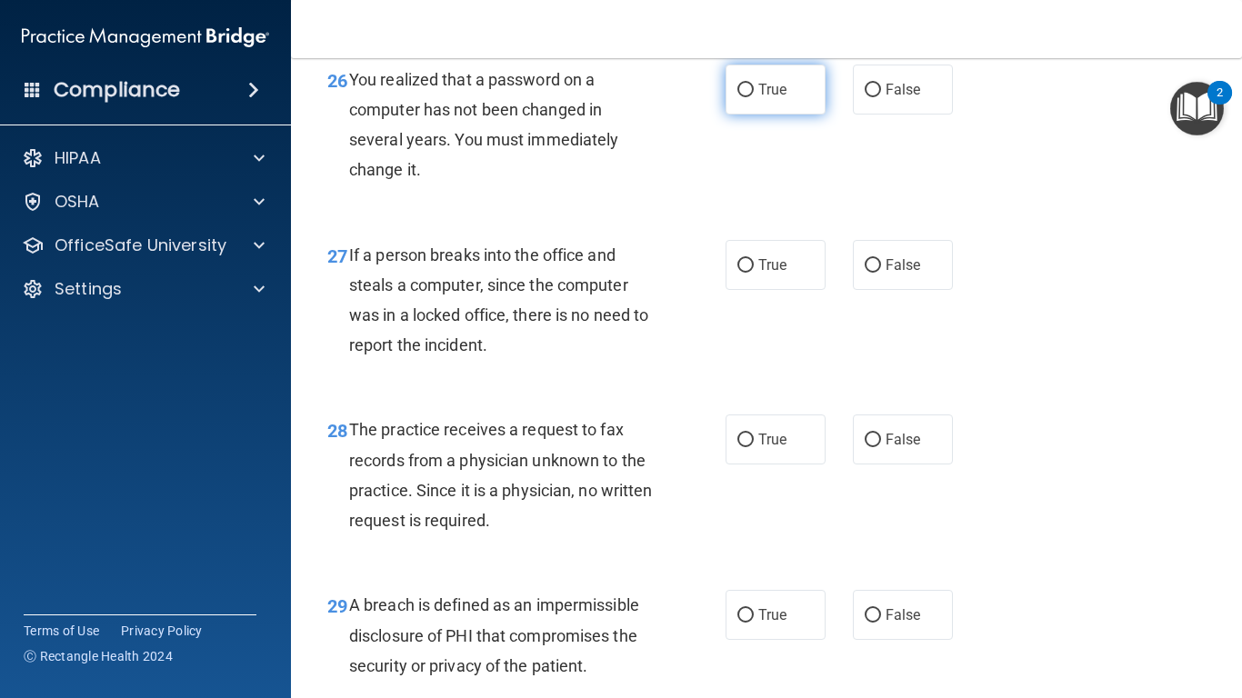
click at [791, 115] on label "True" at bounding box center [776, 90] width 100 height 50
click at [754, 97] on input "True" at bounding box center [746, 91] width 16 height 14
radio input "true"
click at [899, 274] on span "False" at bounding box center [903, 264] width 35 height 17
click at [881, 273] on input "False" at bounding box center [873, 266] width 16 height 14
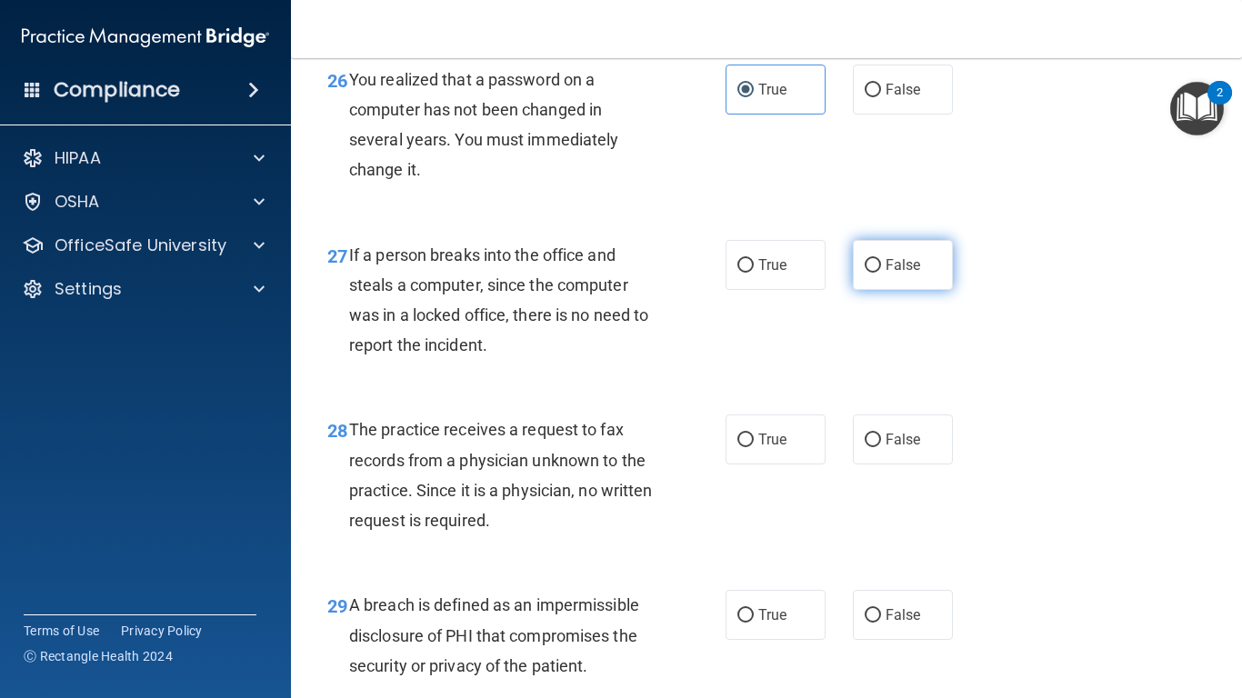
radio input "true"
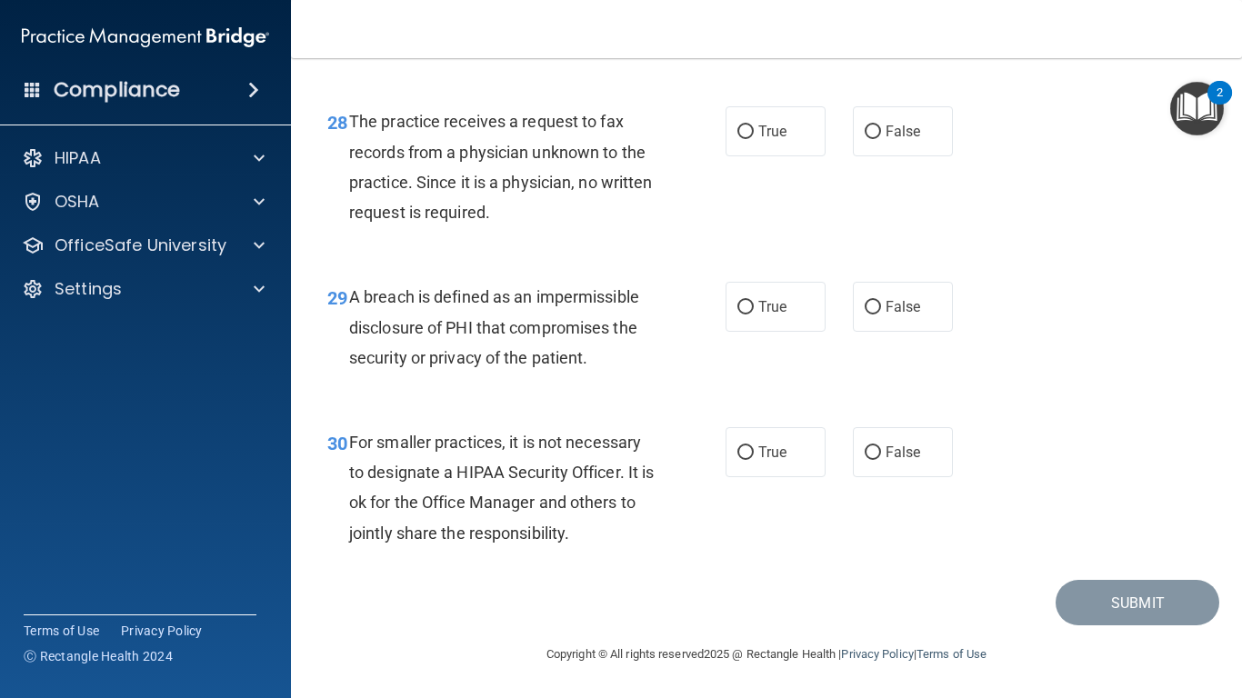
scroll to position [4894, 0]
click at [758, 135] on span "True" at bounding box center [772, 131] width 28 height 17
click at [754, 135] on input "True" at bounding box center [746, 132] width 16 height 14
radio input "true"
click at [893, 446] on span "False" at bounding box center [903, 452] width 35 height 17
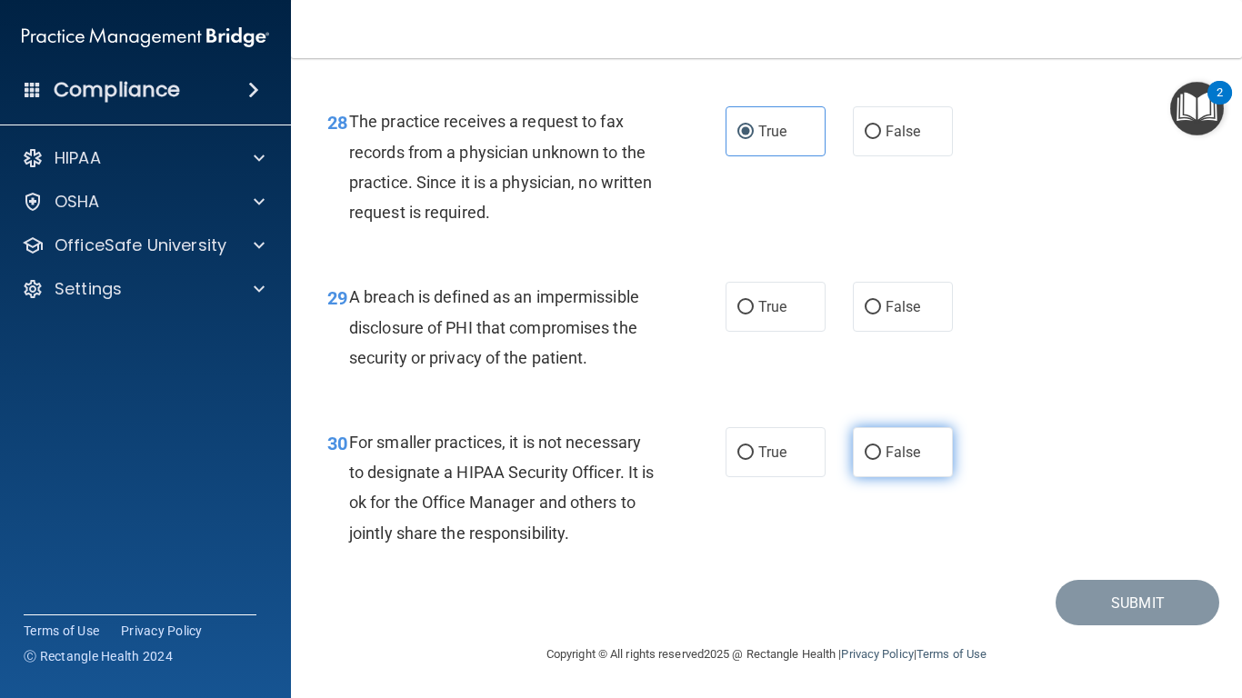
click at [881, 447] on input "False" at bounding box center [873, 454] width 16 height 14
radio input "true"
click at [762, 309] on span "True" at bounding box center [772, 306] width 28 height 17
click at [754, 309] on input "True" at bounding box center [746, 308] width 16 height 14
radio input "true"
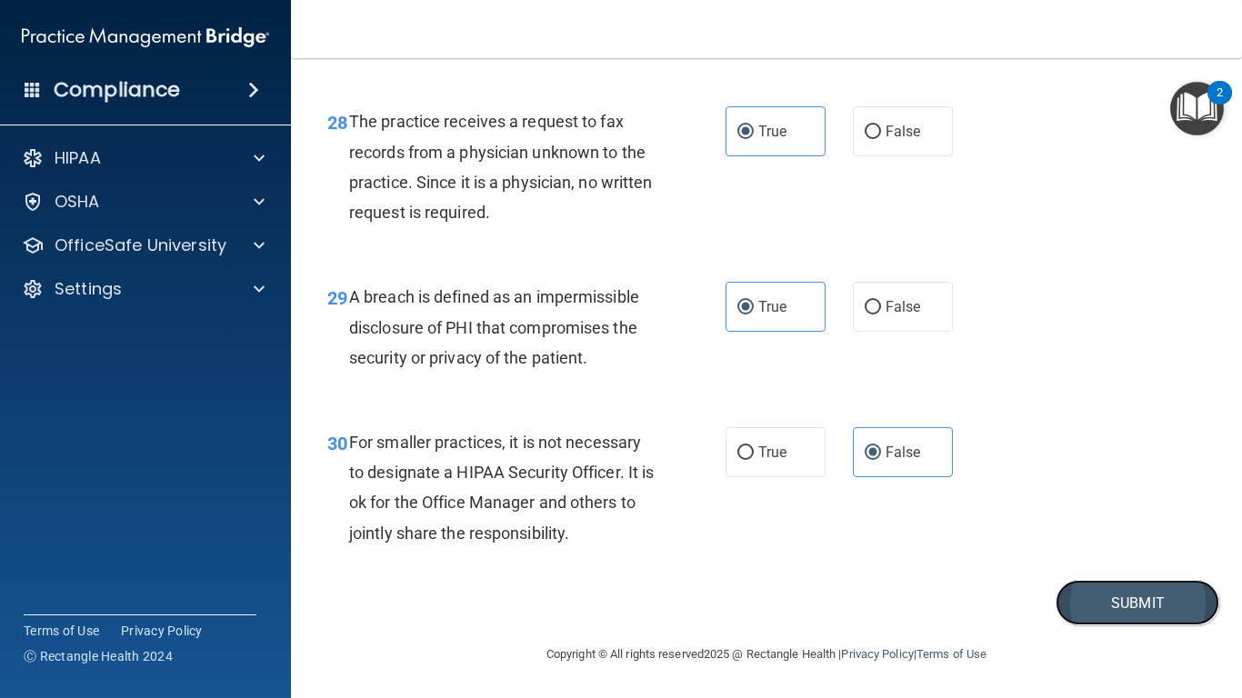
click at [1144, 583] on button "Submit" at bounding box center [1138, 603] width 164 height 46
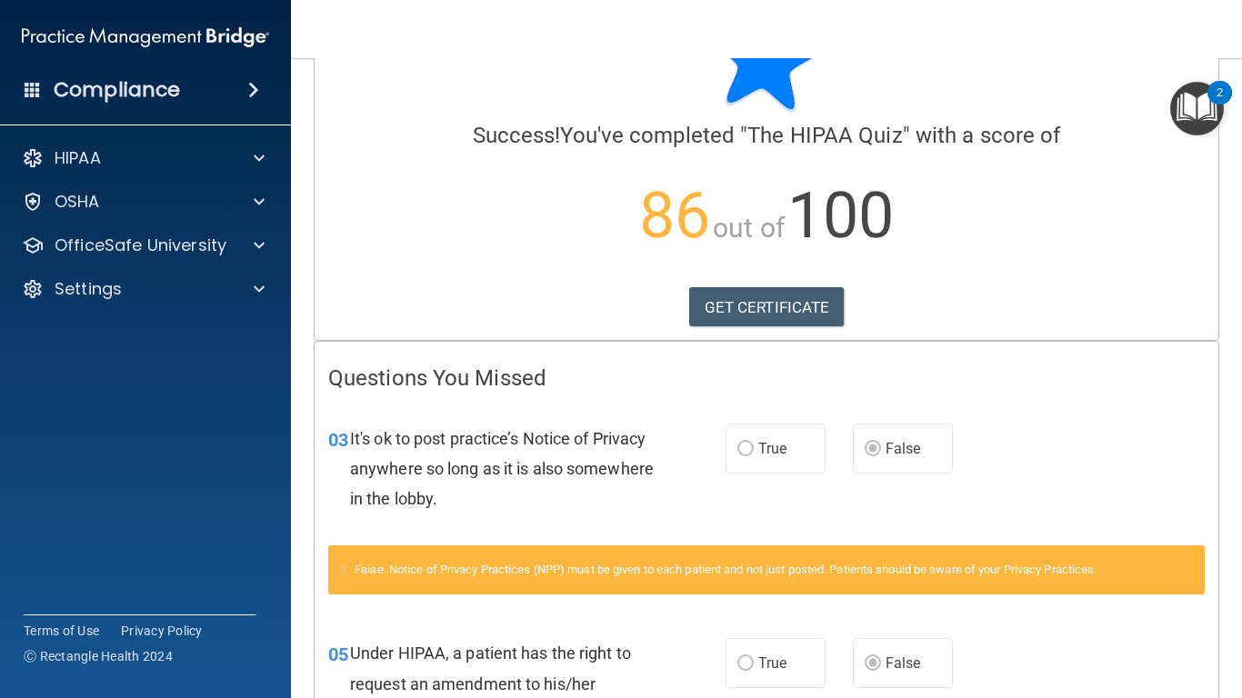
scroll to position [68, 0]
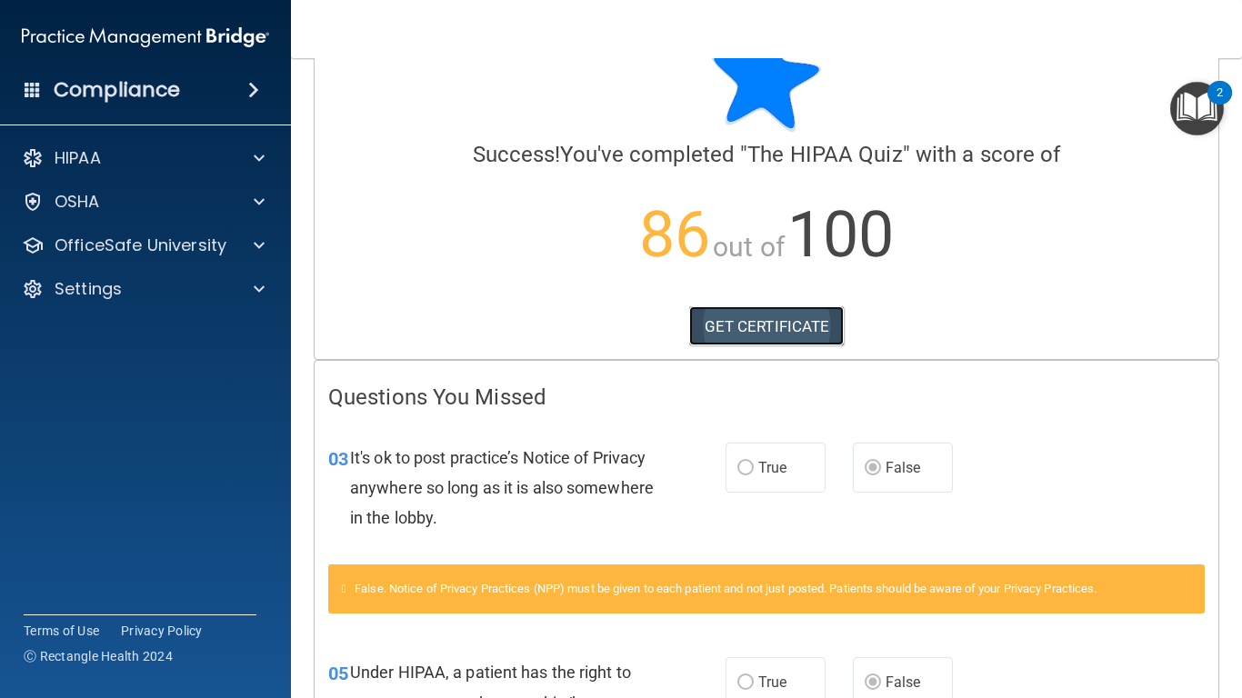
click at [766, 335] on link "GET CERTIFICATE" at bounding box center [767, 326] width 156 height 40
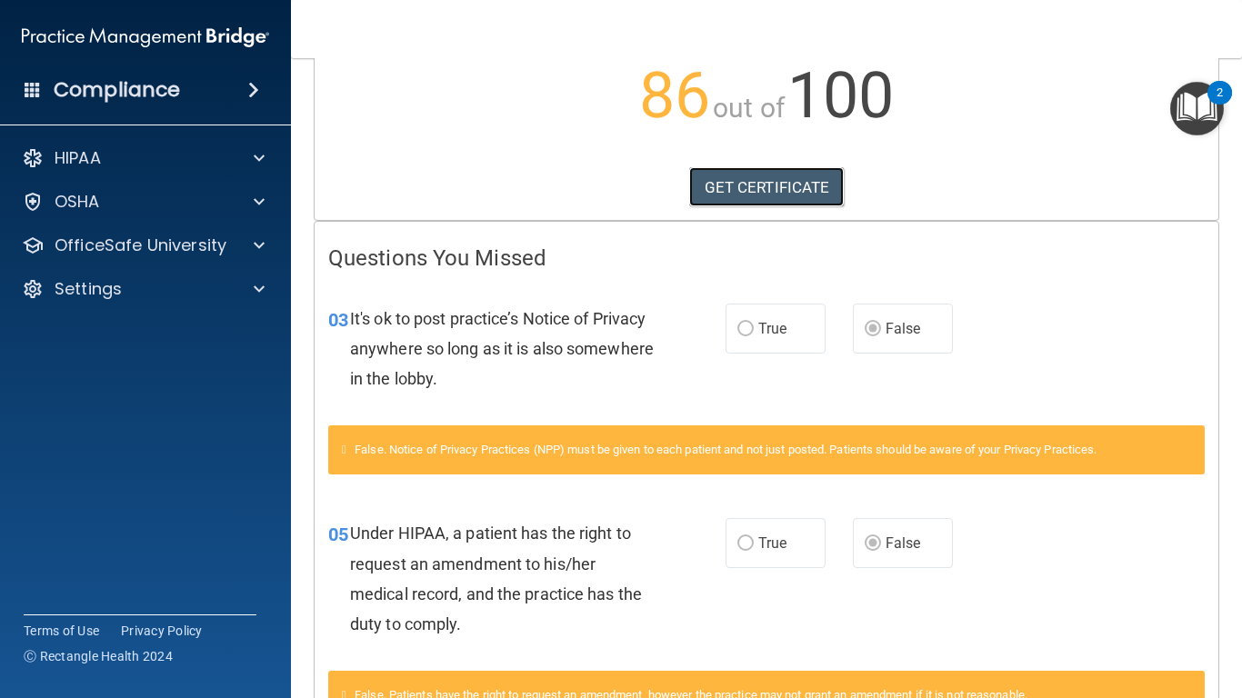
scroll to position [0, 0]
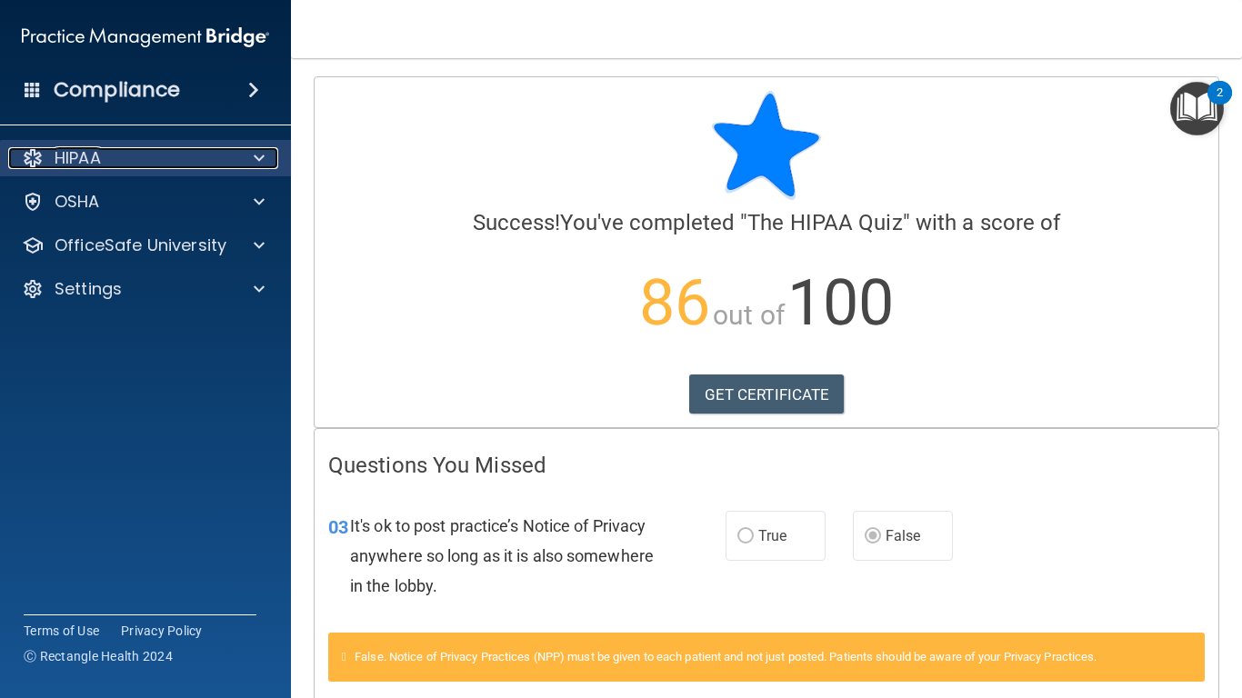
click at [238, 165] on div at bounding box center [256, 158] width 45 height 22
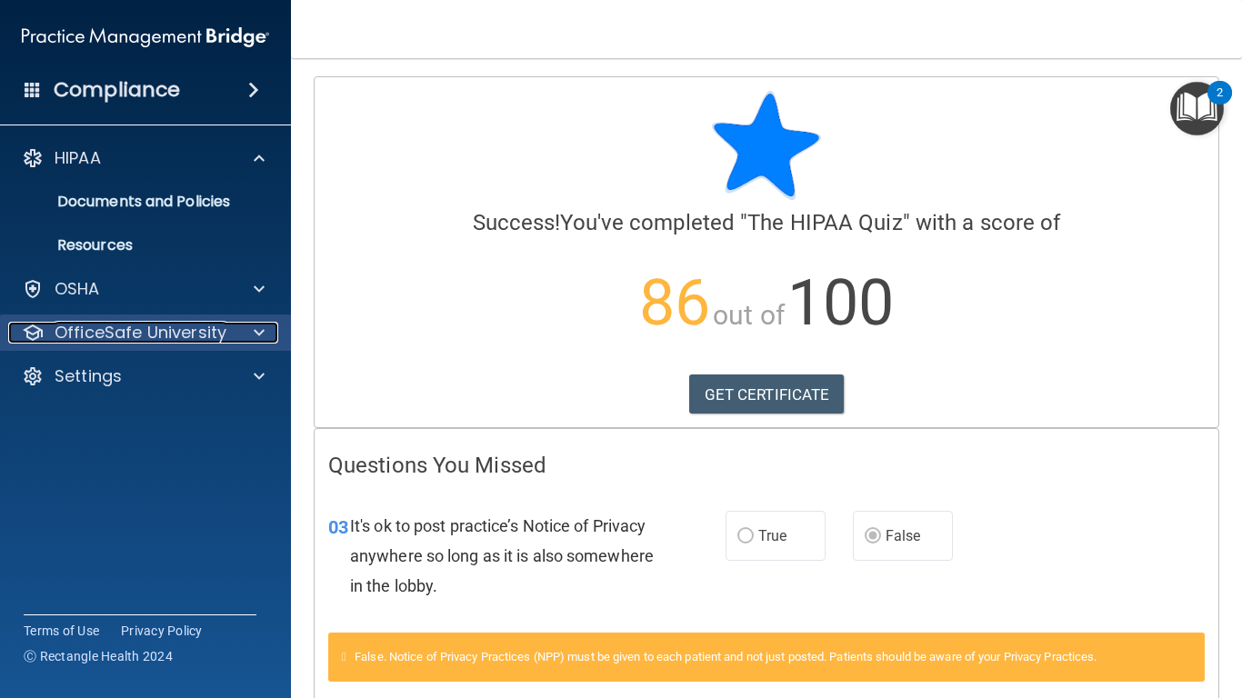
click at [197, 336] on p "OfficeSafe University" at bounding box center [141, 333] width 172 height 22
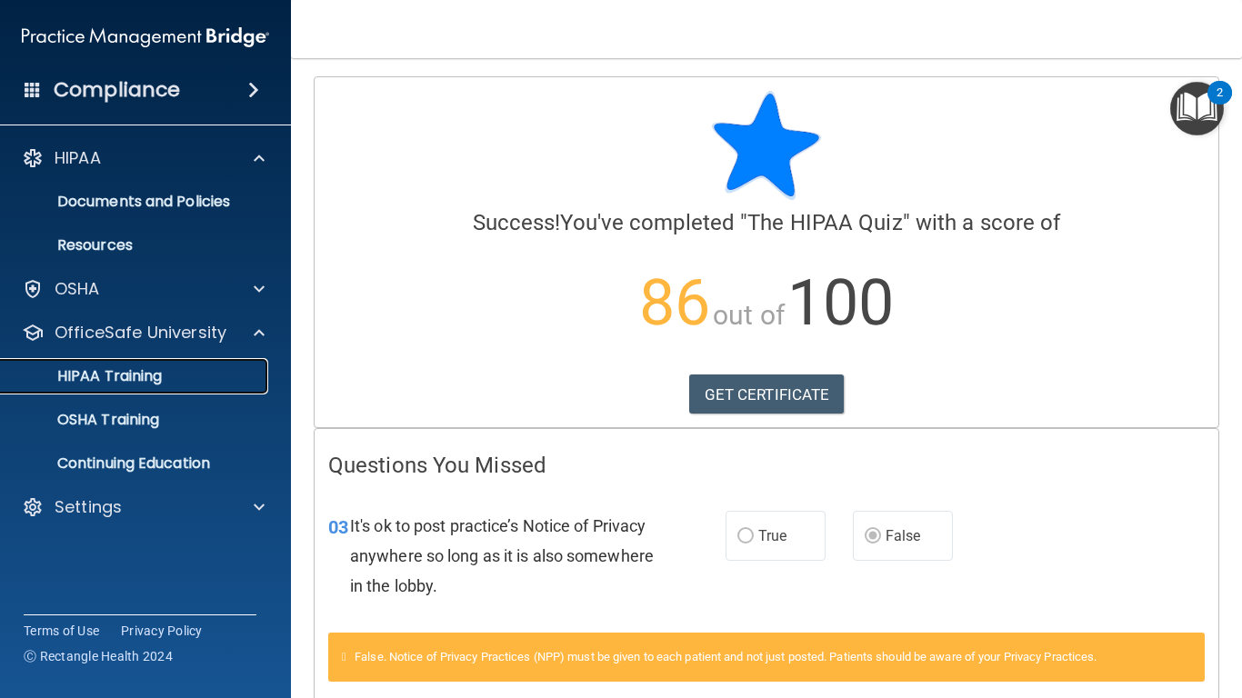
click at [196, 378] on div "HIPAA Training" at bounding box center [136, 376] width 248 height 18
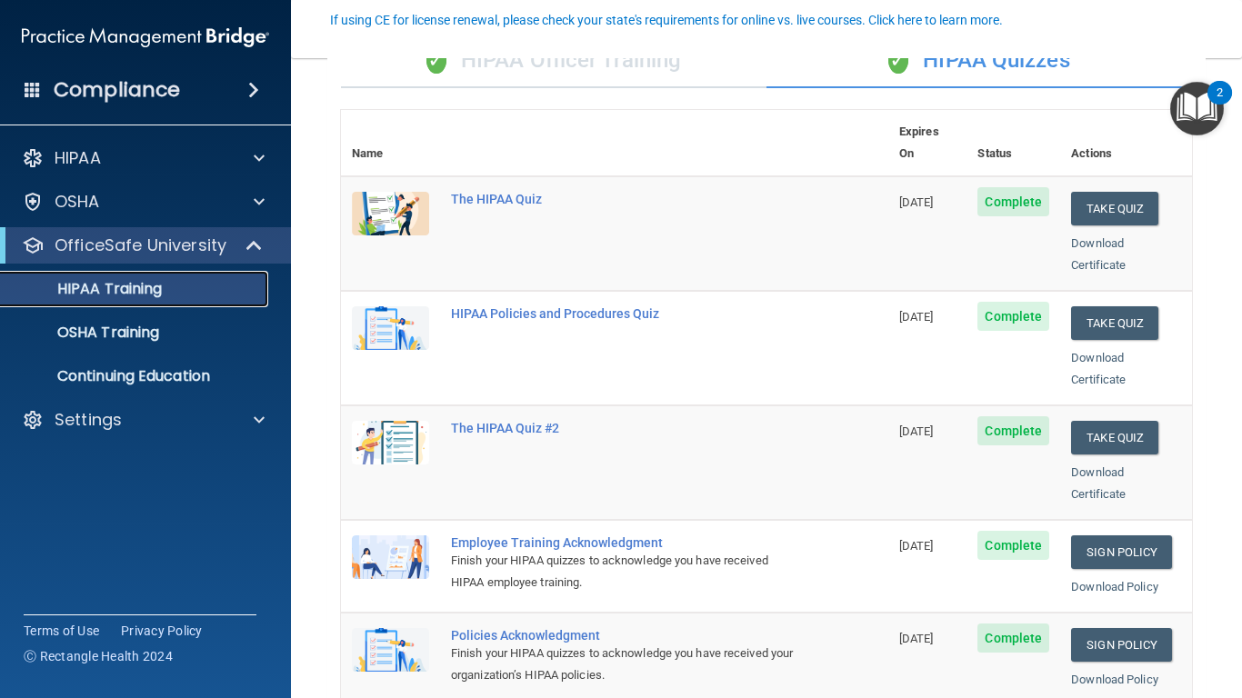
scroll to position [169, 0]
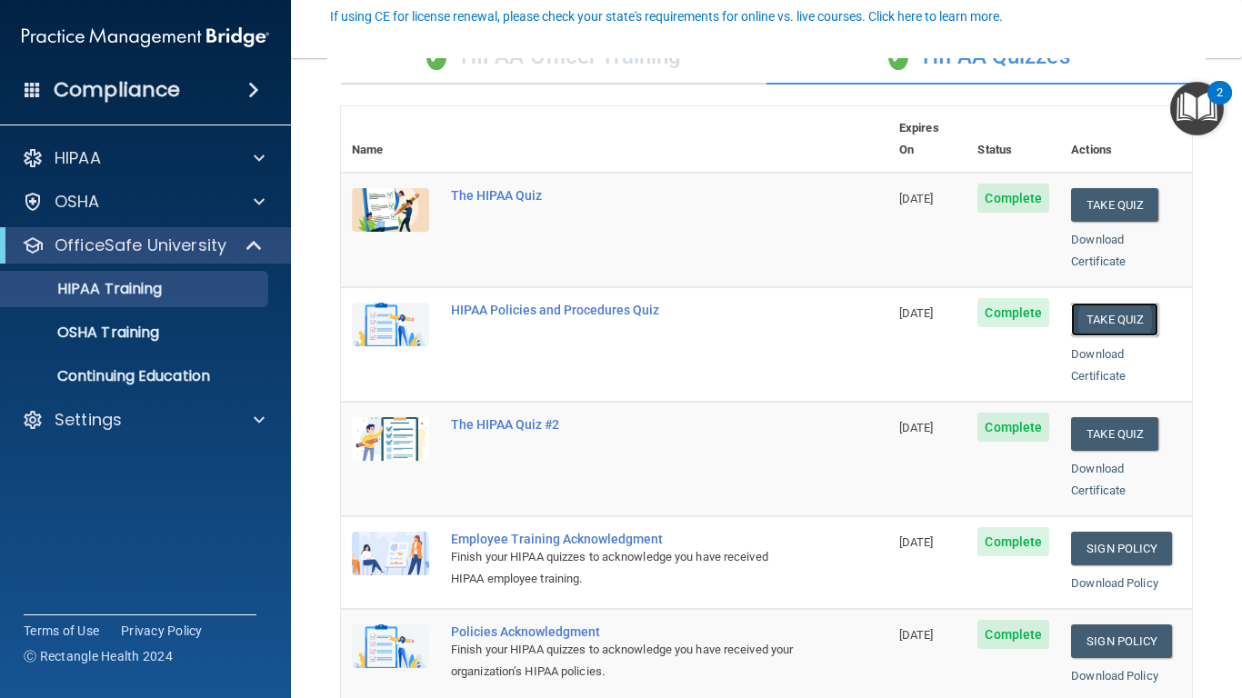
click at [1118, 303] on button "Take Quiz" at bounding box center [1114, 320] width 87 height 34
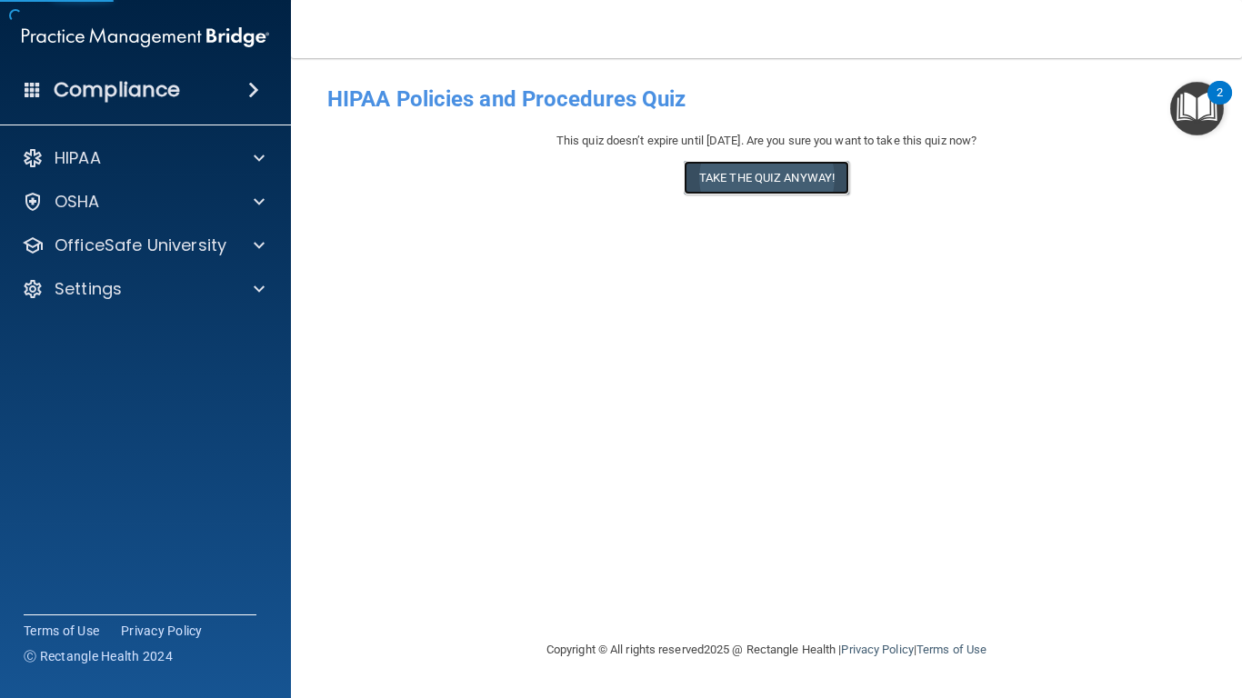
click at [822, 177] on button "Take the quiz anyway!" at bounding box center [767, 178] width 166 height 34
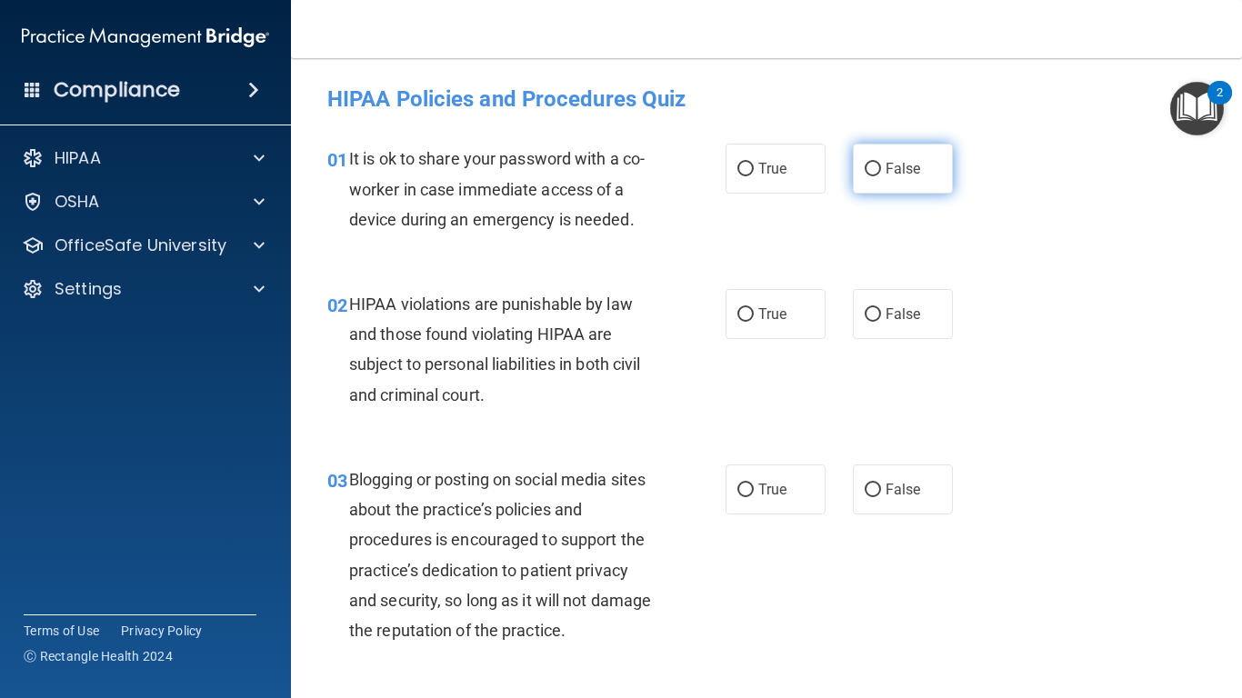
click at [877, 171] on label "False" at bounding box center [903, 169] width 100 height 50
click at [877, 171] on input "False" at bounding box center [873, 170] width 16 height 14
radio input "true"
click at [738, 326] on label "True" at bounding box center [776, 314] width 100 height 50
click at [738, 322] on input "True" at bounding box center [746, 315] width 16 height 14
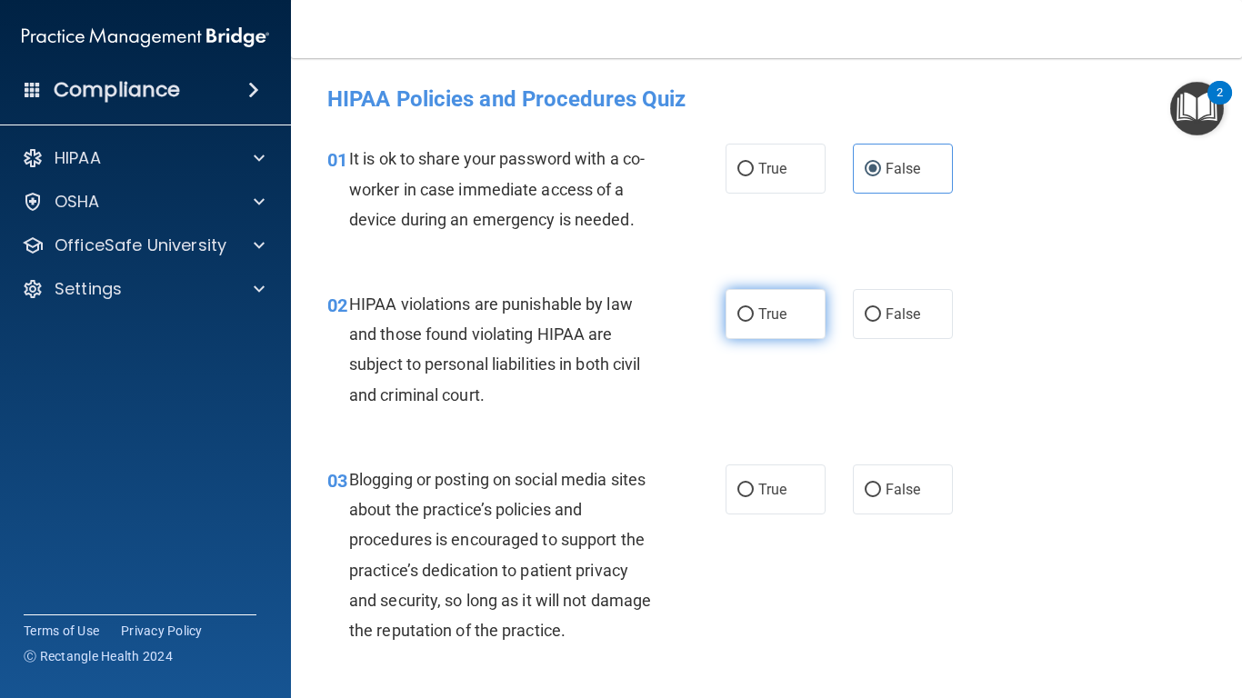
radio input "true"
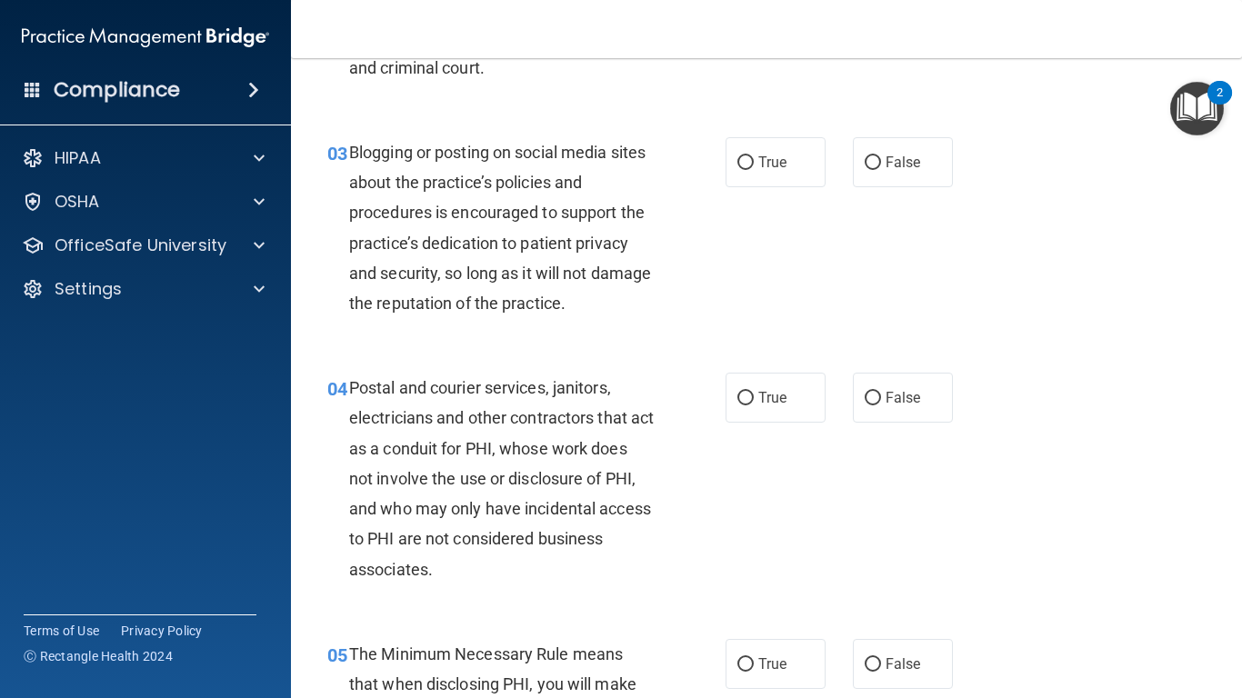
scroll to position [364, 0]
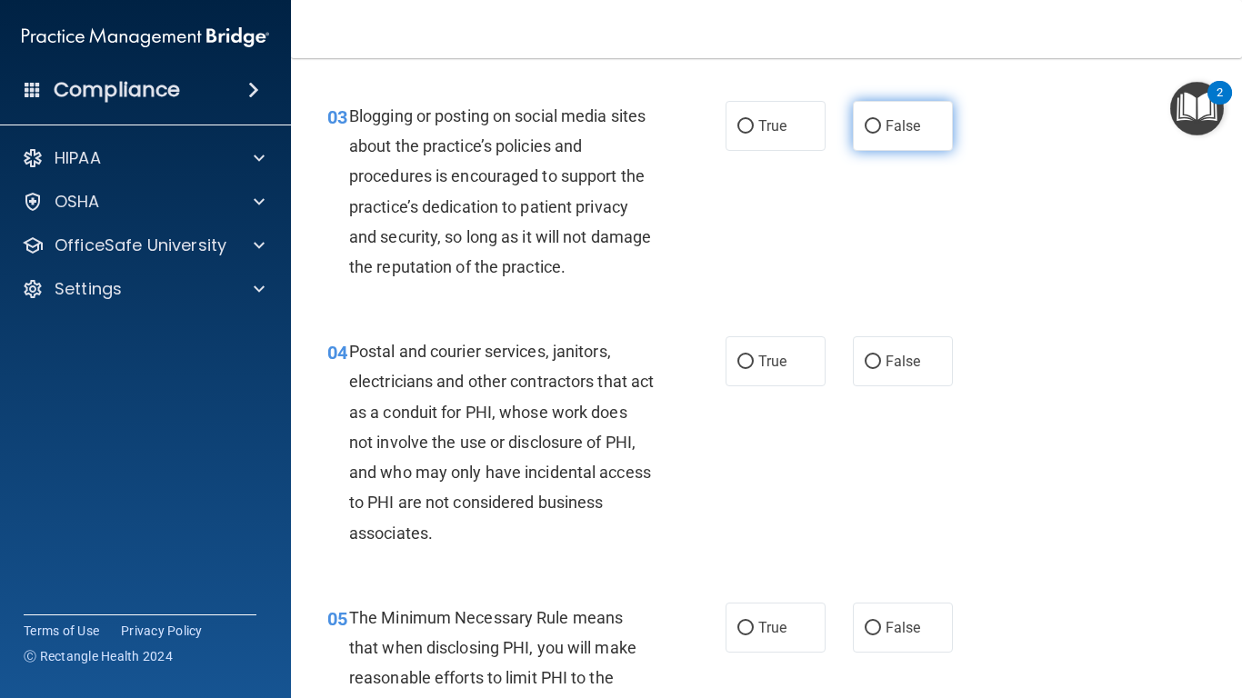
click at [876, 140] on label "False" at bounding box center [903, 126] width 100 height 50
click at [876, 134] on input "False" at bounding box center [873, 127] width 16 height 14
radio input "true"
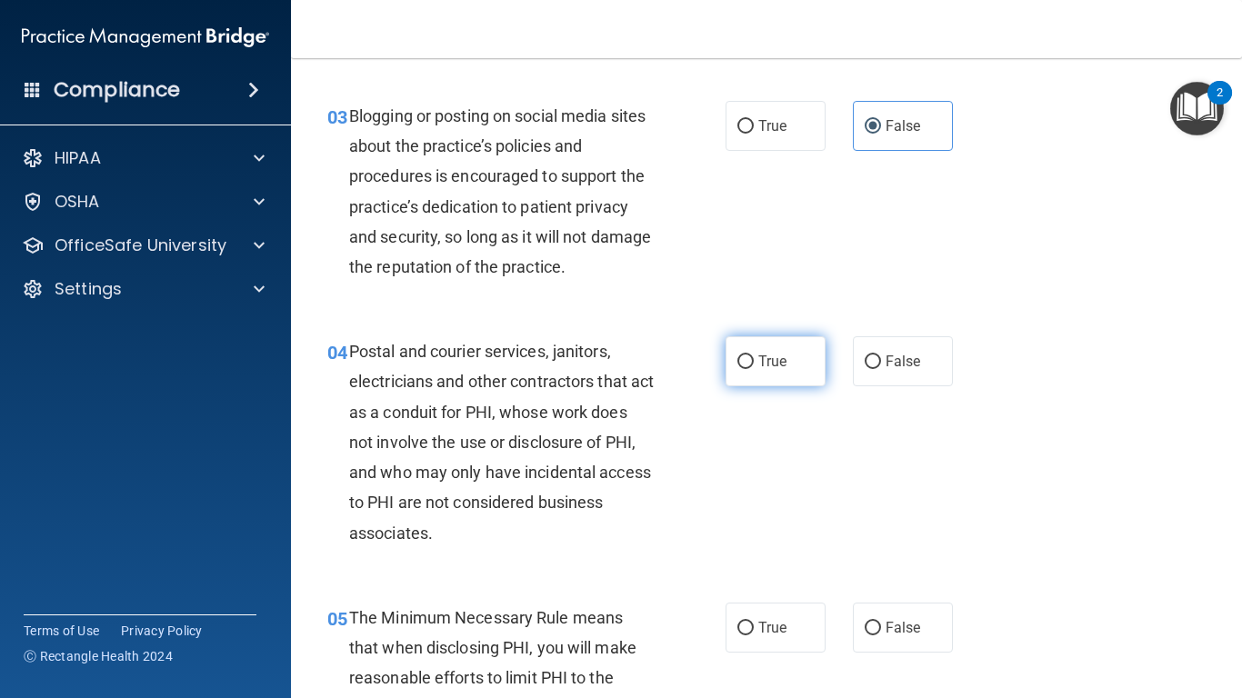
click at [738, 381] on label "True" at bounding box center [776, 361] width 100 height 50
click at [738, 369] on input "True" at bounding box center [746, 363] width 16 height 14
radio input "true"
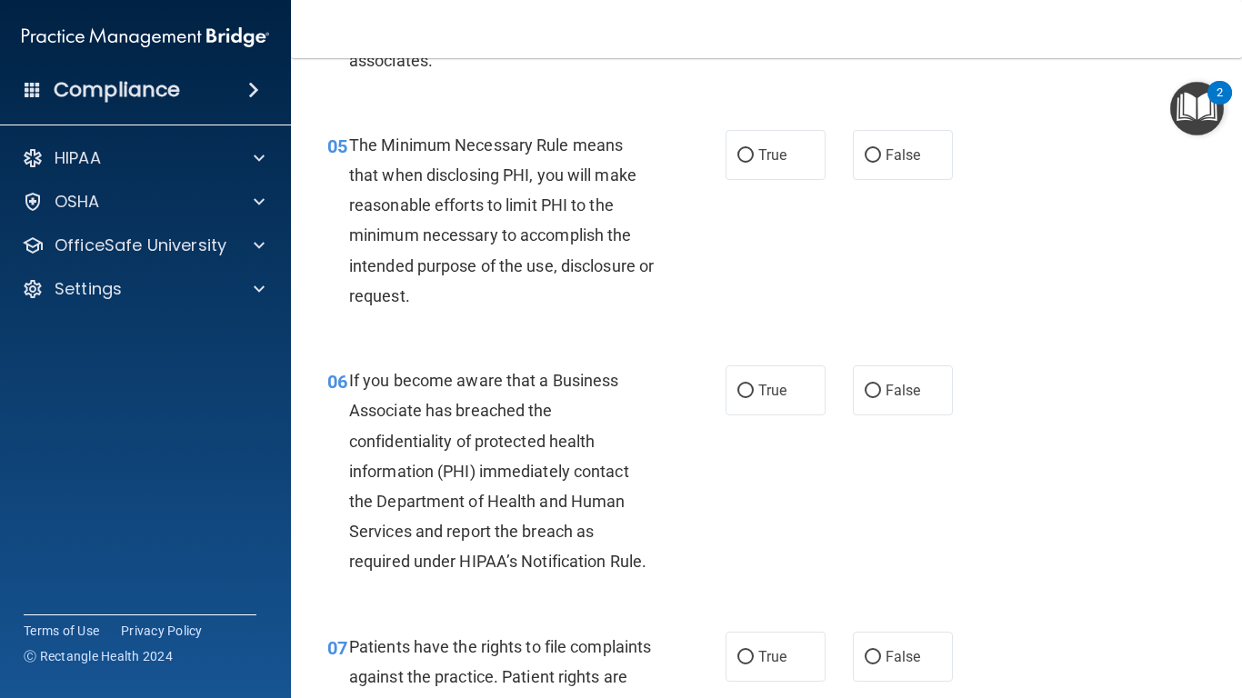
scroll to position [873, 0]
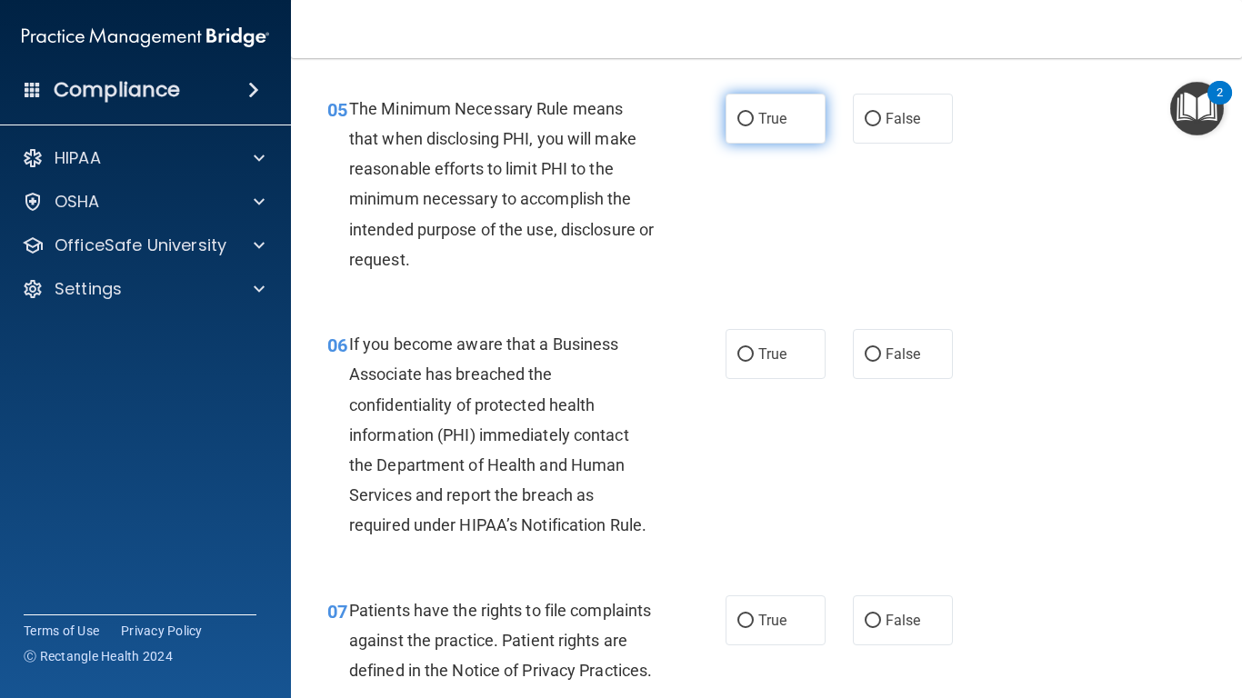
click at [779, 112] on span "True" at bounding box center [772, 118] width 28 height 17
click at [754, 113] on input "True" at bounding box center [746, 120] width 16 height 14
radio input "true"
click at [774, 356] on span "True" at bounding box center [772, 354] width 28 height 17
click at [754, 356] on input "True" at bounding box center [746, 355] width 16 height 14
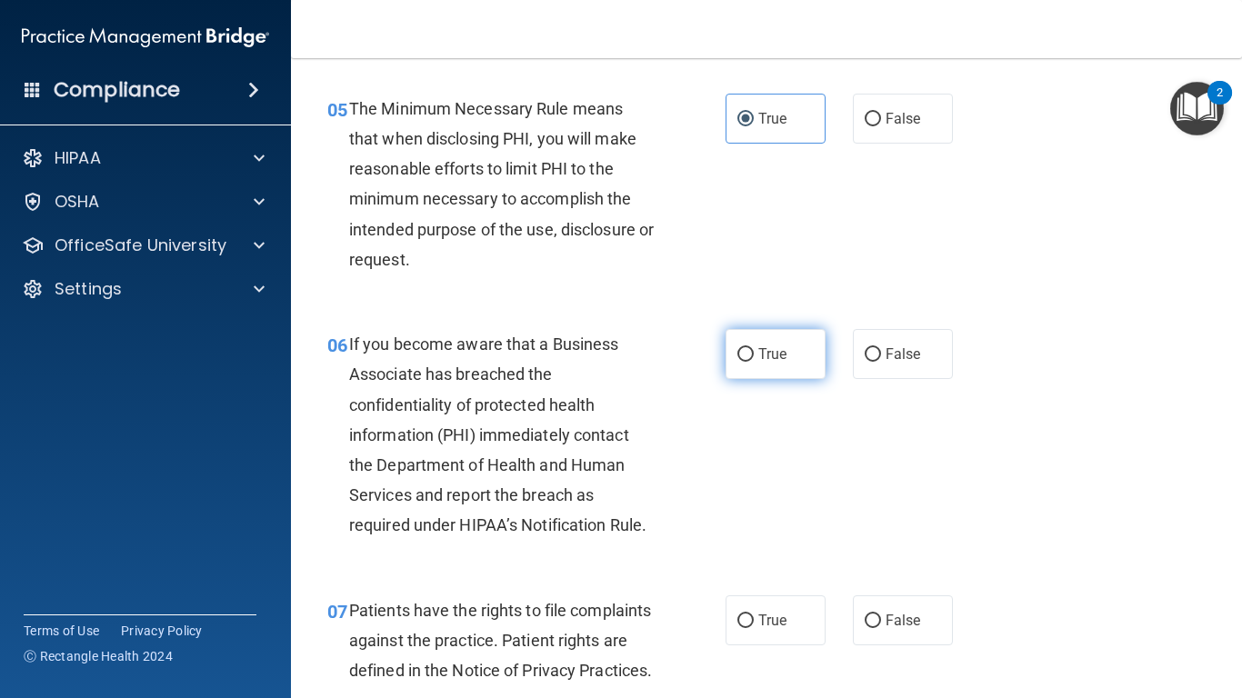
radio input "true"
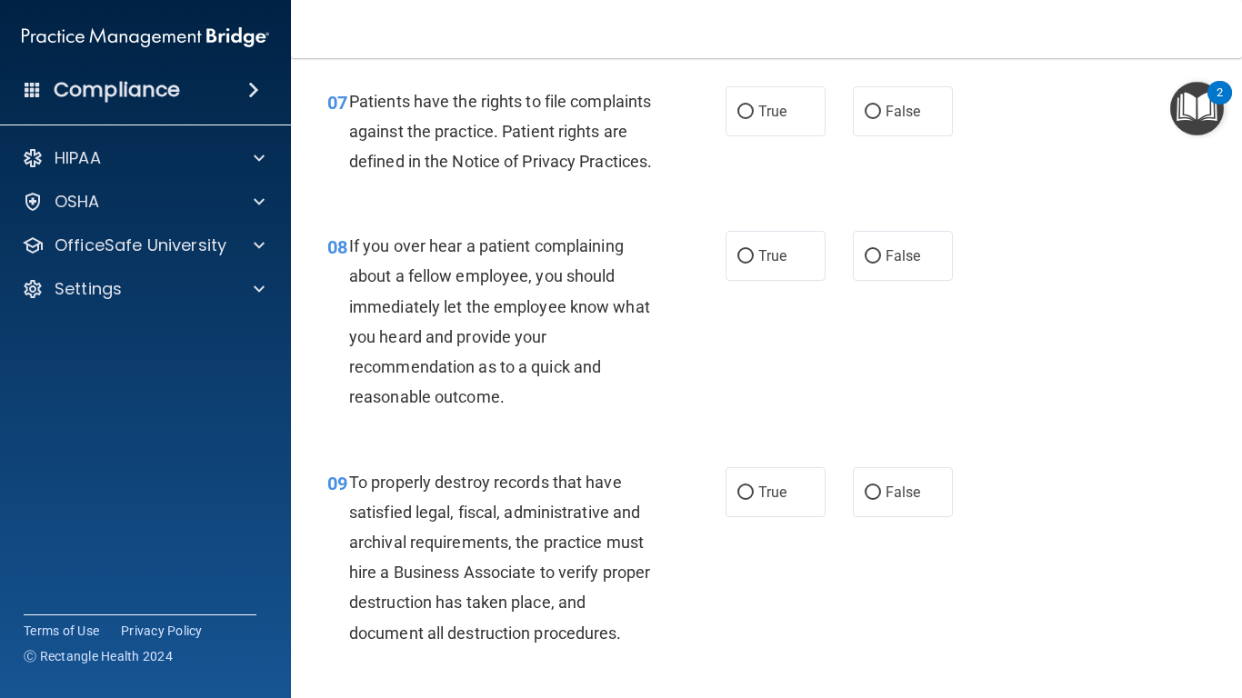
scroll to position [1419, 0]
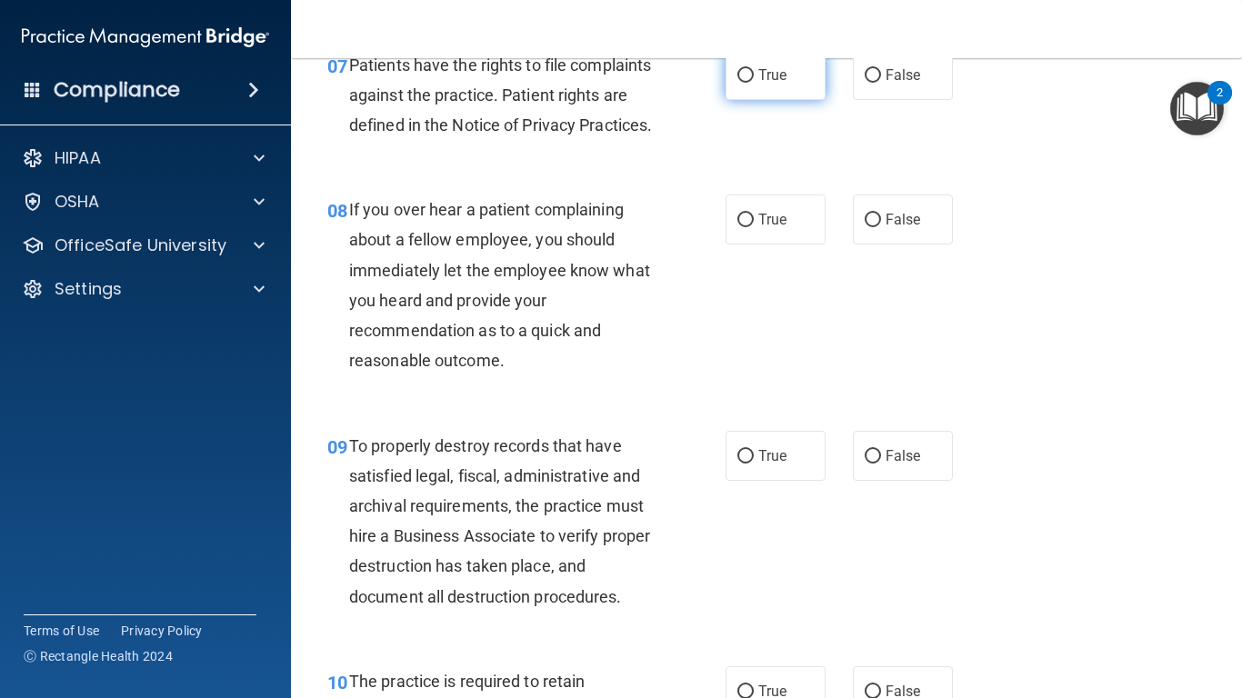
click at [785, 87] on label "True" at bounding box center [776, 75] width 100 height 50
click at [754, 83] on input "True" at bounding box center [746, 76] width 16 height 14
radio input "true"
click at [773, 228] on span "True" at bounding box center [772, 219] width 28 height 17
click at [754, 227] on input "True" at bounding box center [746, 221] width 16 height 14
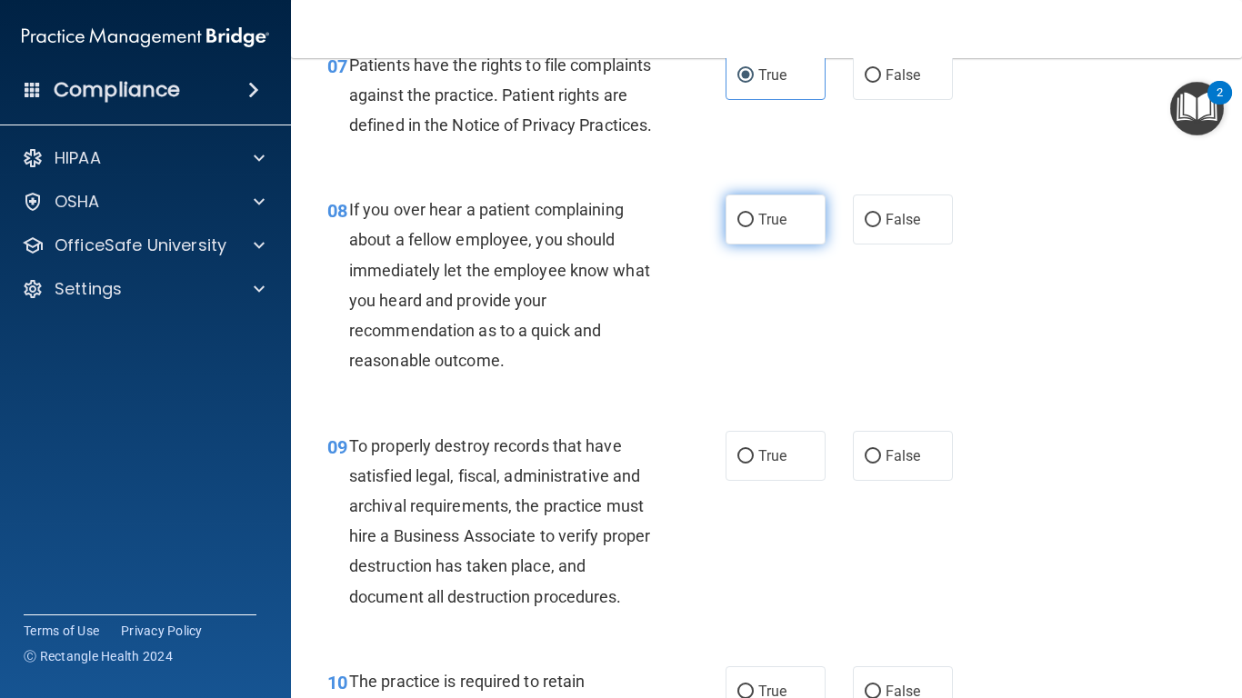
radio input "true"
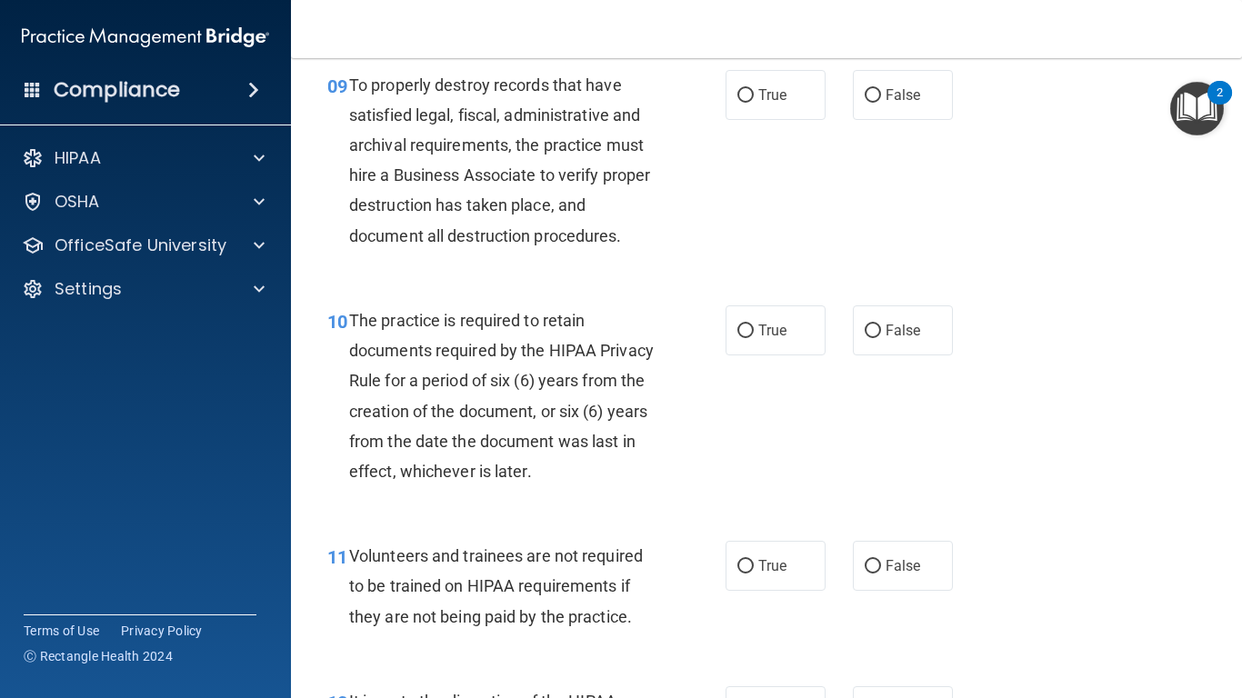
scroll to position [1782, 0]
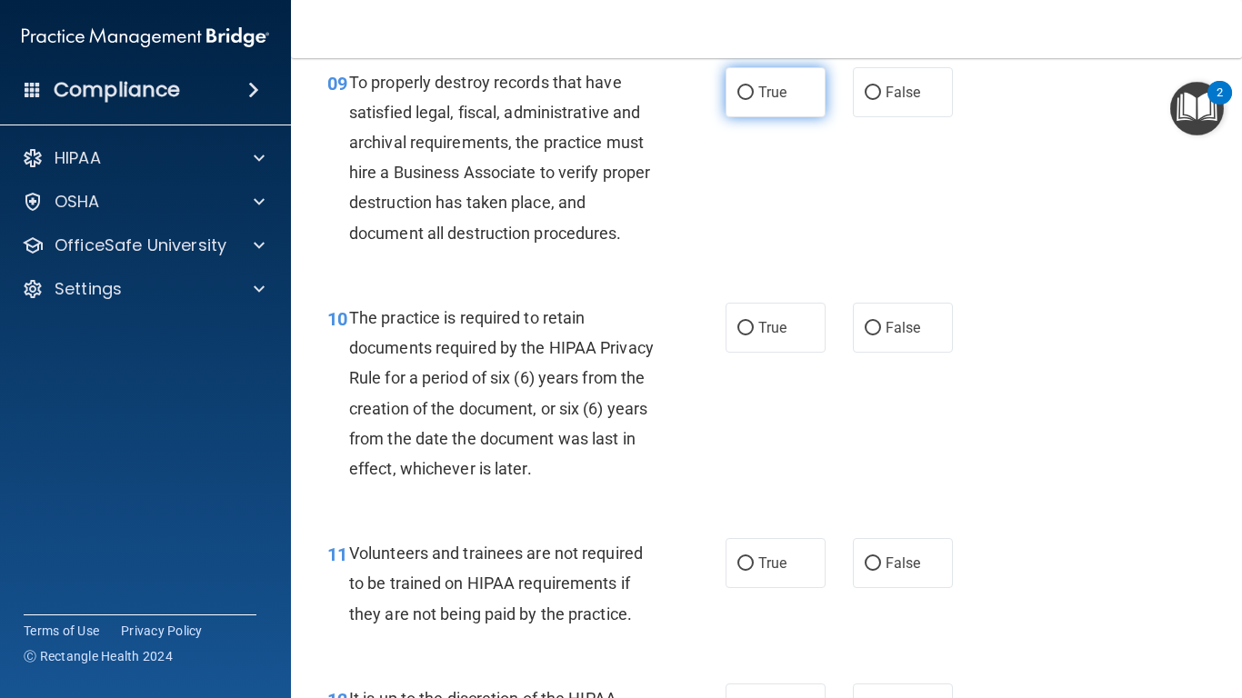
click at [778, 117] on label "True" at bounding box center [776, 92] width 100 height 50
click at [754, 100] on input "True" at bounding box center [746, 93] width 16 height 14
radio input "true"
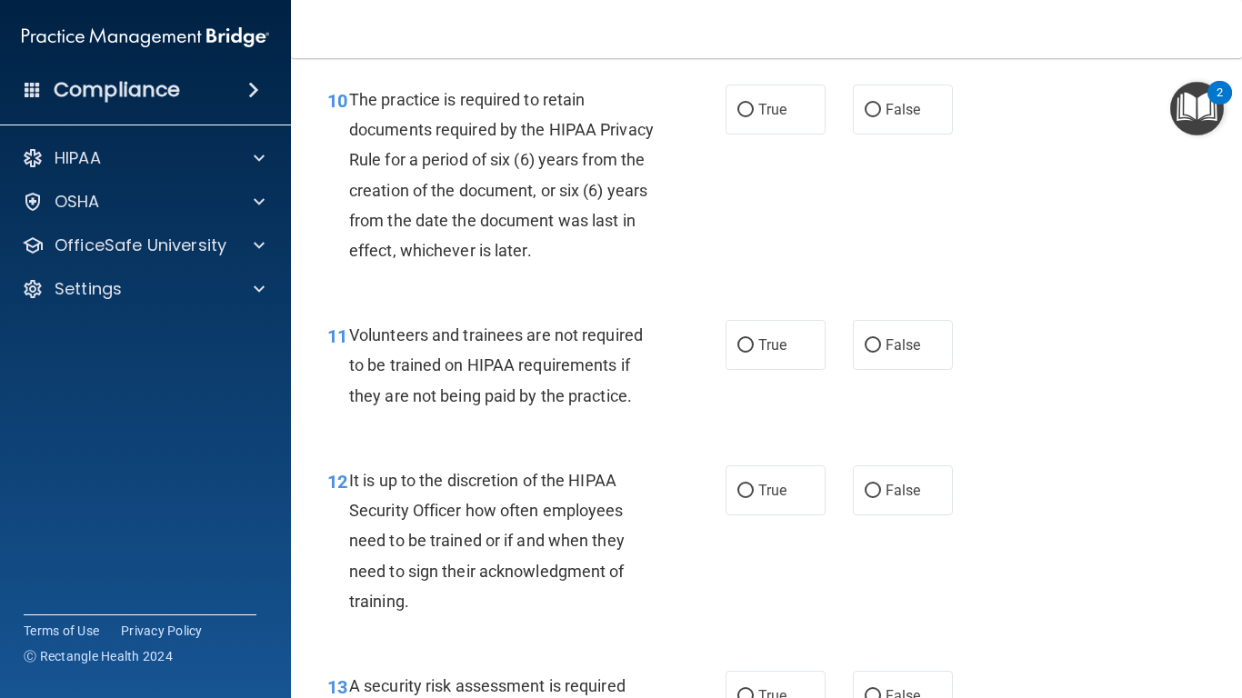
scroll to position [2037, 0]
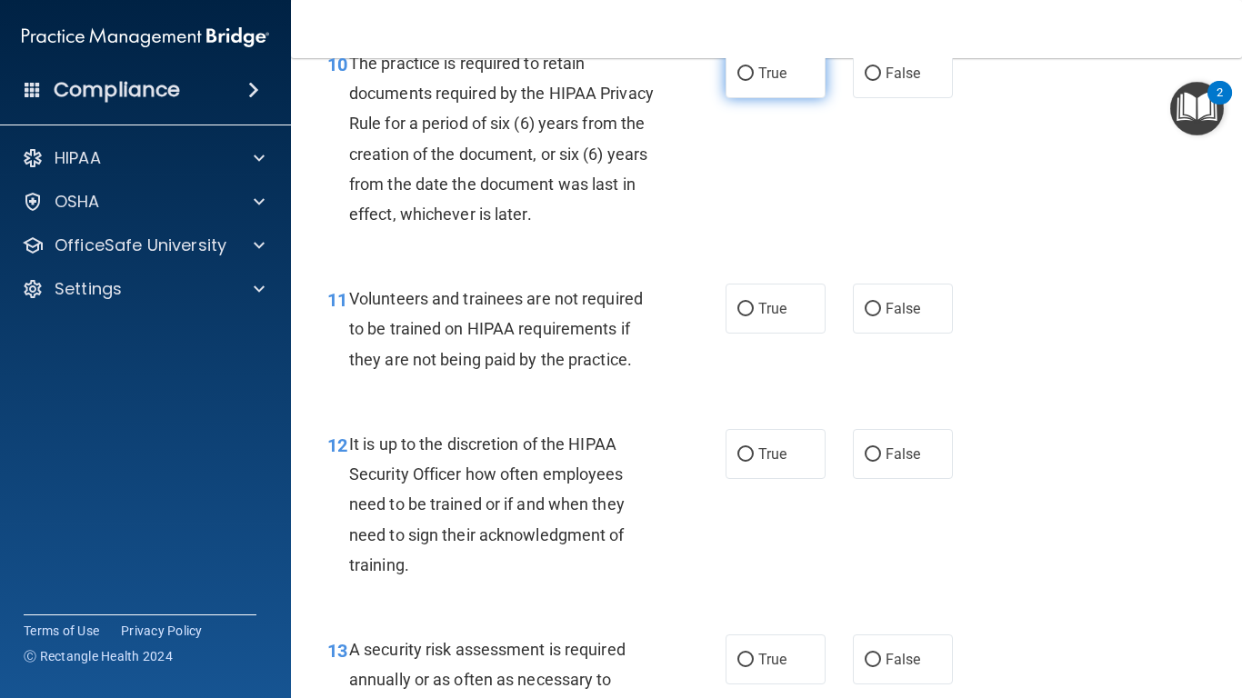
click at [783, 98] on label "True" at bounding box center [776, 73] width 100 height 50
click at [754, 81] on input "True" at bounding box center [746, 74] width 16 height 14
radio input "true"
click at [868, 322] on label "False" at bounding box center [903, 309] width 100 height 50
click at [868, 316] on input "False" at bounding box center [873, 310] width 16 height 14
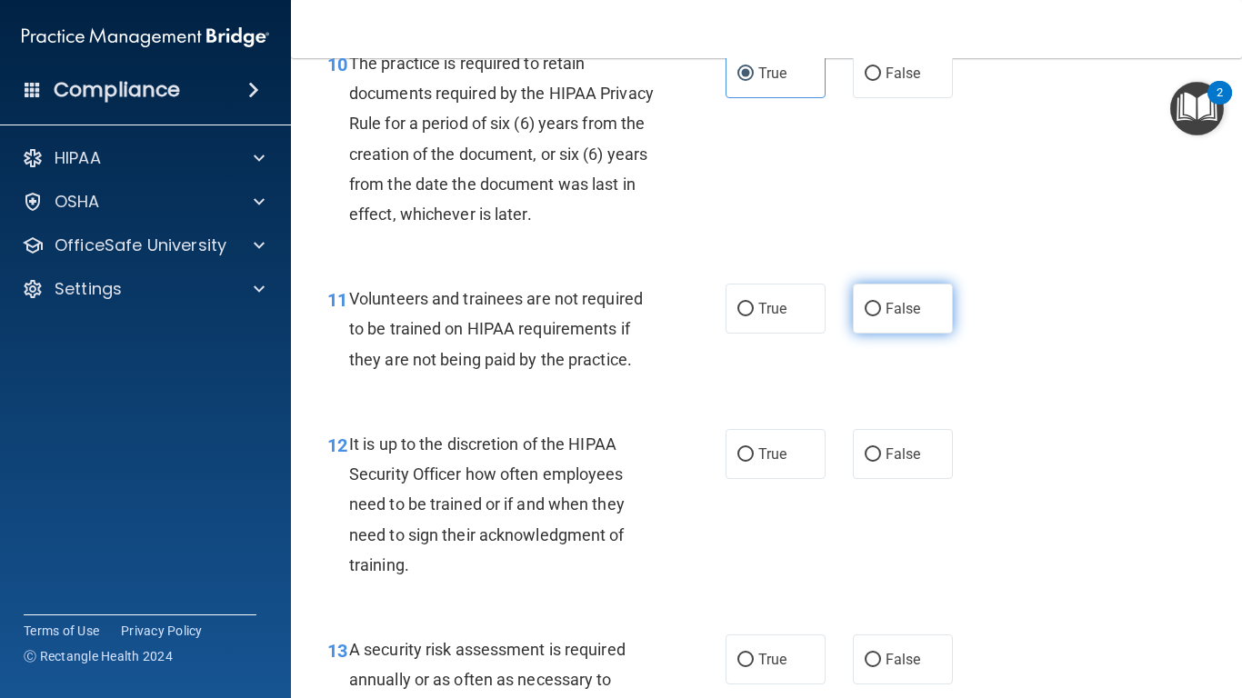
radio input "true"
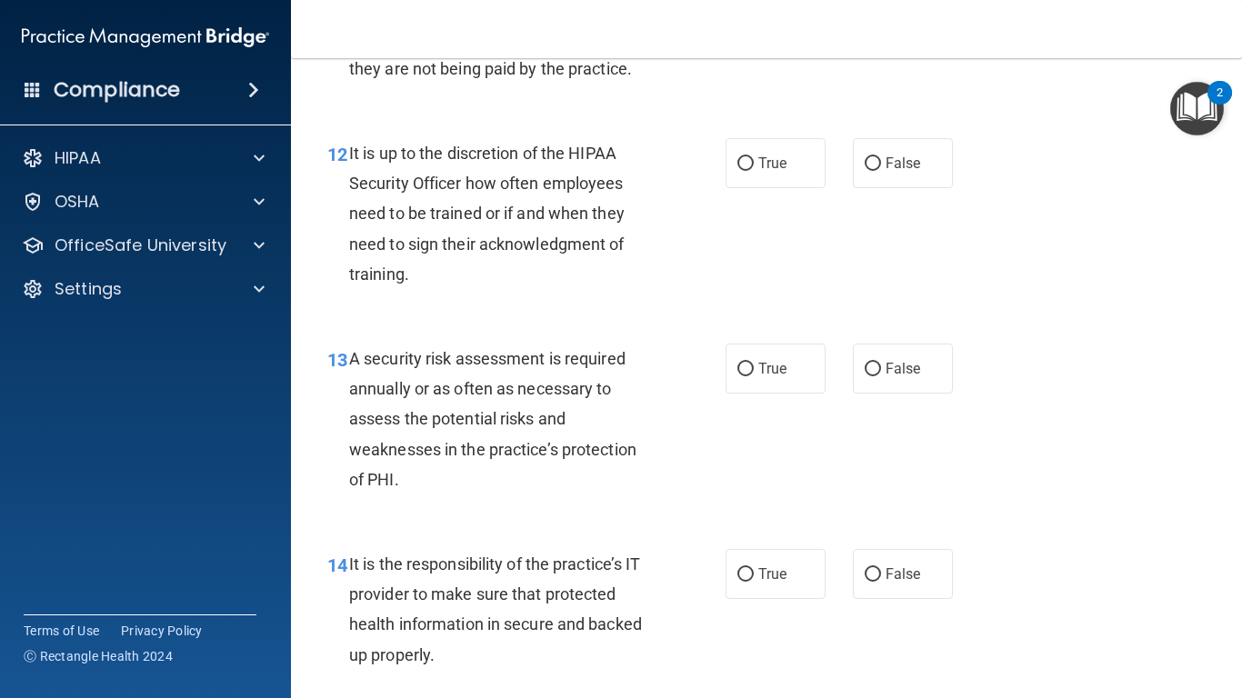
scroll to position [2364, 0]
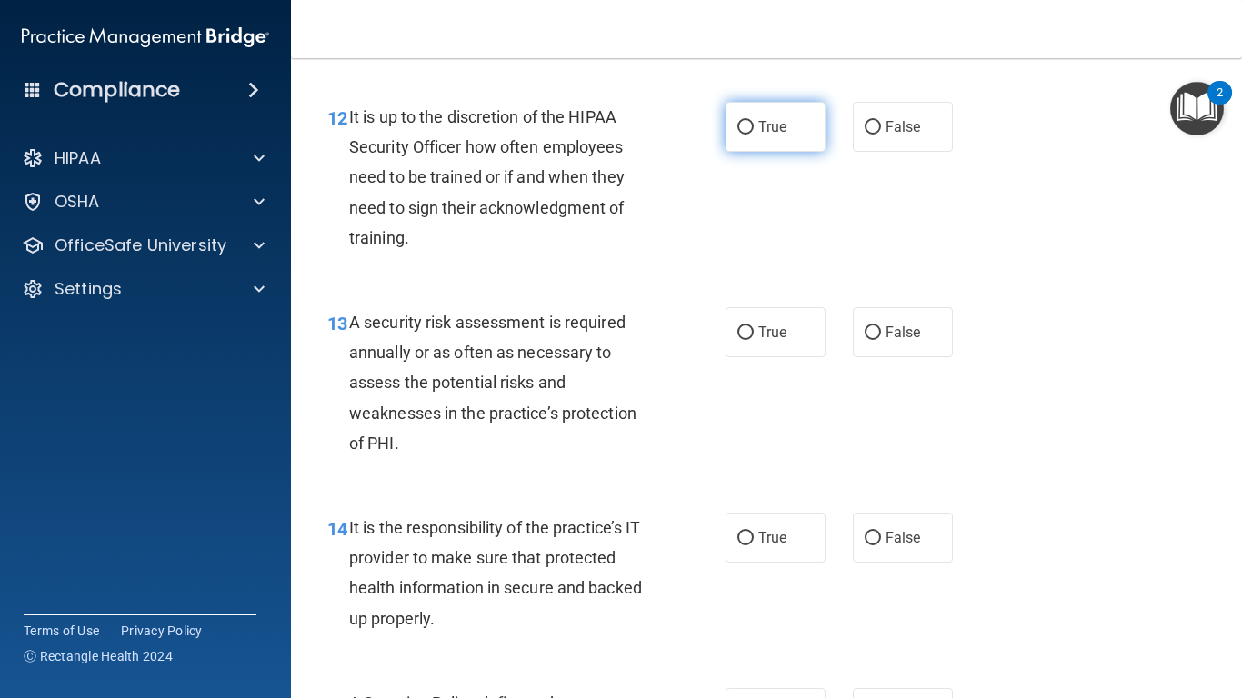
click at [768, 135] on span "True" at bounding box center [772, 126] width 28 height 17
click at [754, 135] on input "True" at bounding box center [746, 128] width 16 height 14
radio input "true"
click at [873, 152] on label "False" at bounding box center [903, 127] width 100 height 50
click at [873, 135] on input "False" at bounding box center [873, 128] width 16 height 14
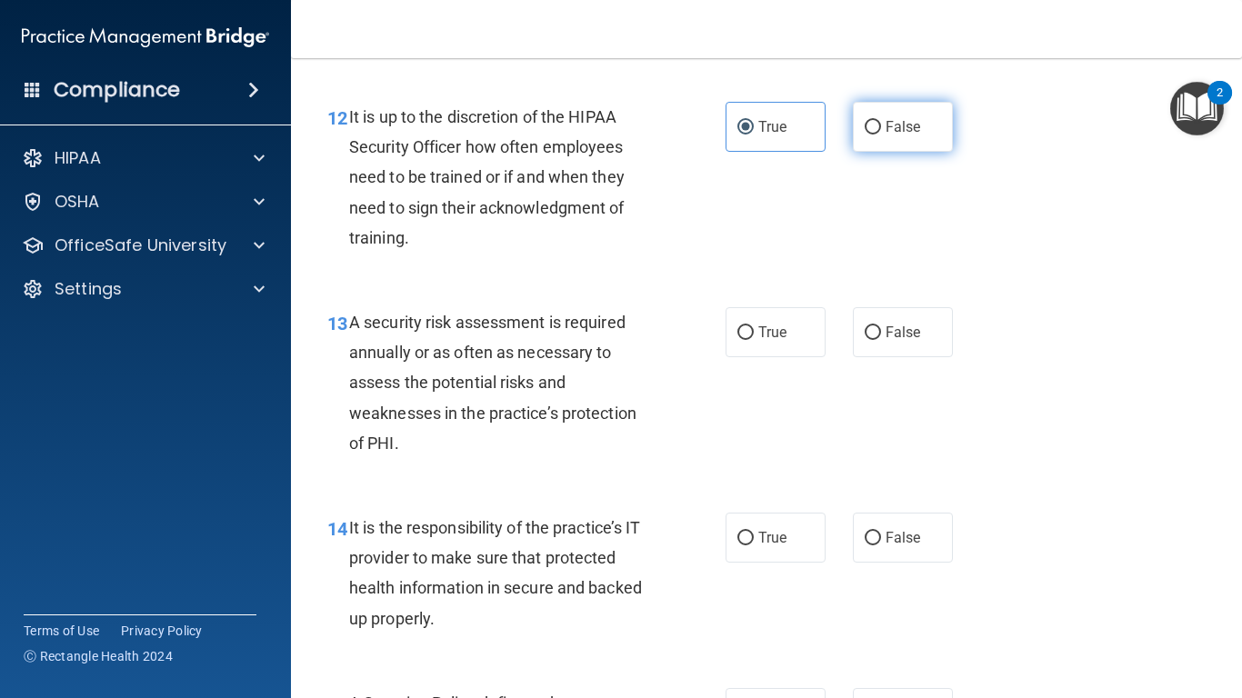
radio input "true"
radio input "false"
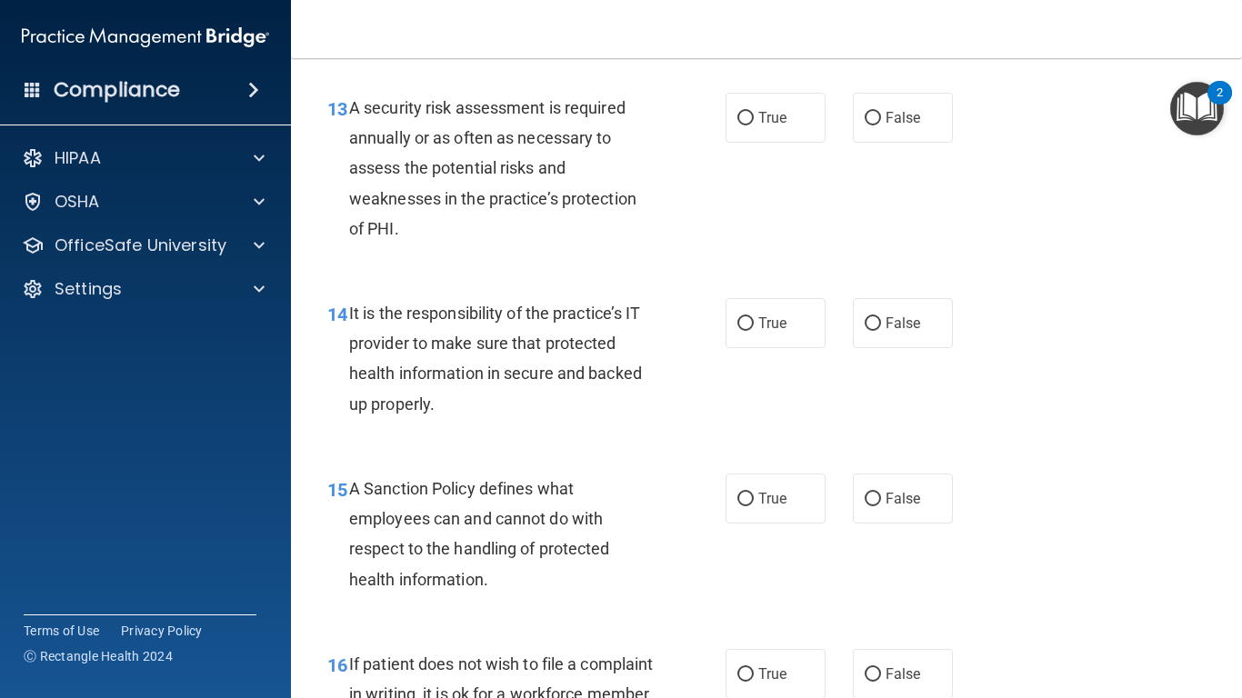
scroll to position [2583, 0]
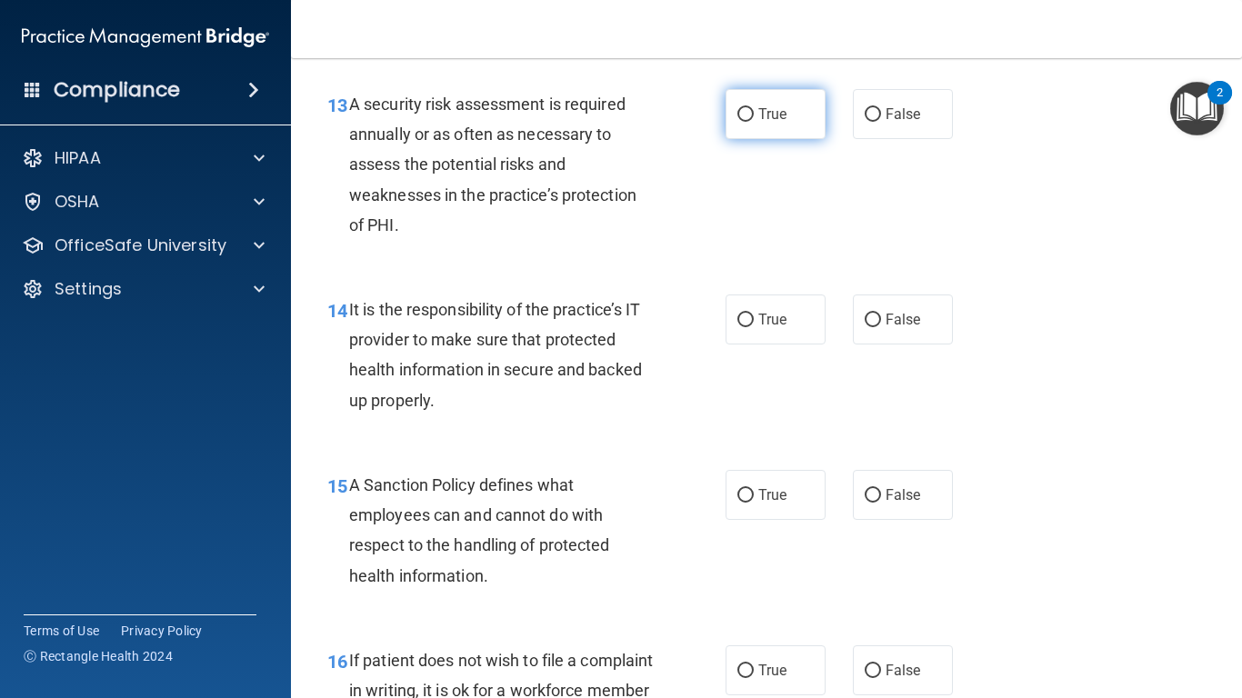
click at [789, 139] on label "True" at bounding box center [776, 114] width 100 height 50
click at [754, 122] on input "True" at bounding box center [746, 115] width 16 height 14
radio input "true"
click at [735, 345] on label "True" at bounding box center [776, 320] width 100 height 50
click at [738, 327] on input "True" at bounding box center [746, 321] width 16 height 14
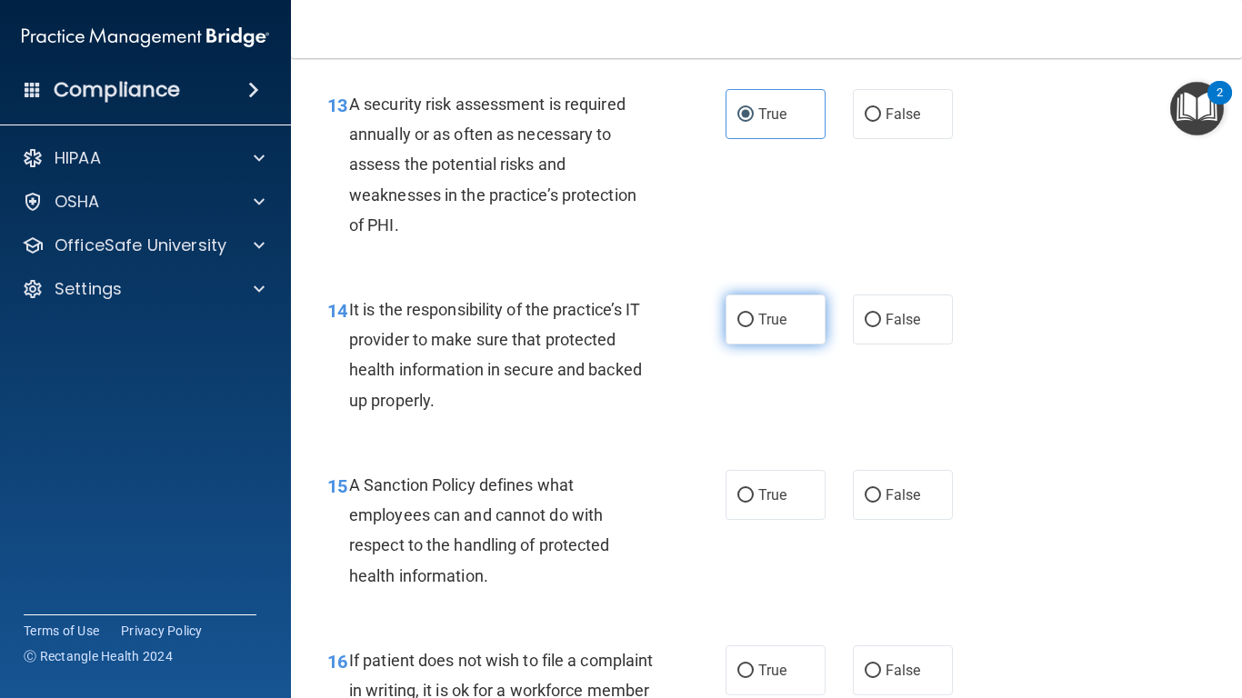
radio input "true"
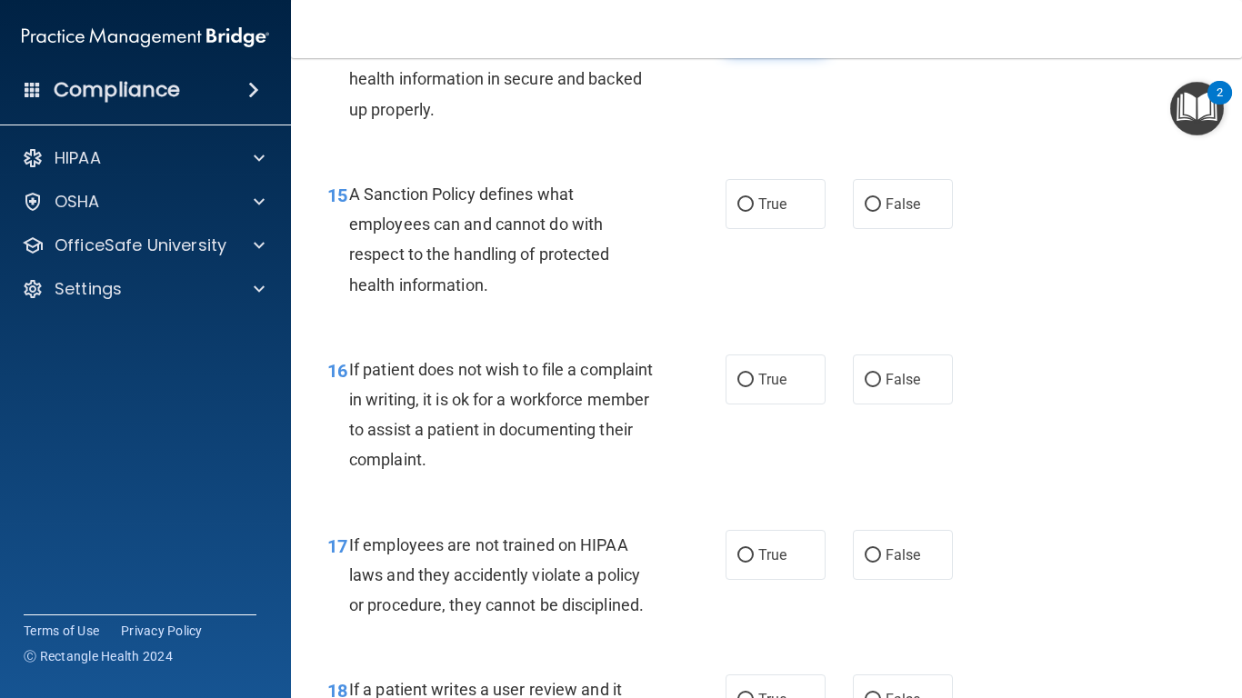
scroll to position [2910, 0]
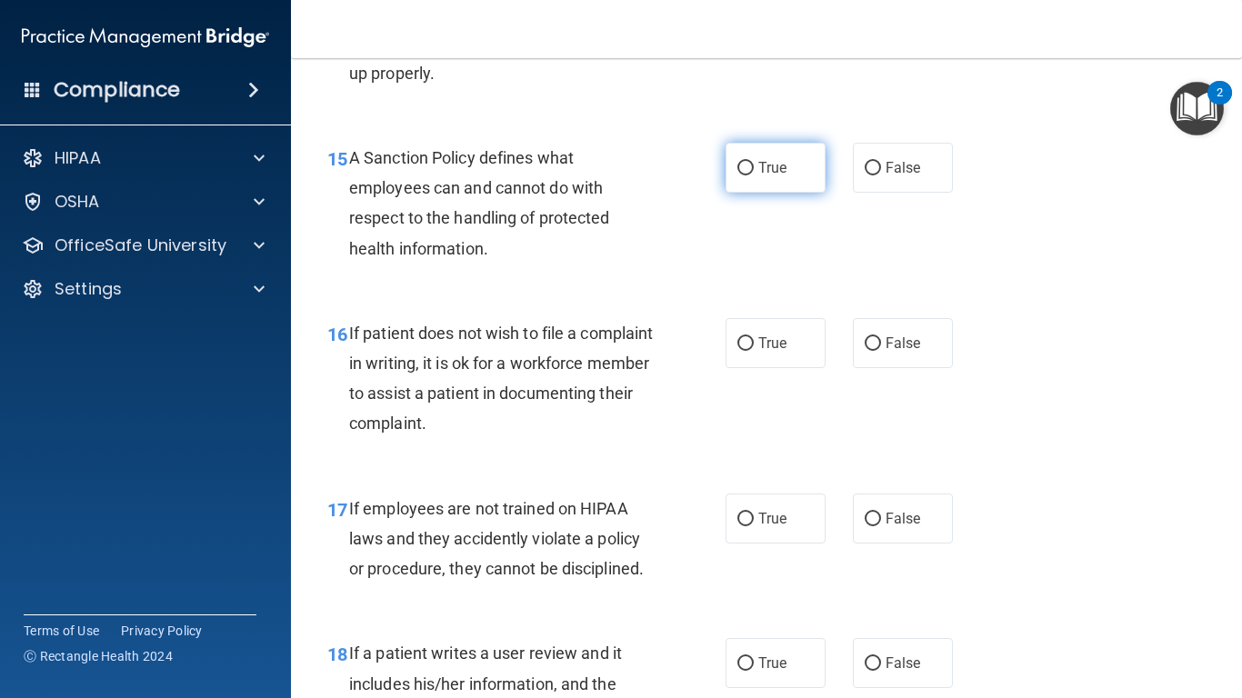
click at [785, 193] on label "True" at bounding box center [776, 168] width 100 height 50
click at [754, 176] on input "True" at bounding box center [746, 169] width 16 height 14
radio input "true"
click at [900, 368] on label "False" at bounding box center [903, 343] width 100 height 50
click at [881, 351] on input "False" at bounding box center [873, 344] width 16 height 14
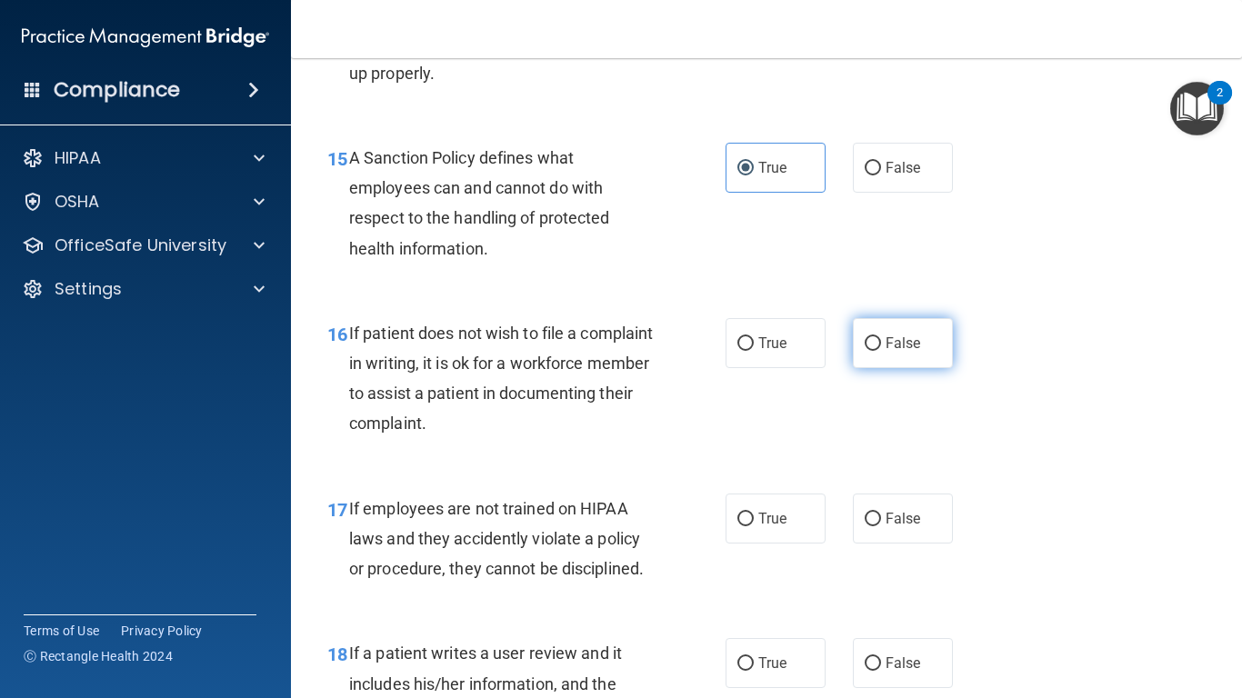
radio input "true"
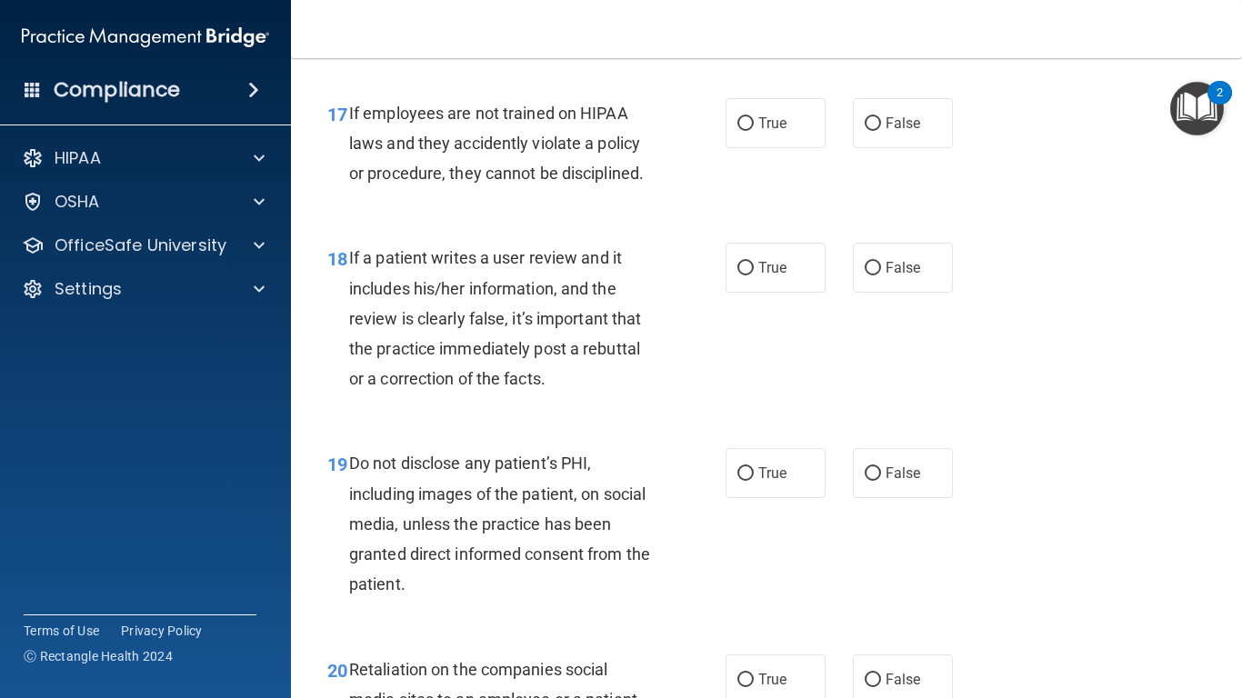
scroll to position [3310, 0]
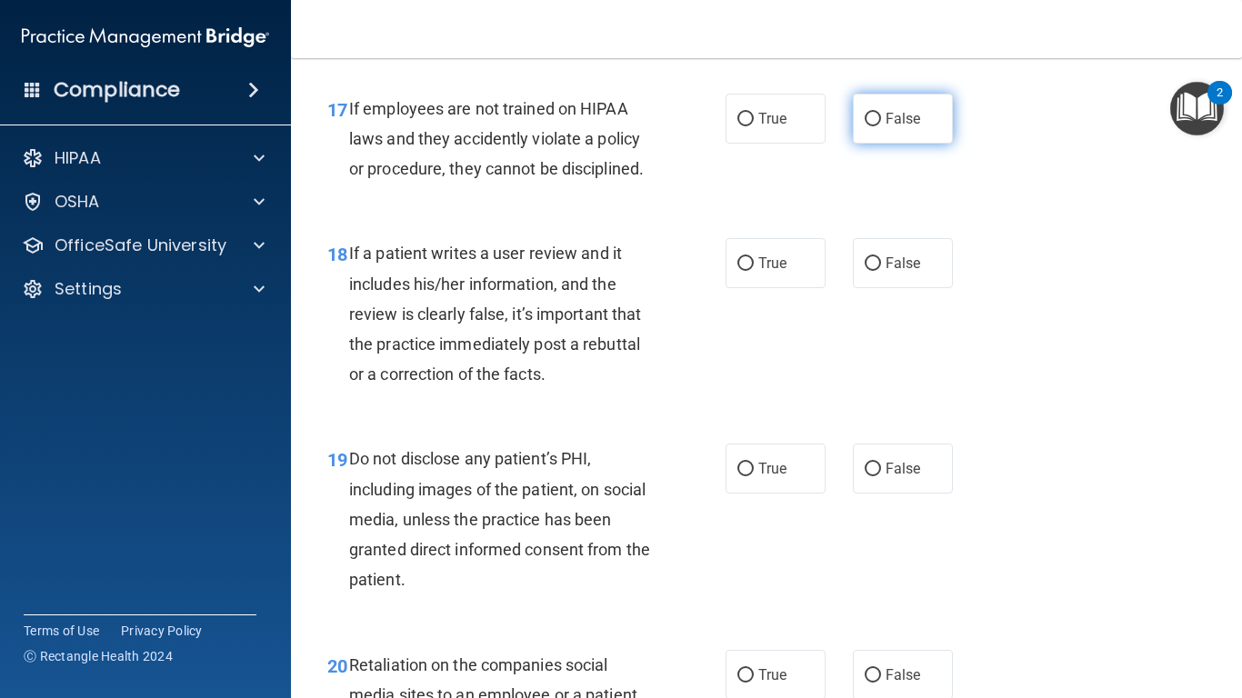
click at [898, 127] on span "False" at bounding box center [903, 118] width 35 height 17
click at [881, 126] on input "False" at bounding box center [873, 120] width 16 height 14
radio input "true"
click at [878, 288] on label "False" at bounding box center [903, 263] width 100 height 50
click at [878, 271] on input "False" at bounding box center [873, 264] width 16 height 14
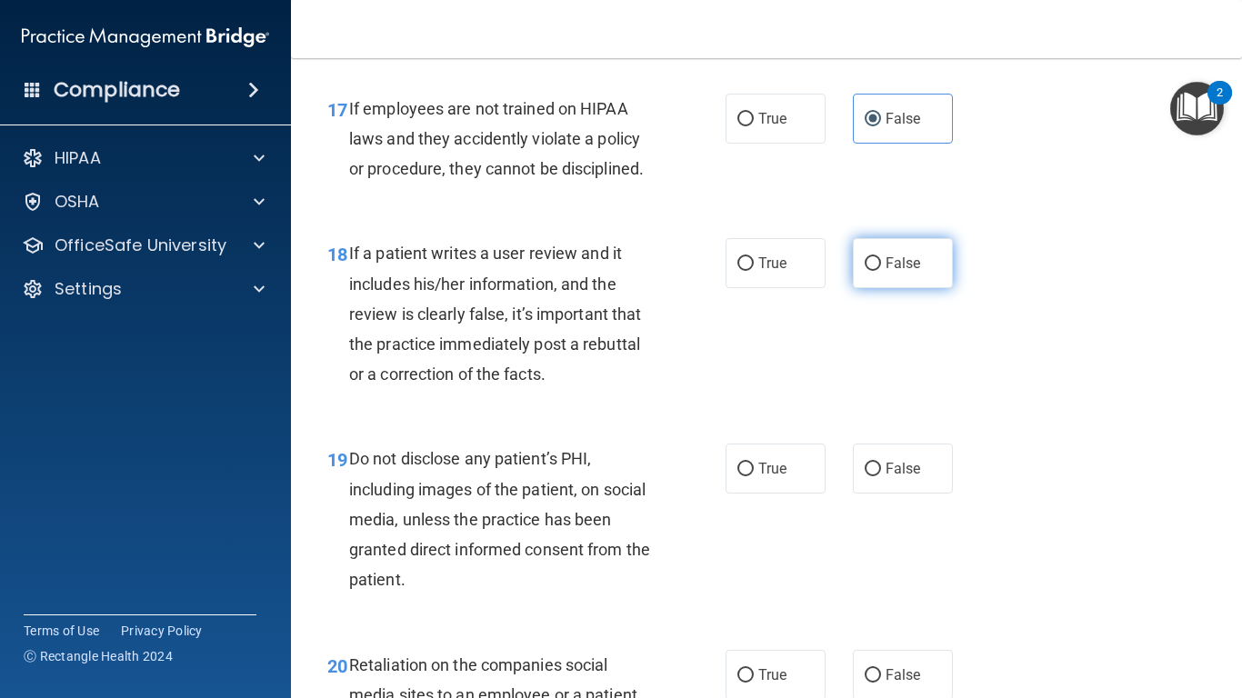
radio input "true"
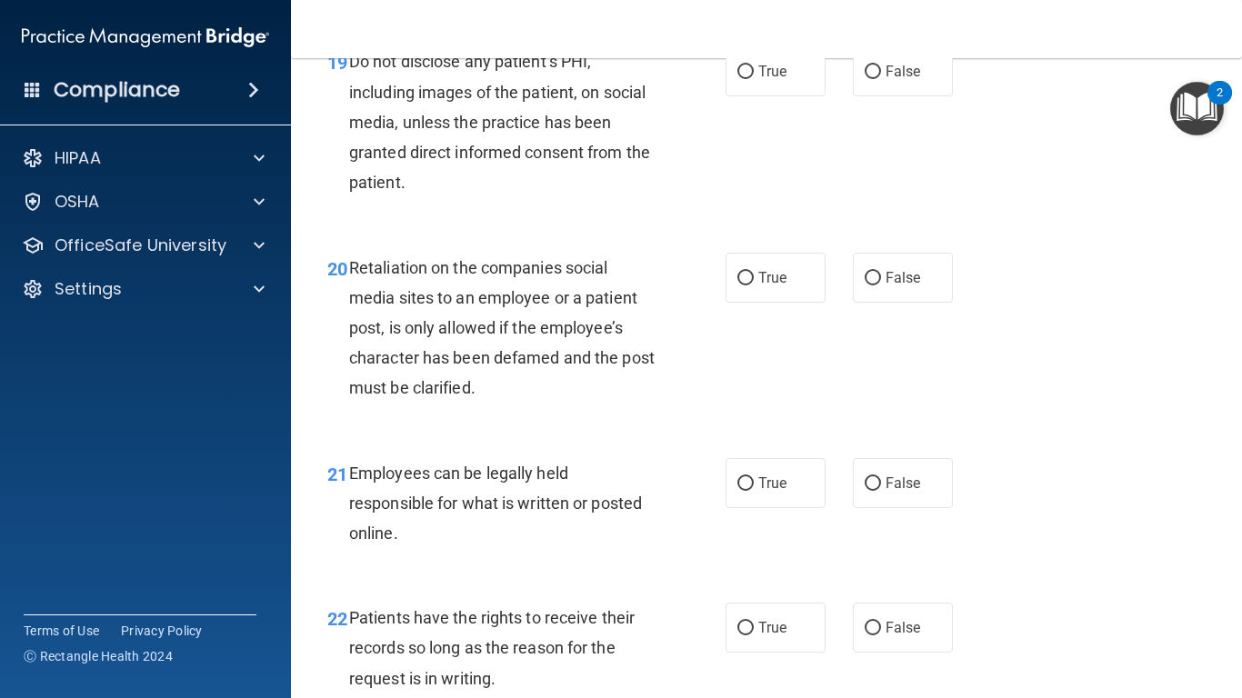
scroll to position [3710, 0]
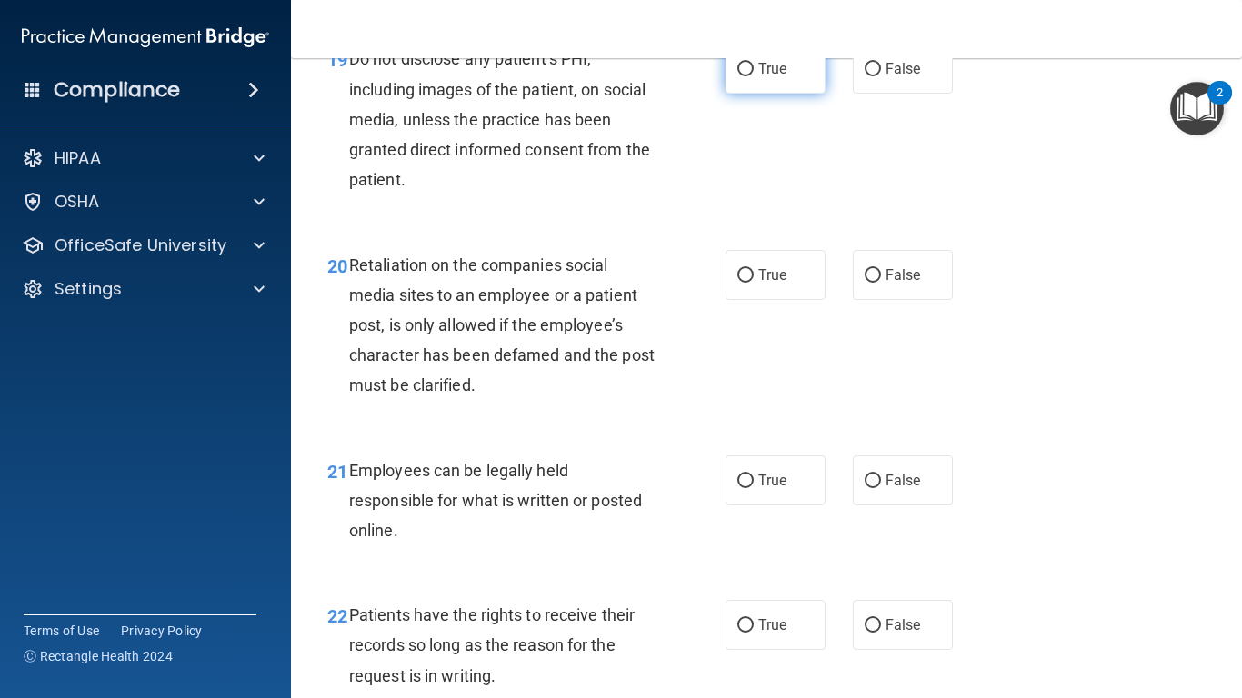
click at [774, 77] on span "True" at bounding box center [772, 68] width 28 height 17
click at [754, 76] on input "True" at bounding box center [746, 70] width 16 height 14
radio input "true"
click at [868, 296] on label "False" at bounding box center [903, 275] width 100 height 50
click at [868, 283] on input "False" at bounding box center [873, 276] width 16 height 14
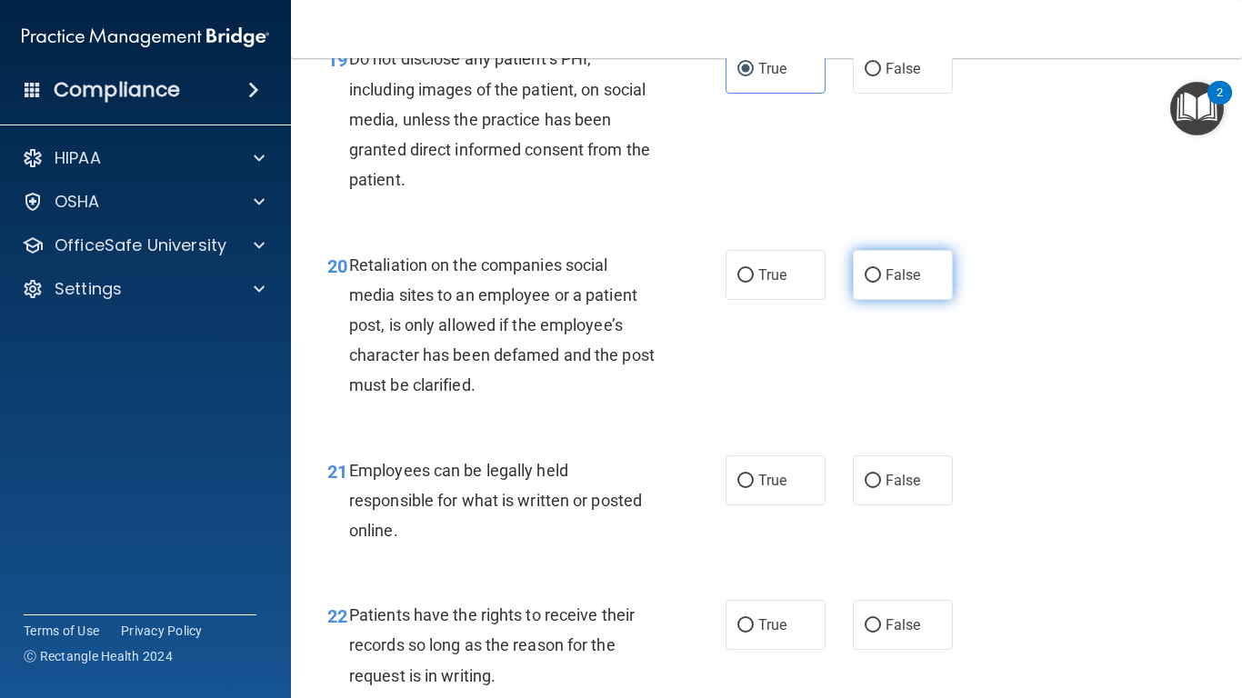
radio input "true"
click at [868, 506] on label "False" at bounding box center [903, 481] width 100 height 50
click at [868, 488] on input "False" at bounding box center [873, 482] width 16 height 14
radio input "true"
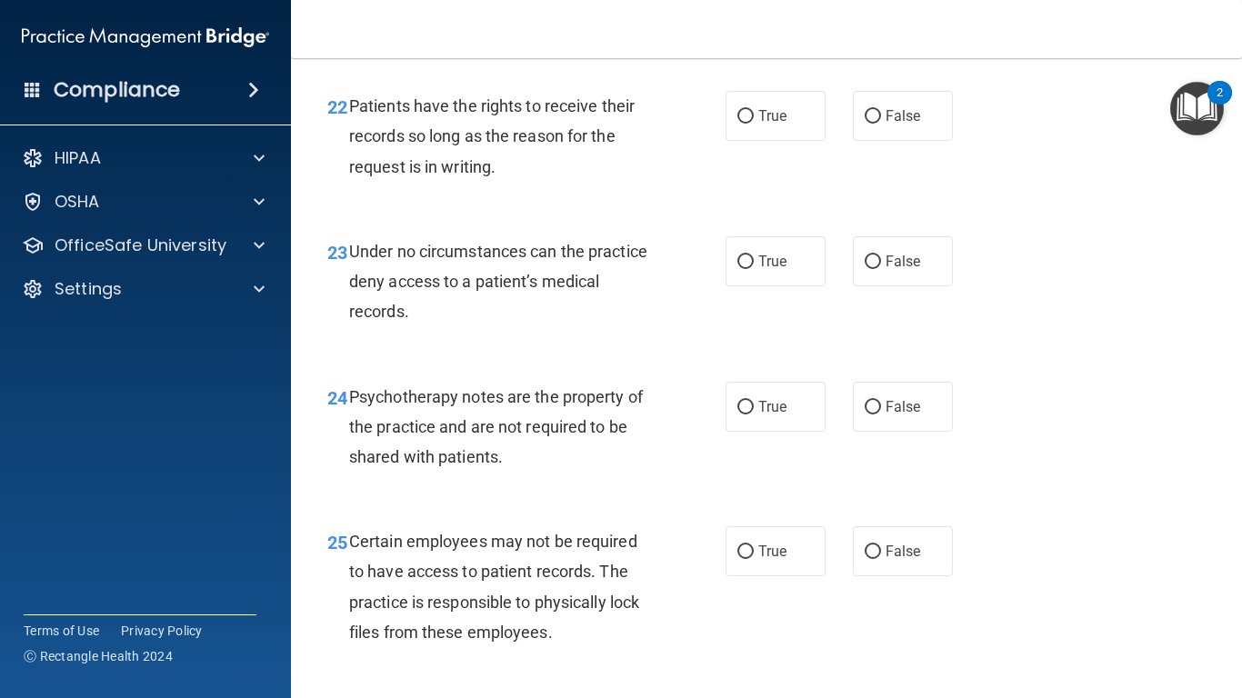
scroll to position [4256, 0]
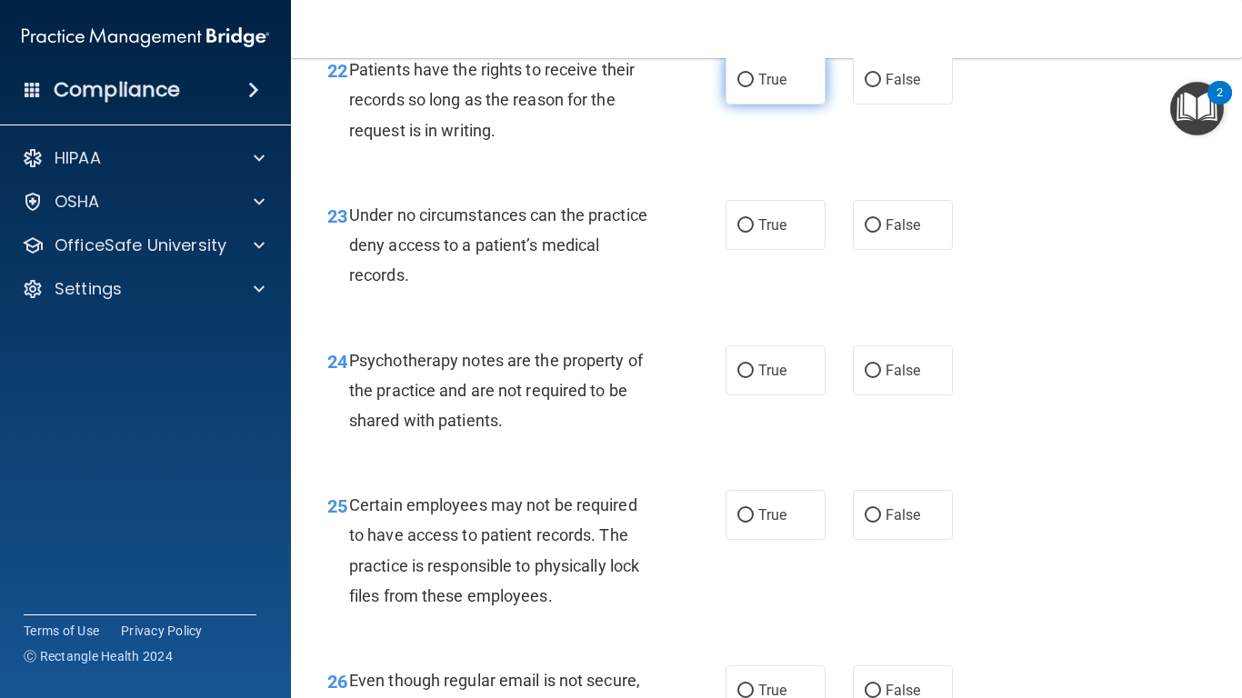
click at [757, 105] on label "True" at bounding box center [776, 80] width 100 height 50
click at [754, 87] on input "True" at bounding box center [746, 81] width 16 height 14
radio input "true"
click at [745, 233] on input "True" at bounding box center [746, 226] width 16 height 14
radio input "true"
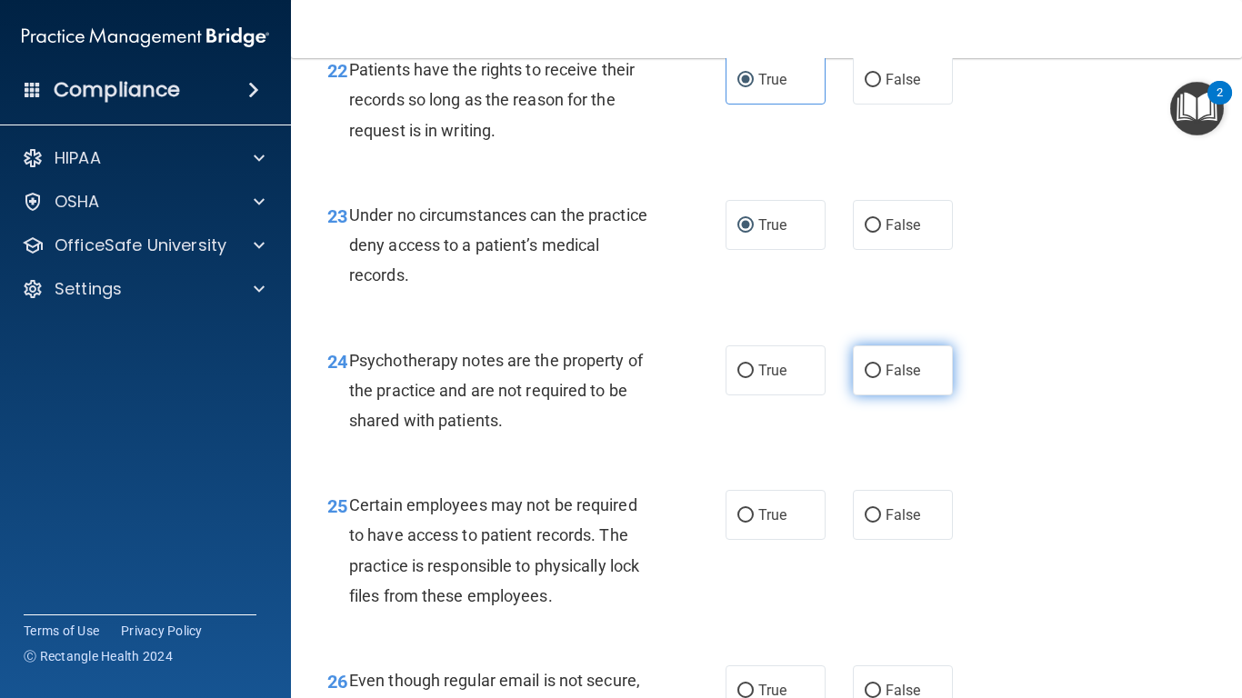
click at [883, 396] on label "False" at bounding box center [903, 371] width 100 height 50
click at [881, 378] on input "False" at bounding box center [873, 372] width 16 height 14
radio input "true"
click at [759, 524] on span "True" at bounding box center [772, 515] width 28 height 17
click at [754, 523] on input "True" at bounding box center [746, 516] width 16 height 14
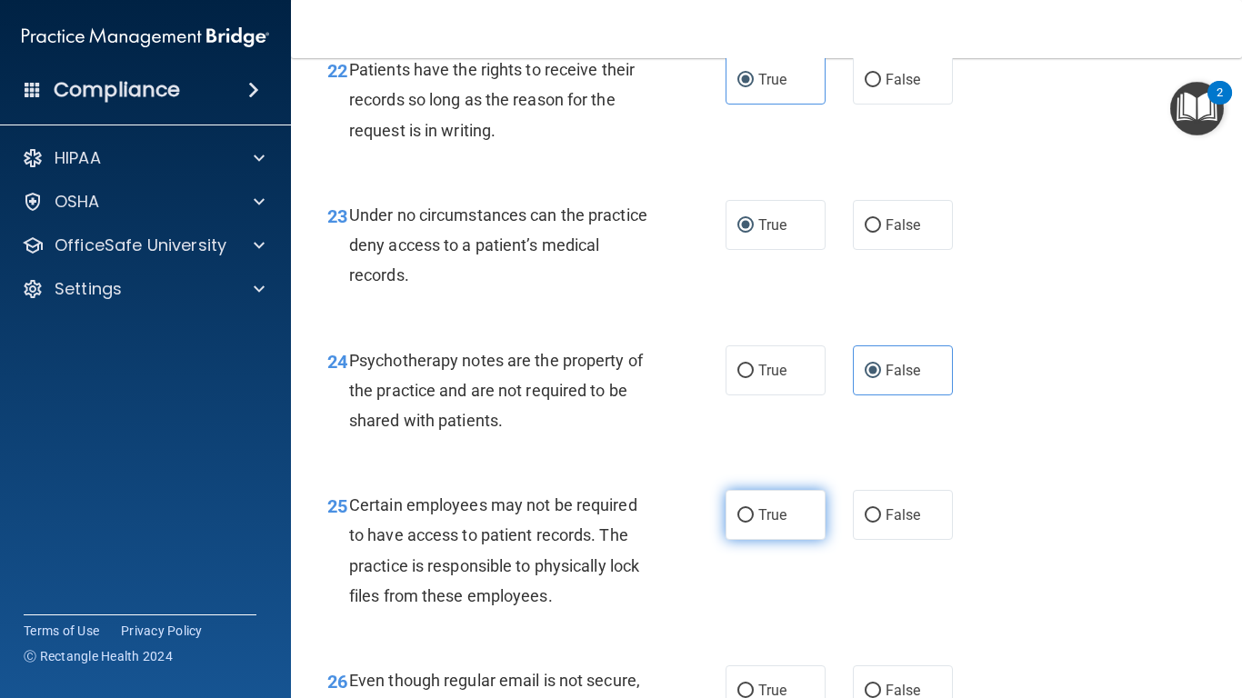
radio input "true"
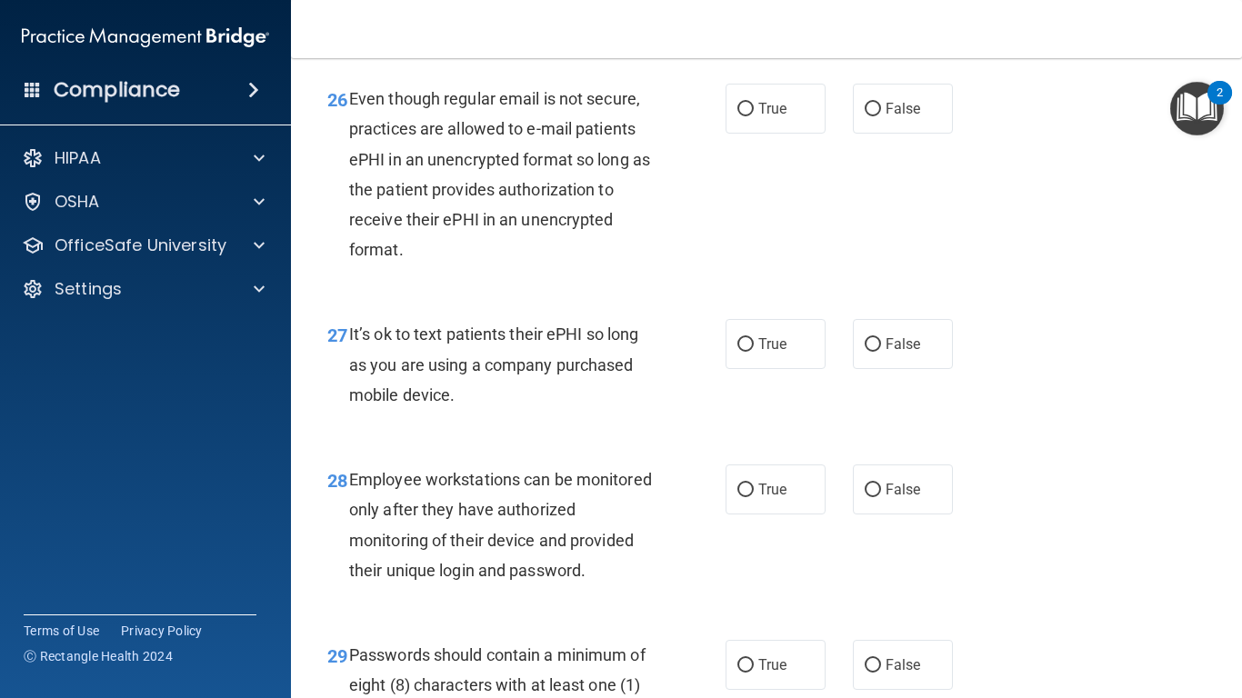
scroll to position [4874, 0]
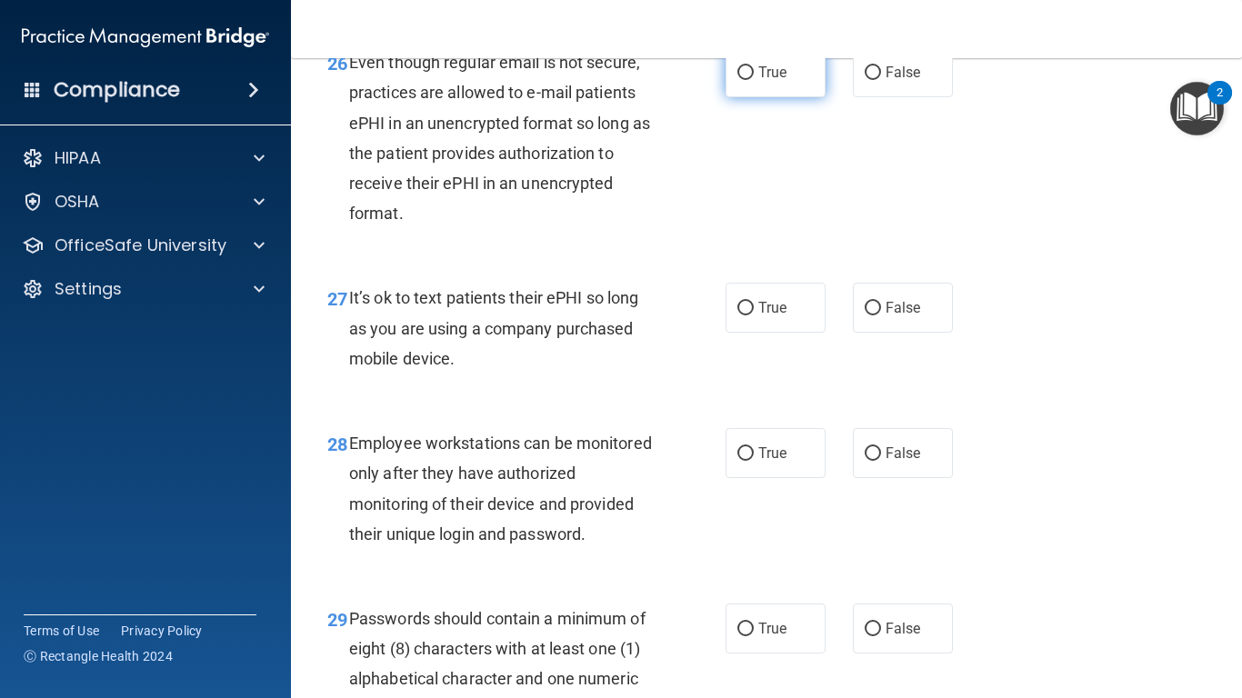
click at [755, 97] on label "True" at bounding box center [776, 72] width 100 height 50
click at [754, 80] on input "True" at bounding box center [746, 73] width 16 height 14
radio input "true"
click at [865, 316] on input "False" at bounding box center [873, 309] width 16 height 14
radio input "true"
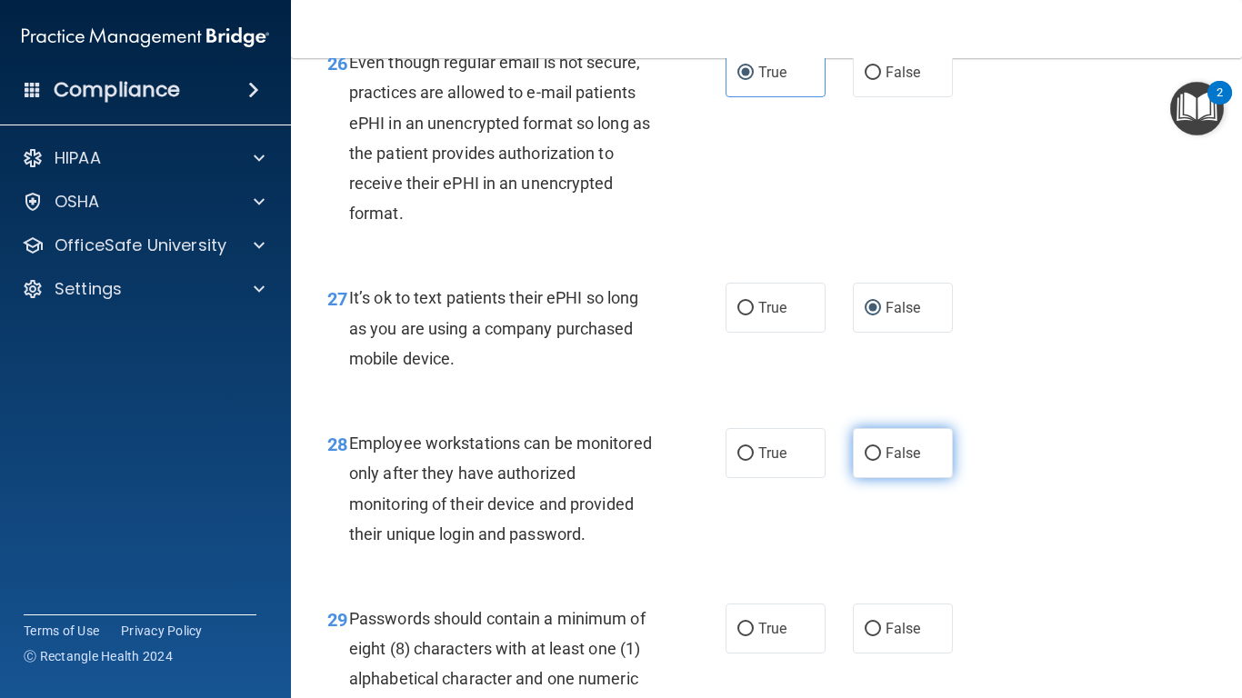
click at [867, 461] on input "False" at bounding box center [873, 454] width 16 height 14
radio input "true"
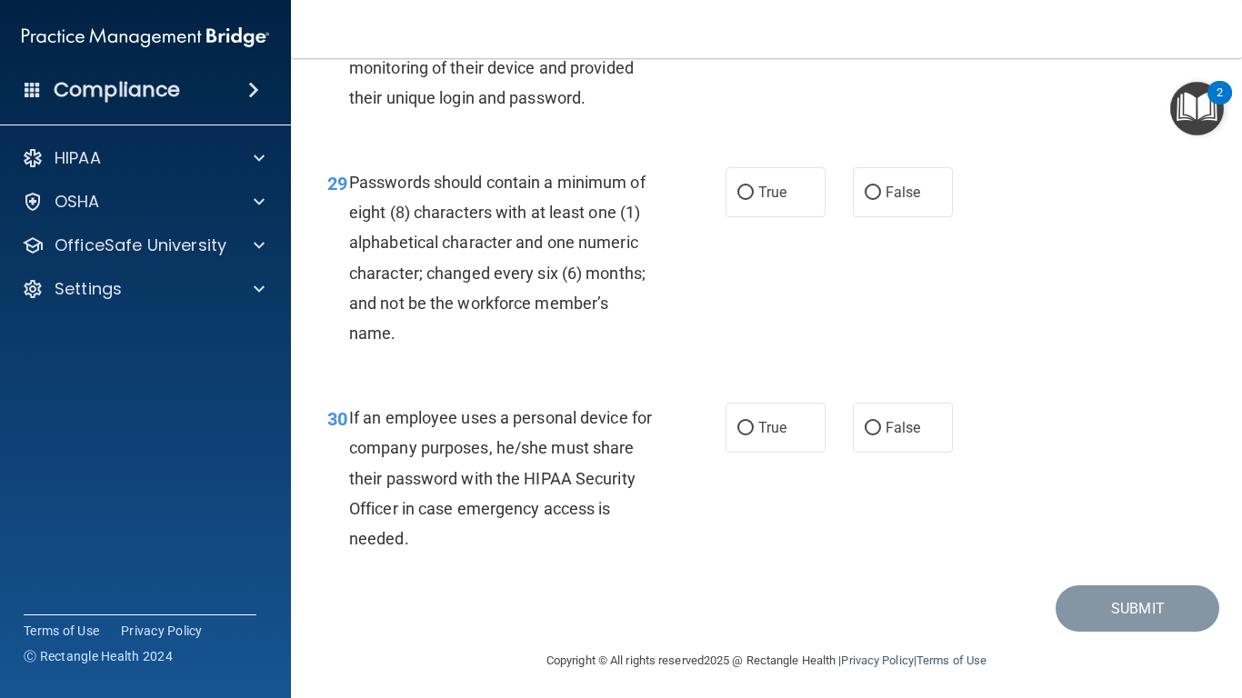
scroll to position [5347, 0]
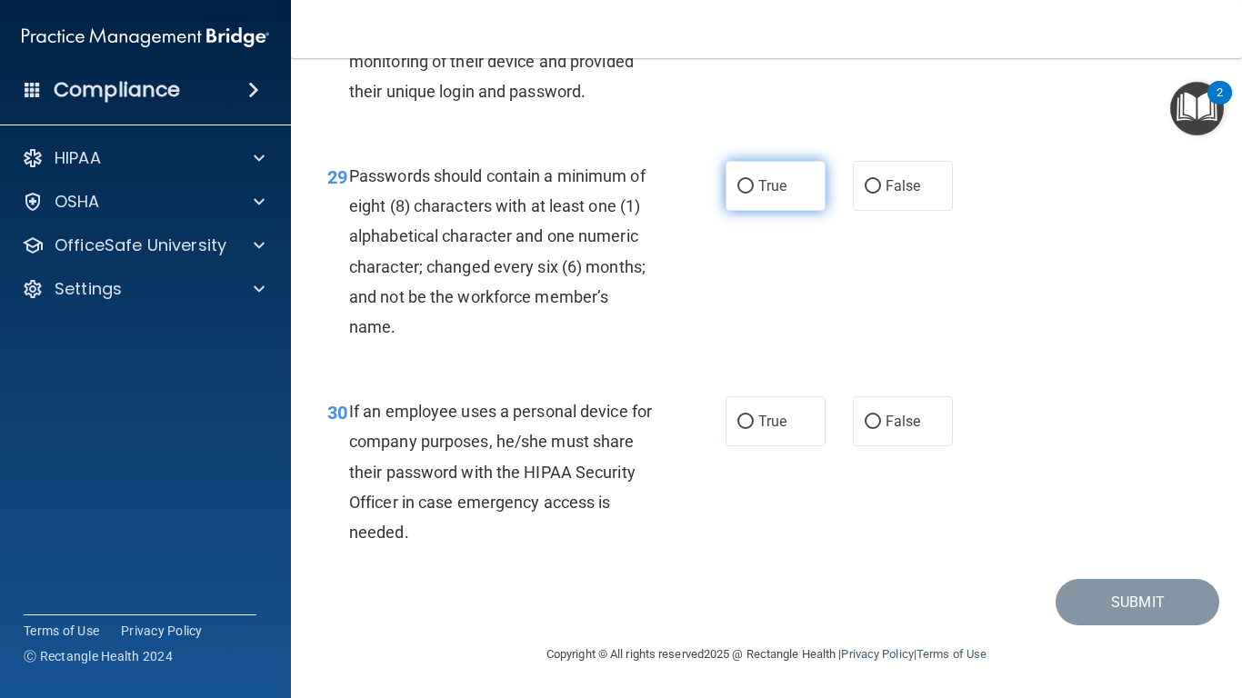
click at [769, 195] on span "True" at bounding box center [772, 185] width 28 height 17
click at [754, 194] on input "True" at bounding box center [746, 187] width 16 height 14
radio input "true"
click at [886, 430] on span "False" at bounding box center [903, 421] width 35 height 17
click at [881, 429] on input "False" at bounding box center [873, 423] width 16 height 14
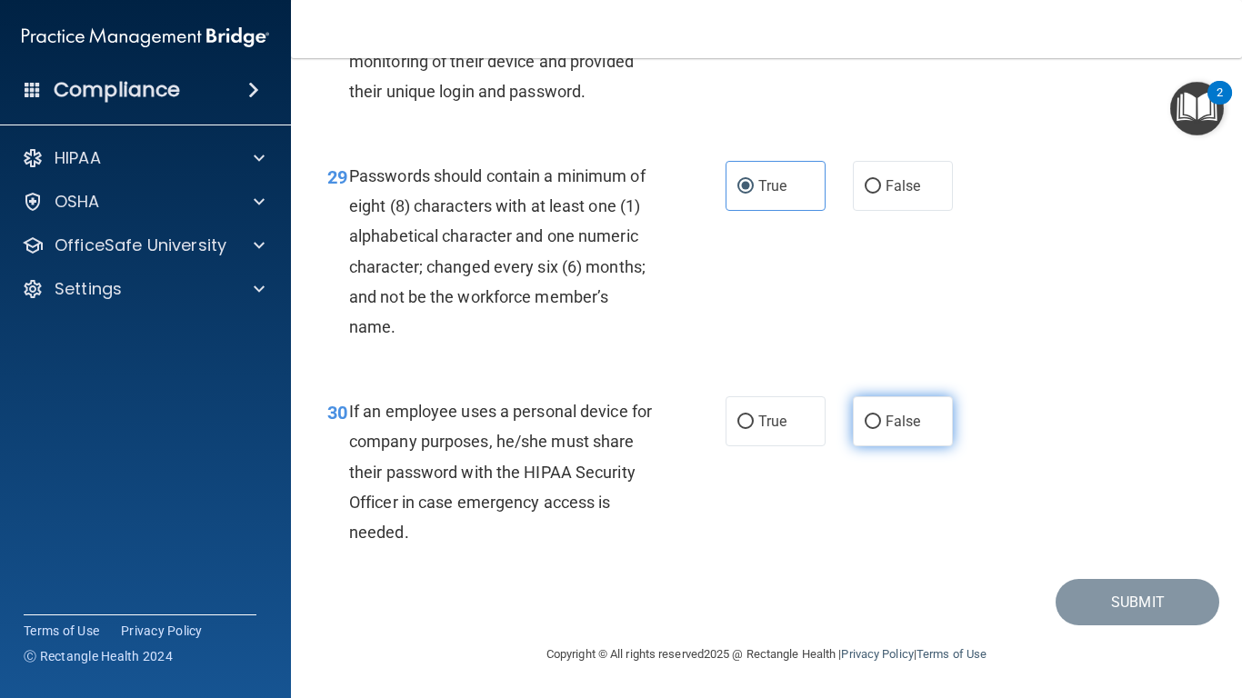
radio input "true"
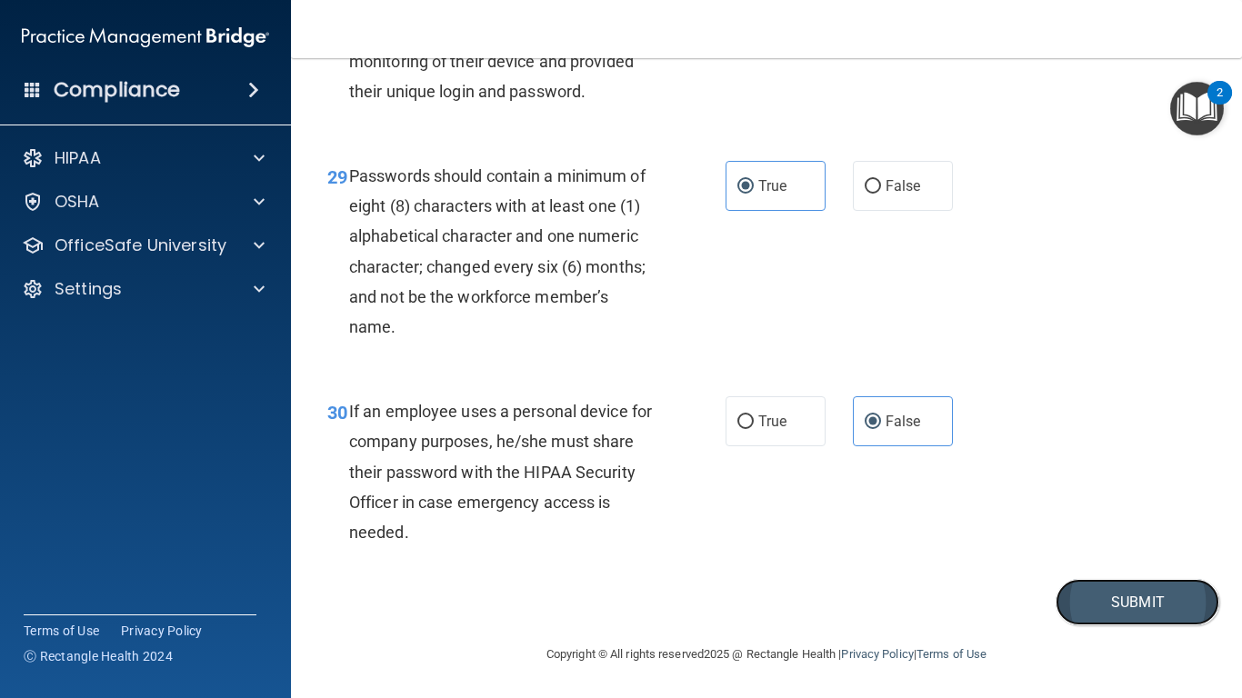
click at [1118, 583] on button "Submit" at bounding box center [1138, 602] width 164 height 46
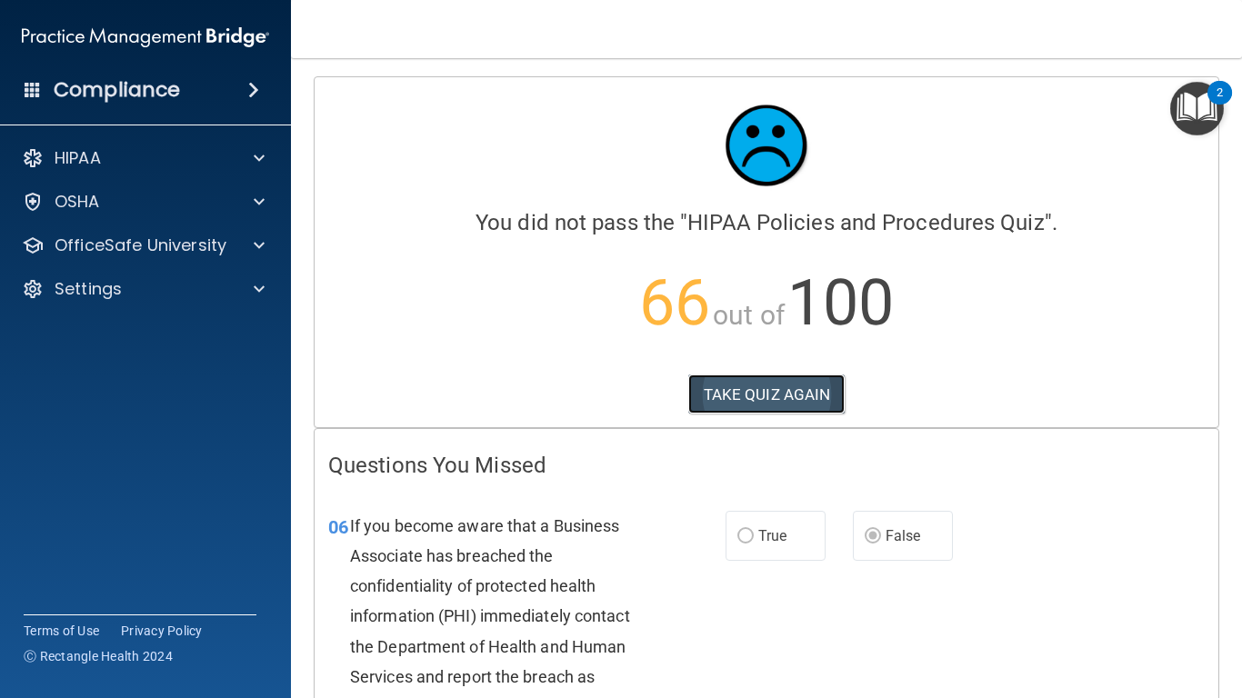
click at [802, 402] on button "TAKE QUIZ AGAIN" at bounding box center [766, 395] width 157 height 40
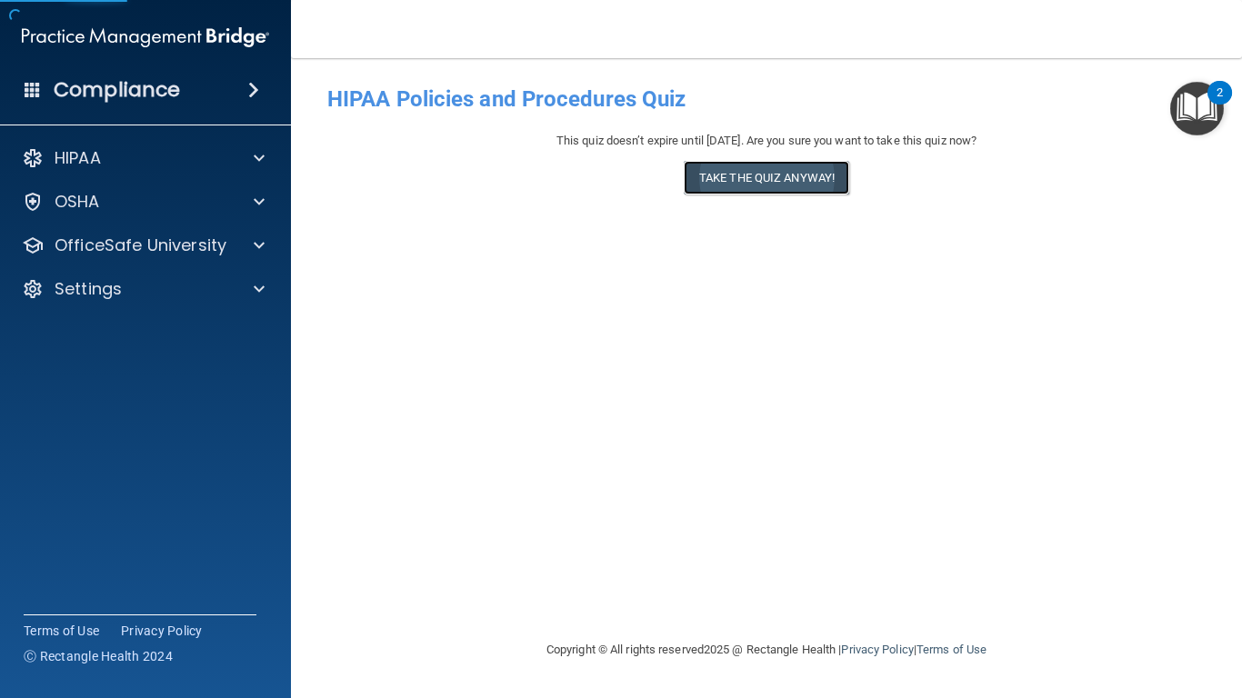
click at [790, 170] on button "Take the quiz anyway!" at bounding box center [767, 178] width 166 height 34
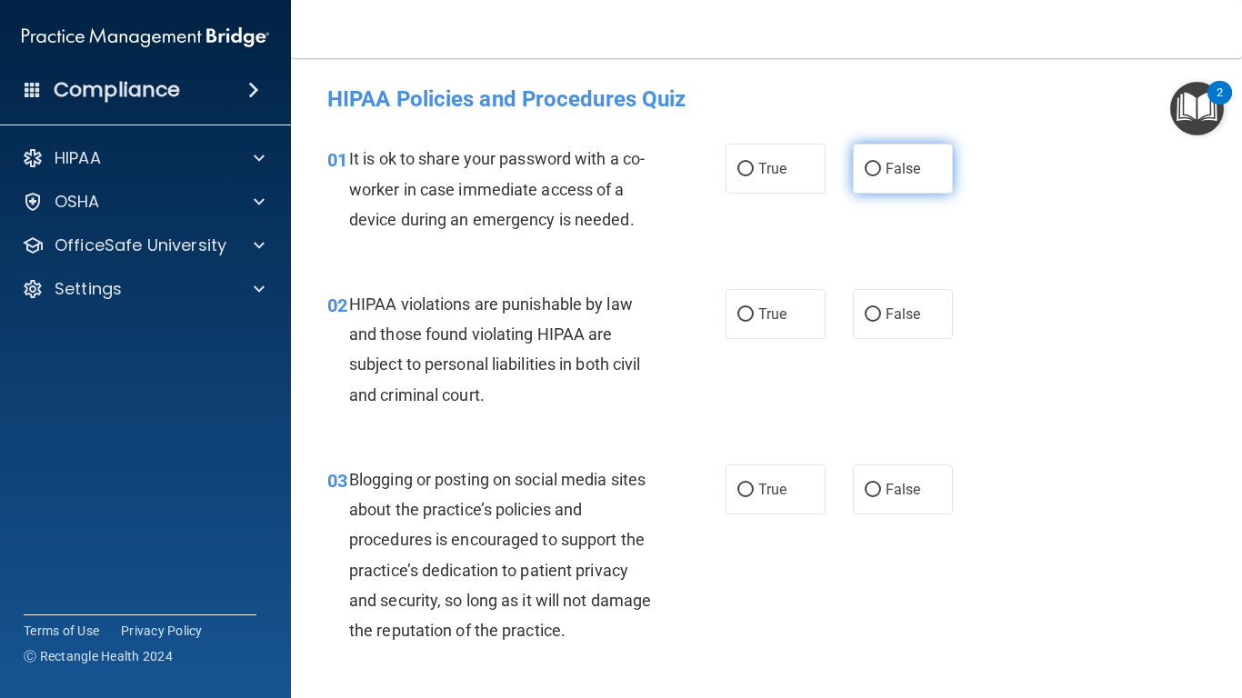
click at [862, 157] on label "False" at bounding box center [903, 169] width 100 height 50
click at [865, 163] on input "False" at bounding box center [873, 170] width 16 height 14
radio input "true"
click at [773, 324] on label "True" at bounding box center [776, 314] width 100 height 50
click at [754, 322] on input "True" at bounding box center [746, 315] width 16 height 14
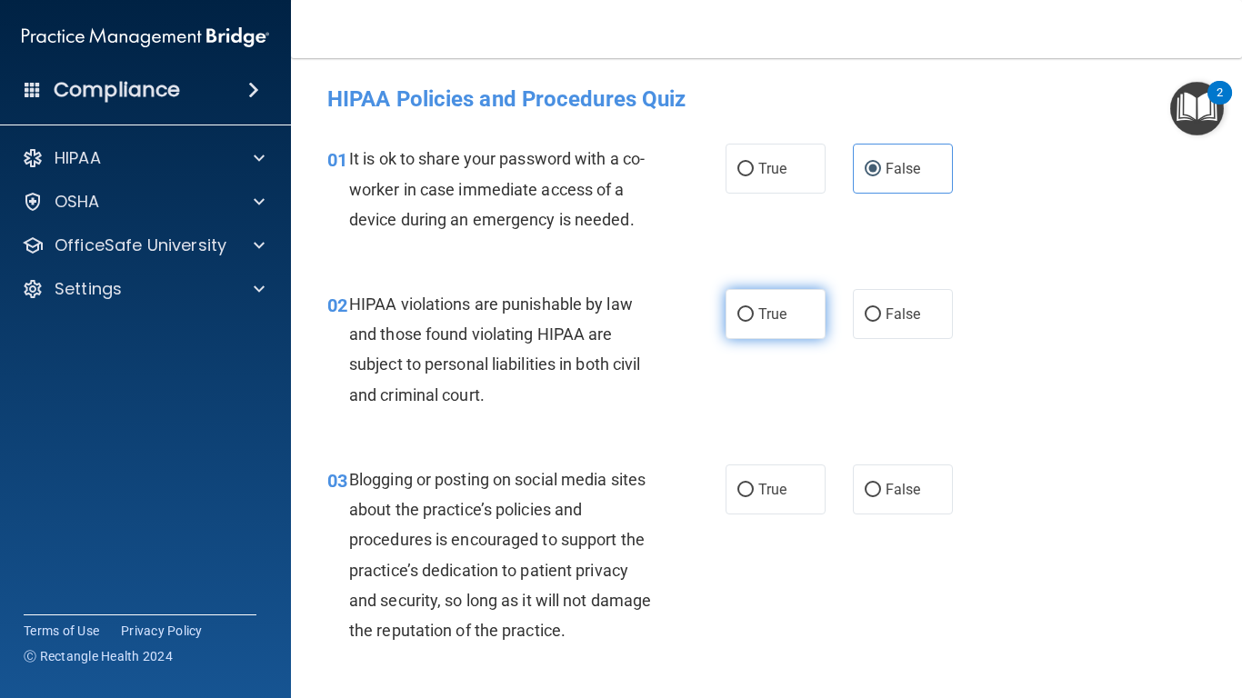
radio input "true"
click at [897, 483] on span "False" at bounding box center [903, 489] width 35 height 17
click at [881, 484] on input "False" at bounding box center [873, 491] width 16 height 14
radio input "true"
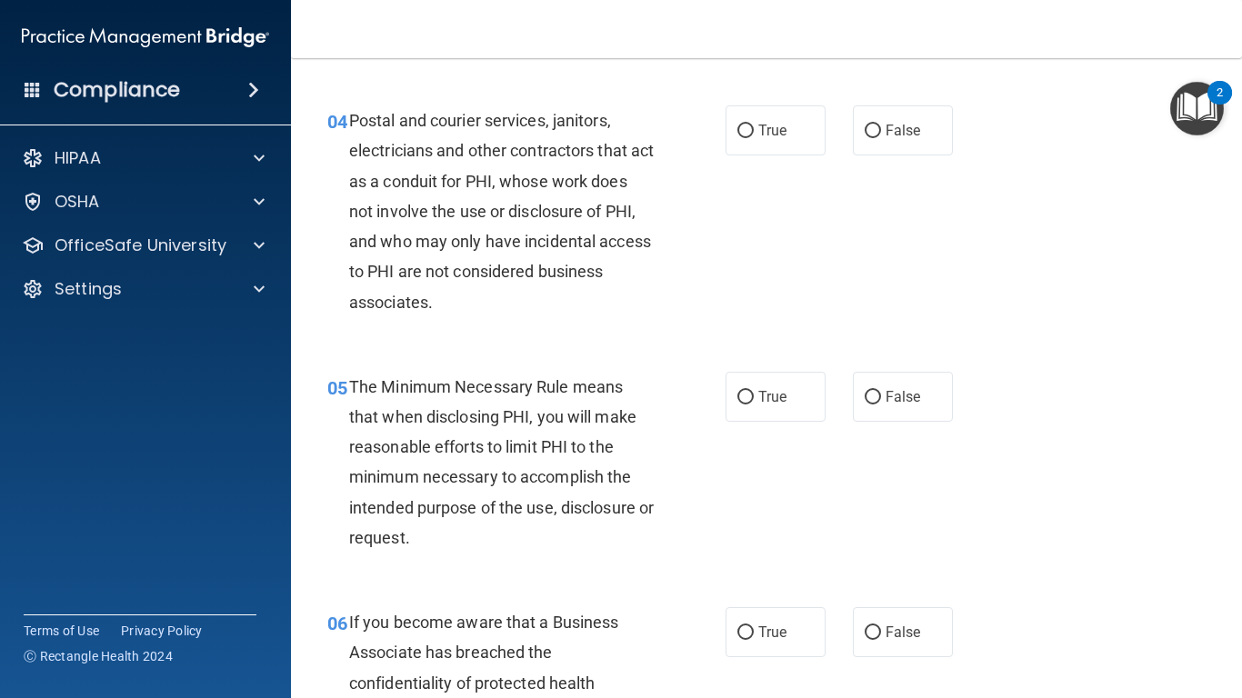
scroll to position [613, 0]
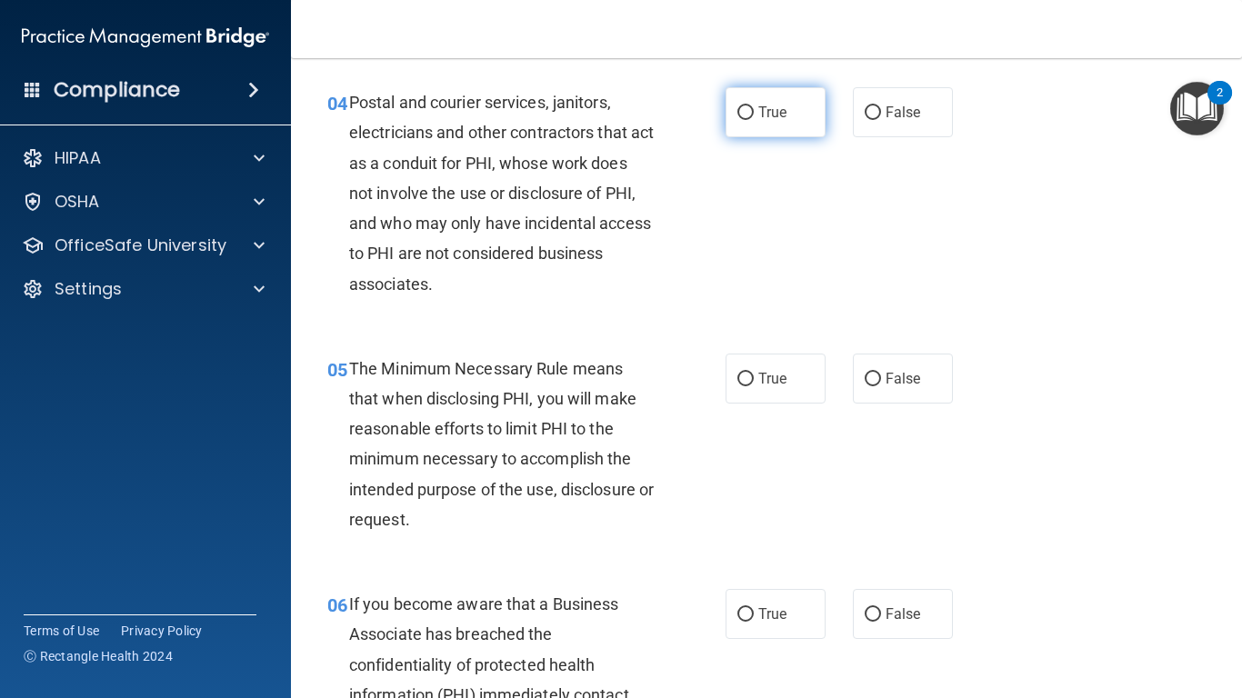
click at [747, 115] on input "True" at bounding box center [746, 113] width 16 height 14
radio input "true"
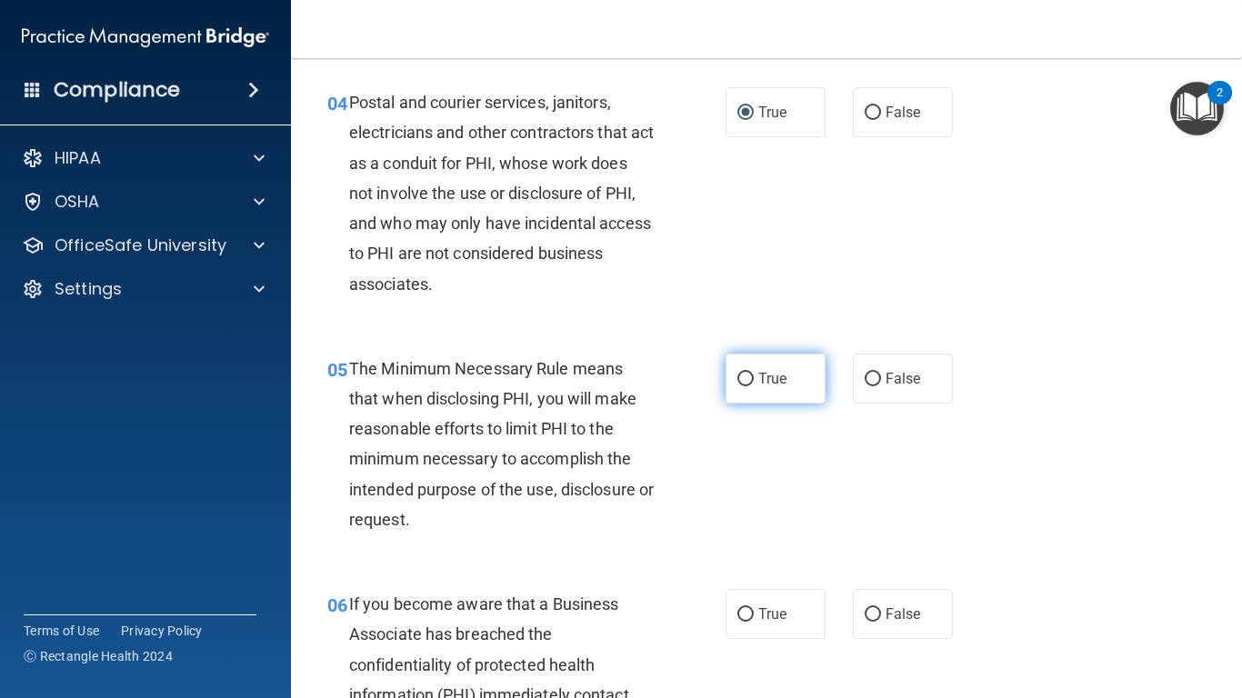
click at [762, 380] on span "True" at bounding box center [772, 378] width 28 height 17
click at [754, 380] on input "True" at bounding box center [746, 380] width 16 height 14
radio input "true"
click at [900, 583] on span "False" at bounding box center [903, 614] width 35 height 17
click at [881, 583] on input "False" at bounding box center [873, 615] width 16 height 14
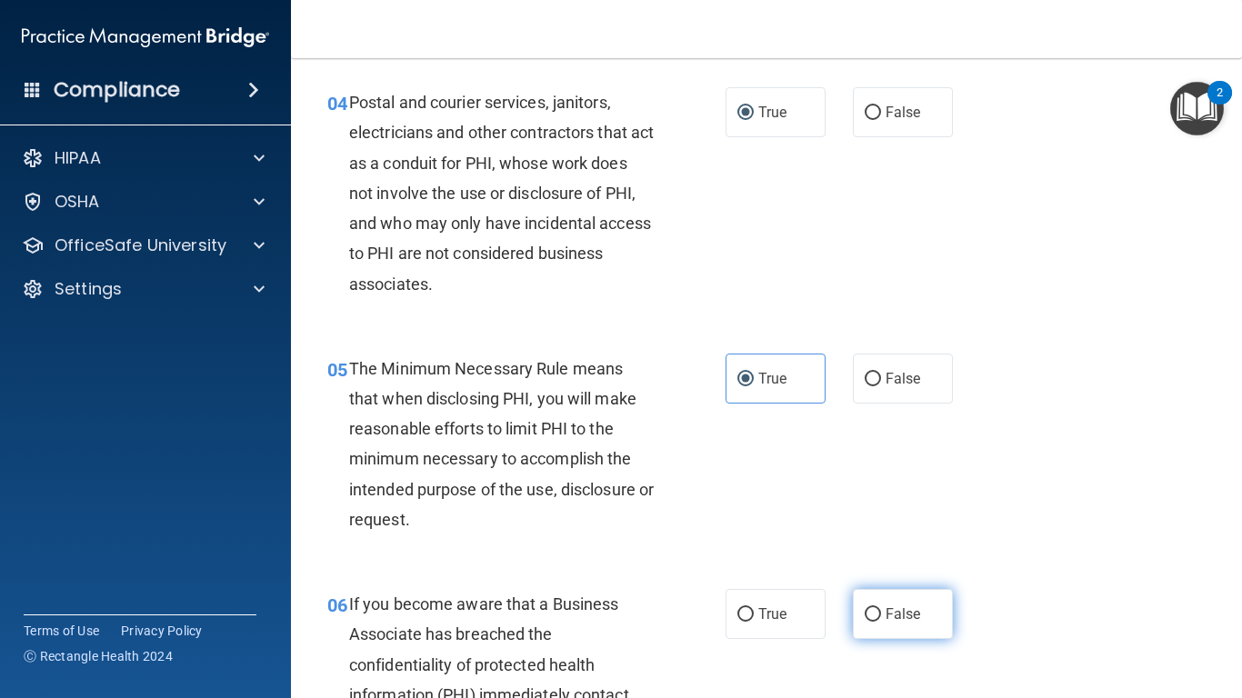
radio input "true"
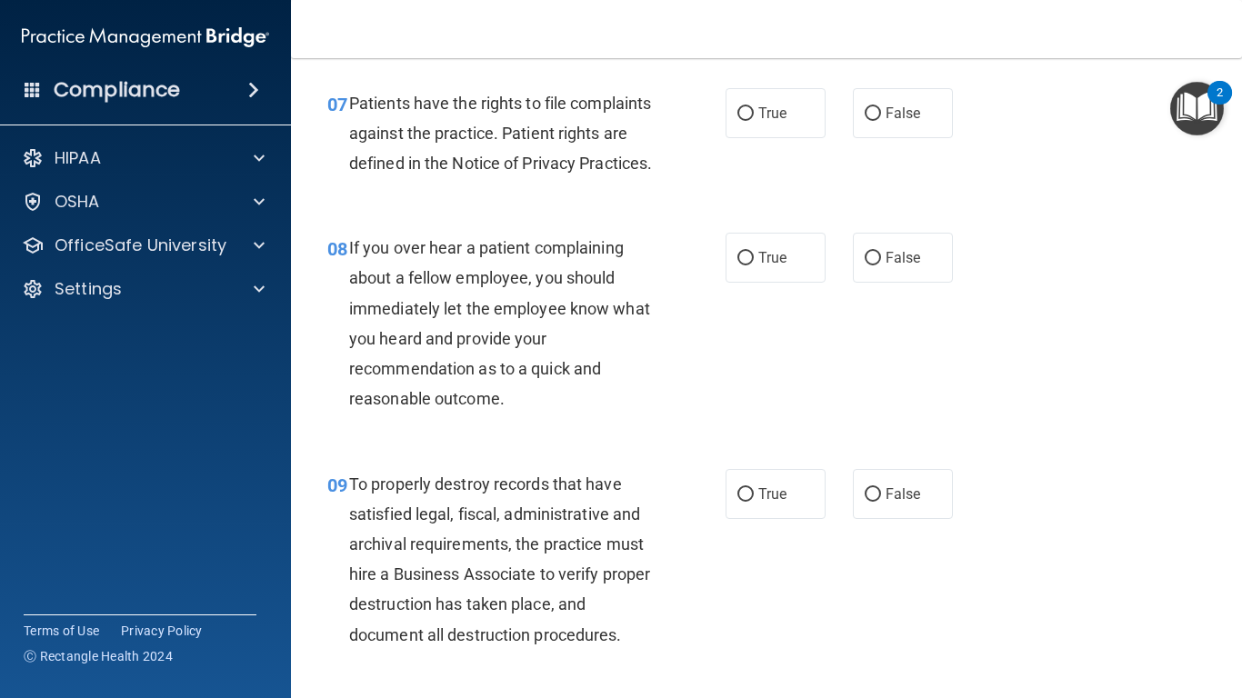
scroll to position [1390, 0]
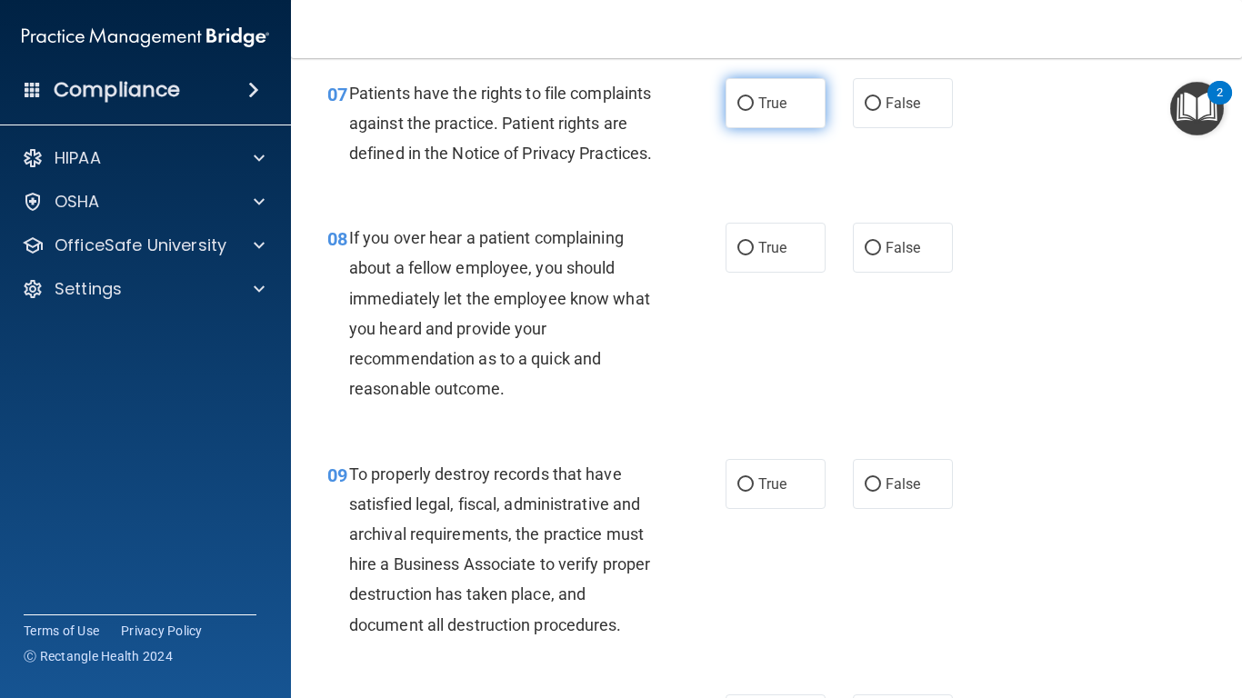
click at [767, 109] on label "True" at bounding box center [776, 103] width 100 height 50
click at [754, 109] on input "True" at bounding box center [746, 104] width 16 height 14
radio input "true"
click at [902, 256] on span "False" at bounding box center [903, 247] width 35 height 17
click at [881, 256] on input "False" at bounding box center [873, 249] width 16 height 14
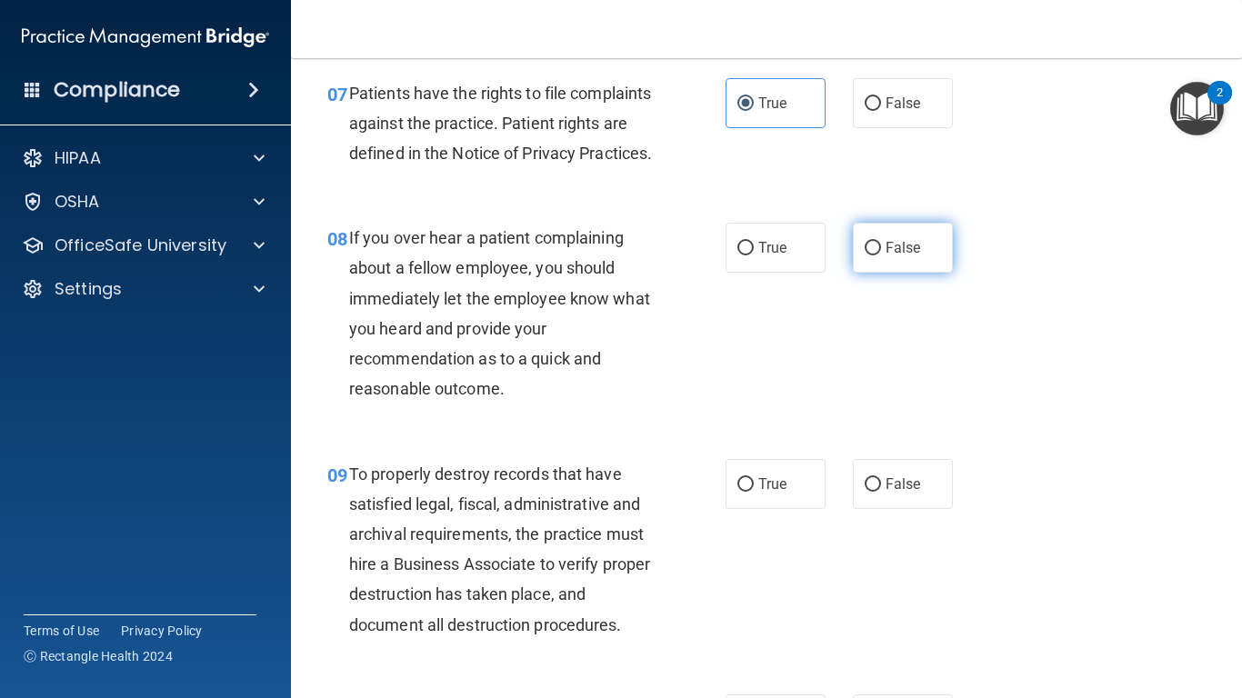
radio input "true"
click at [886, 493] on span "False" at bounding box center [903, 484] width 35 height 17
click at [881, 492] on input "False" at bounding box center [873, 485] width 16 height 14
radio input "true"
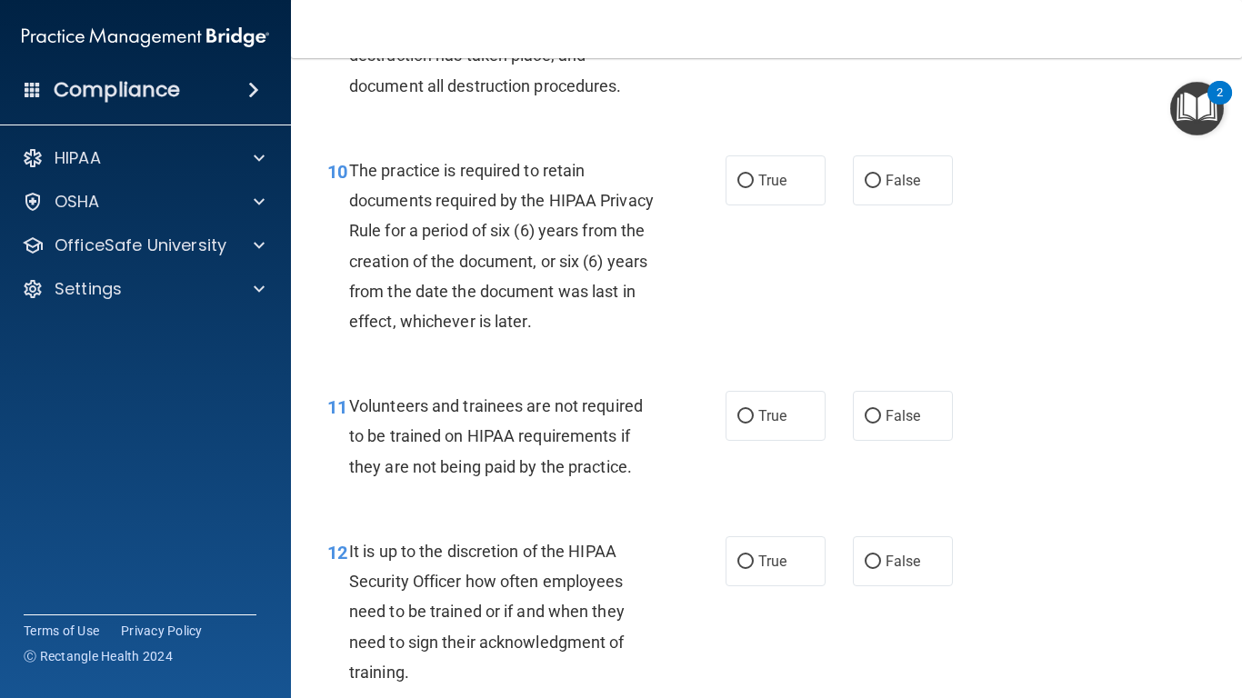
scroll to position [1975, 0]
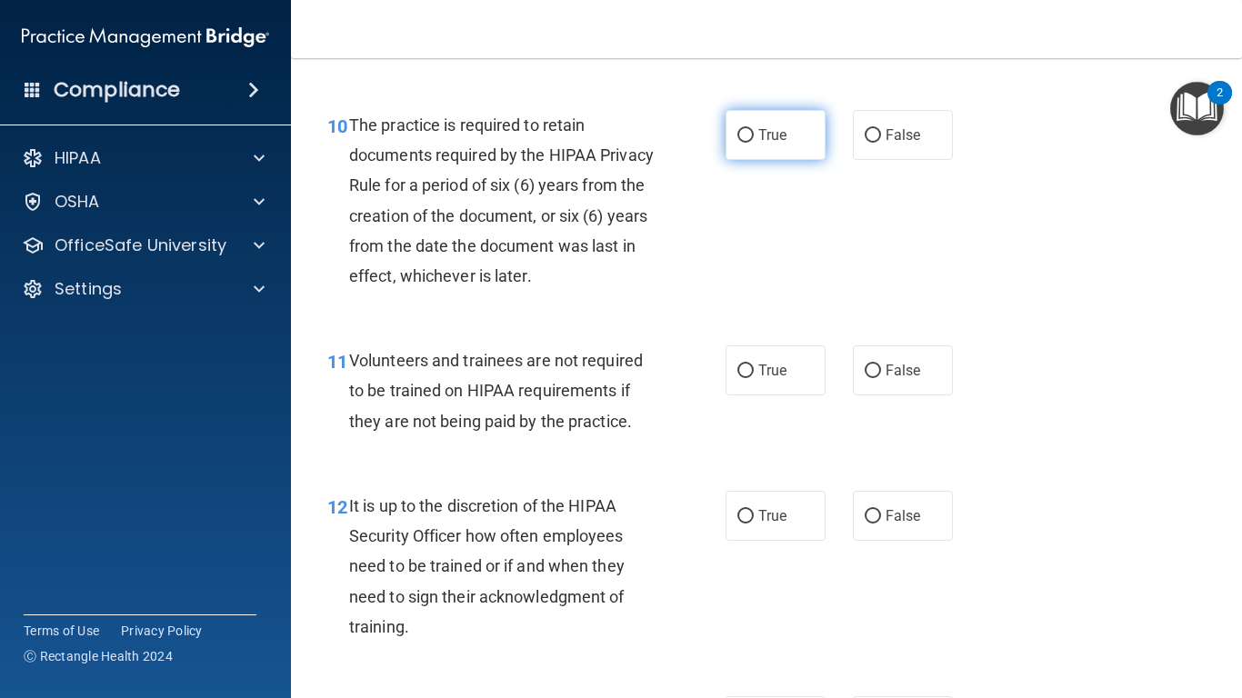
click at [758, 144] on span "True" at bounding box center [772, 134] width 28 height 17
click at [754, 143] on input "True" at bounding box center [746, 136] width 16 height 14
radio input "true"
click at [886, 379] on span "False" at bounding box center [903, 370] width 35 height 17
click at [881, 378] on input "False" at bounding box center [873, 372] width 16 height 14
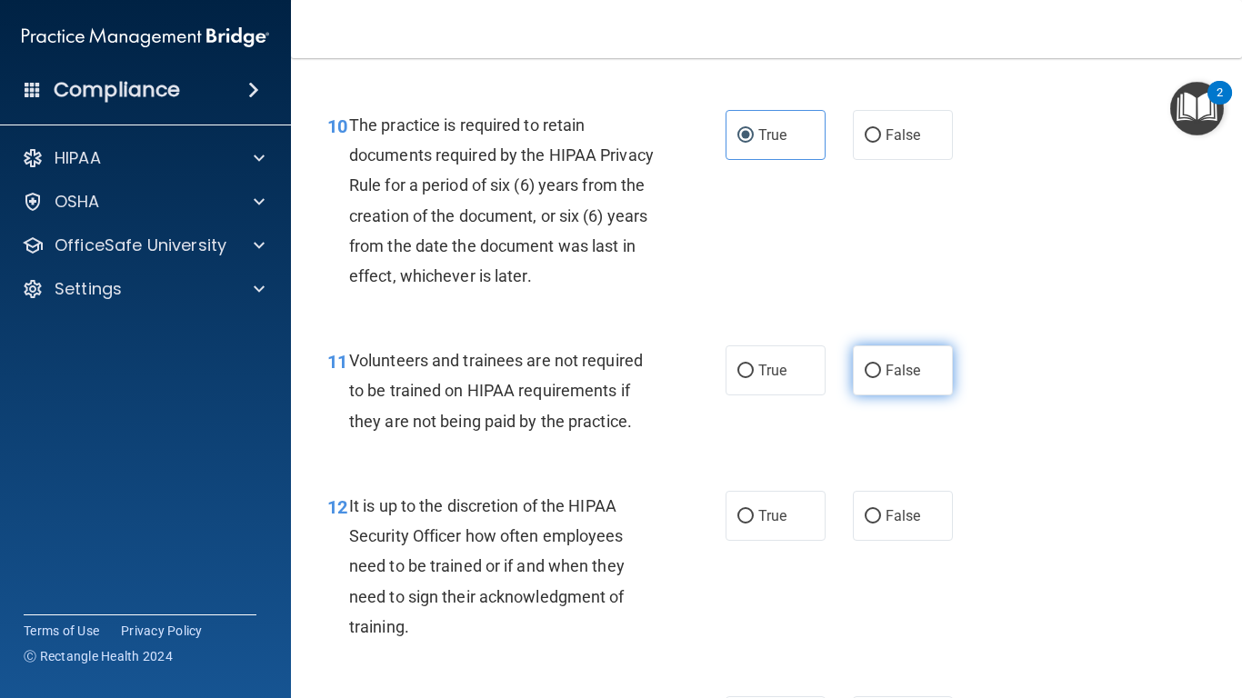
radio input "true"
click at [903, 525] on span "False" at bounding box center [903, 515] width 35 height 17
click at [881, 524] on input "False" at bounding box center [873, 517] width 16 height 14
radio input "true"
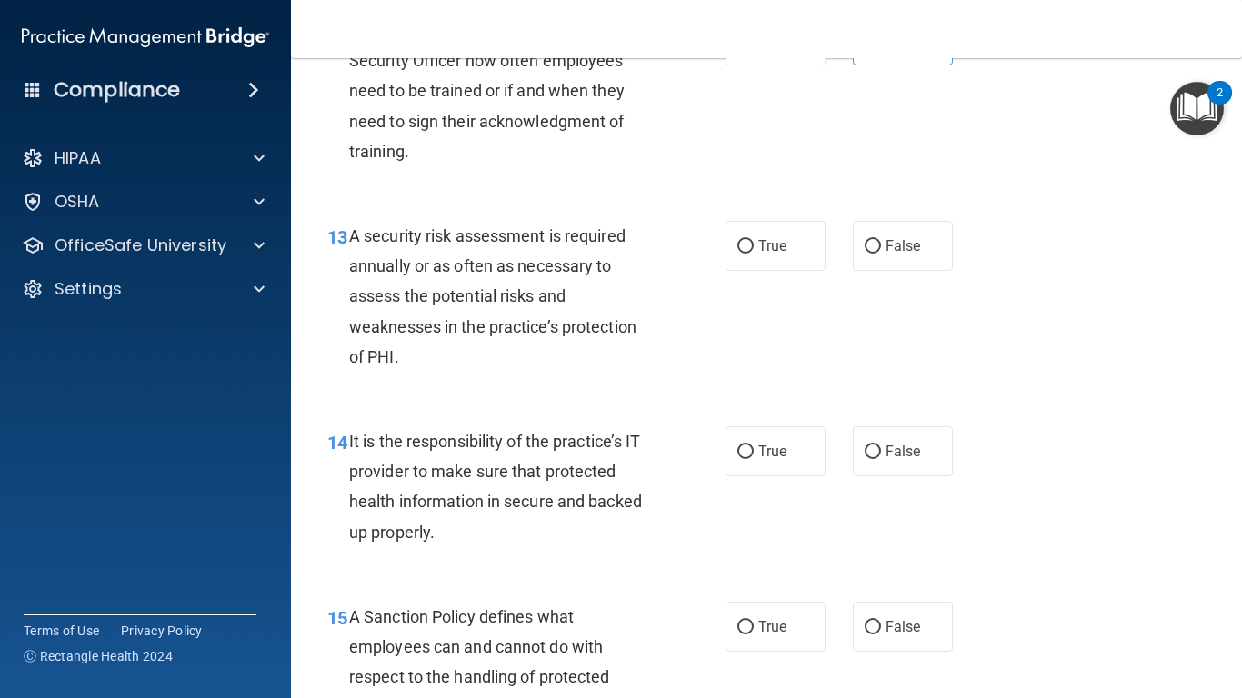
scroll to position [2543, 0]
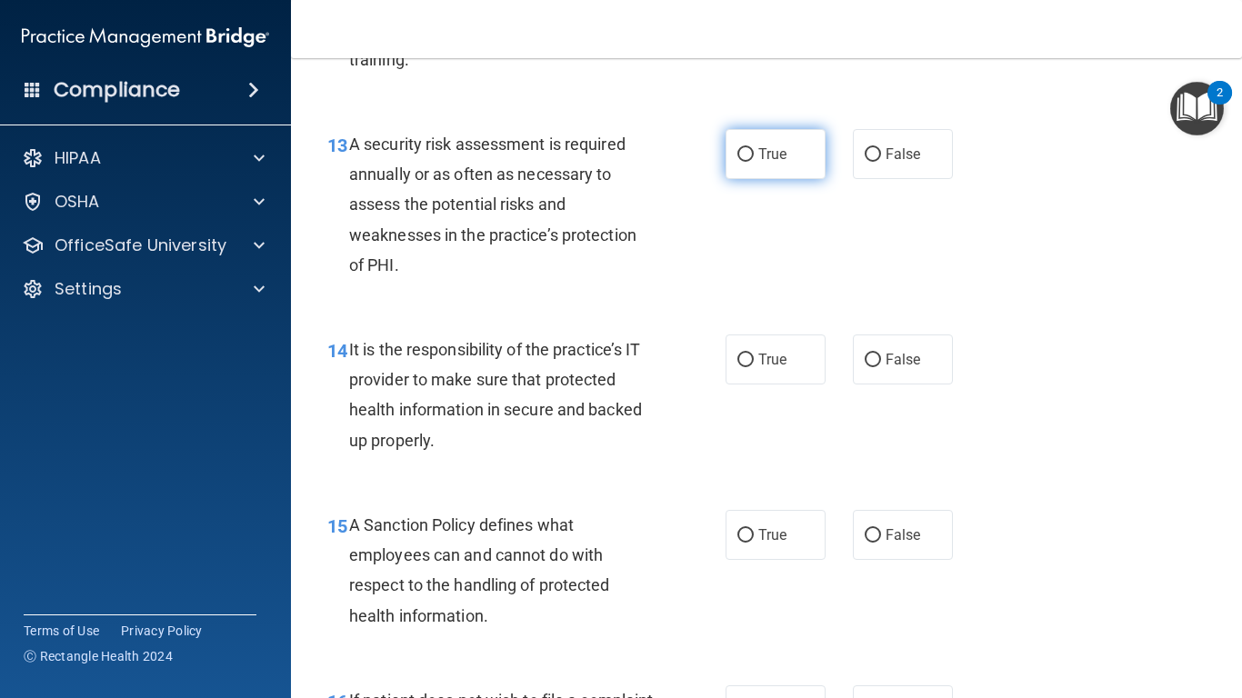
click at [778, 163] on span "True" at bounding box center [772, 154] width 28 height 17
click at [754, 162] on input "True" at bounding box center [746, 155] width 16 height 14
radio input "true"
click at [898, 419] on div "14 It is the responsibility of the practice’s IT provider to make sure that pro…" at bounding box center [767, 400] width 906 height 176
click at [902, 368] on span "False" at bounding box center [903, 359] width 35 height 17
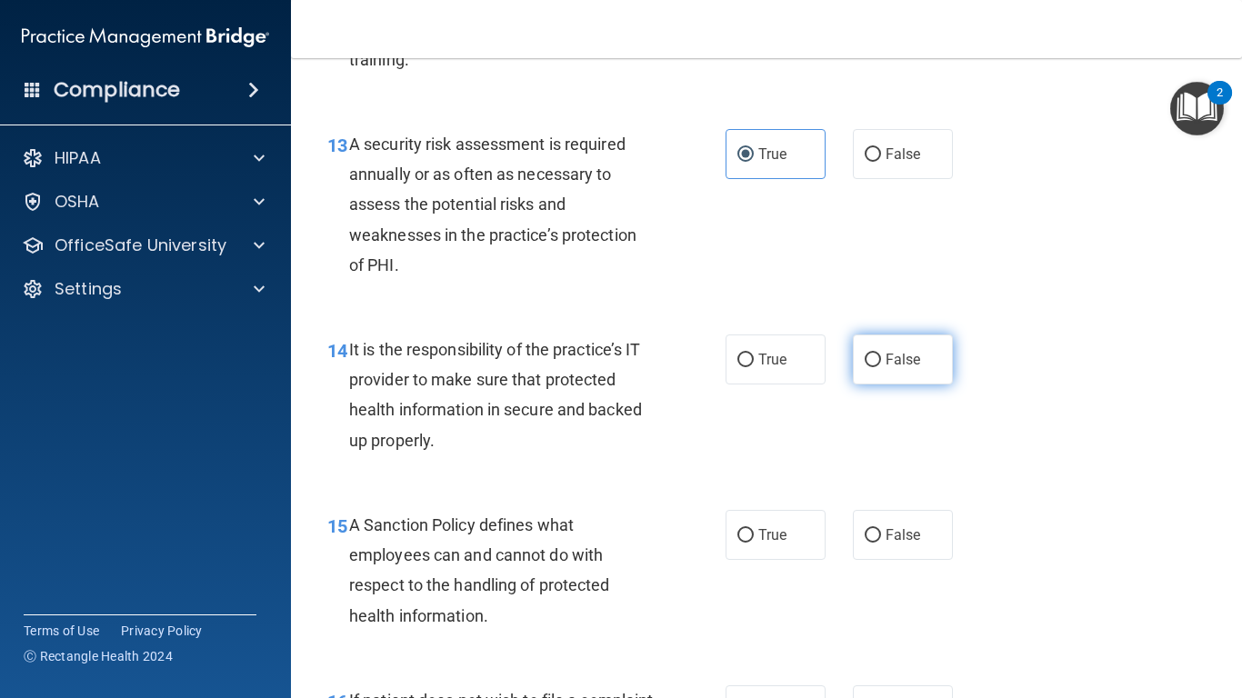
click at [881, 367] on input "False" at bounding box center [873, 361] width 16 height 14
radio input "true"
click at [889, 560] on label "False" at bounding box center [903, 535] width 100 height 50
click at [881, 543] on input "False" at bounding box center [873, 536] width 16 height 14
radio input "true"
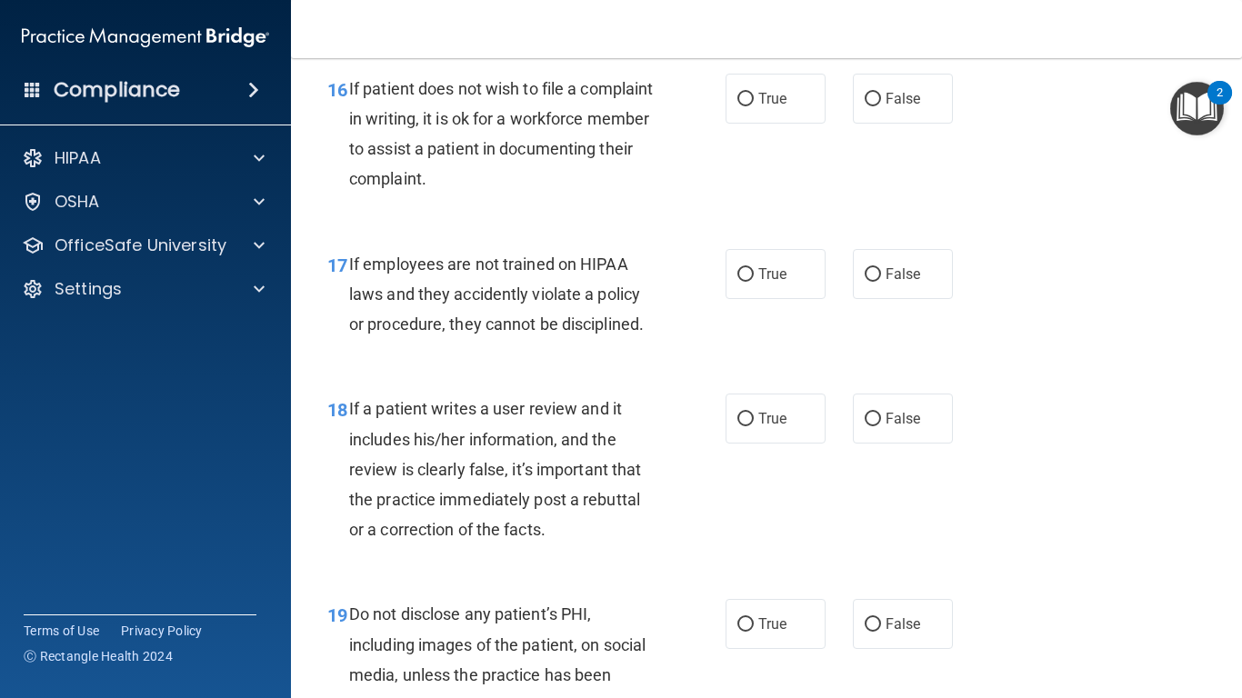
scroll to position [3164, 0]
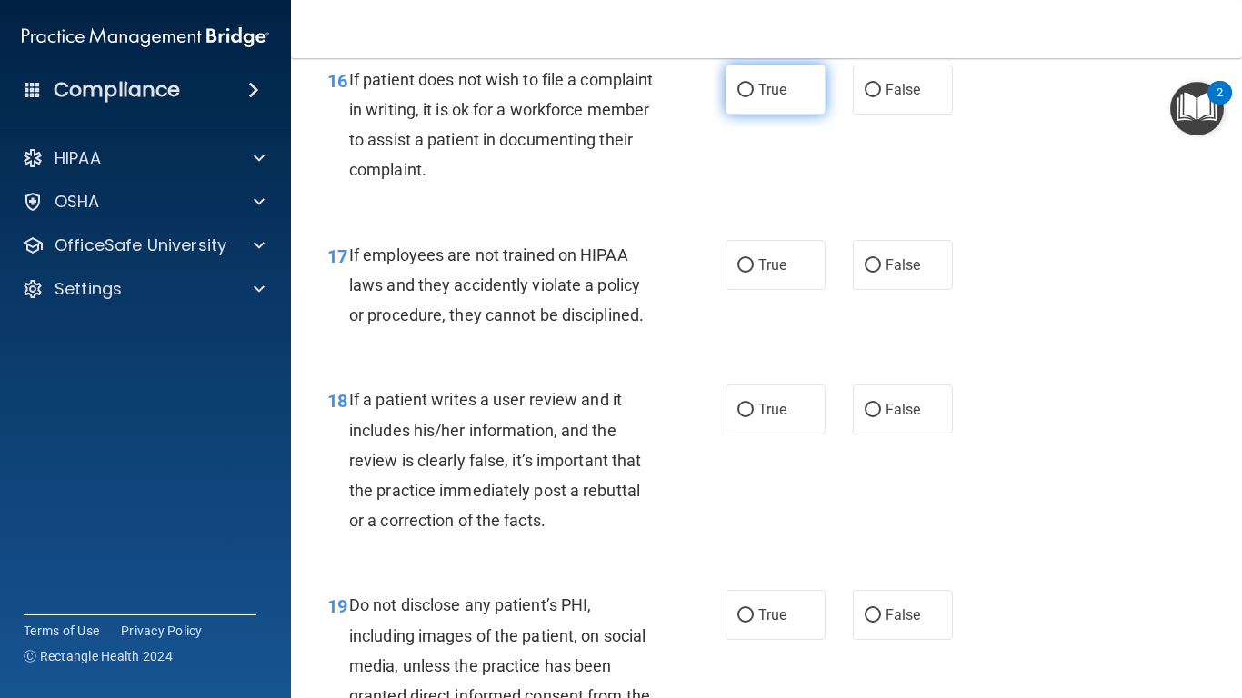
click at [777, 98] on span "True" at bounding box center [772, 89] width 28 height 17
click at [754, 97] on input "True" at bounding box center [746, 91] width 16 height 14
radio input "true"
click at [873, 290] on label "False" at bounding box center [903, 265] width 100 height 50
click at [873, 273] on input "False" at bounding box center [873, 266] width 16 height 14
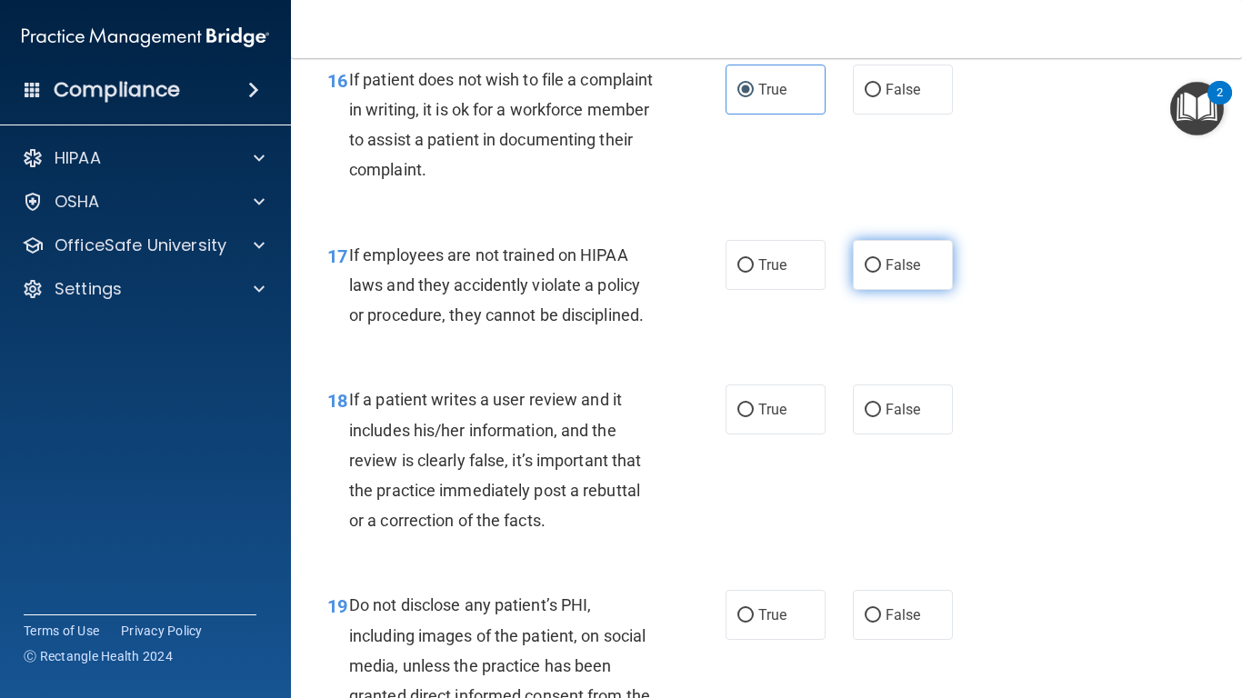
radio input "true"
click at [887, 418] on span "False" at bounding box center [903, 409] width 35 height 17
click at [881, 417] on input "False" at bounding box center [873, 411] width 16 height 14
radio input "true"
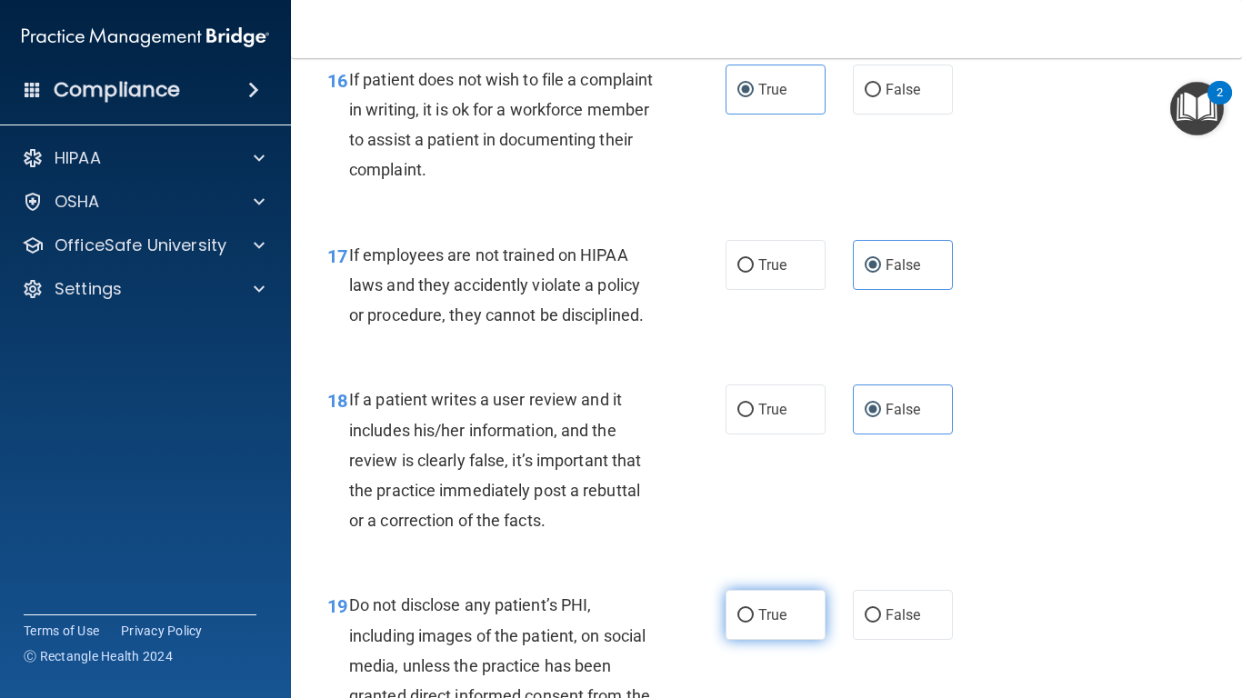
click at [759, 583] on label "True" at bounding box center [776, 615] width 100 height 50
click at [754, 583] on input "True" at bounding box center [746, 616] width 16 height 14
radio input "true"
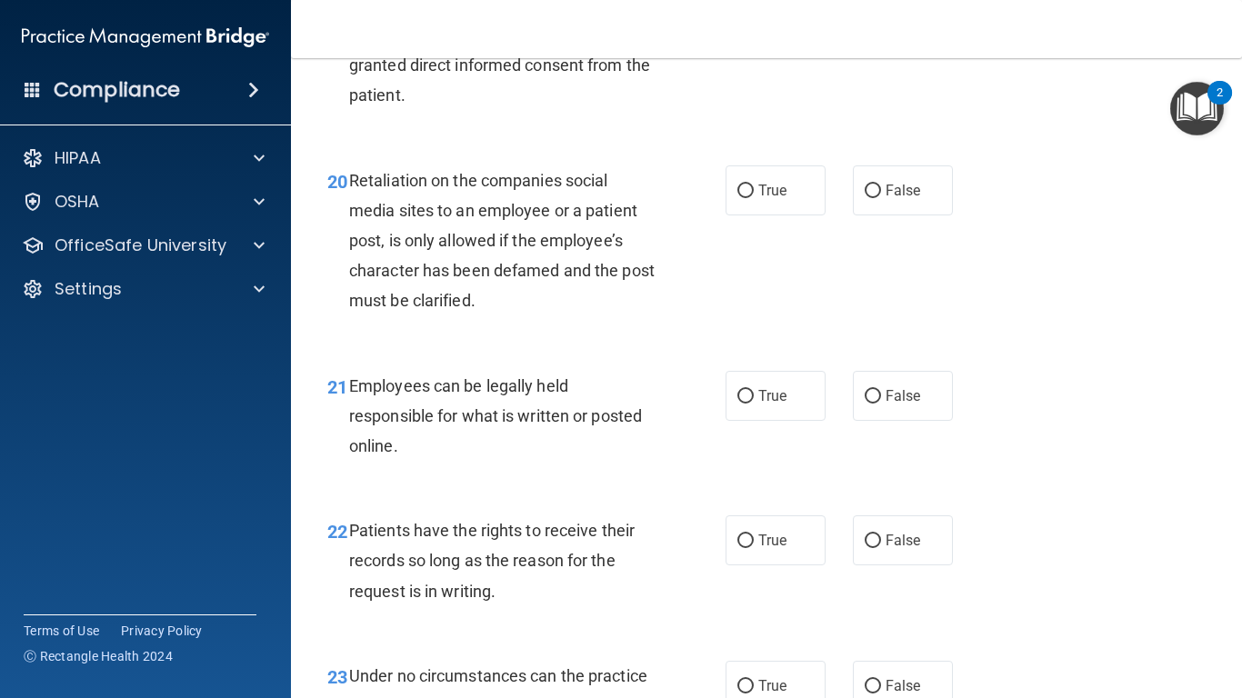
scroll to position [3822, 0]
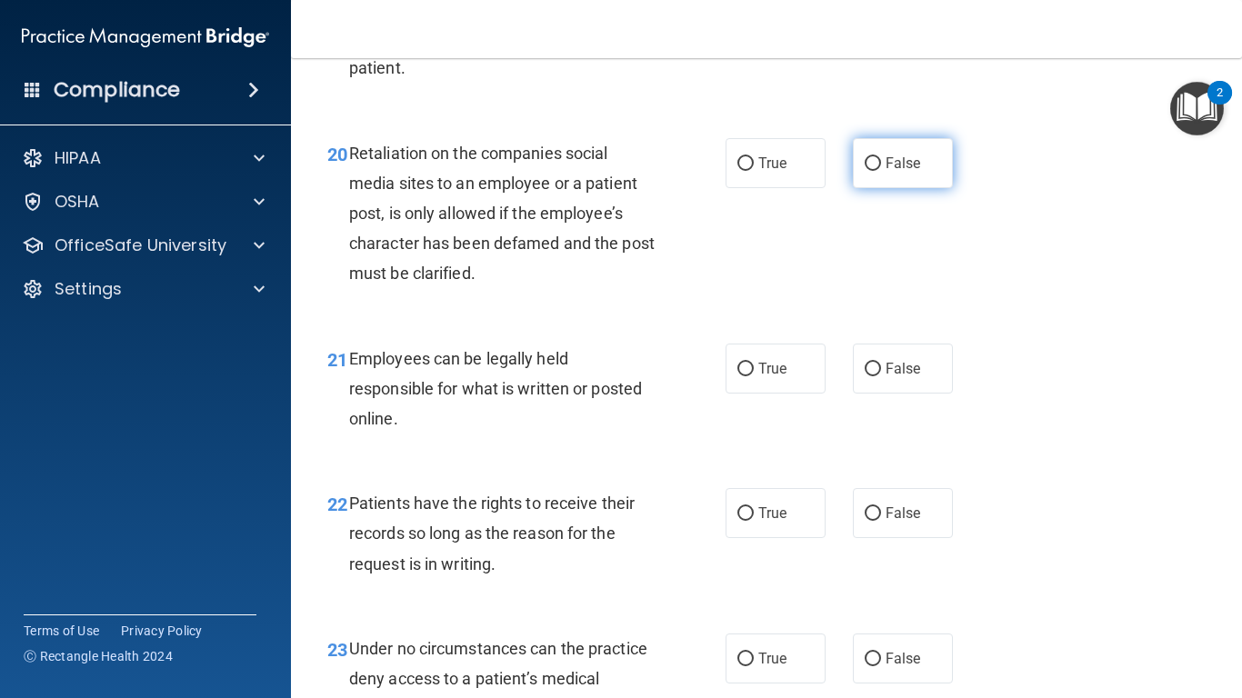
click at [909, 188] on label "False" at bounding box center [903, 163] width 100 height 50
click at [881, 171] on input "False" at bounding box center [873, 164] width 16 height 14
radio input "true"
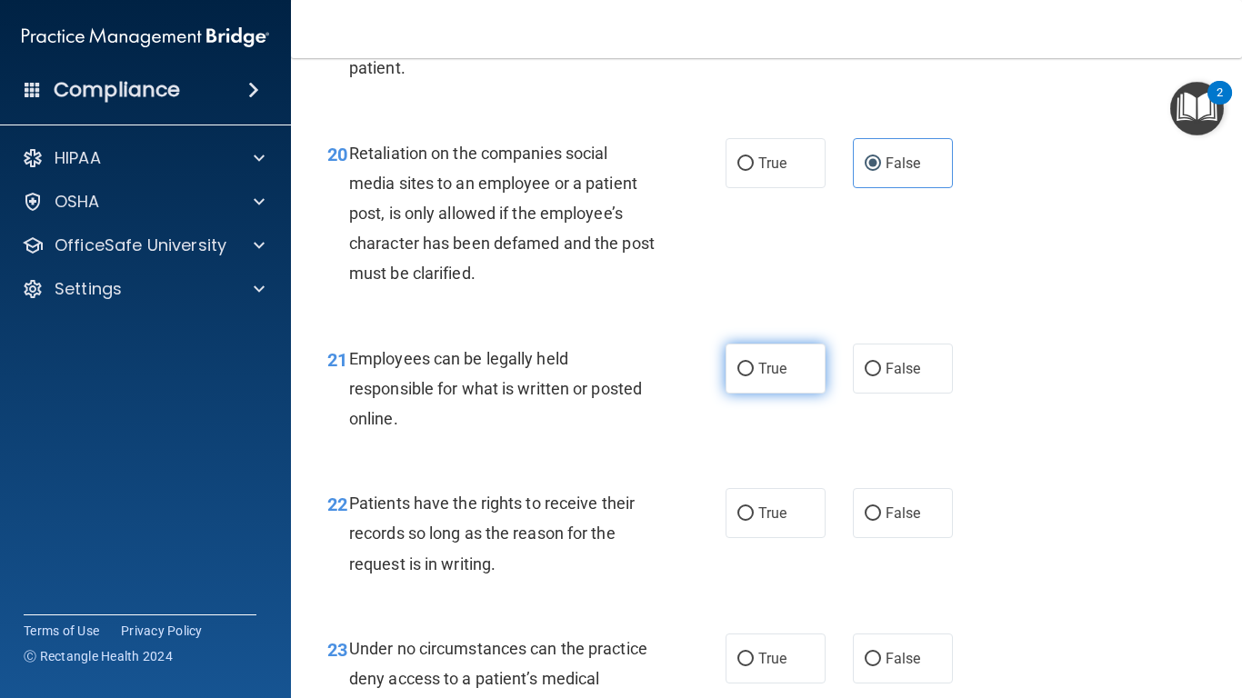
click at [763, 377] on span "True" at bounding box center [772, 368] width 28 height 17
click at [754, 376] on input "True" at bounding box center [746, 370] width 16 height 14
radio input "true"
click at [886, 522] on span "False" at bounding box center [903, 513] width 35 height 17
click at [881, 521] on input "False" at bounding box center [873, 514] width 16 height 14
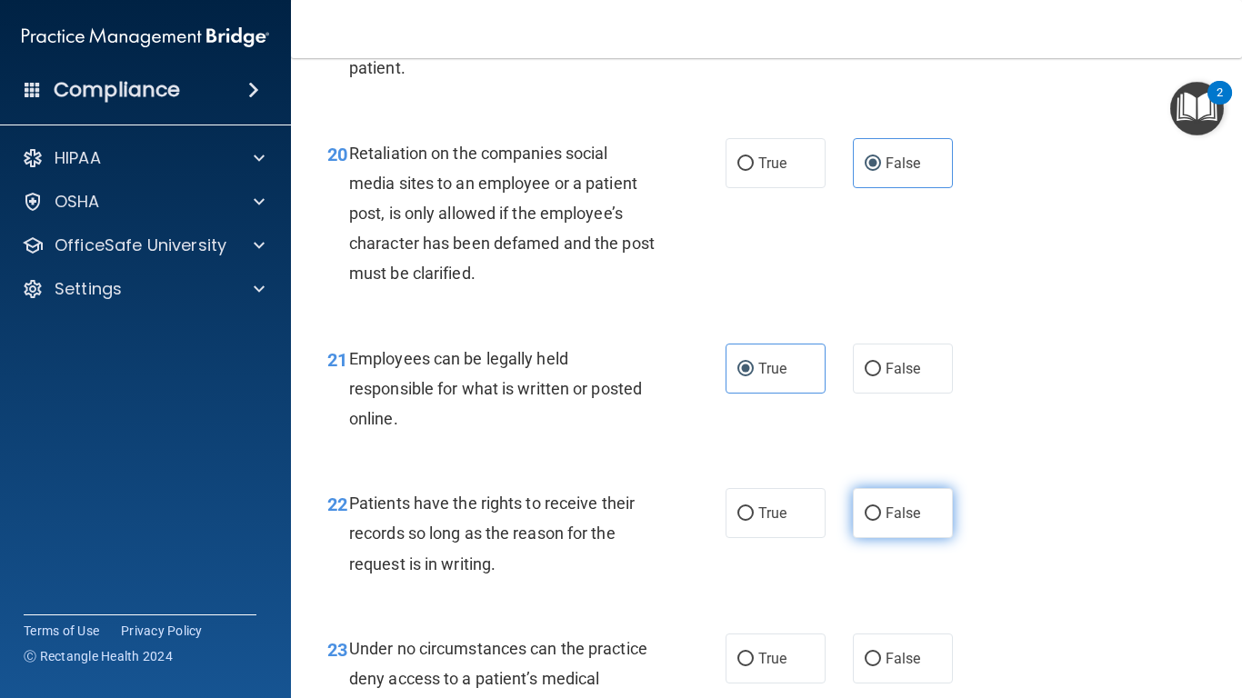
radio input "true"
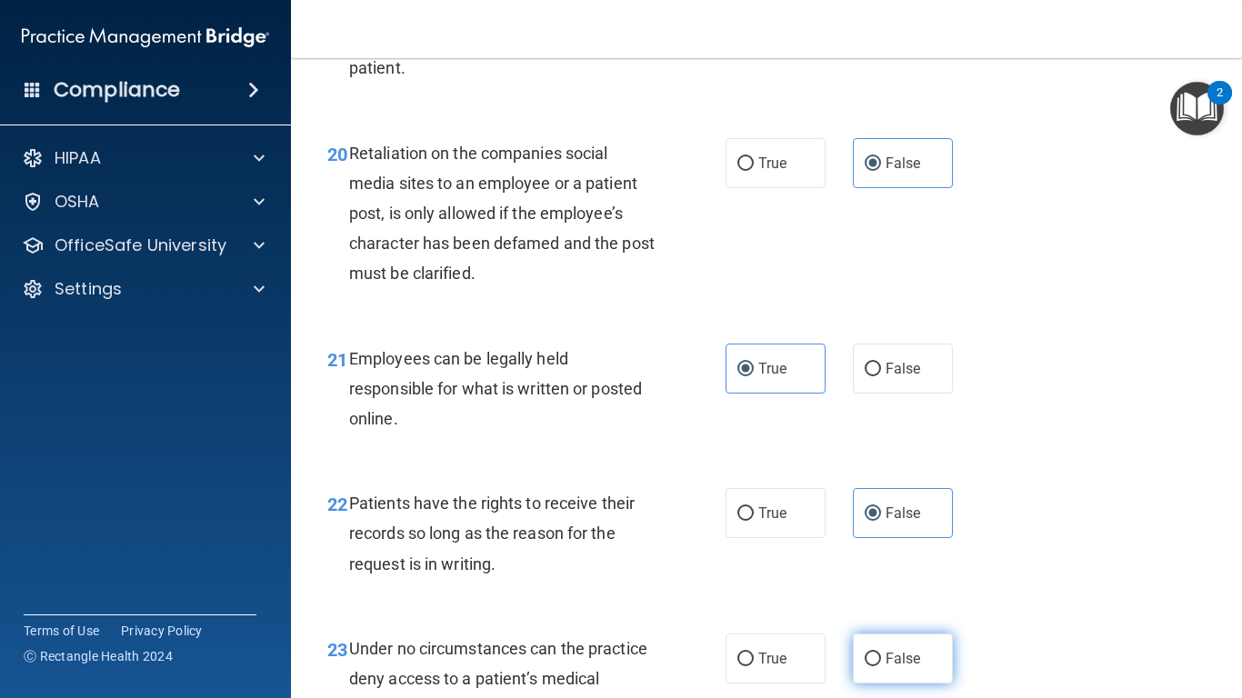
click at [888, 583] on span "False" at bounding box center [903, 658] width 35 height 17
click at [881, 583] on input "False" at bounding box center [873, 660] width 16 height 14
radio input "true"
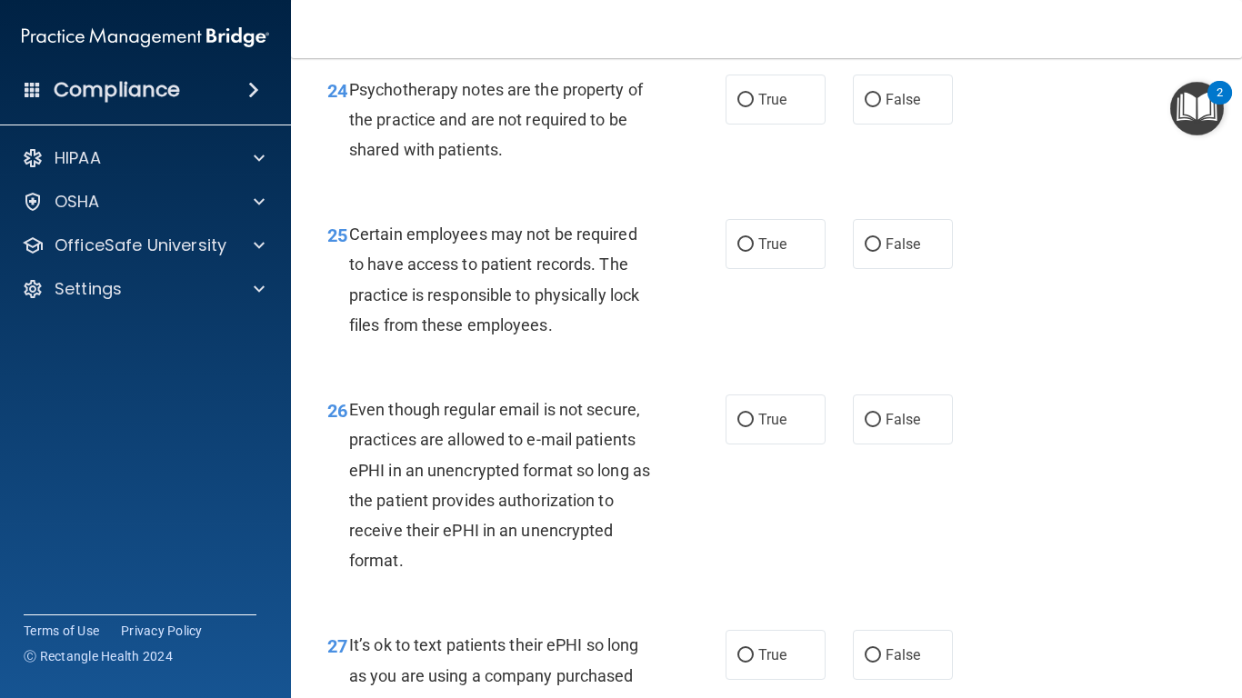
scroll to position [4536, 0]
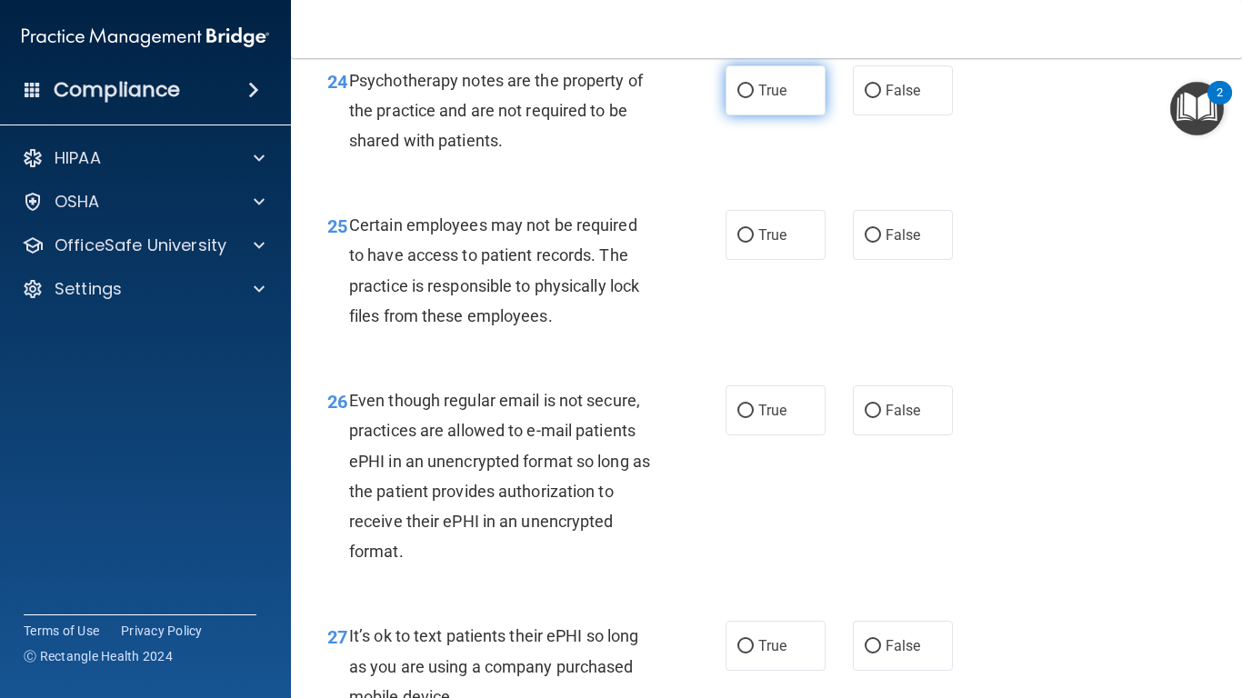
click at [759, 115] on label "True" at bounding box center [776, 90] width 100 height 50
click at [754, 98] on input "True" at bounding box center [746, 92] width 16 height 14
radio input "true"
click at [769, 244] on span "True" at bounding box center [772, 234] width 28 height 17
click at [754, 243] on input "True" at bounding box center [746, 236] width 16 height 14
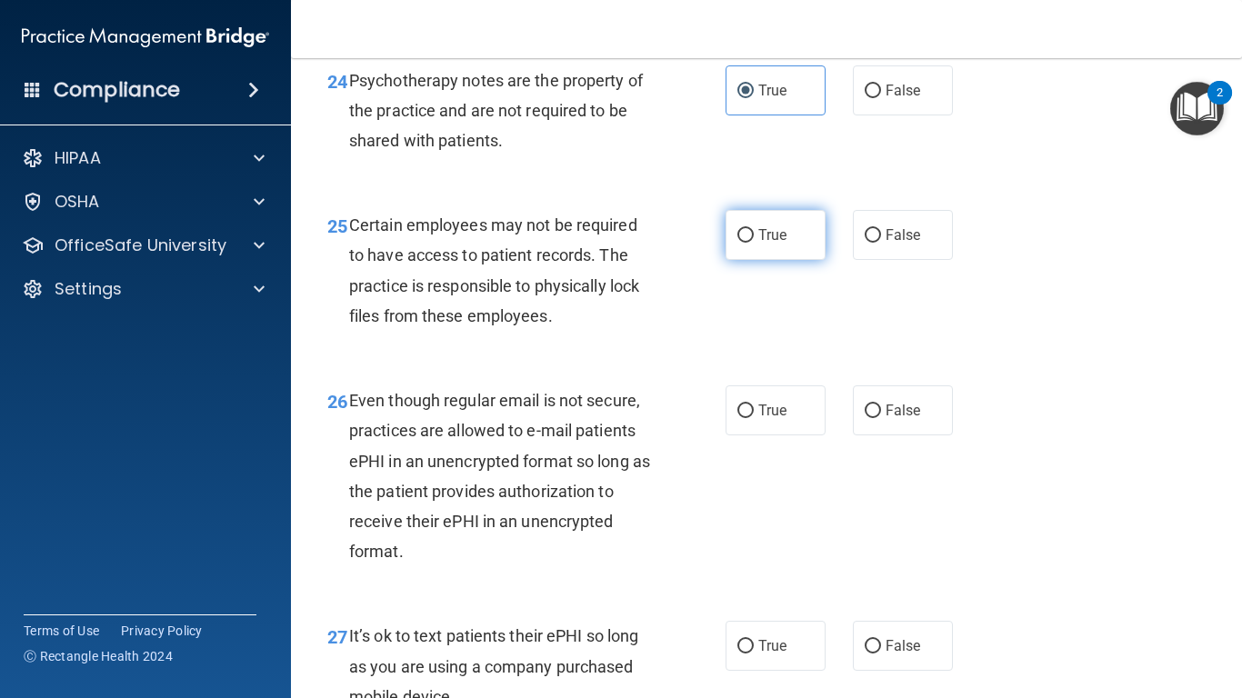
radio input "true"
click at [762, 436] on label "True" at bounding box center [776, 411] width 100 height 50
click at [754, 418] on input "True" at bounding box center [746, 412] width 16 height 14
radio input "true"
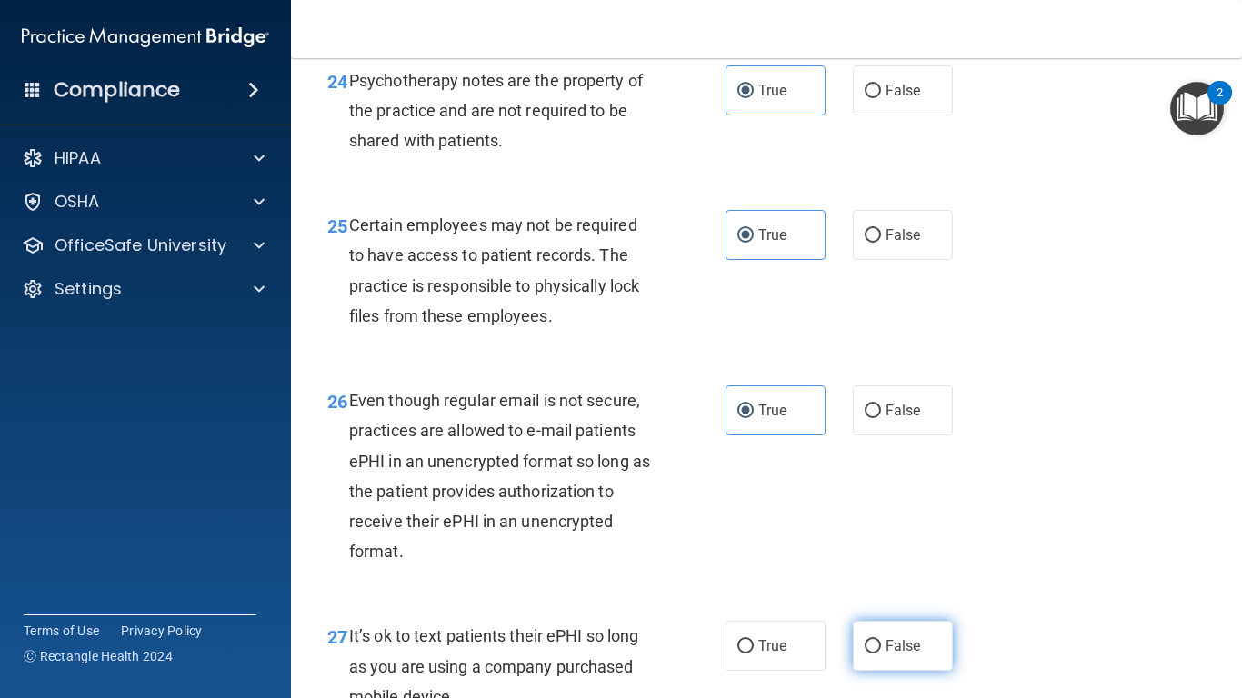
click at [880, 583] on label "False" at bounding box center [903, 646] width 100 height 50
click at [880, 583] on input "False" at bounding box center [873, 647] width 16 height 14
radio input "true"
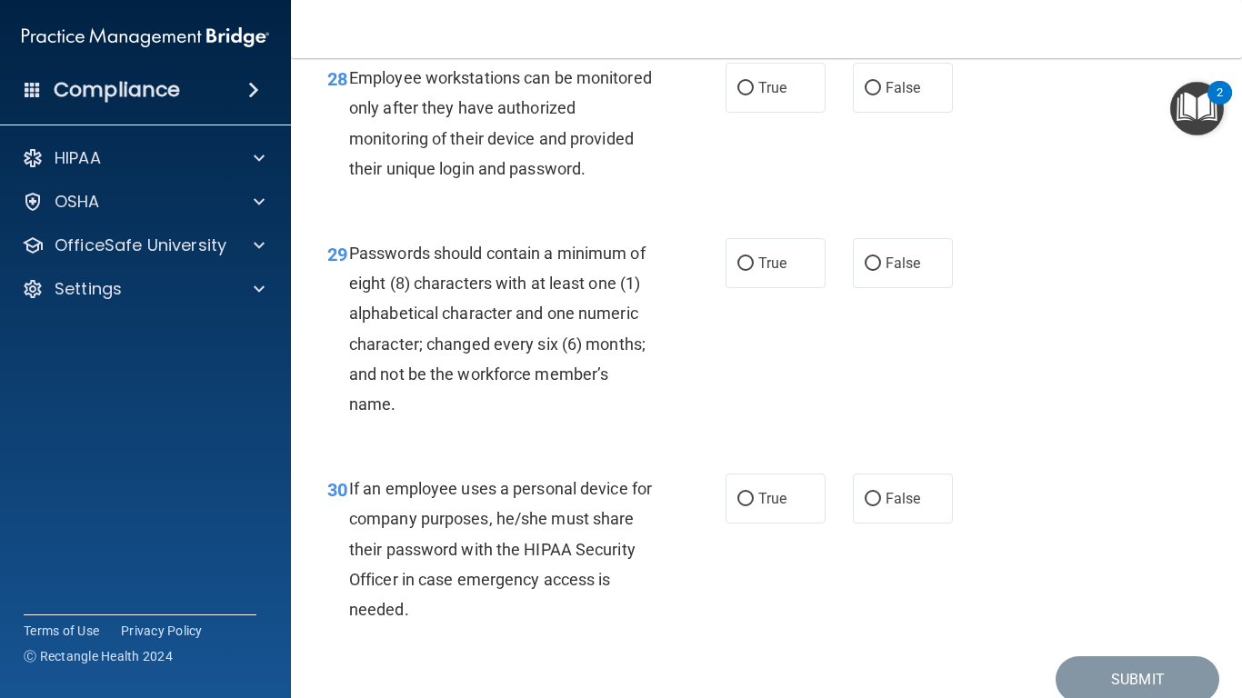
scroll to position [5258, 0]
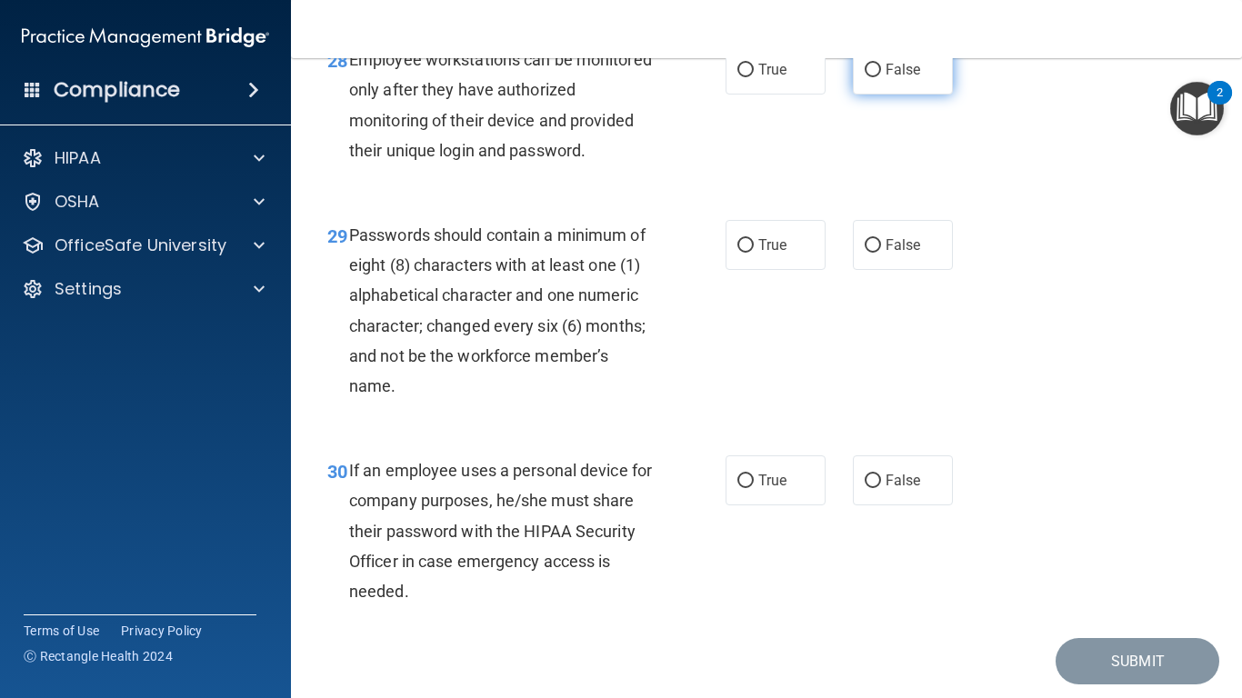
click at [882, 88] on label "False" at bounding box center [903, 70] width 100 height 50
click at [881, 77] on input "False" at bounding box center [873, 71] width 16 height 14
radio input "true"
click at [751, 270] on label "True" at bounding box center [776, 245] width 100 height 50
click at [751, 253] on input "True" at bounding box center [746, 246] width 16 height 14
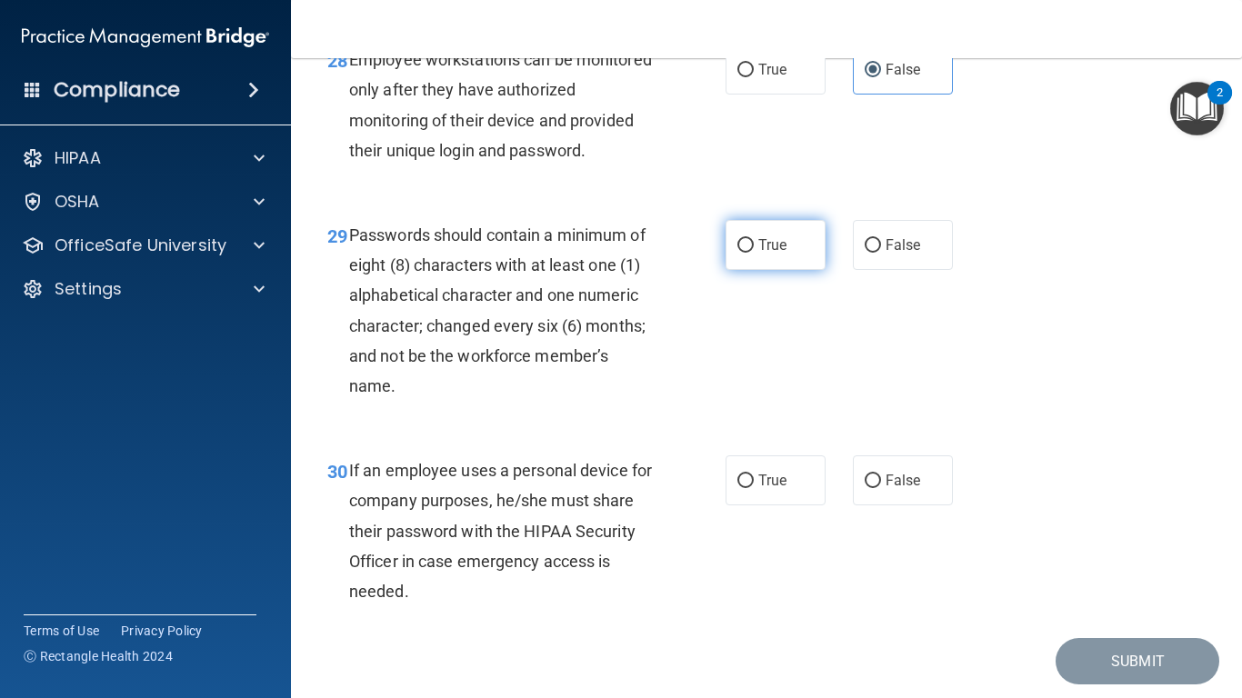
radio input "true"
click at [895, 506] on label "False" at bounding box center [903, 481] width 100 height 50
click at [881, 488] on input "False" at bounding box center [873, 482] width 16 height 14
radio input "true"
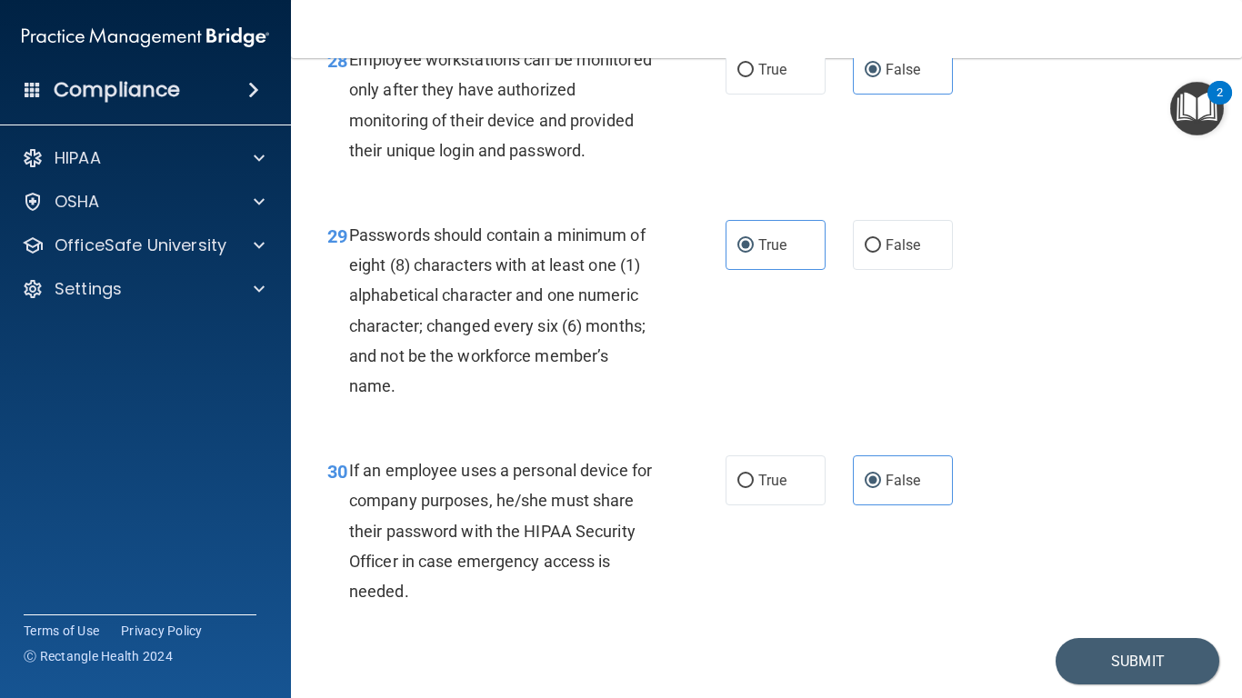
scroll to position [5377, 0]
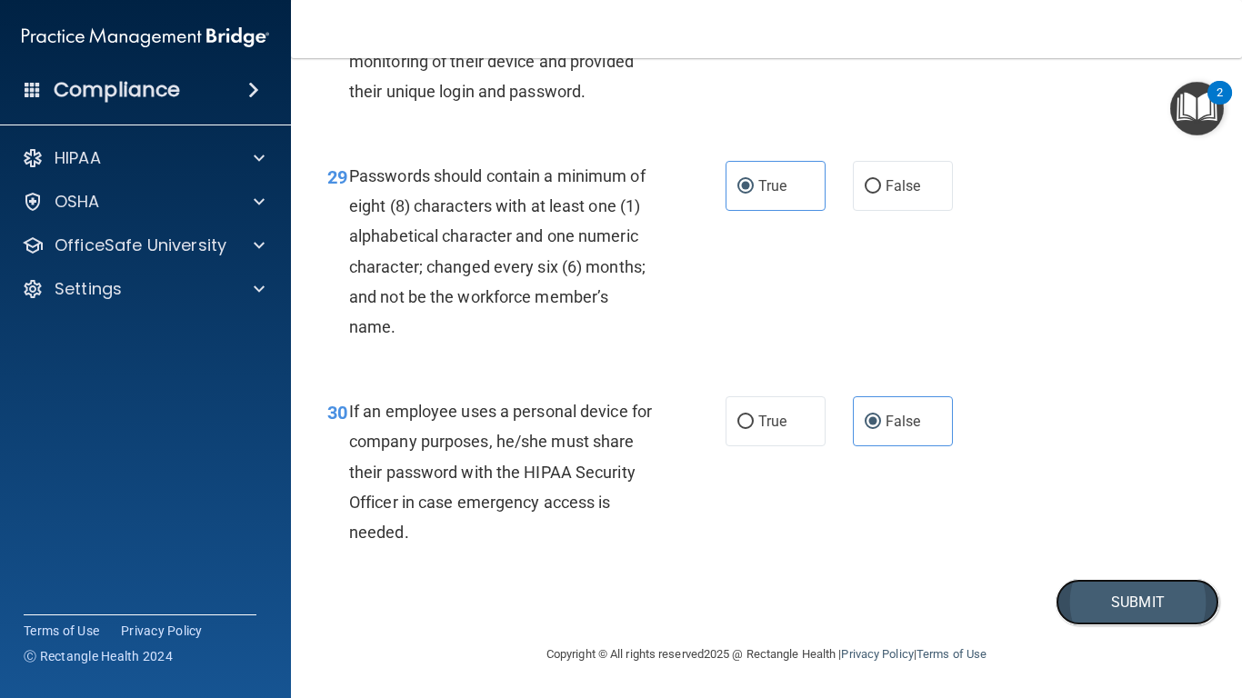
click at [1149, 583] on button "Submit" at bounding box center [1138, 602] width 164 height 46
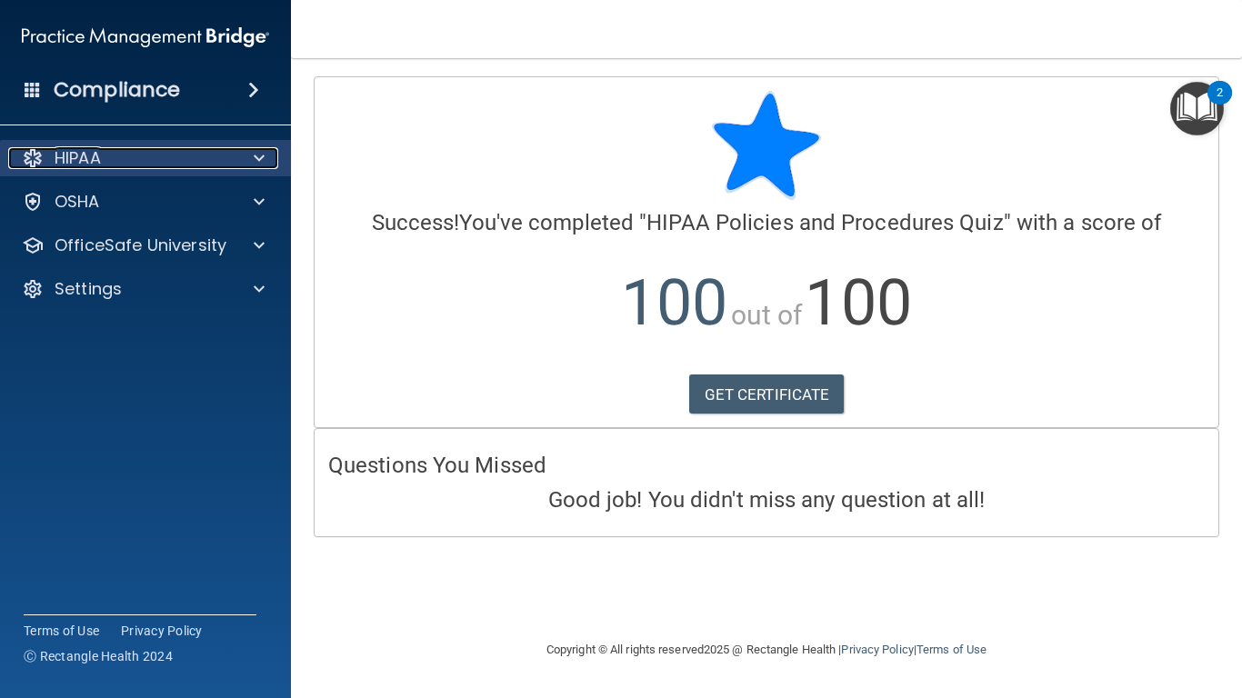
click at [230, 161] on div "HIPAA" at bounding box center [121, 158] width 226 height 22
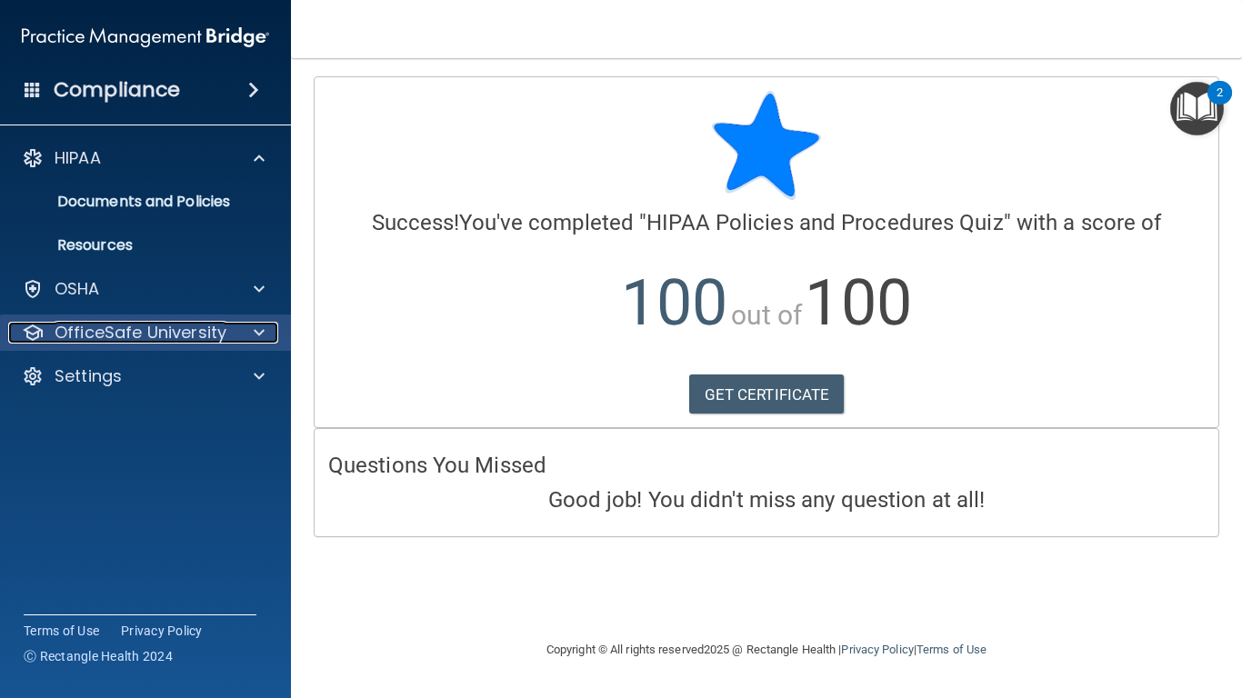
click at [200, 329] on p "OfficeSafe University" at bounding box center [141, 333] width 172 height 22
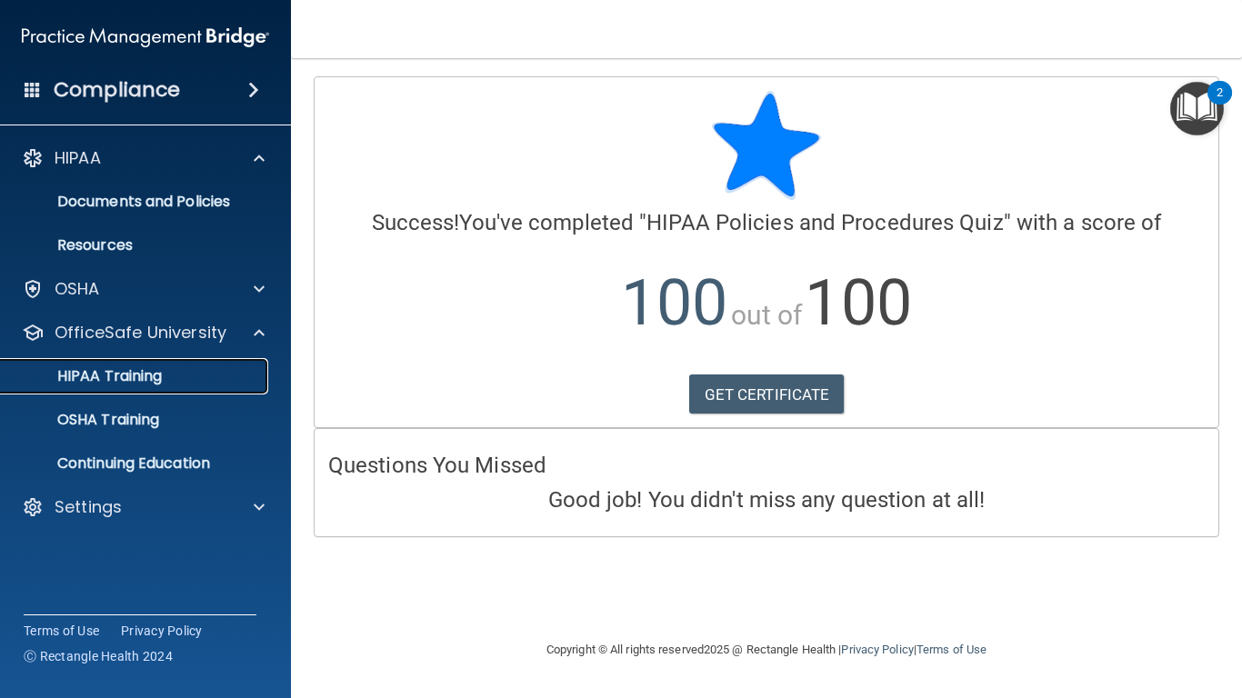
click at [214, 367] on div "HIPAA Training" at bounding box center [136, 376] width 248 height 18
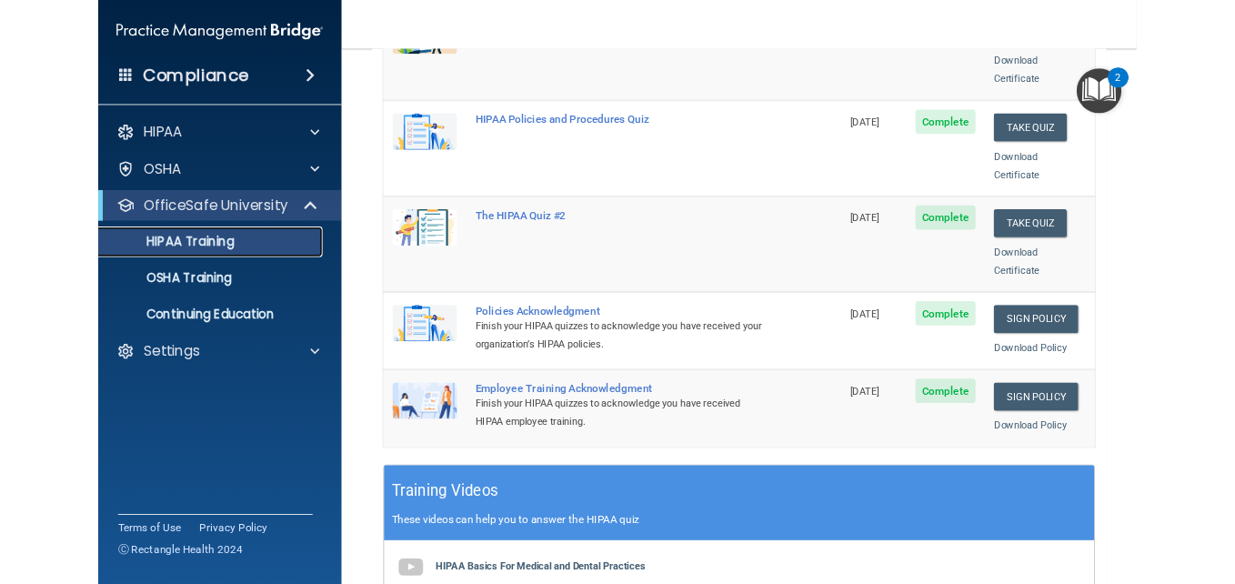
scroll to position [356, 0]
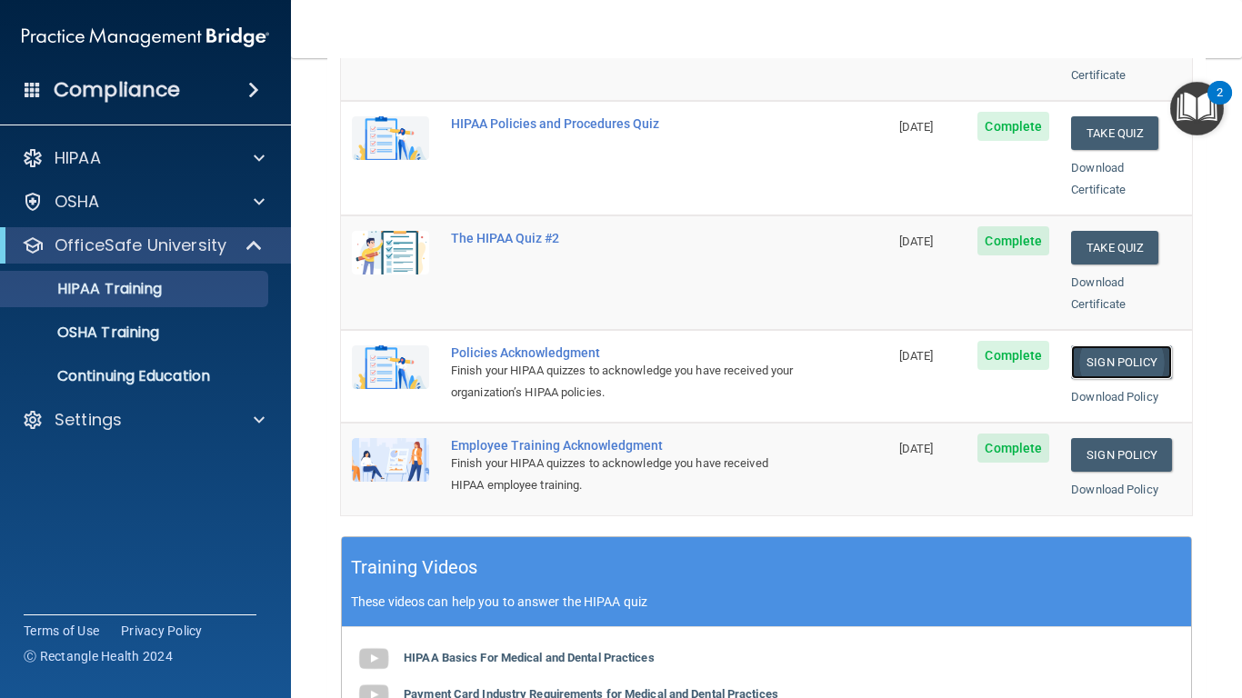
click at [1114, 346] on link "Sign Policy" at bounding box center [1121, 363] width 101 height 34
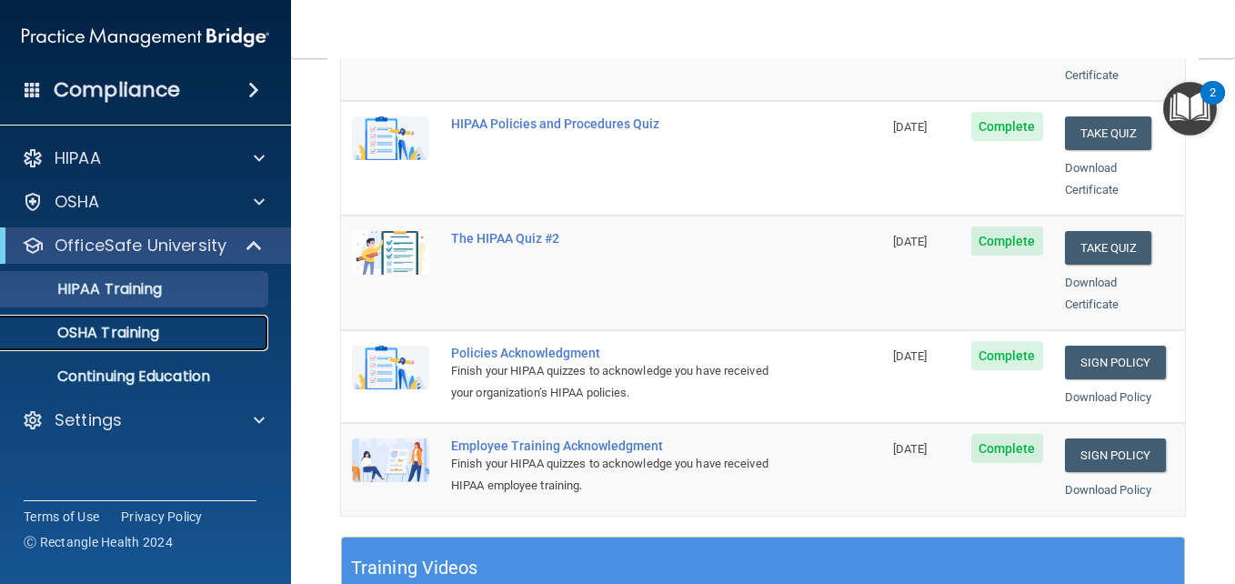
click at [158, 332] on p "OSHA Training" at bounding box center [85, 333] width 147 height 18
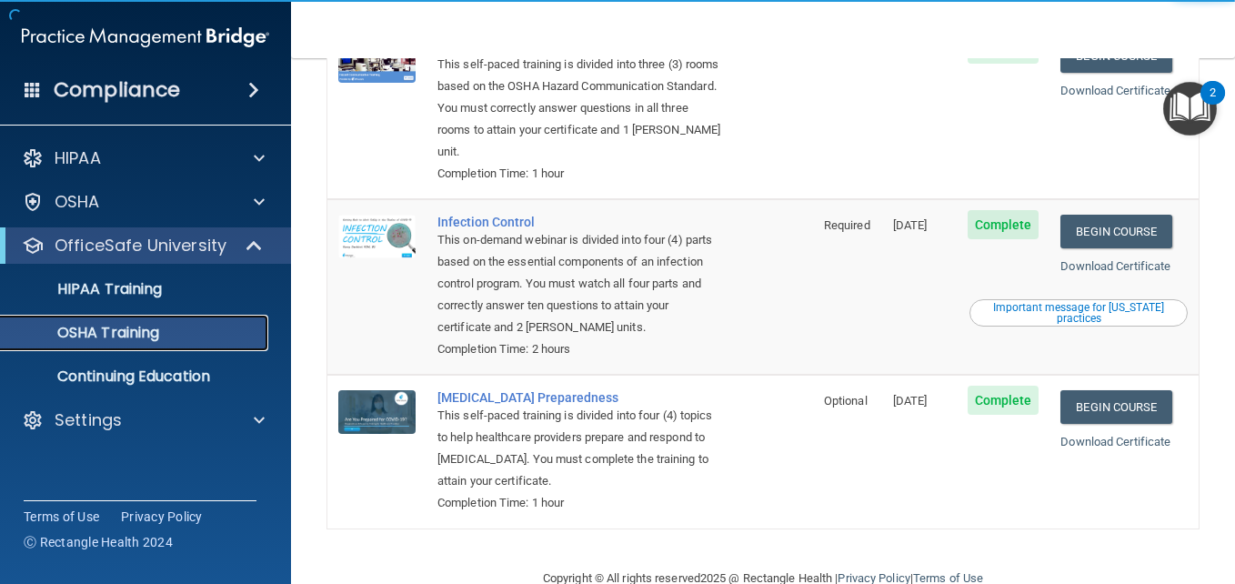
scroll to position [420, 0]
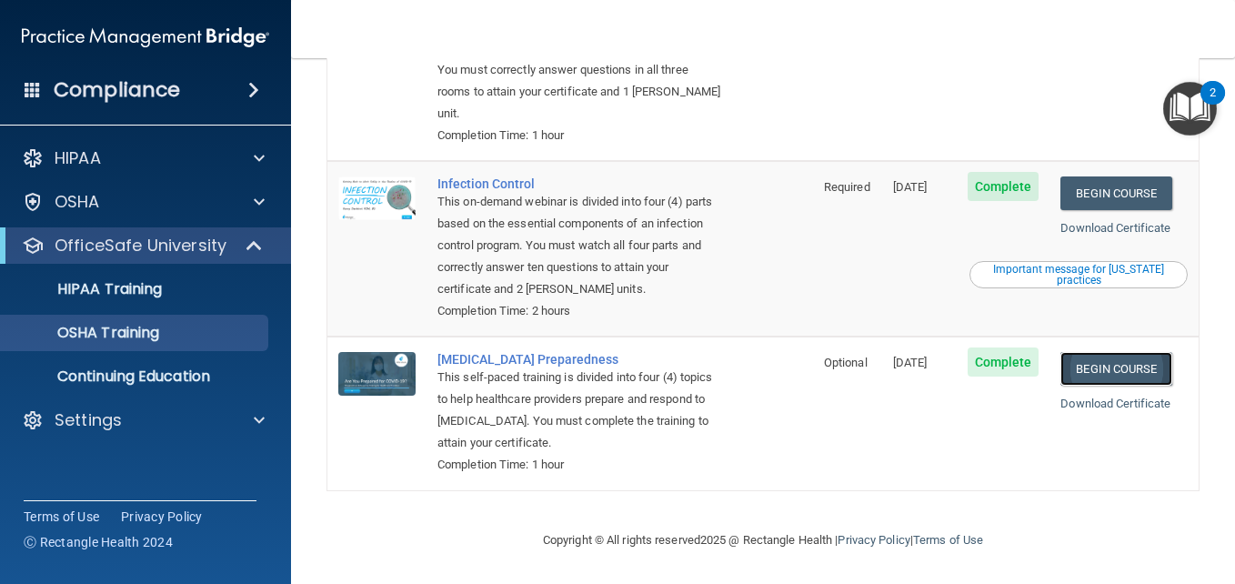
click at [1117, 366] on link "Begin Course" at bounding box center [1115, 369] width 111 height 34
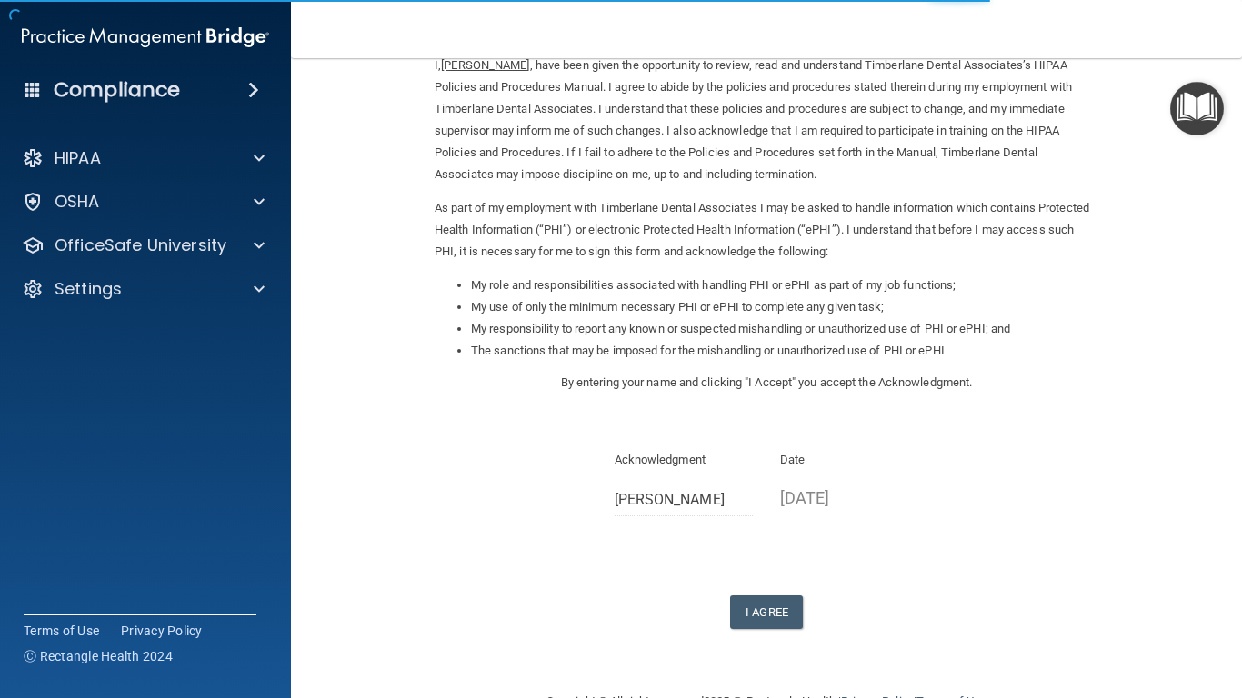
scroll to position [91, 0]
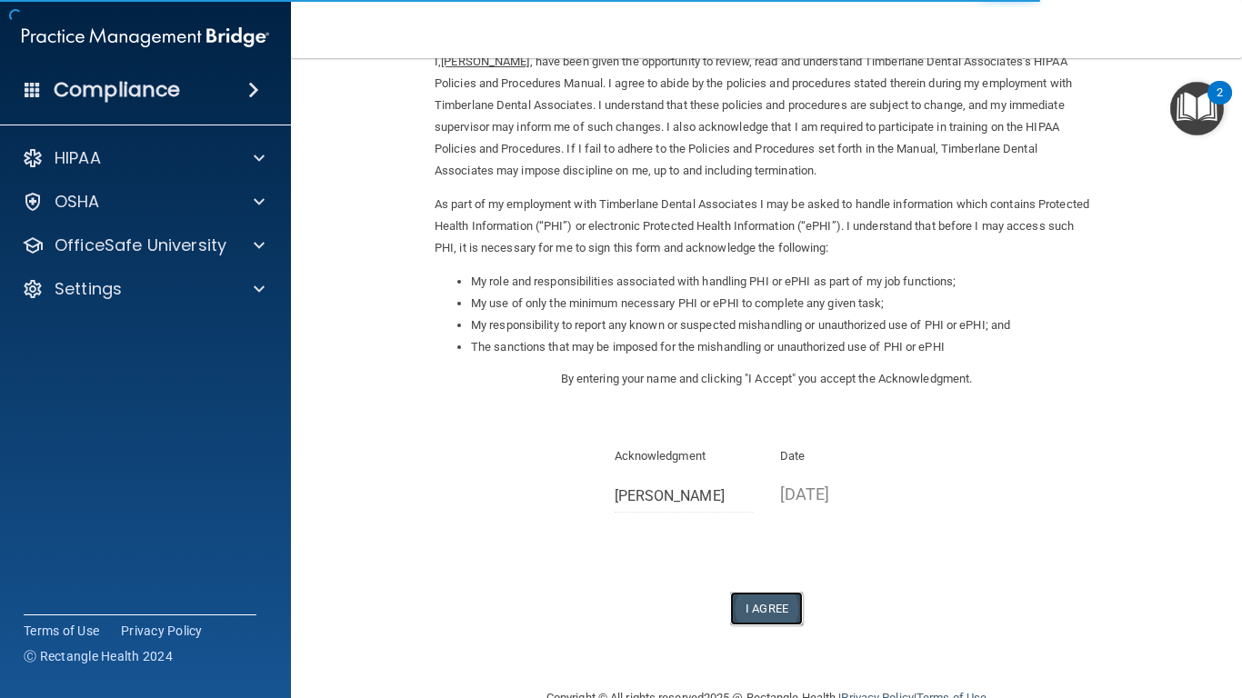
click at [788, 600] on button "I Agree" at bounding box center [766, 609] width 73 height 34
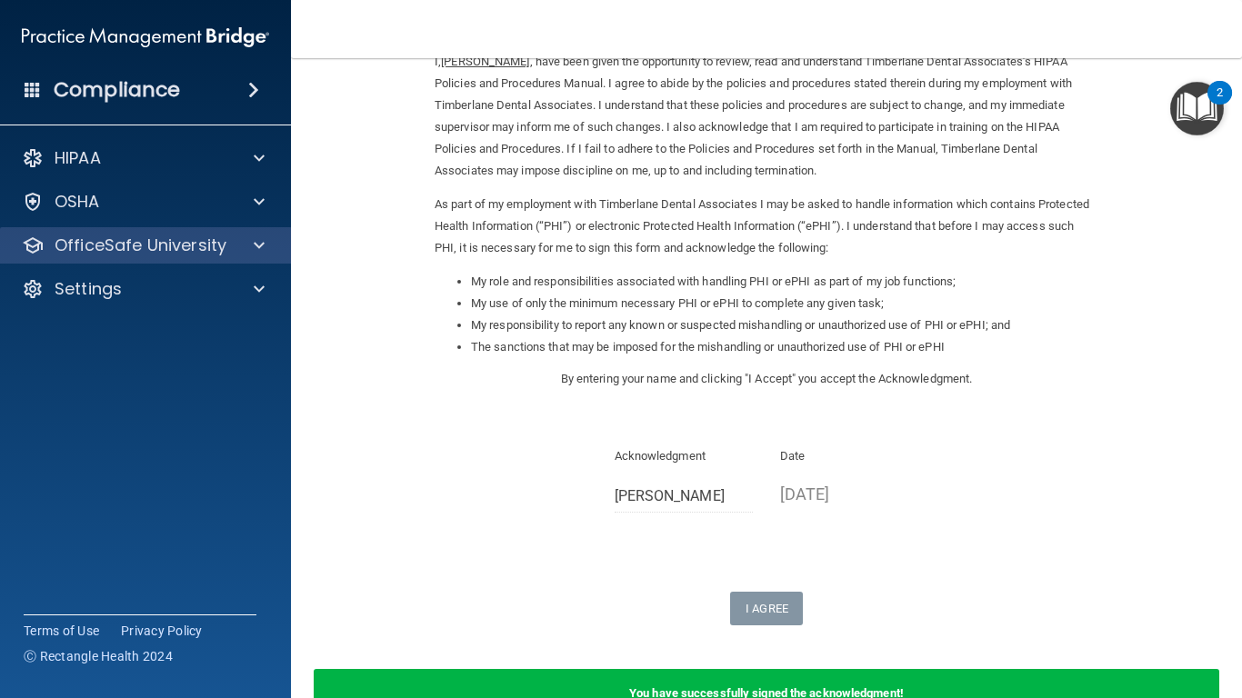
click at [197, 263] on div "OfficeSafe University" at bounding box center [146, 245] width 292 height 36
click at [222, 256] on div "OfficeSafe University" at bounding box center [146, 245] width 292 height 36
click at [227, 253] on div "OfficeSafe University" at bounding box center [121, 246] width 226 height 22
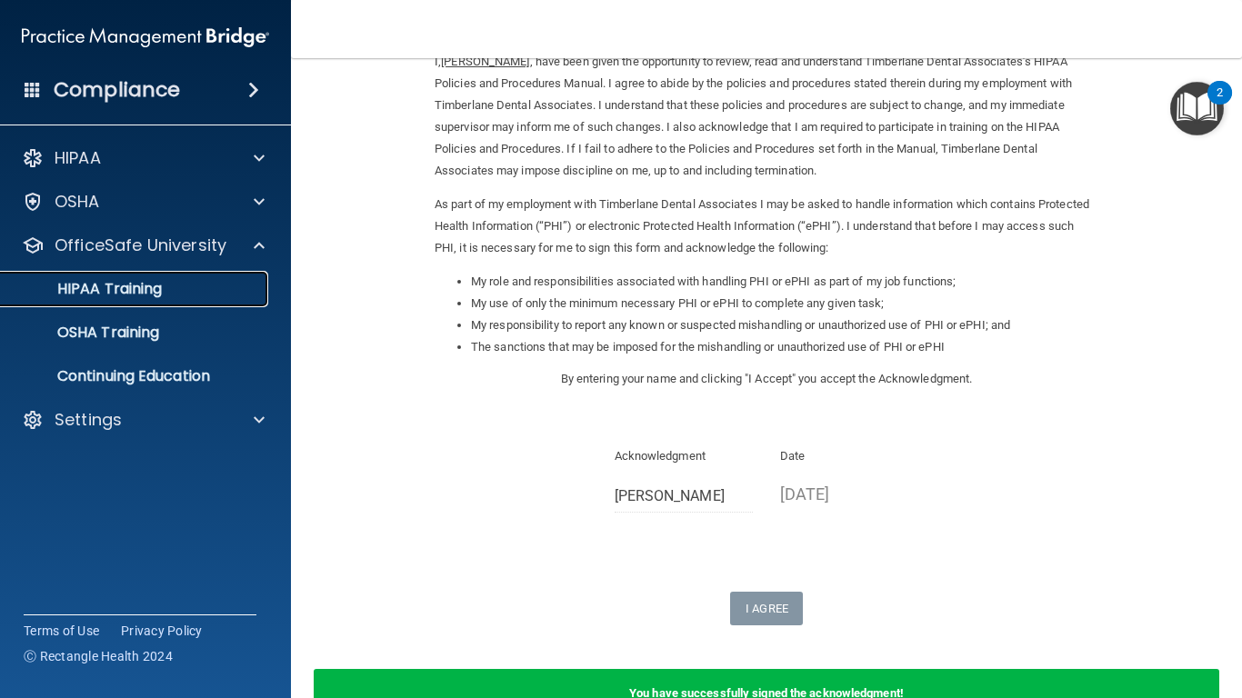
click at [207, 280] on div "HIPAA Training" at bounding box center [136, 289] width 248 height 18
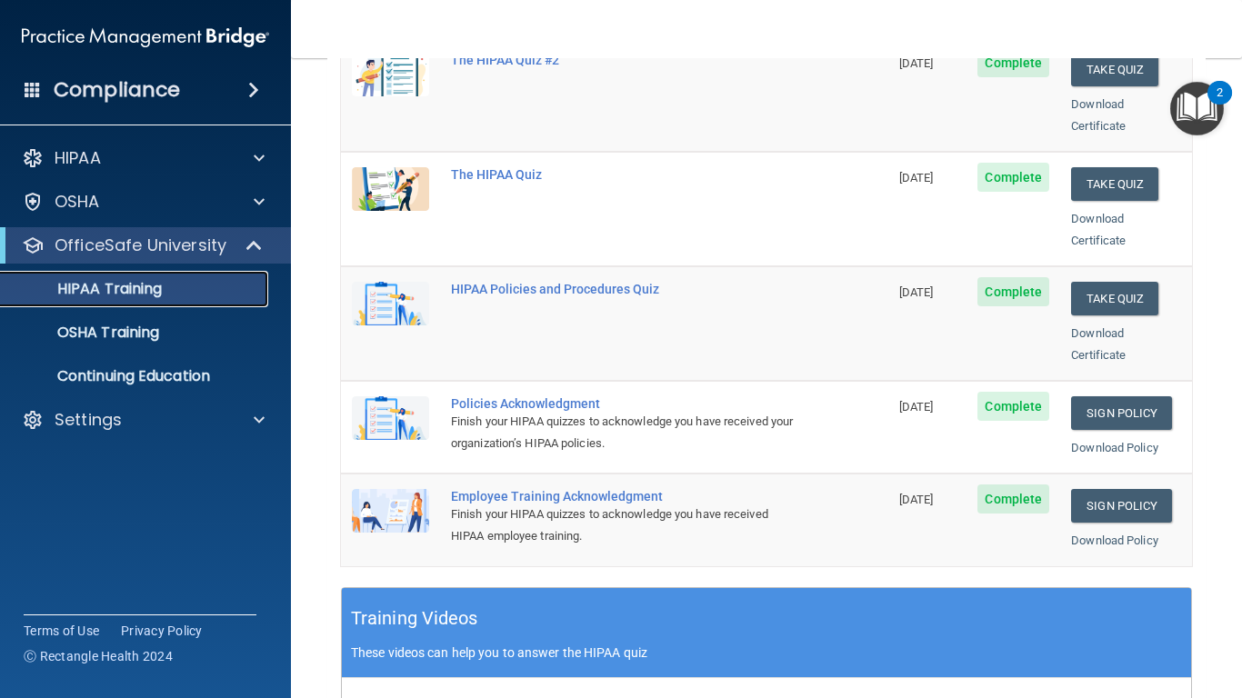
scroll to position [315, 0]
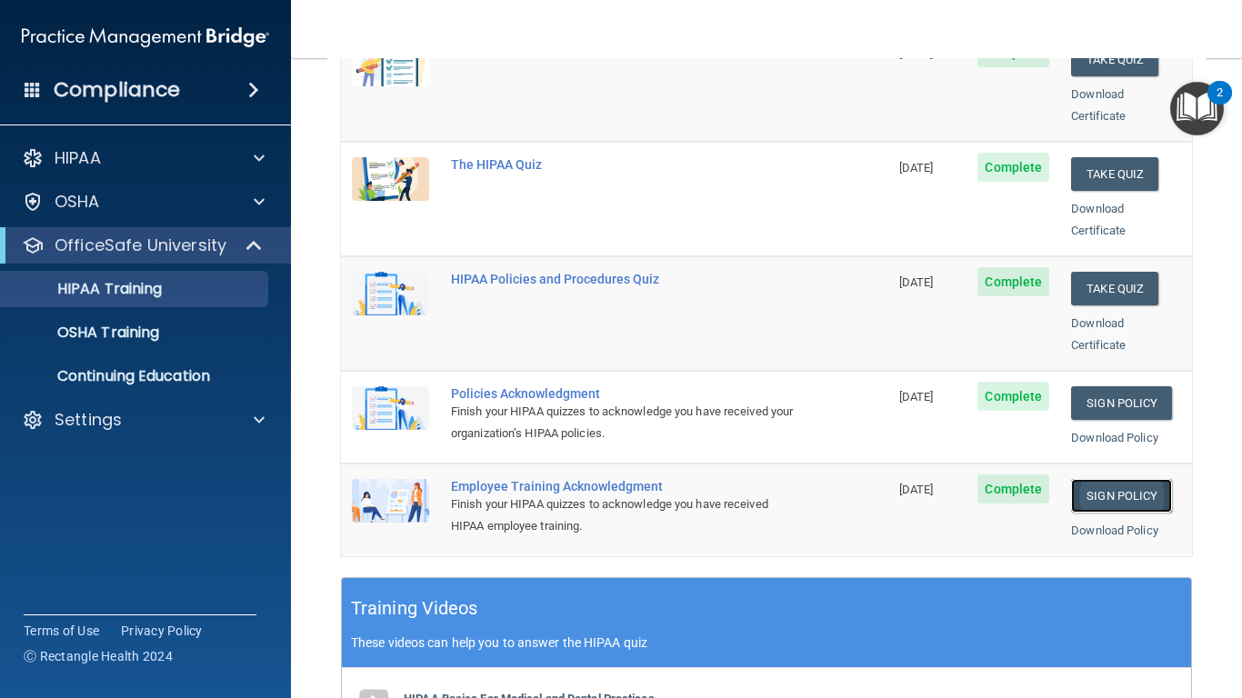
click at [1113, 479] on link "Sign Policy" at bounding box center [1121, 496] width 101 height 34
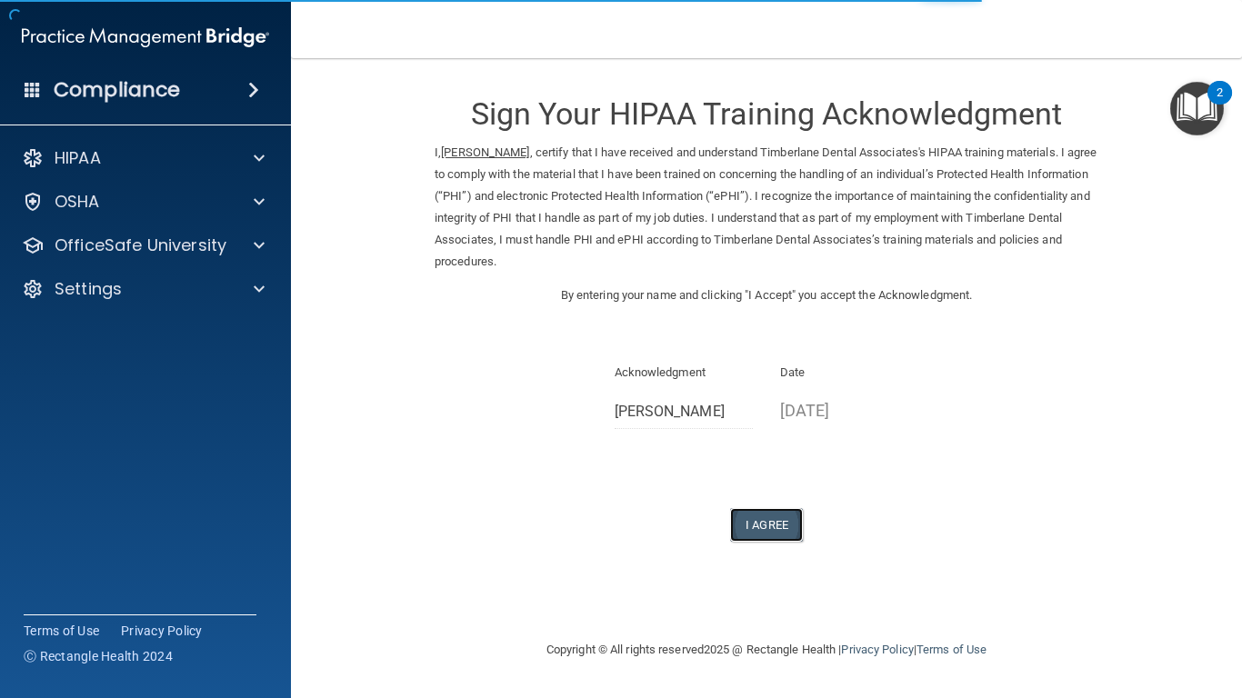
click at [779, 529] on button "I Agree" at bounding box center [766, 525] width 73 height 34
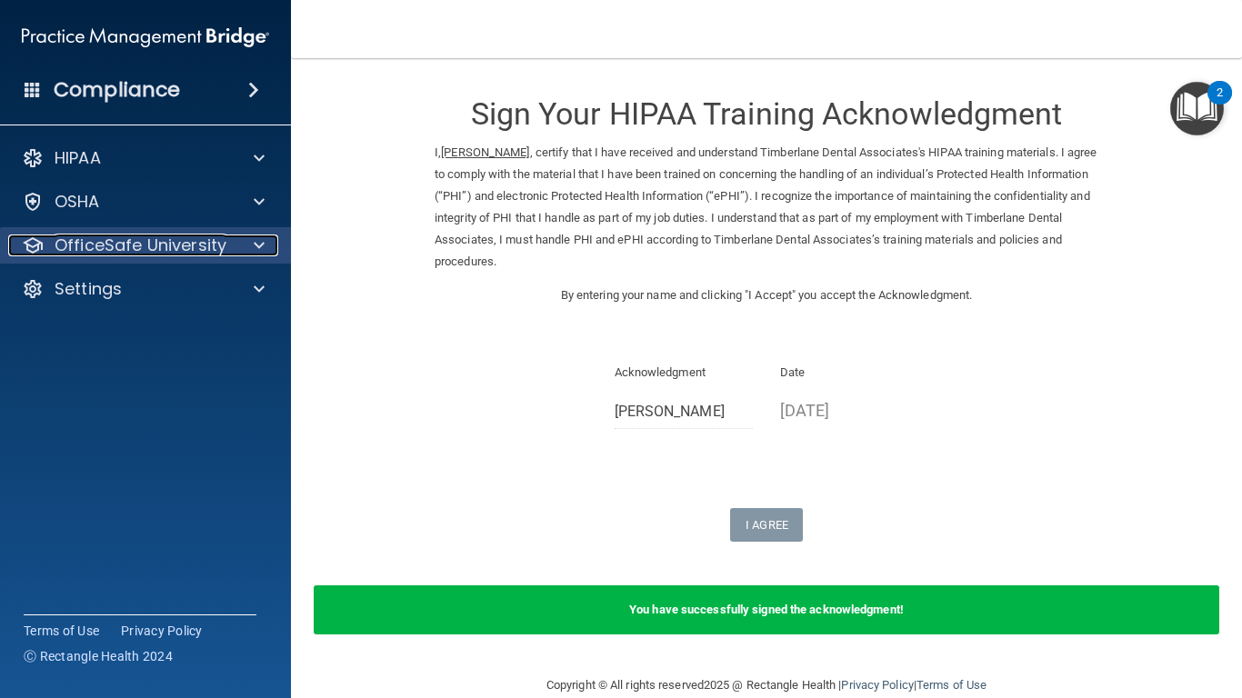
click at [218, 244] on p "OfficeSafe University" at bounding box center [141, 246] width 172 height 22
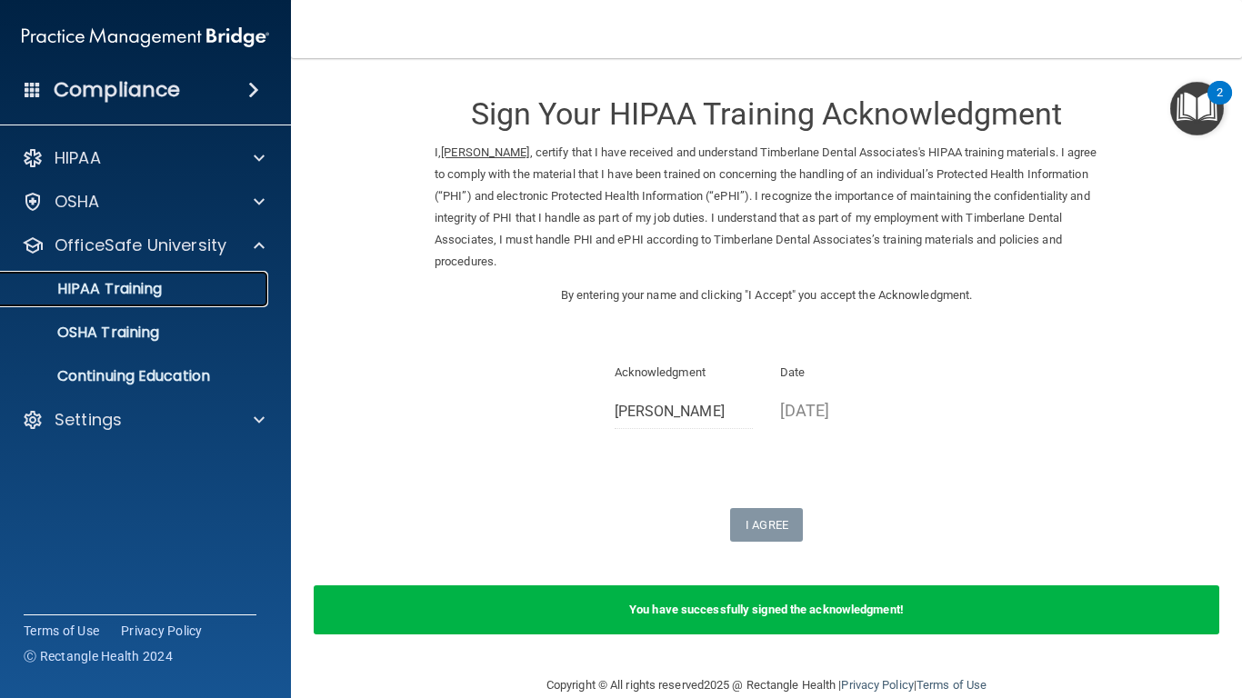
click at [198, 280] on div "HIPAA Training" at bounding box center [136, 289] width 248 height 18
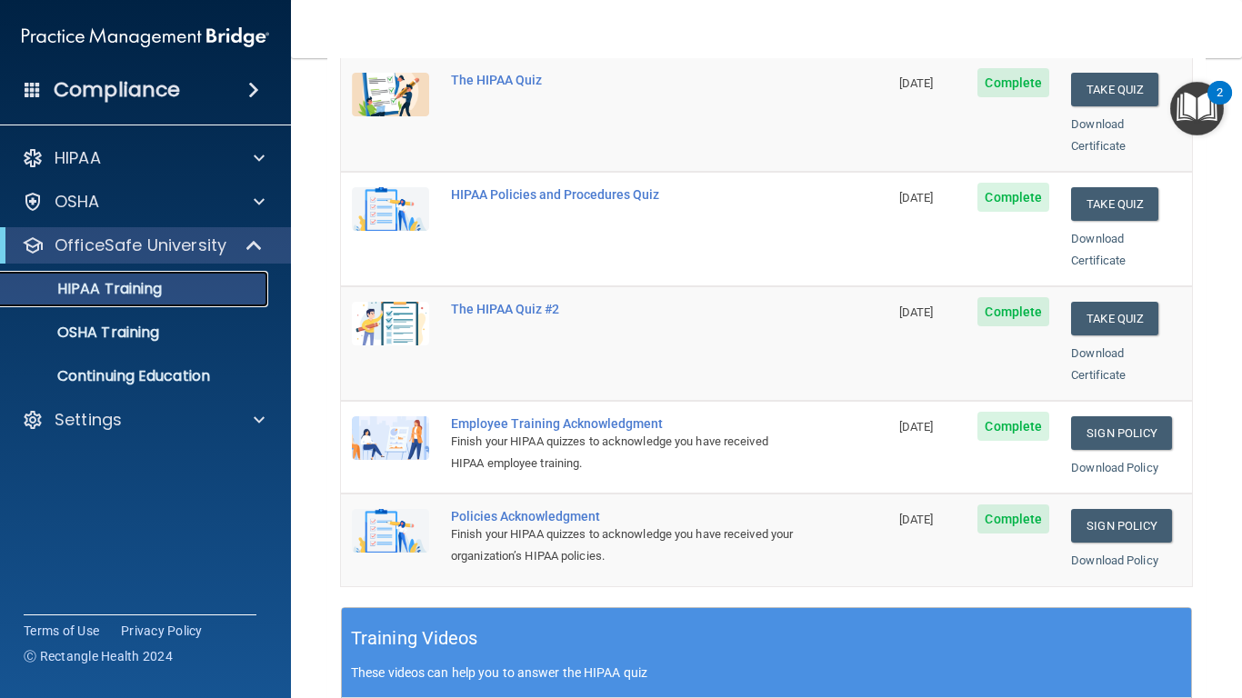
scroll to position [306, 0]
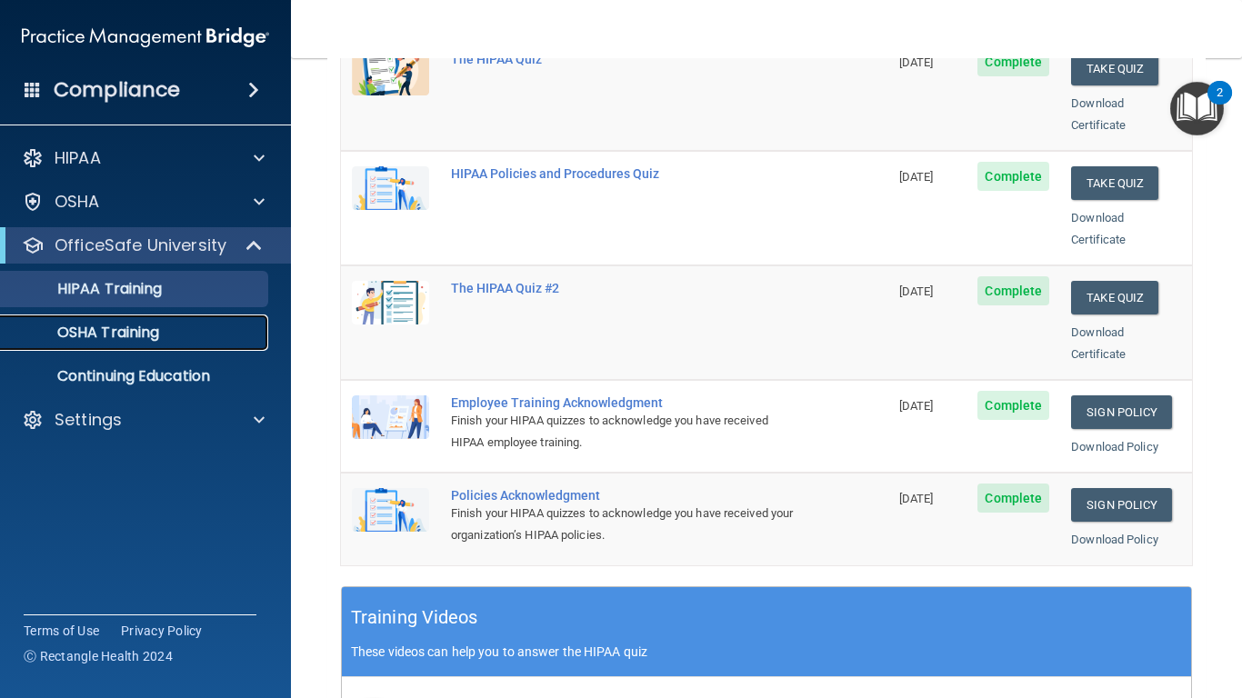
click at [173, 331] on div "OSHA Training" at bounding box center [136, 333] width 248 height 18
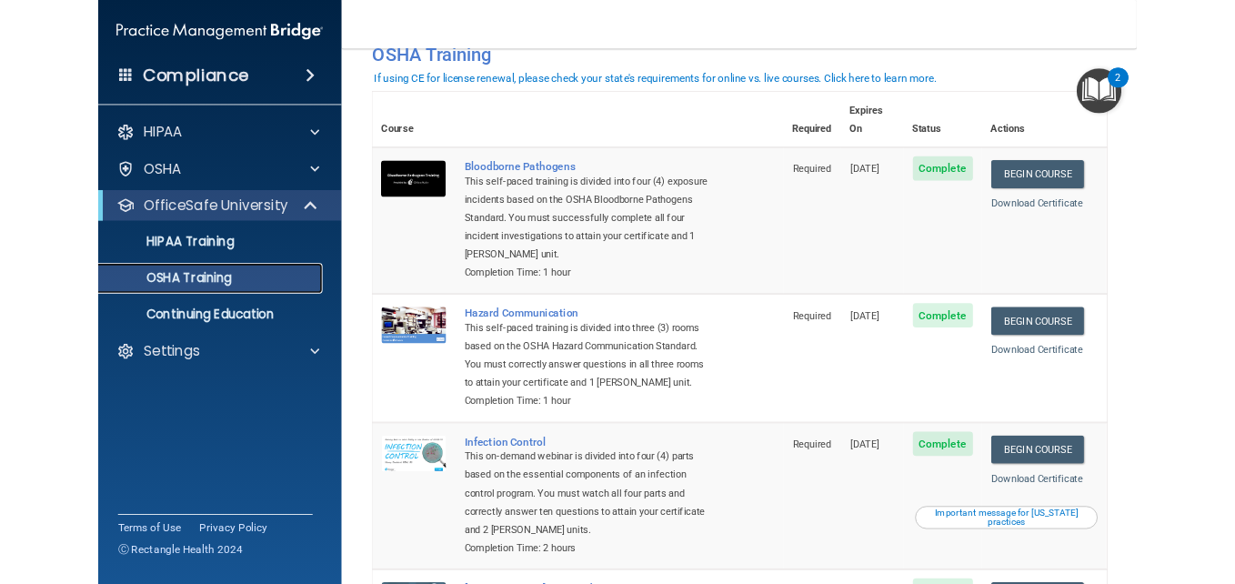
scroll to position [51, 0]
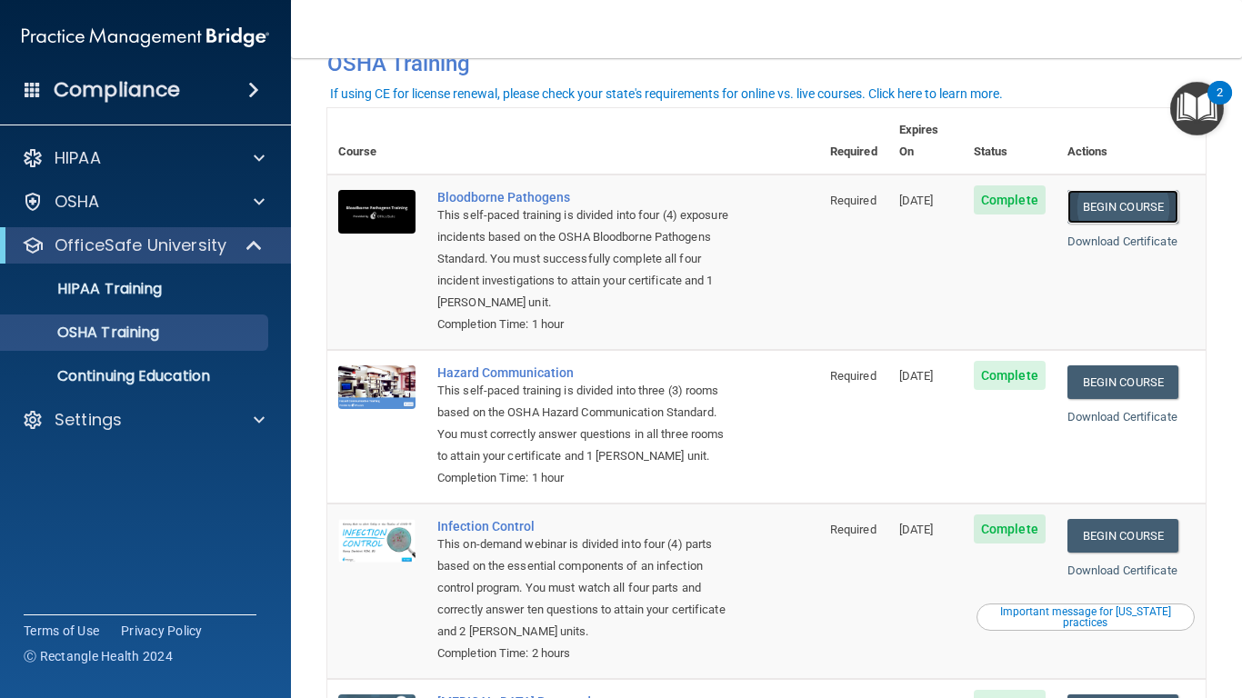
click at [1123, 190] on link "Begin Course" at bounding box center [1123, 207] width 111 height 34
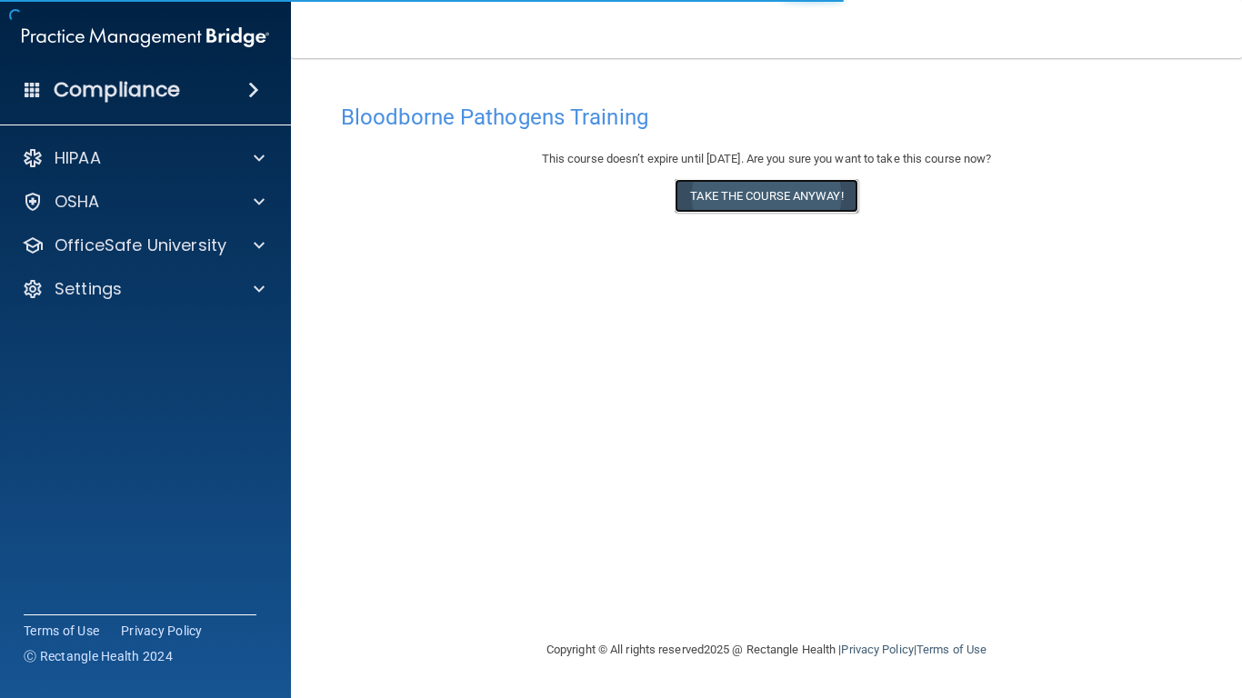
click at [808, 188] on button "Take the course anyway!" at bounding box center [766, 196] width 183 height 34
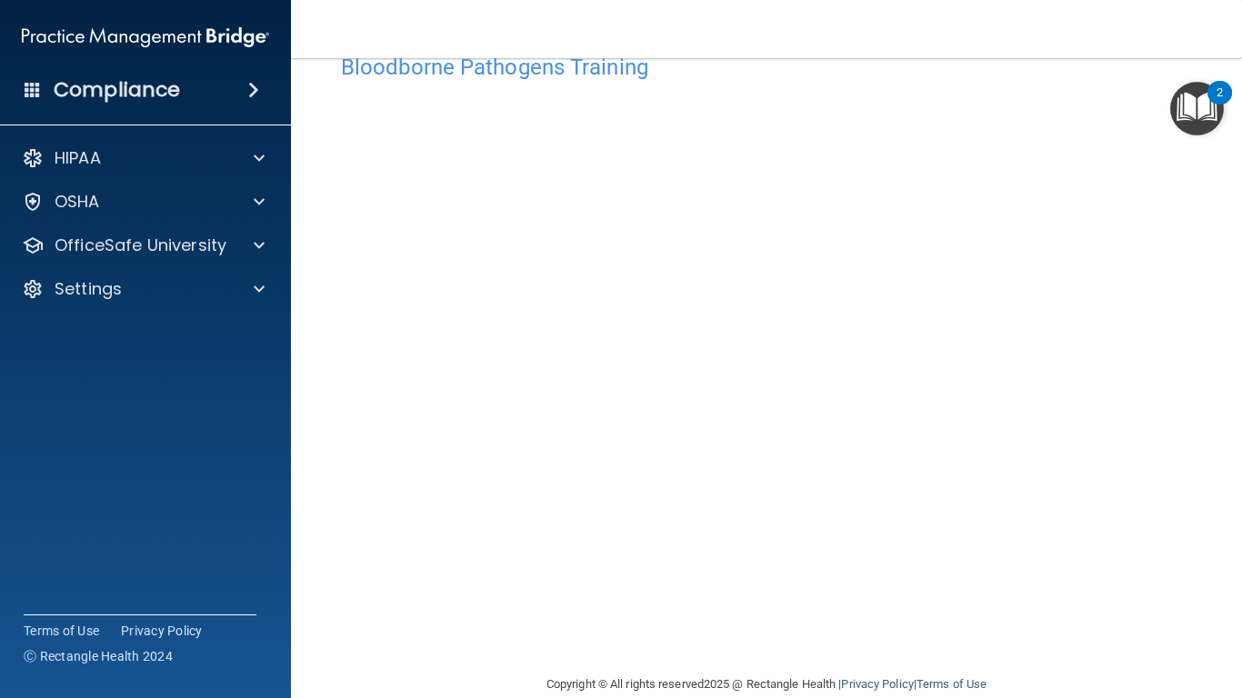
scroll to position [55, 0]
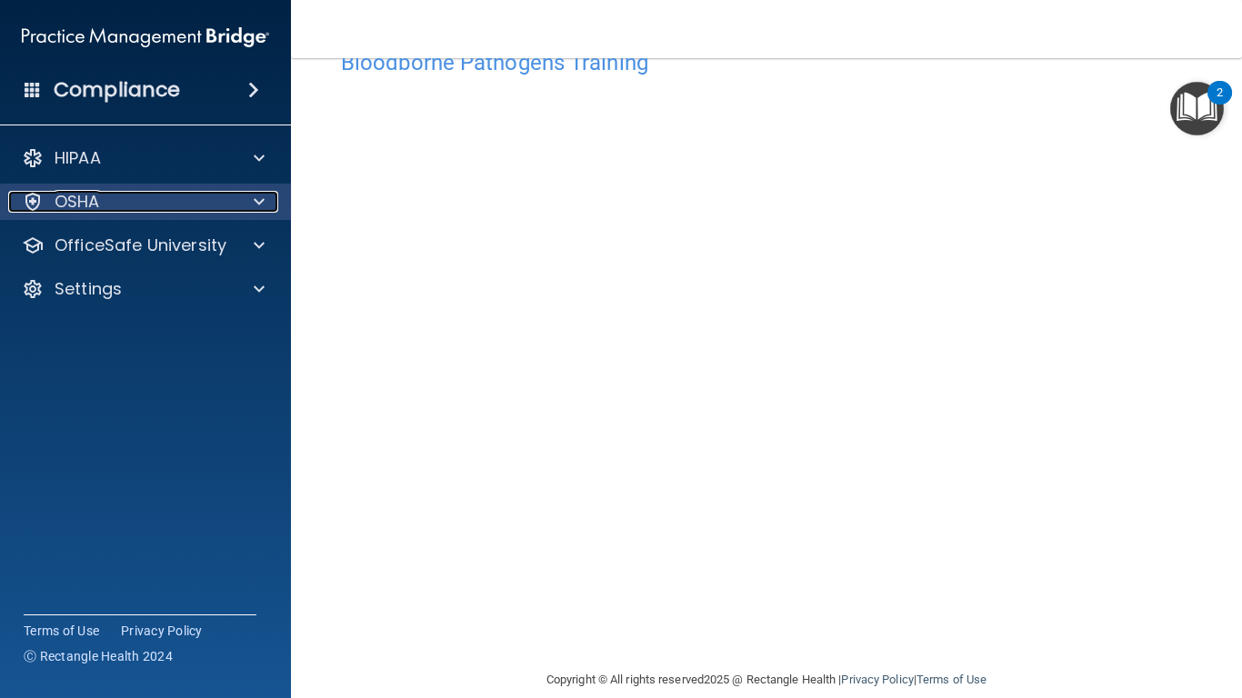
click at [201, 203] on div "OSHA" at bounding box center [121, 202] width 226 height 22
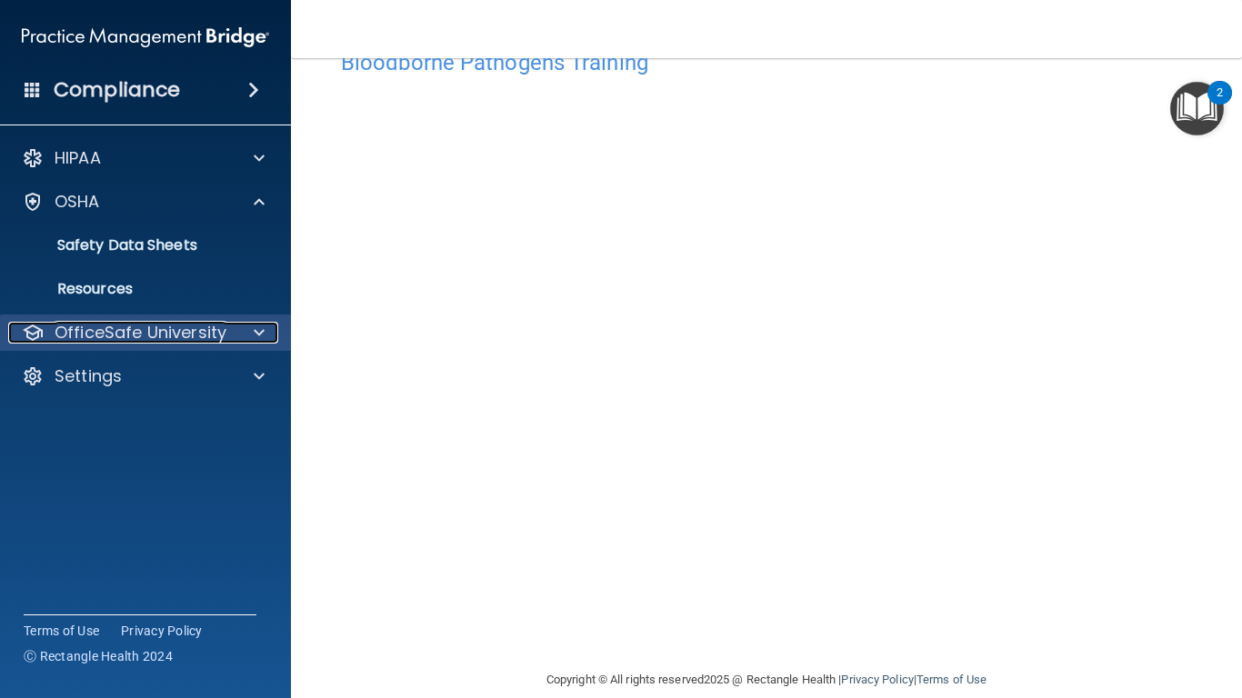
click at [179, 329] on p "OfficeSafe University" at bounding box center [141, 333] width 172 height 22
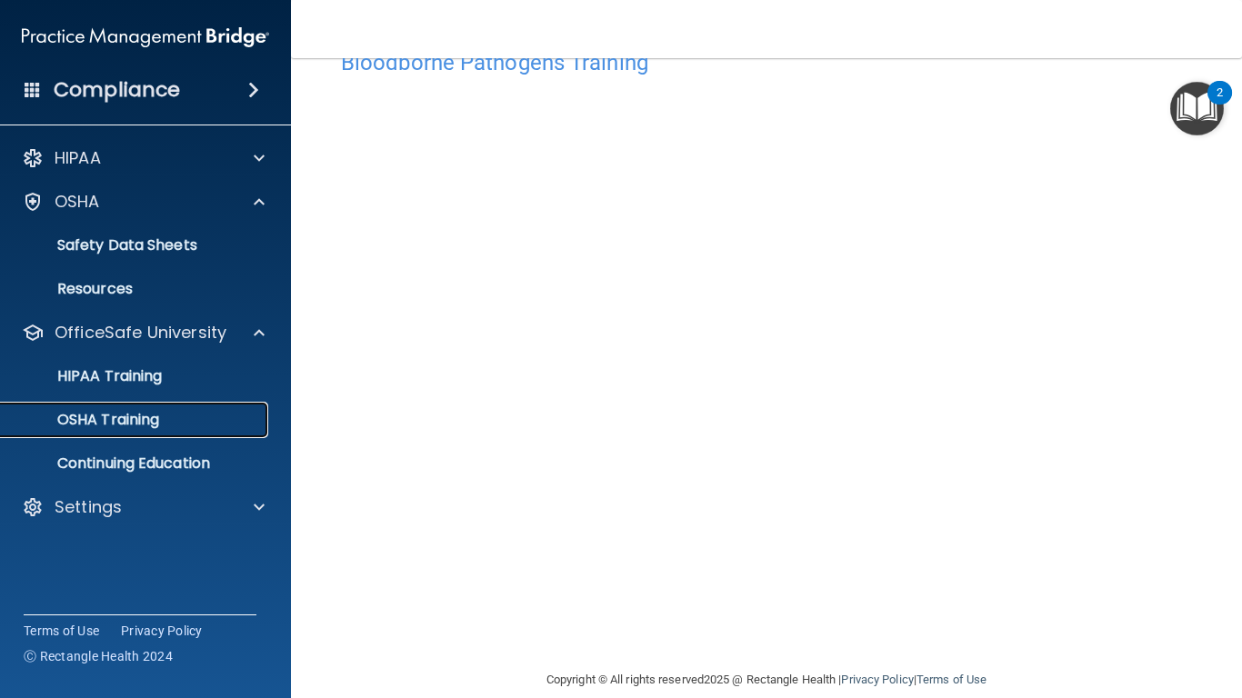
click at [177, 405] on link "OSHA Training" at bounding box center [125, 420] width 286 height 36
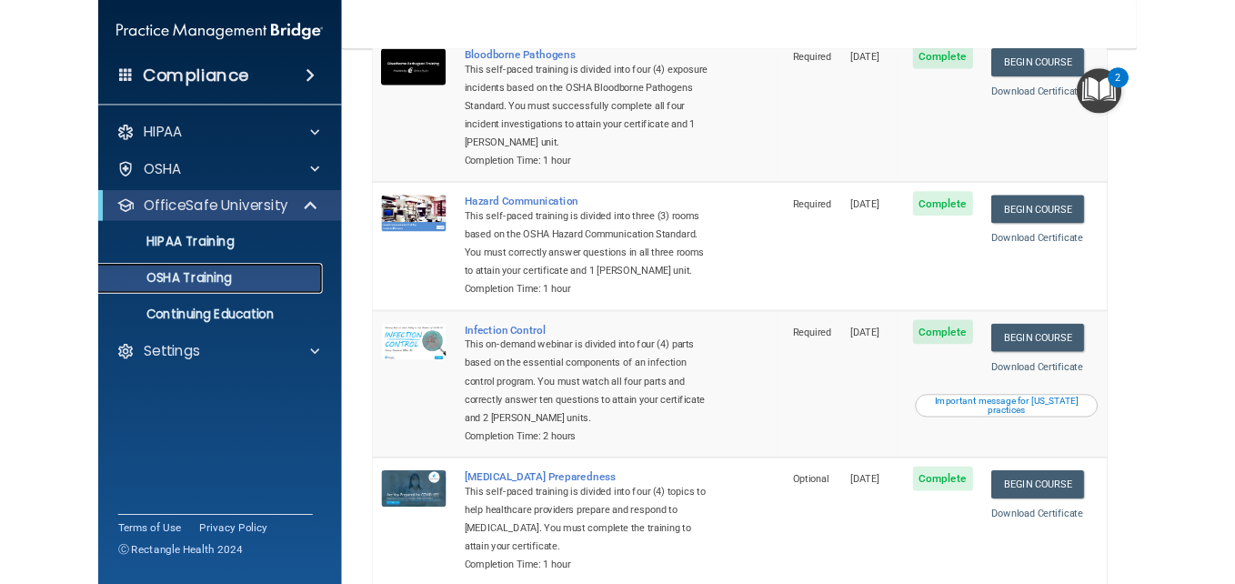
scroll to position [175, 0]
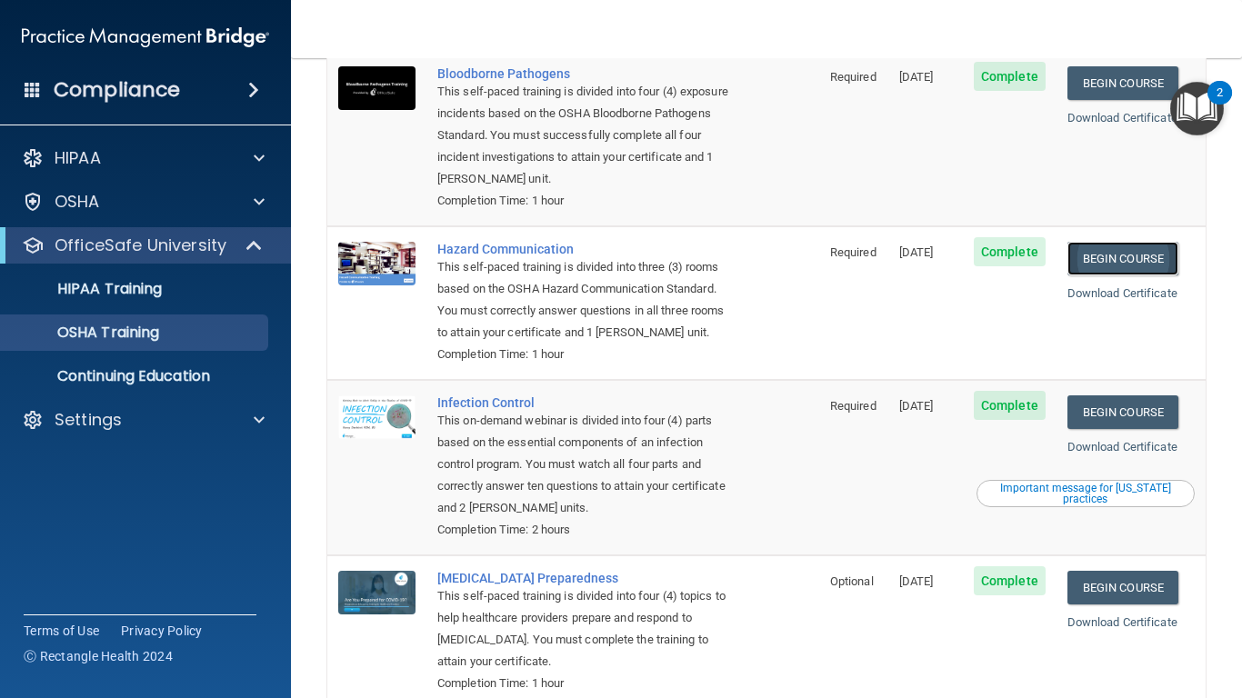
click at [1140, 242] on link "Begin Course" at bounding box center [1123, 259] width 111 height 34
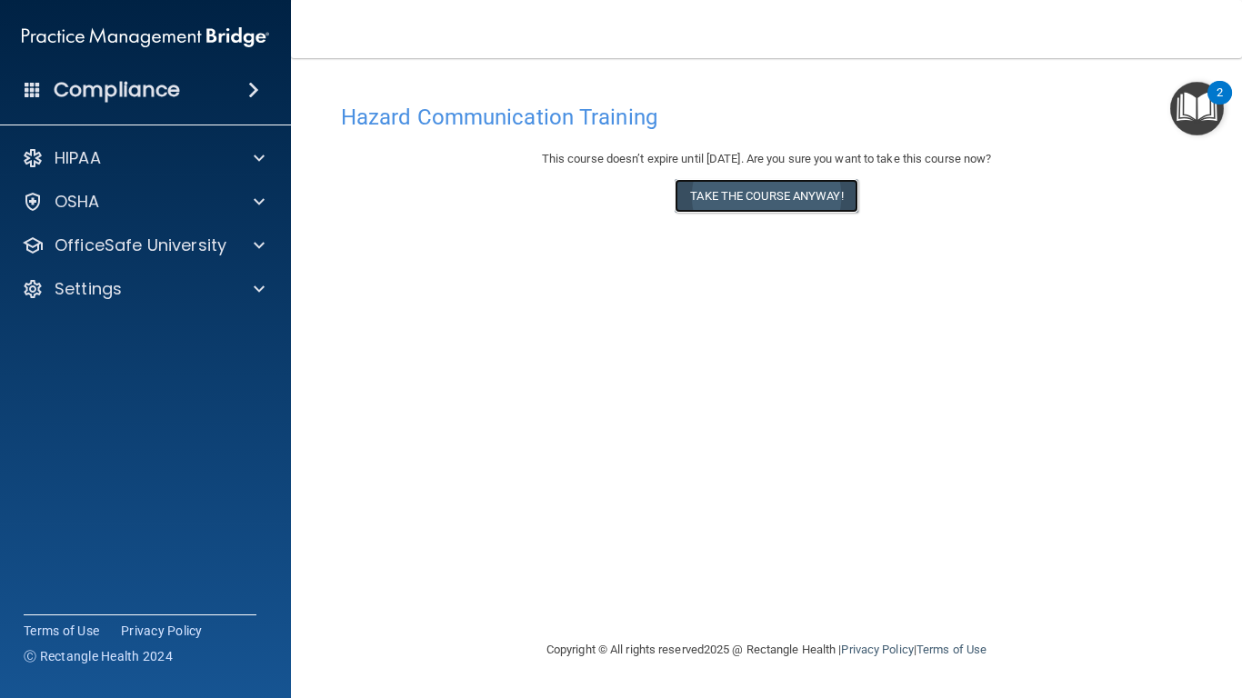
click at [784, 199] on button "Take the course anyway!" at bounding box center [766, 196] width 183 height 34
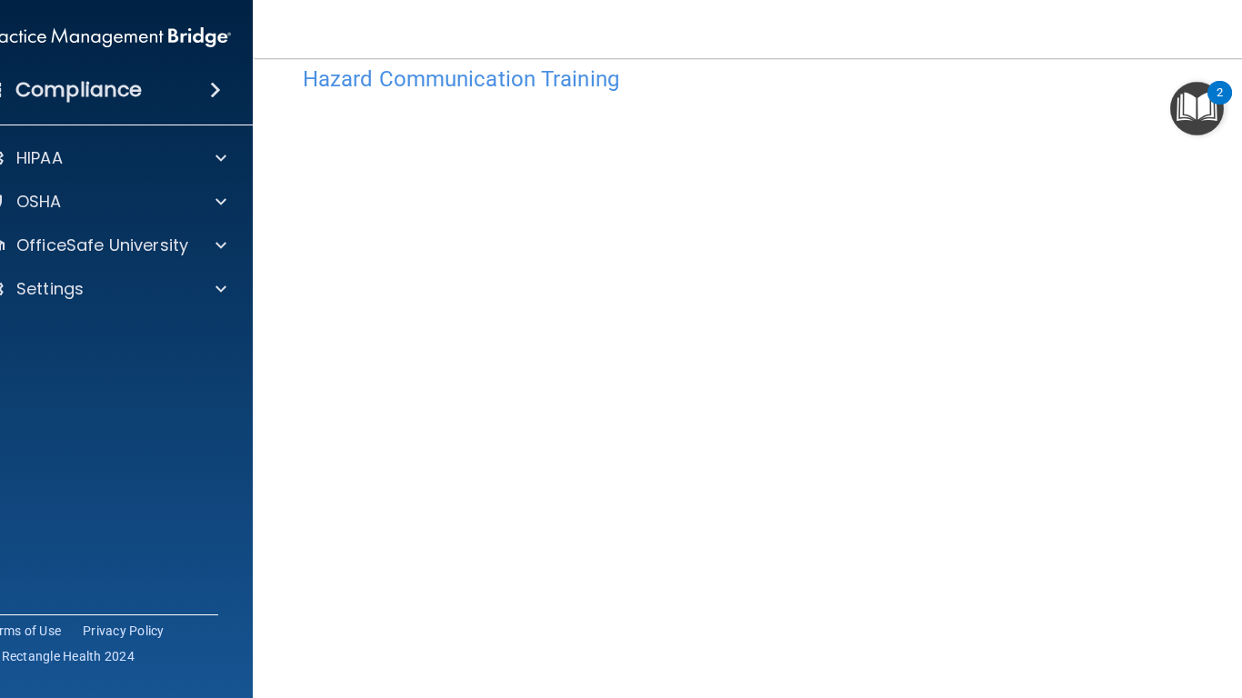
scroll to position [73, 0]
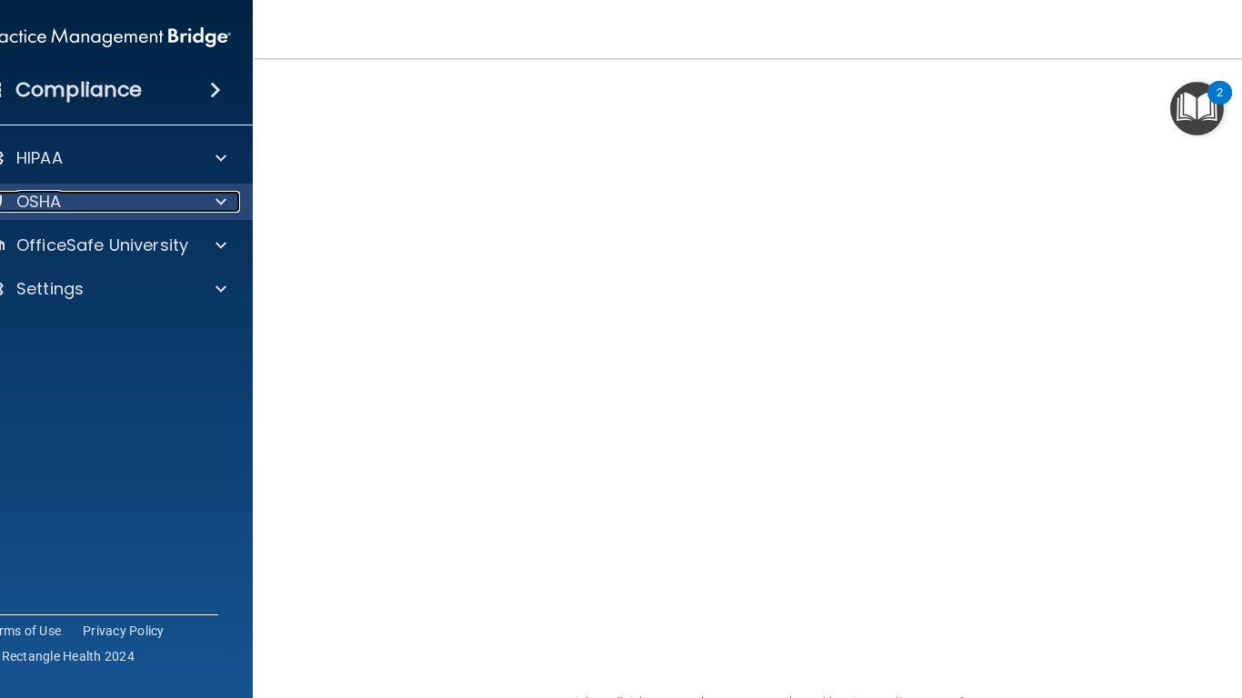
click at [124, 205] on div "OSHA" at bounding box center [83, 202] width 226 height 22
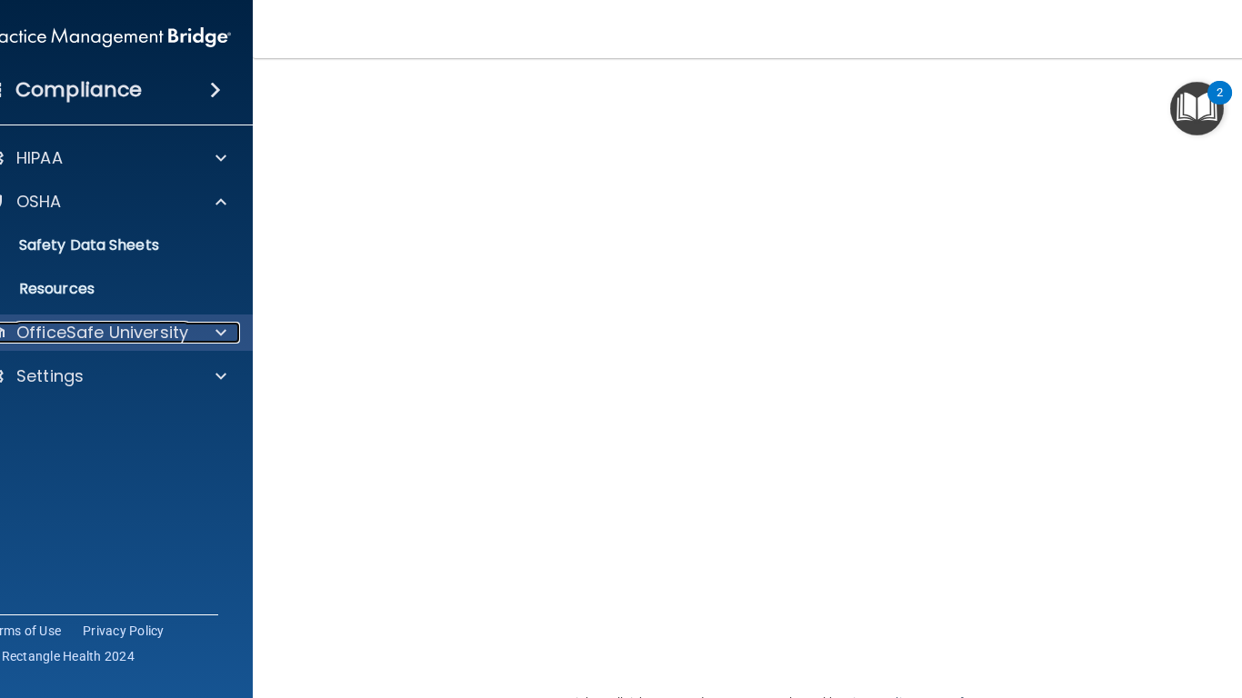
click at [129, 338] on p "OfficeSafe University" at bounding box center [102, 333] width 172 height 22
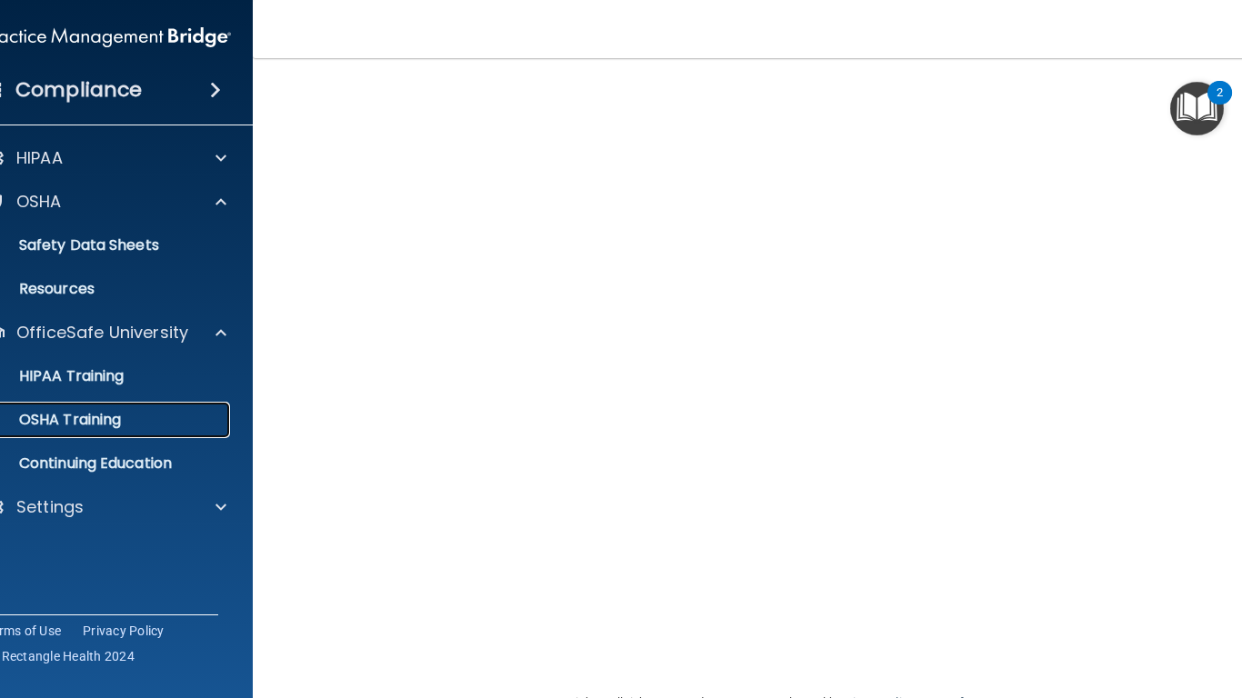
click at [125, 416] on div "OSHA Training" at bounding box center [98, 420] width 248 height 18
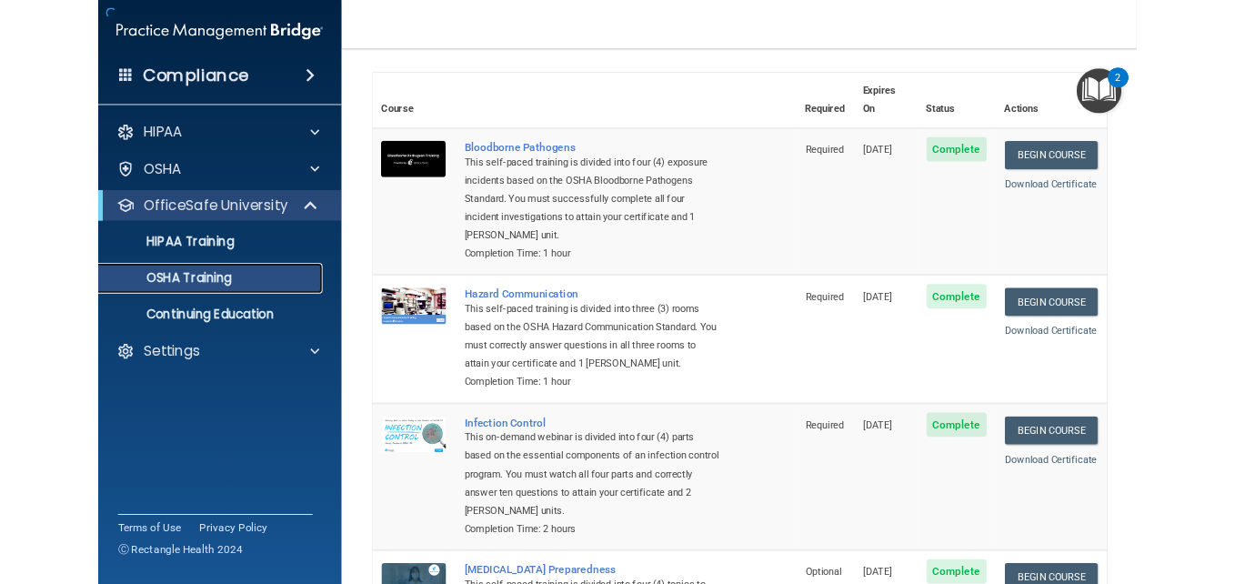
scroll to position [236, 0]
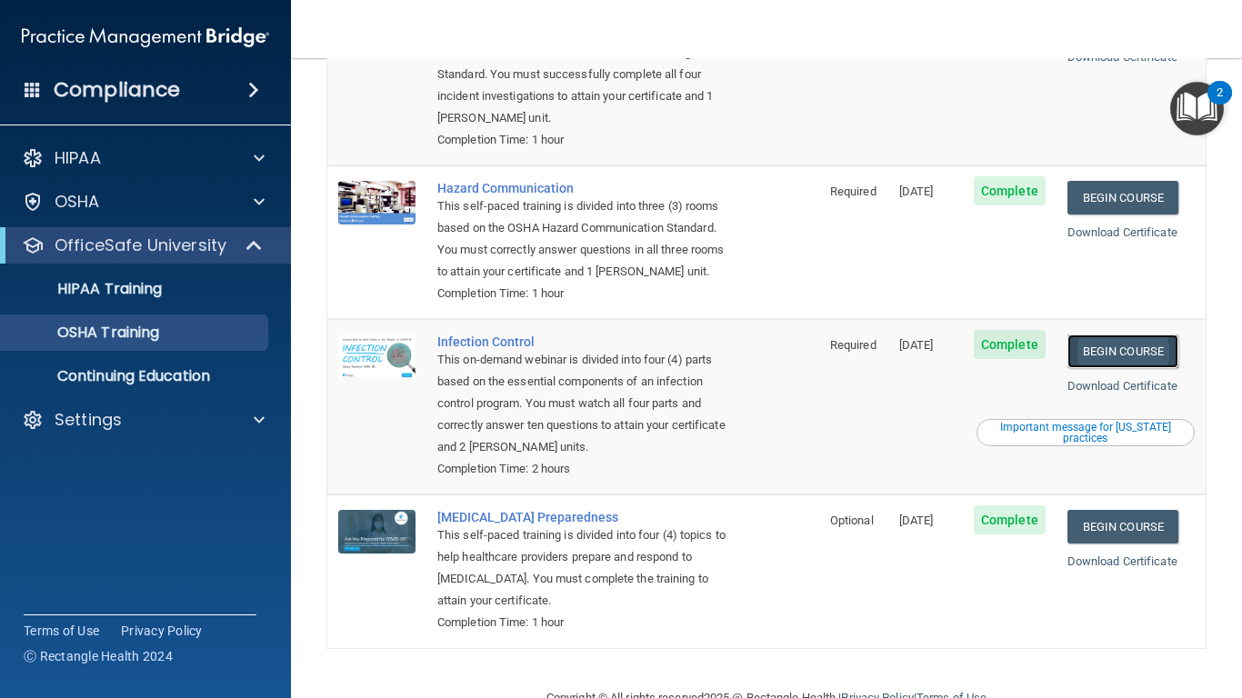
click at [1123, 354] on link "Begin Course" at bounding box center [1123, 352] width 111 height 34
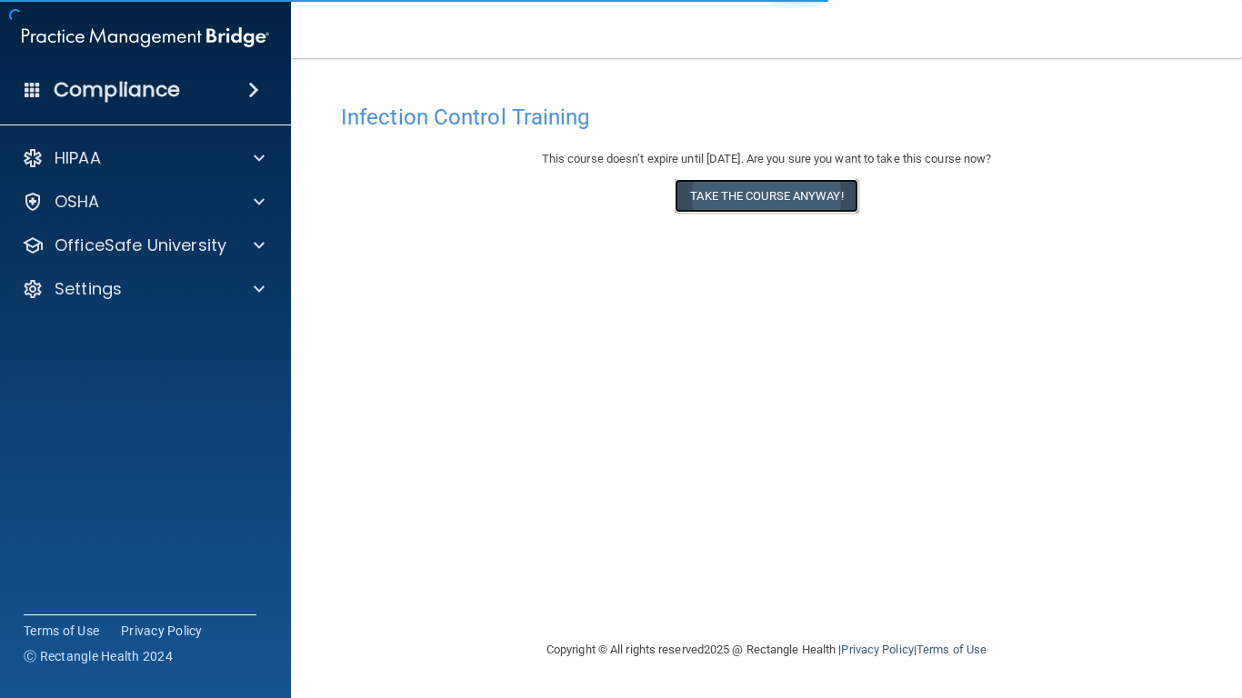
click at [805, 193] on button "Take the course anyway!" at bounding box center [766, 196] width 183 height 34
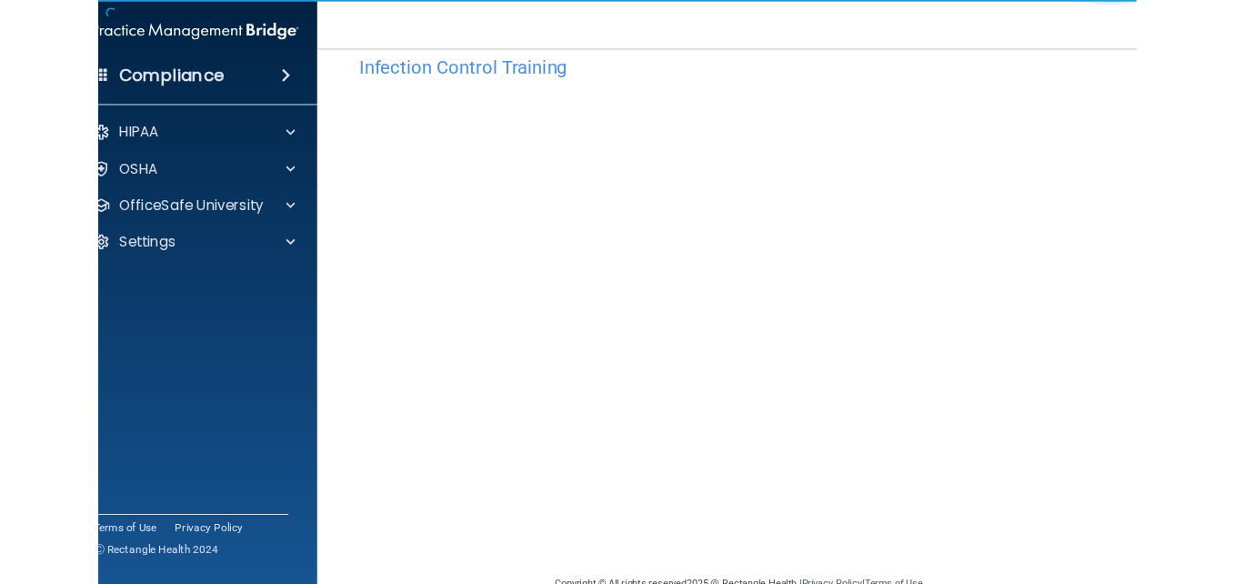
scroll to position [73, 0]
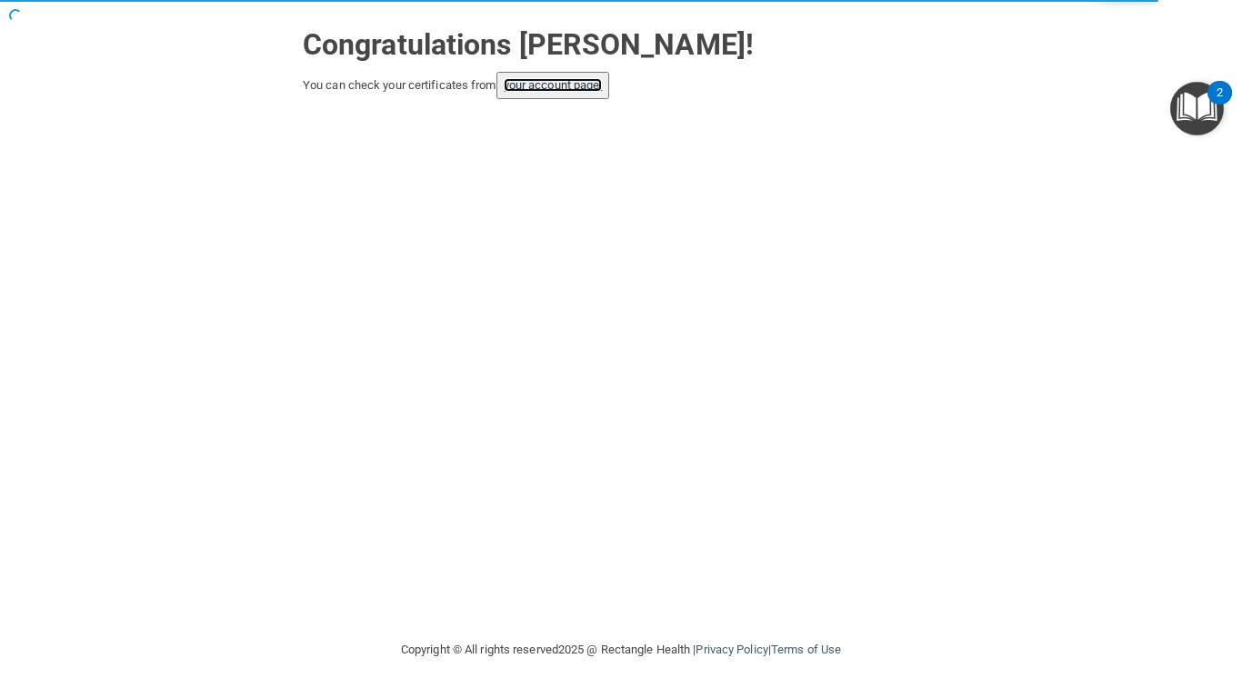
click at [578, 90] on link "your account page!" at bounding box center [553, 85] width 99 height 14
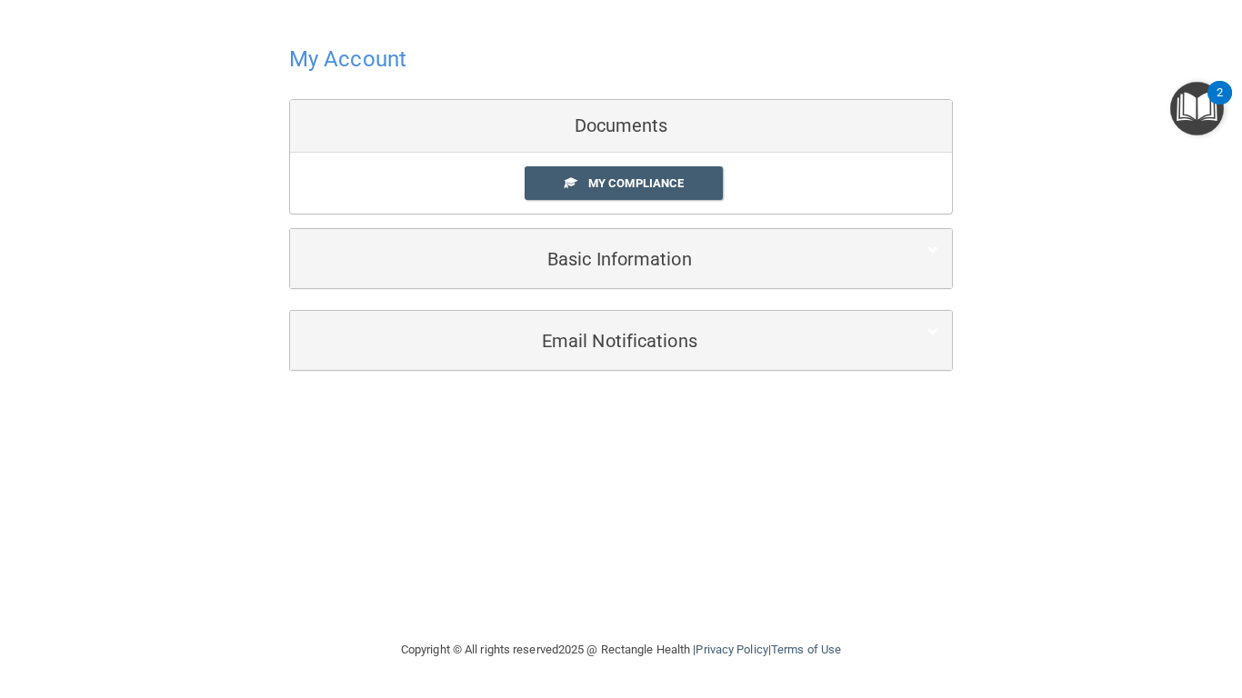
click at [603, 58] on div at bounding box center [621, 58] width 664 height 45
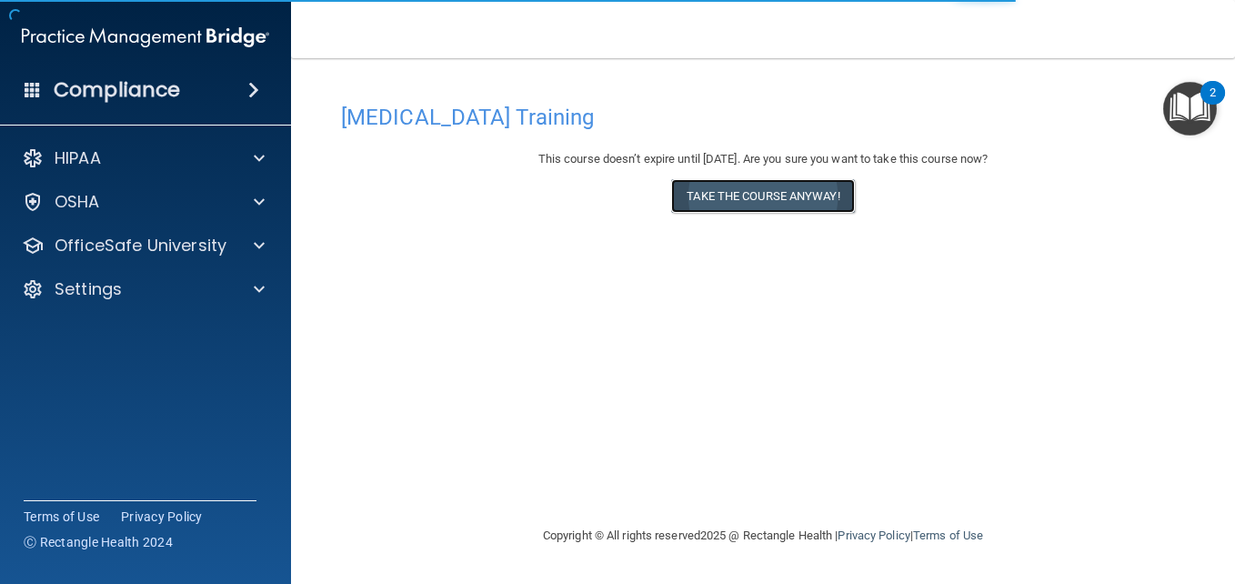
click at [795, 186] on button "Take the course anyway!" at bounding box center [762, 196] width 183 height 34
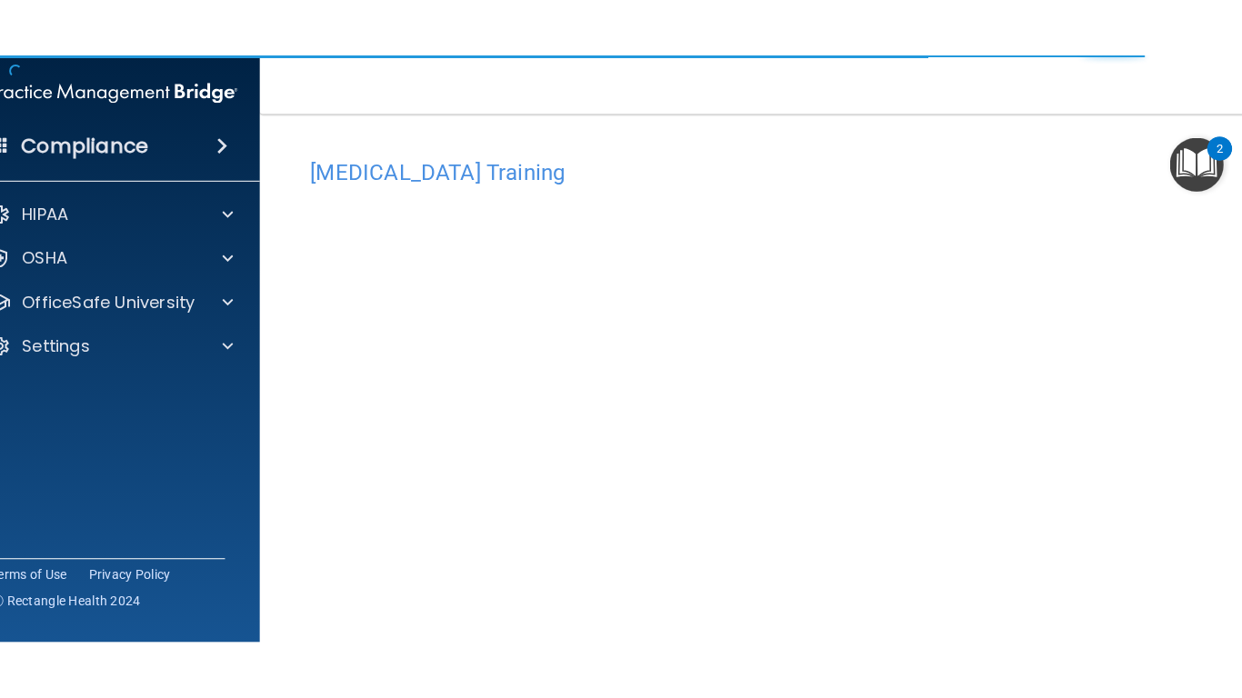
scroll to position [58, 0]
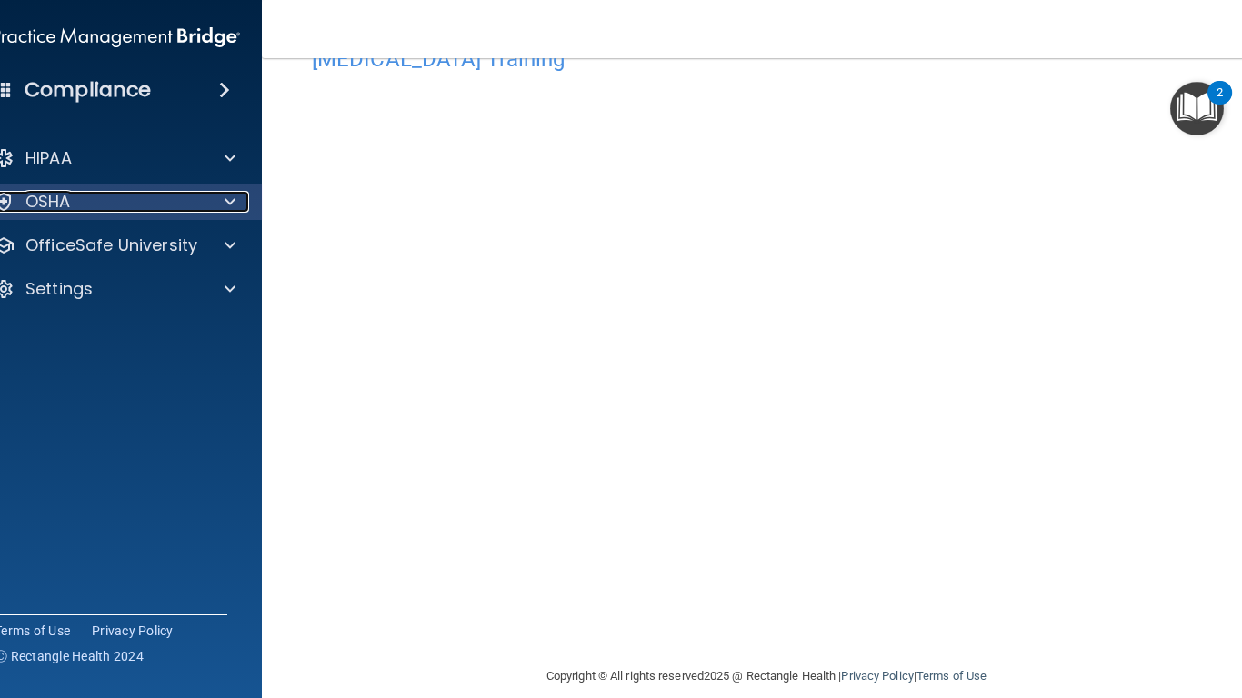
click at [122, 203] on div "OSHA" at bounding box center [92, 202] width 226 height 22
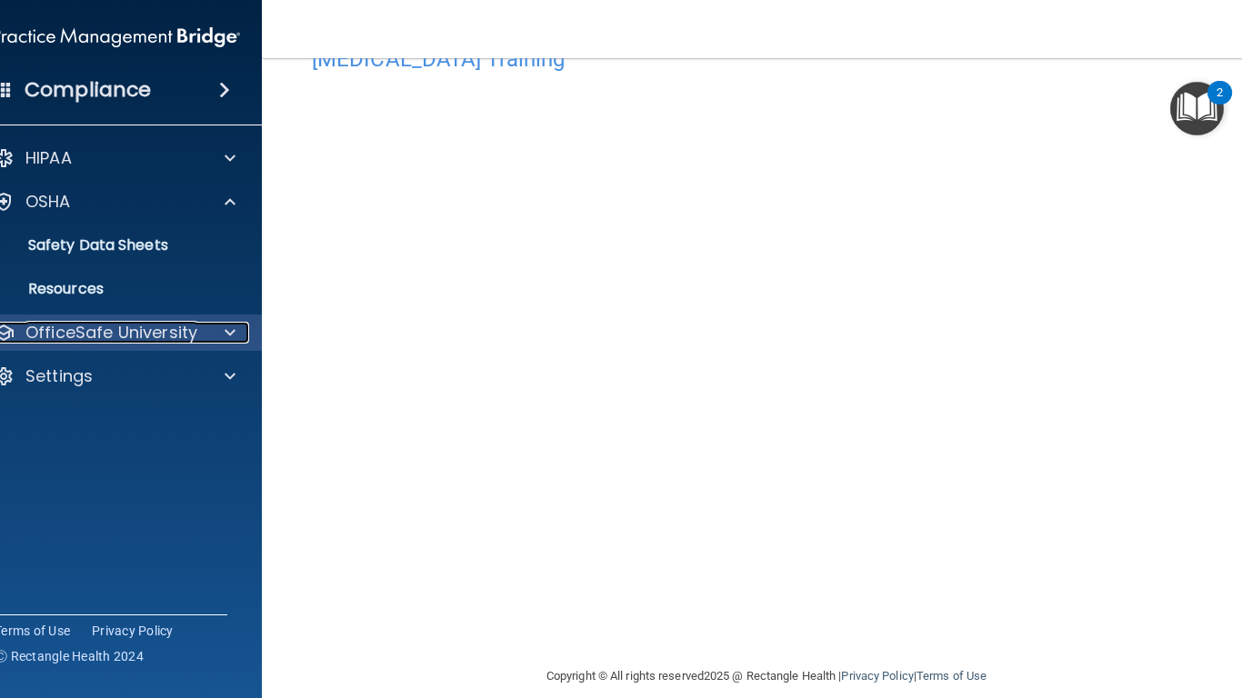
click at [147, 331] on p "OfficeSafe University" at bounding box center [111, 333] width 172 height 22
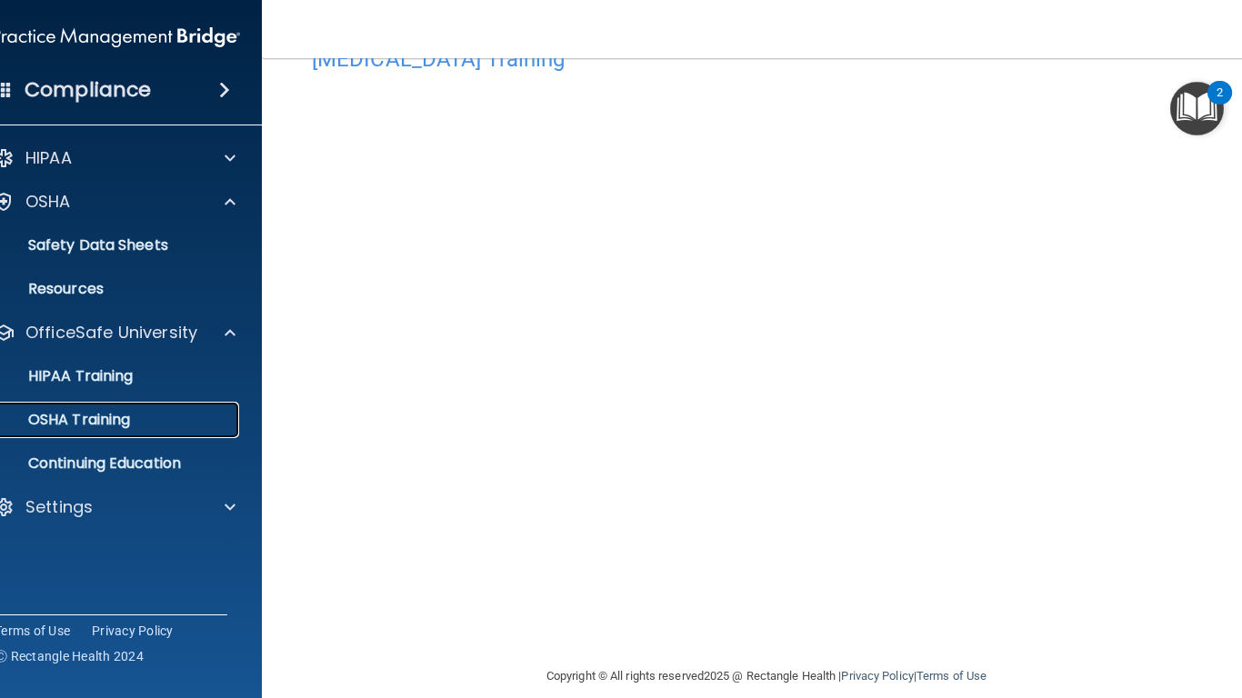
click at [165, 425] on div "OSHA Training" at bounding box center [107, 420] width 248 height 18
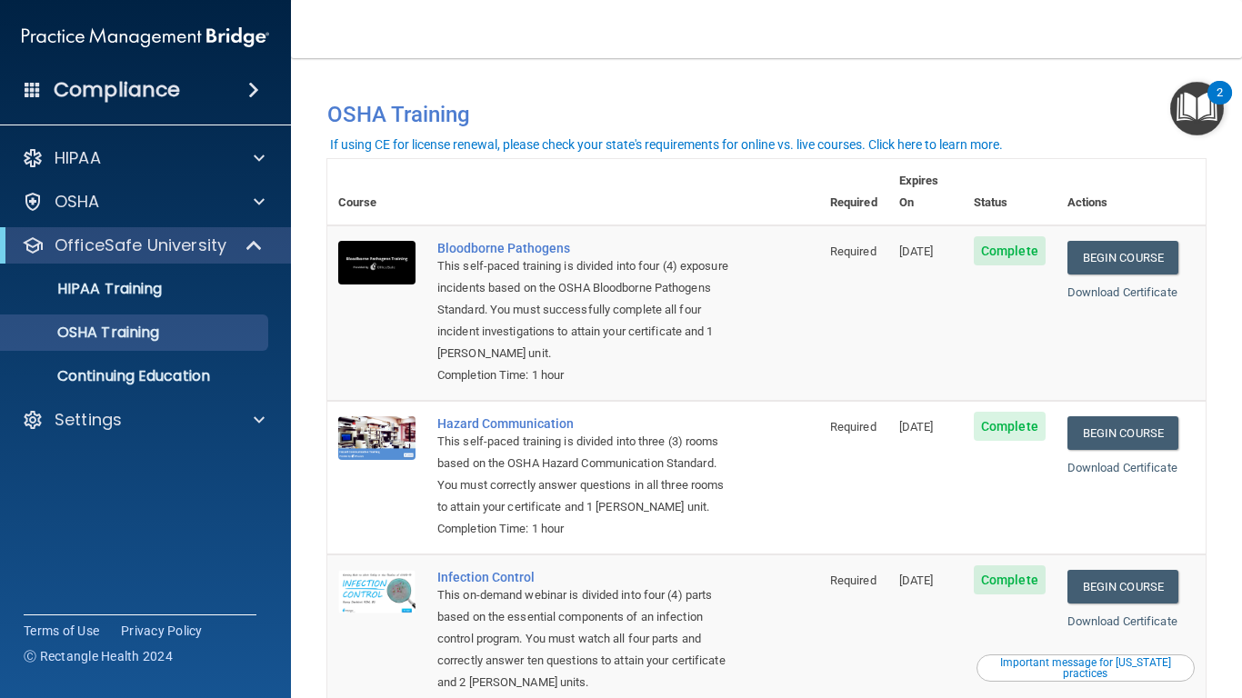
drag, startPoint x: 1236, startPoint y: 10, endPoint x: 1172, endPoint y: 15, distance: 63.9
click at [1203, 15] on nav "Toggle navigation Amy-Jo Freegard amy-jo.freegard@timberlanesmile.com Manage My…" at bounding box center [766, 29] width 951 height 58
